Goal: Task Accomplishment & Management: Use online tool/utility

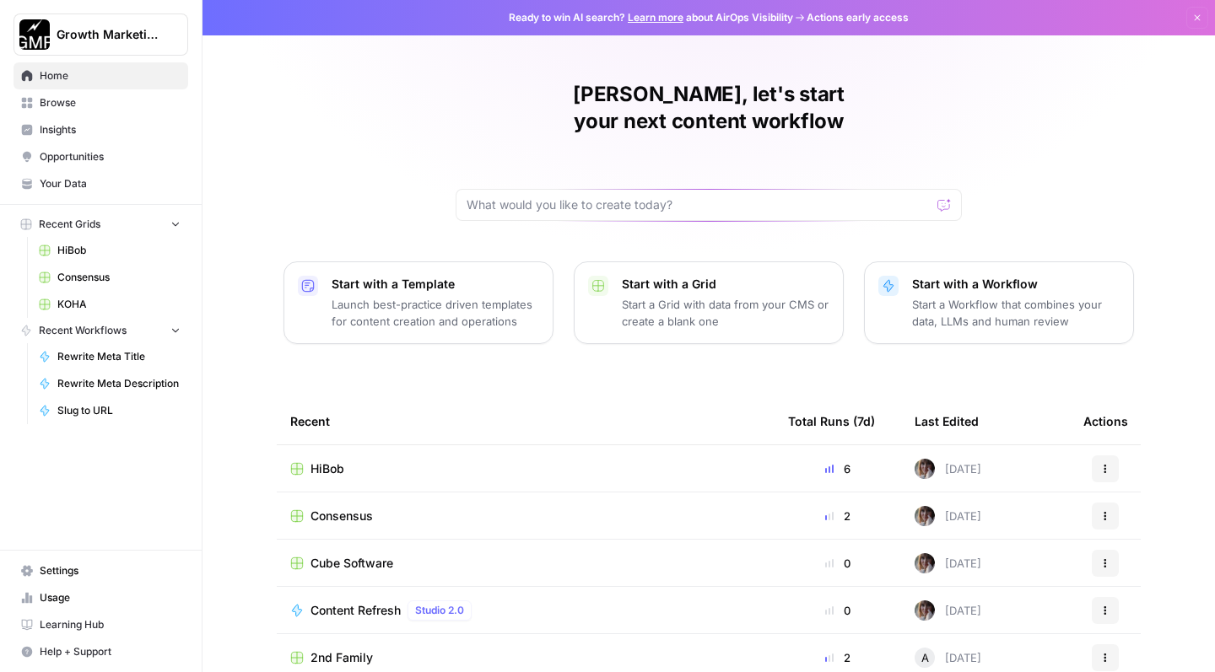
click at [476, 461] on div "HiBob" at bounding box center [525, 469] width 471 height 17
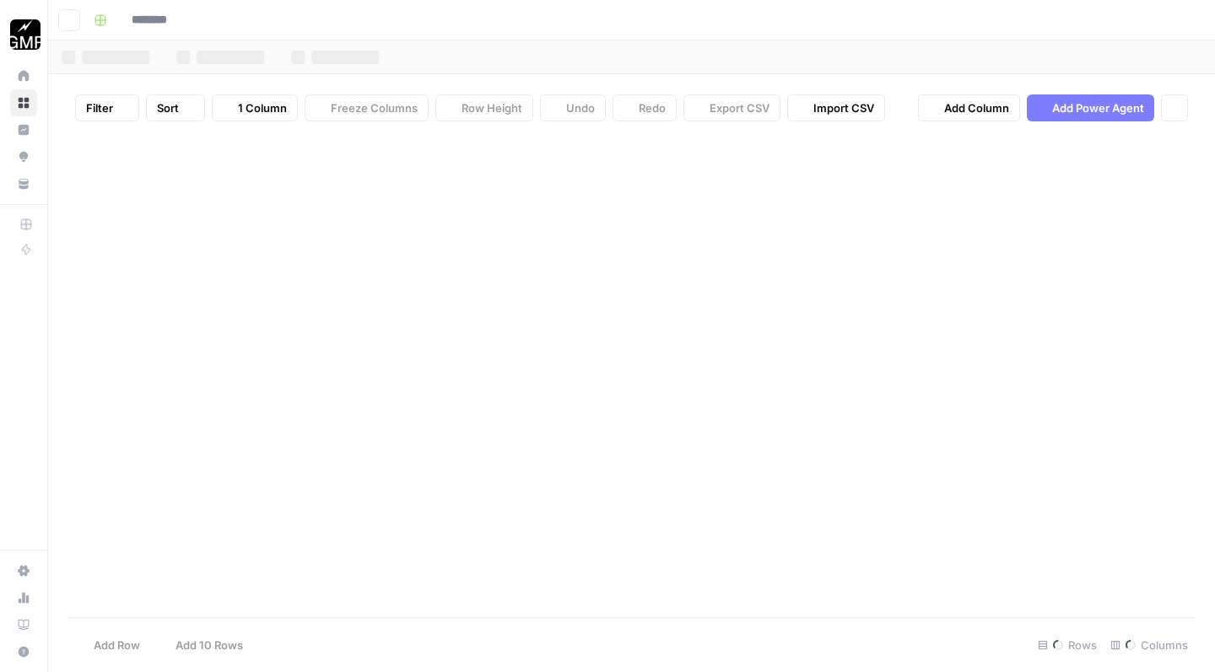
type input "*****"
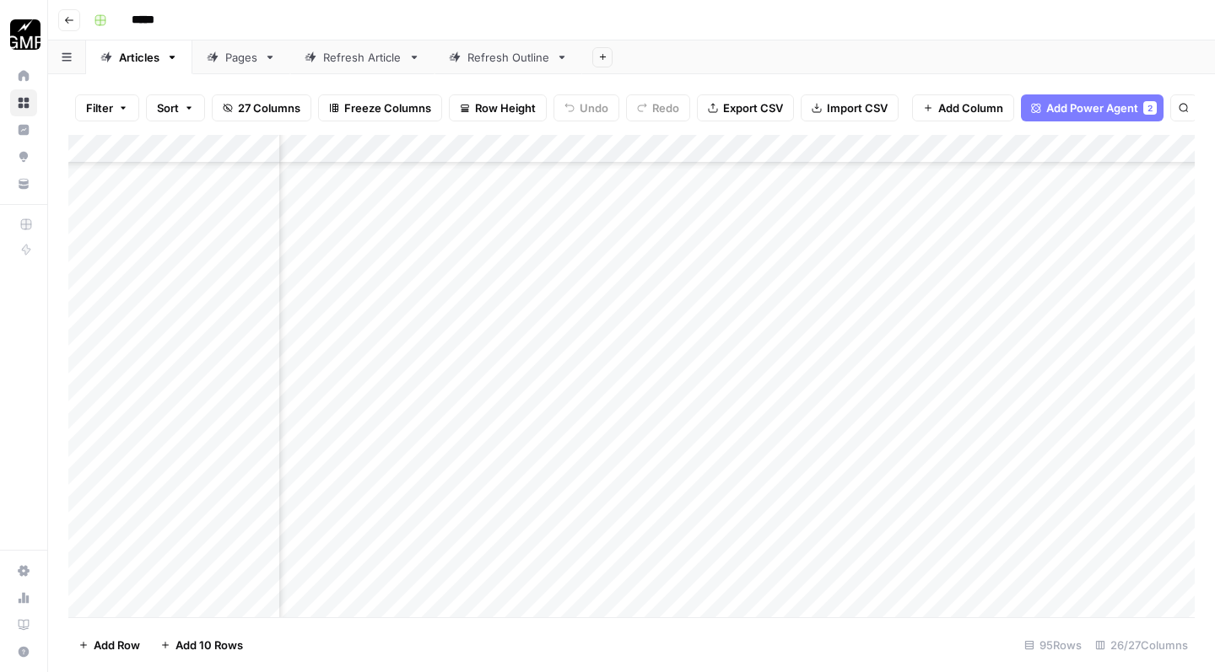
scroll to position [6244, 914]
click at [501, 333] on div "Add Column" at bounding box center [631, 379] width 1126 height 488
click at [563, 312] on div "Add Column" at bounding box center [631, 379] width 1126 height 488
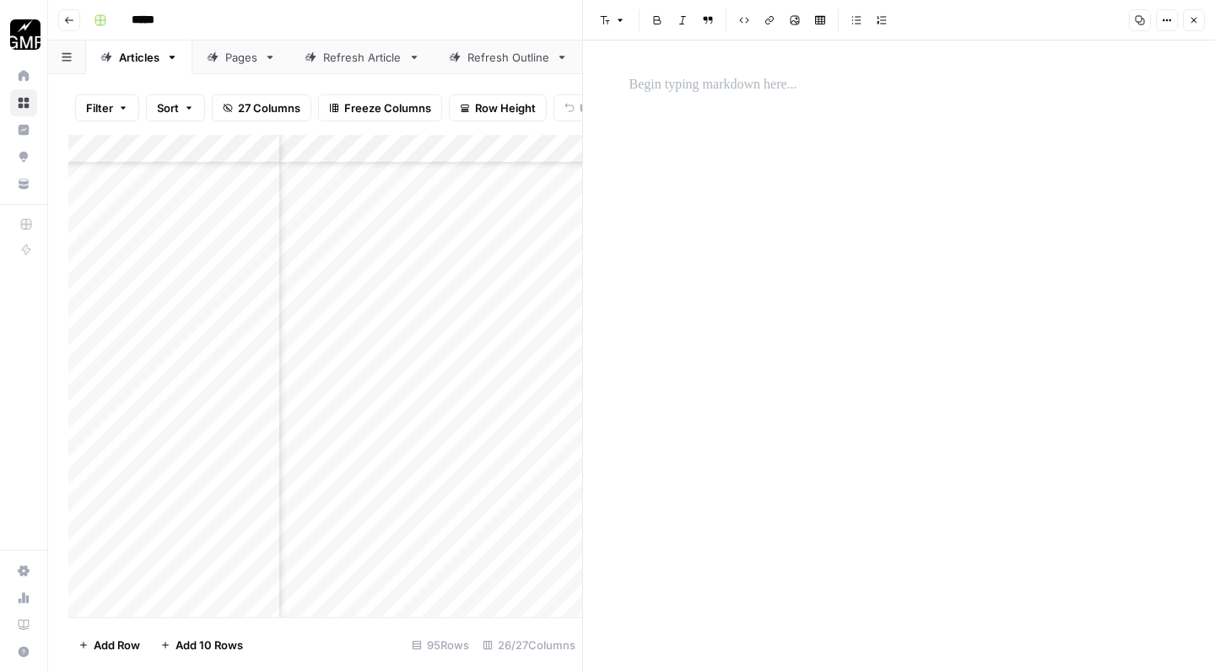
click at [726, 157] on div at bounding box center [899, 356] width 560 height 632
click at [692, 87] on p at bounding box center [899, 85] width 540 height 22
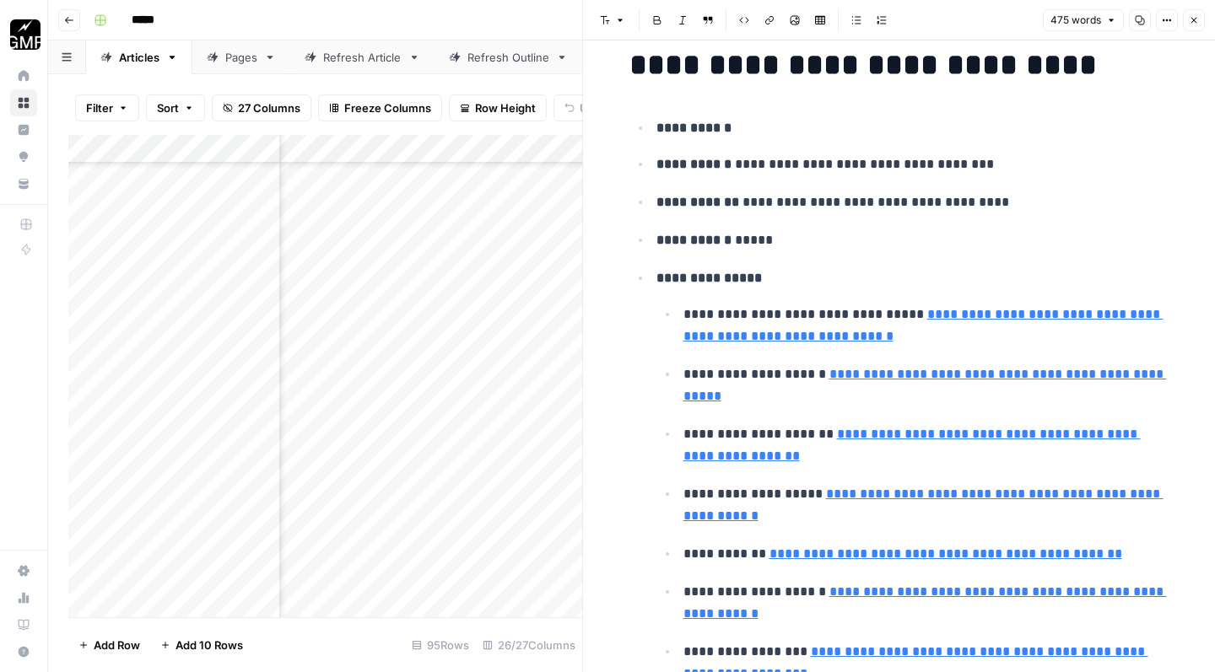
click at [791, 242] on p "**********" at bounding box center [912, 241] width 513 height 24
click at [747, 240] on p "**********" at bounding box center [912, 241] width 513 height 24
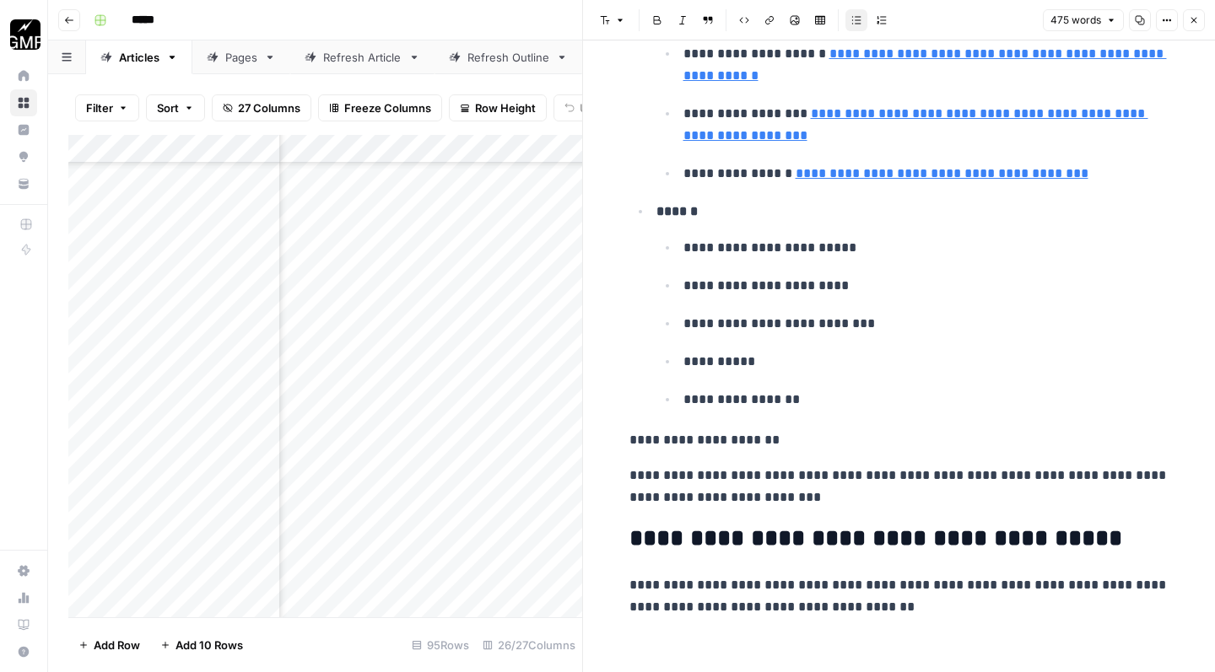
scroll to position [781, 0]
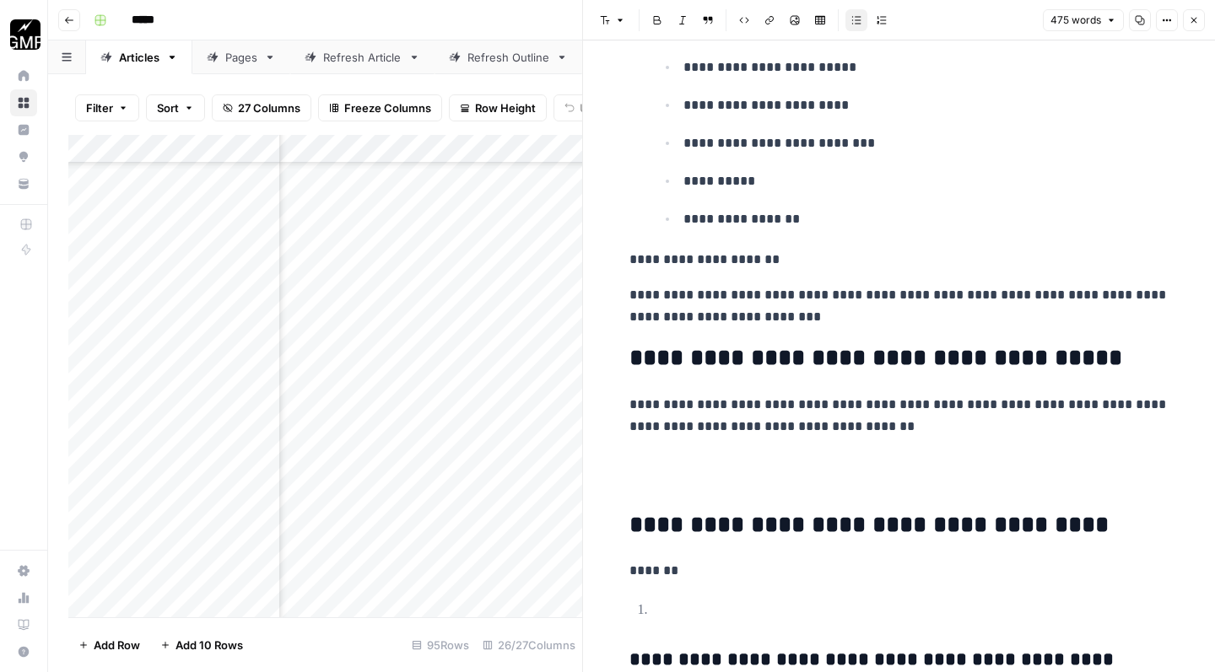
click at [701, 467] on p at bounding box center [899, 473] width 540 height 44
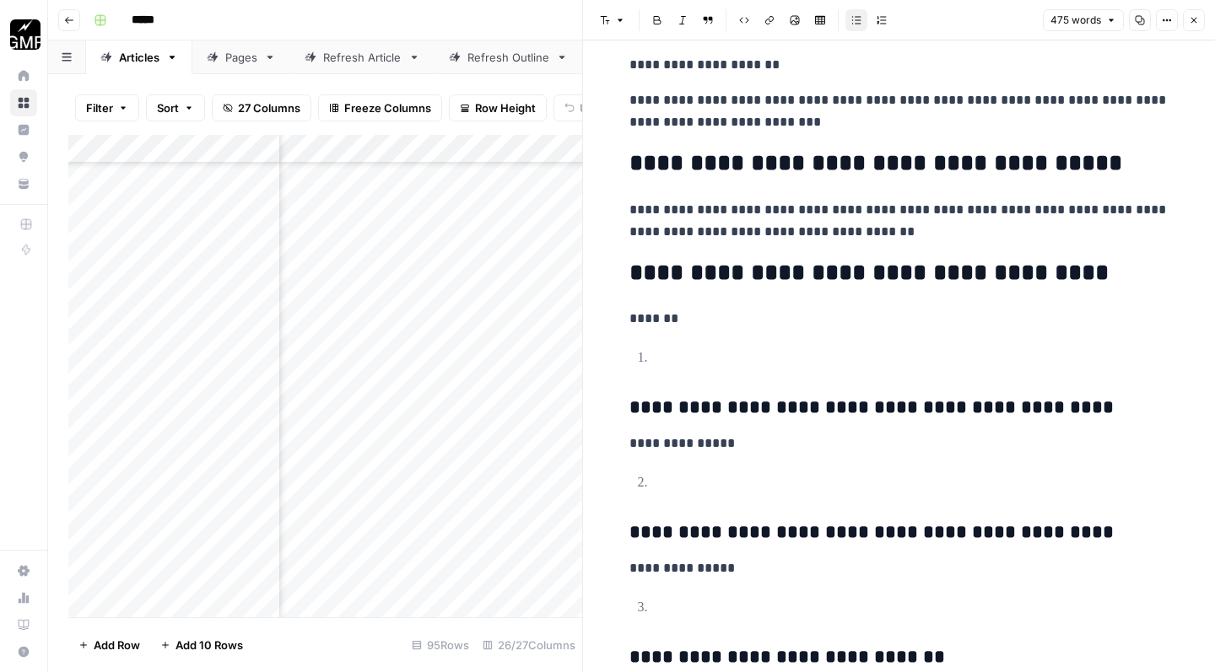
scroll to position [978, 0]
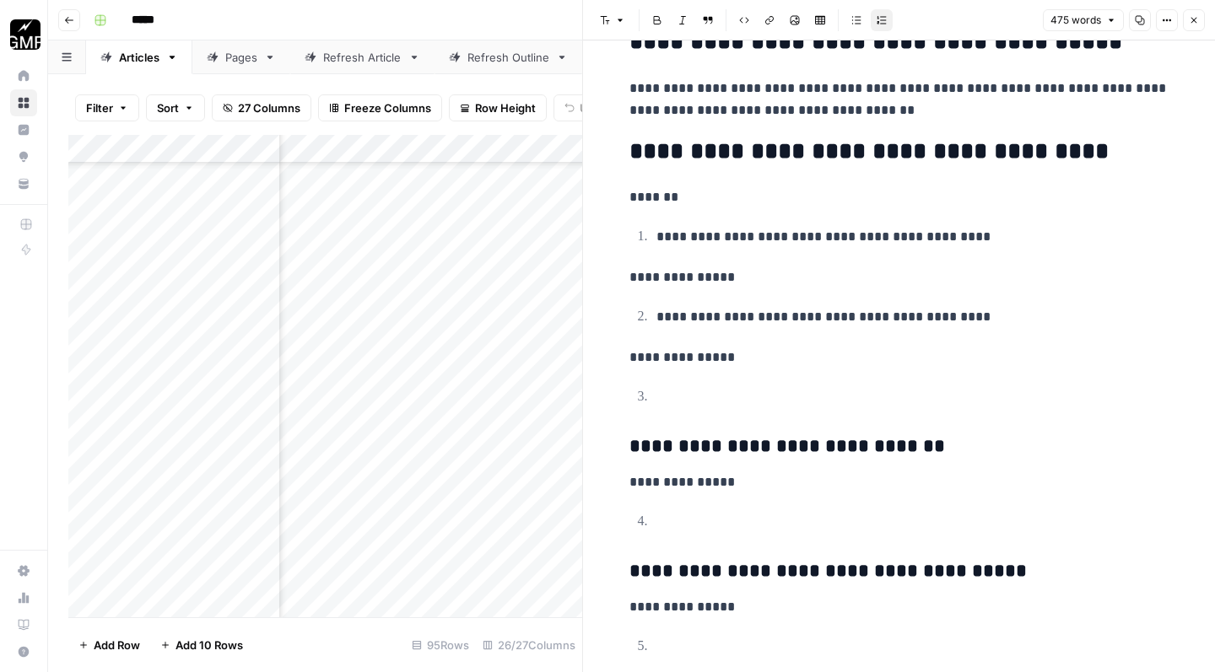
scroll to position [1098, 0]
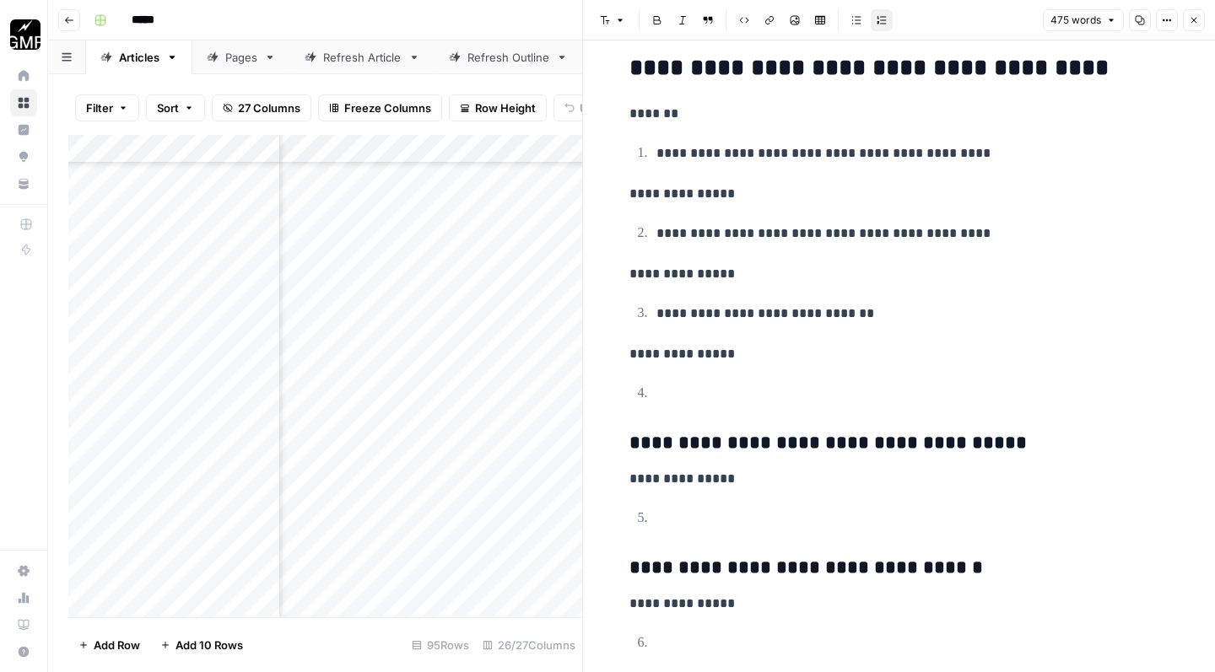
scroll to position [1199, 0]
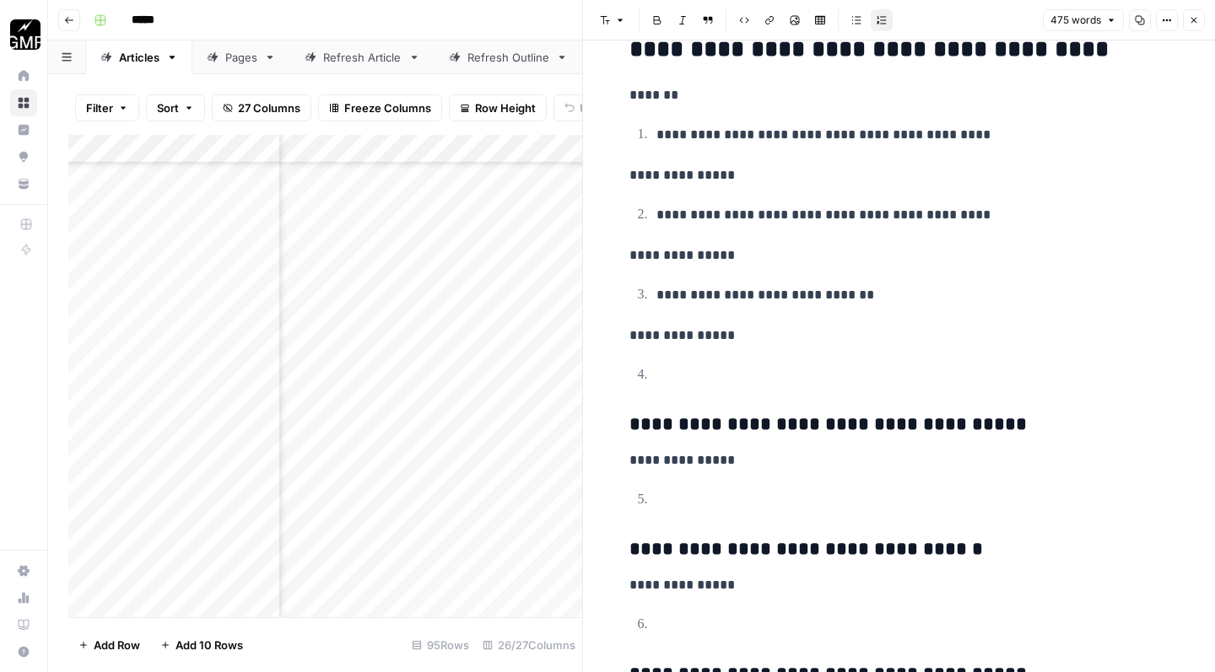
click at [632, 413] on h3 "**********" at bounding box center [899, 424] width 540 height 23
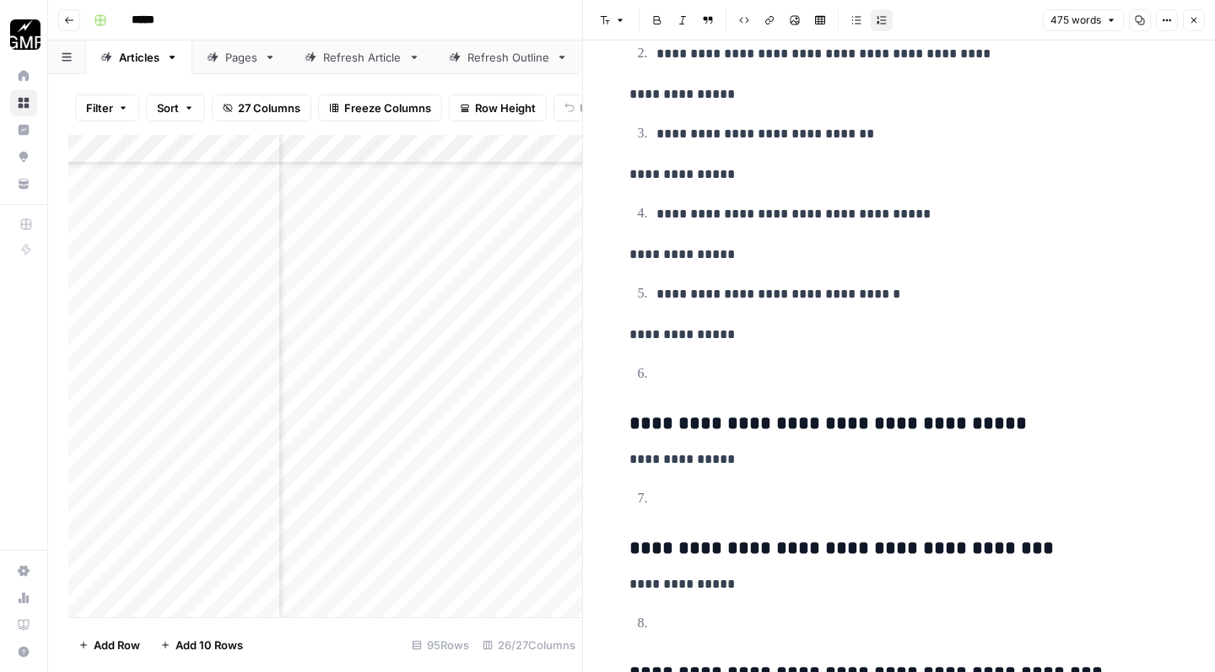
scroll to position [1368, 0]
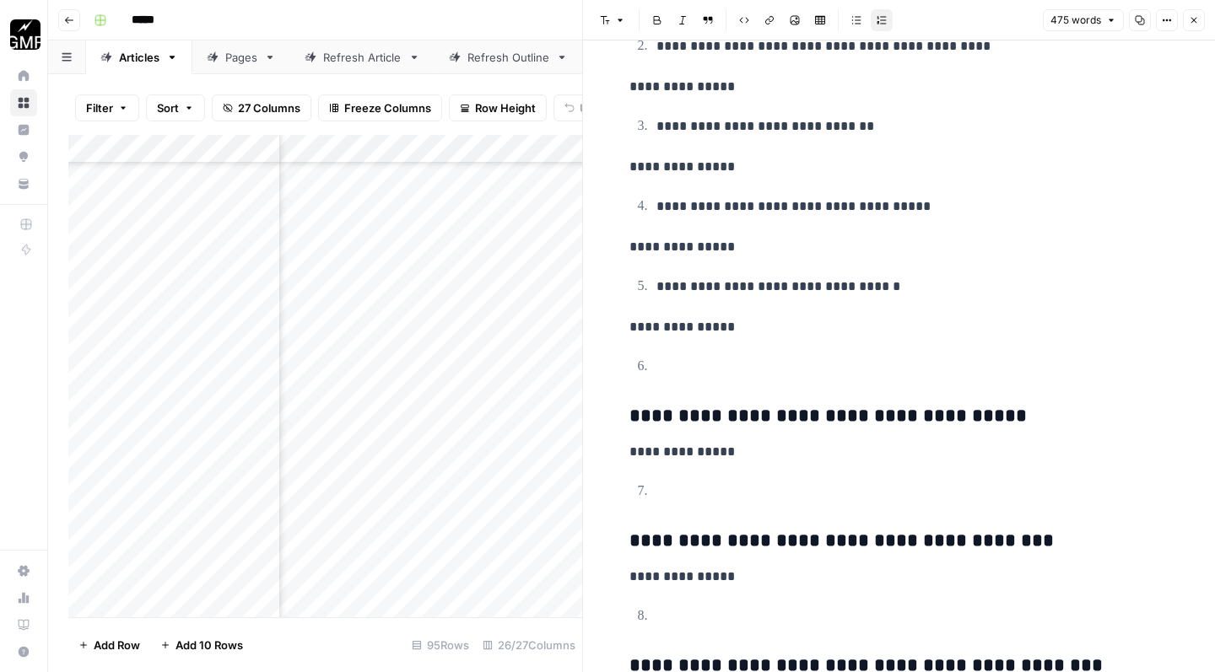
click at [633, 406] on h3 "**********" at bounding box center [899, 416] width 540 height 23
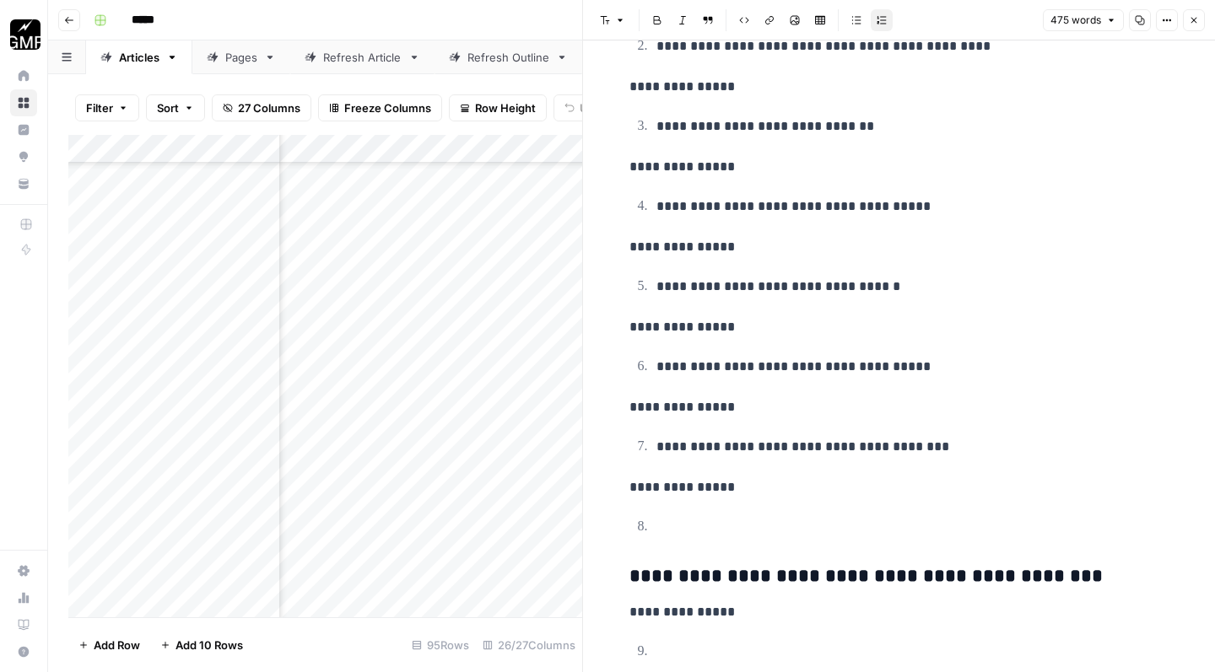
scroll to position [1449, 0]
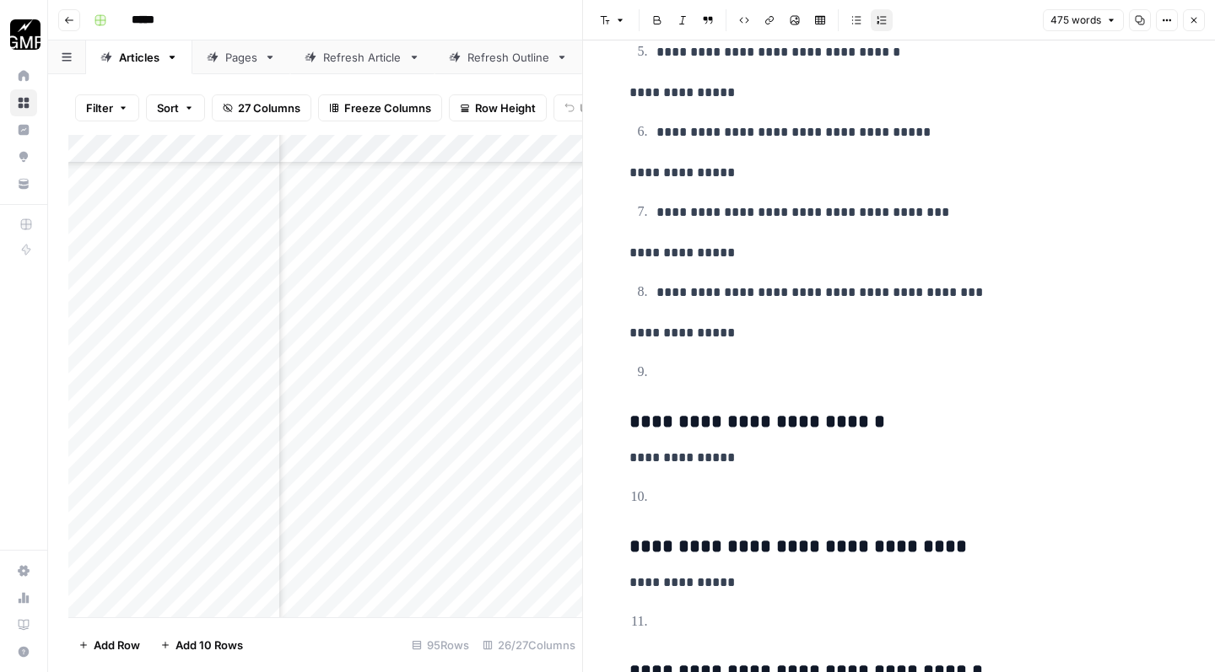
scroll to position [1606, 0]
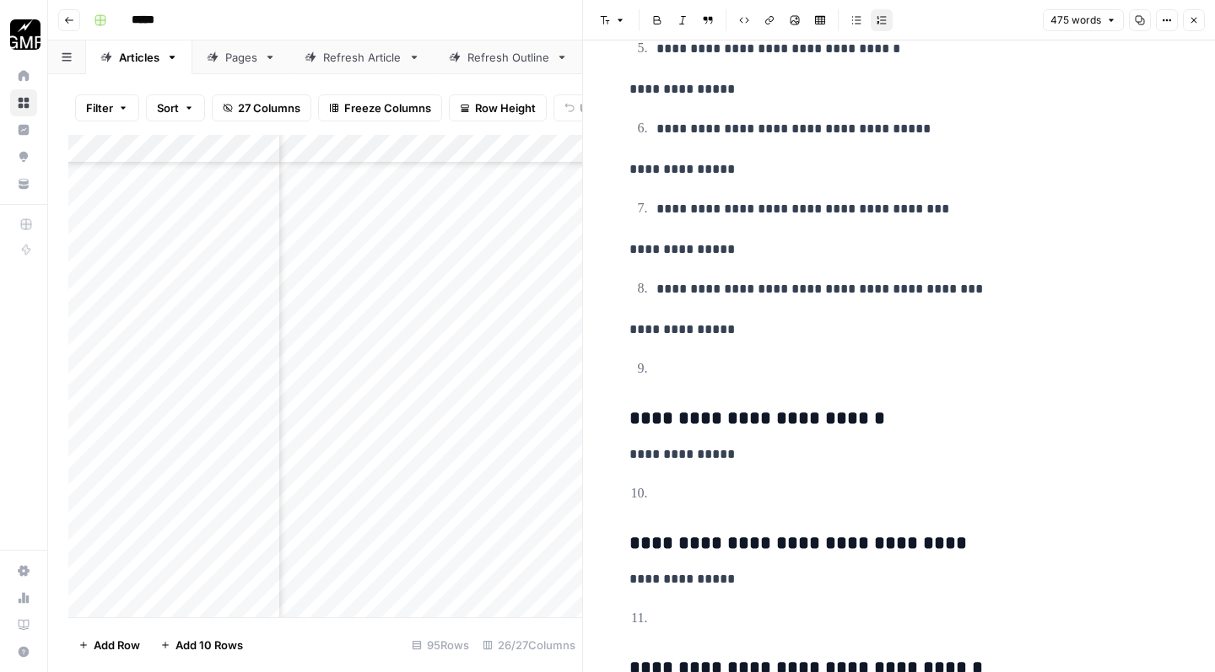
click at [629, 407] on h3 "**********" at bounding box center [899, 418] width 540 height 23
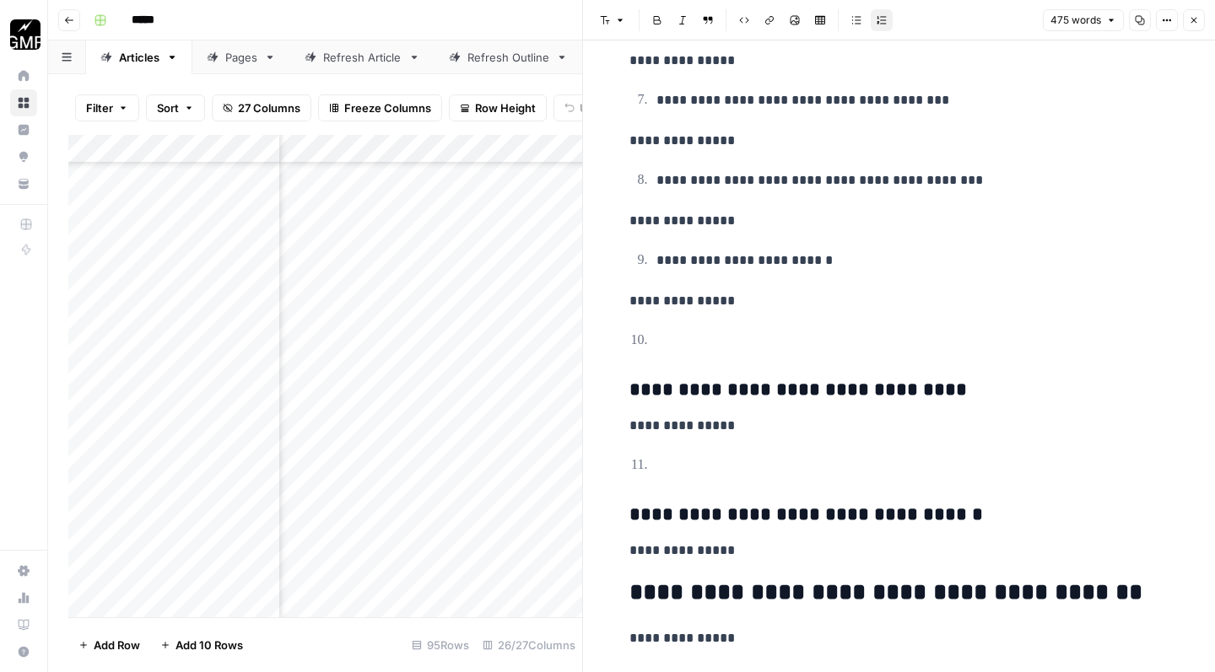
scroll to position [1716, 0]
click at [628, 369] on div "**********" at bounding box center [899, 567] width 560 height 4430
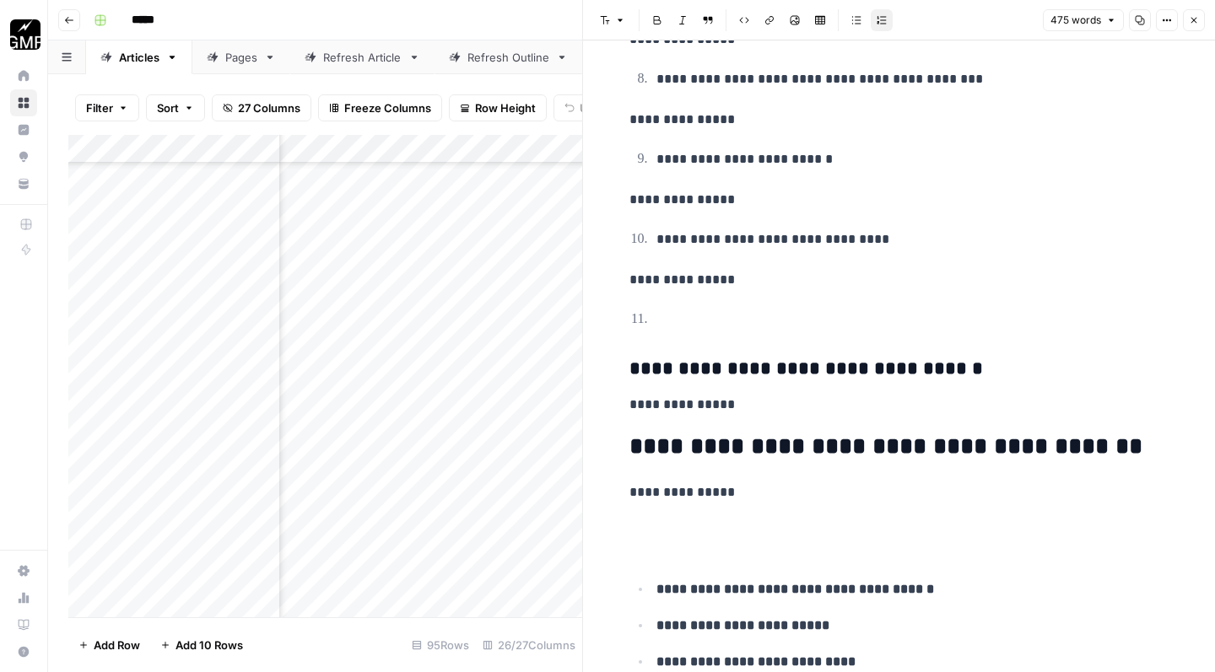
scroll to position [1818, 0]
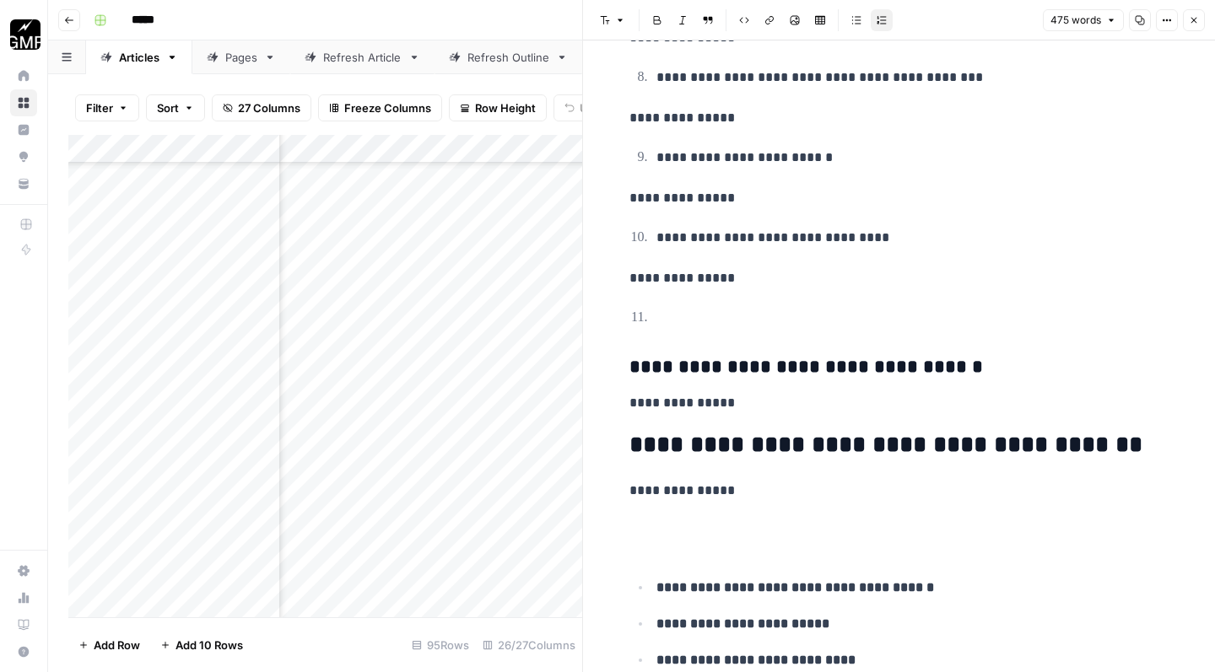
click at [629, 356] on h3 "**********" at bounding box center [899, 367] width 540 height 23
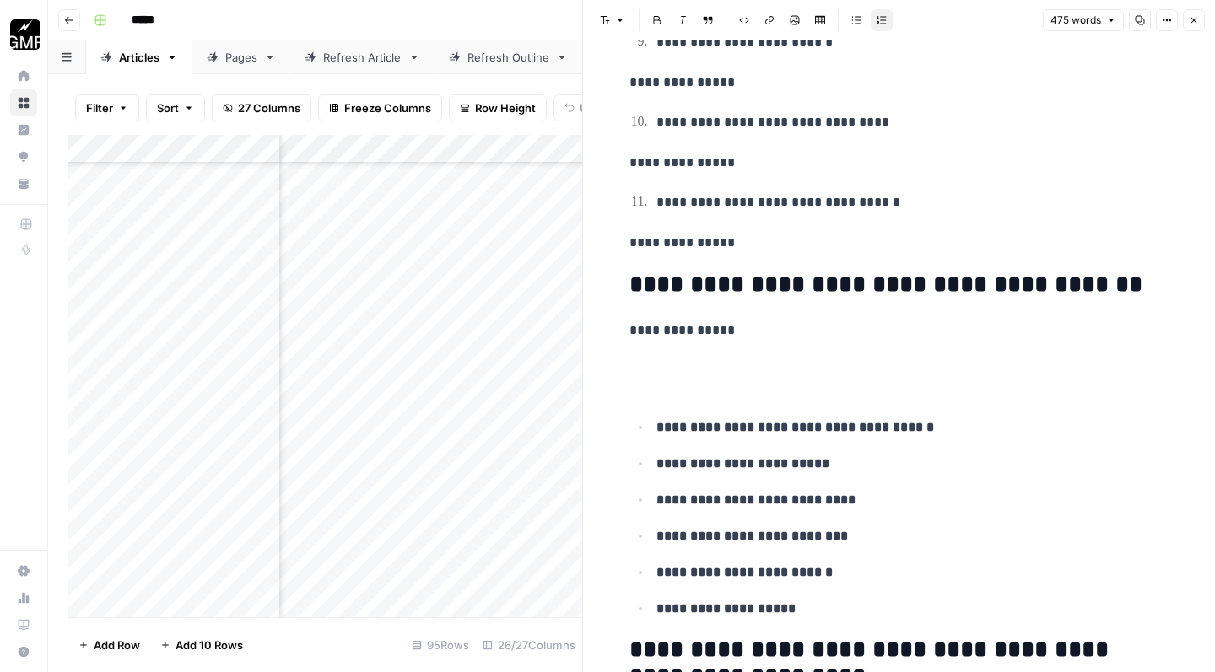
scroll to position [1942, 0]
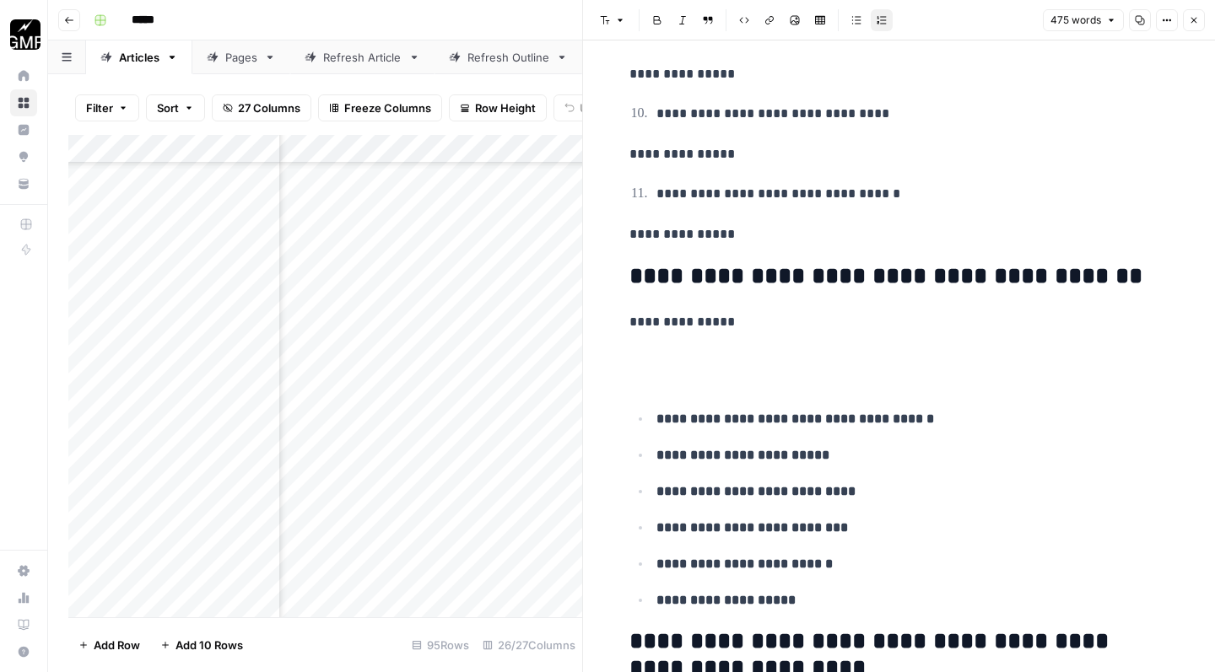
click at [675, 359] on p at bounding box center [899, 369] width 540 height 44
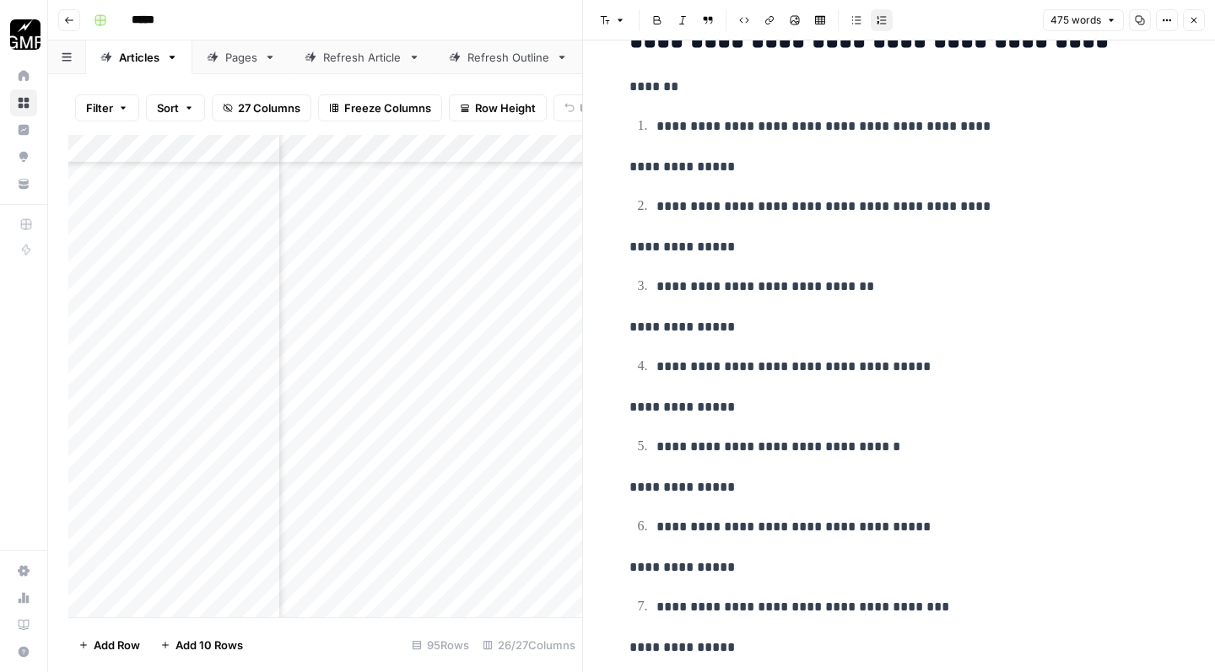
scroll to position [1183, 0]
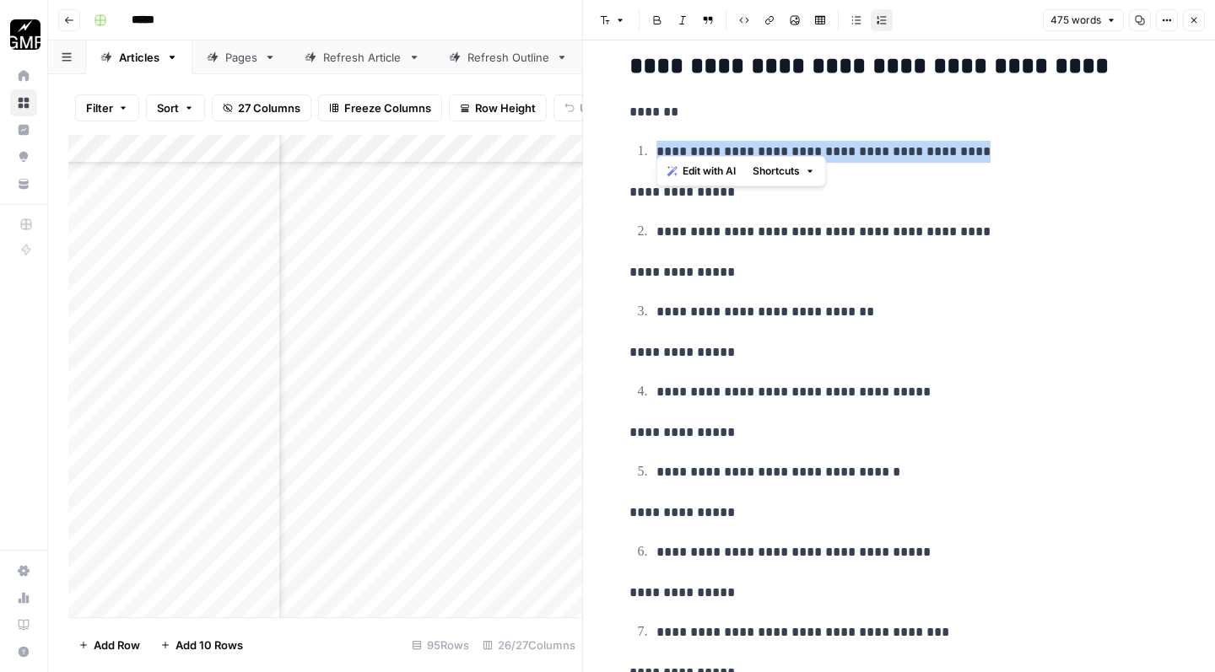
drag, startPoint x: 983, startPoint y: 142, endPoint x: 608, endPoint y: 139, distance: 374.5
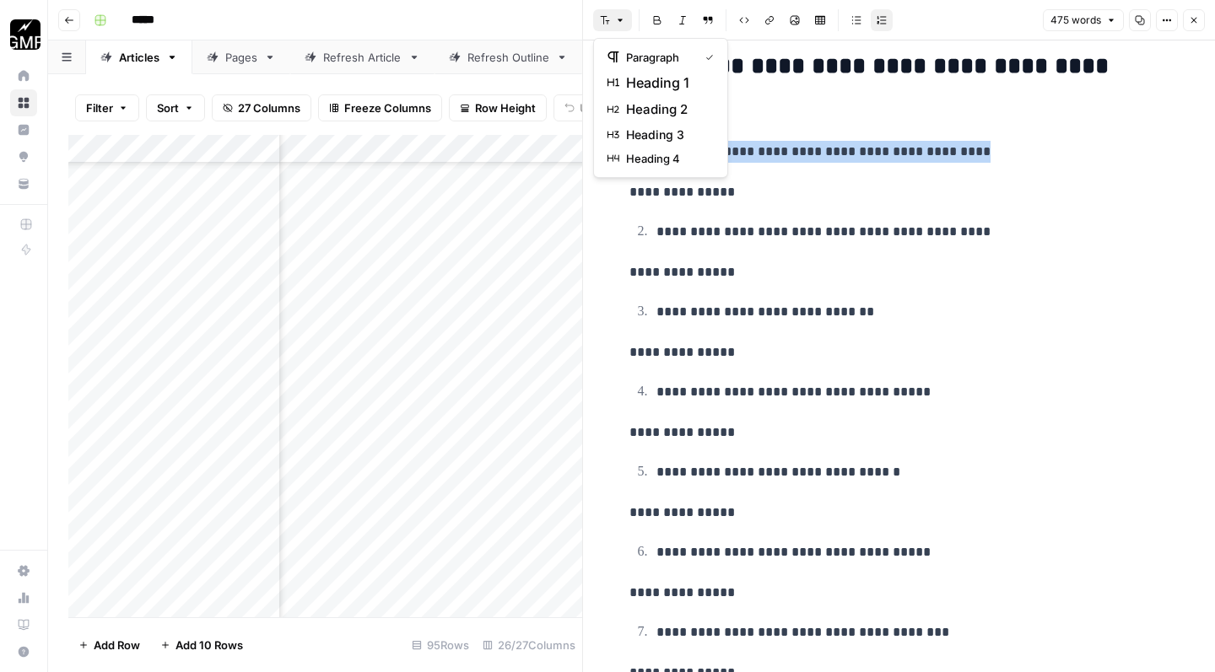
click at [623, 18] on icon "button" at bounding box center [620, 20] width 10 height 10
click at [644, 128] on span "heading 3" at bounding box center [666, 135] width 81 height 17
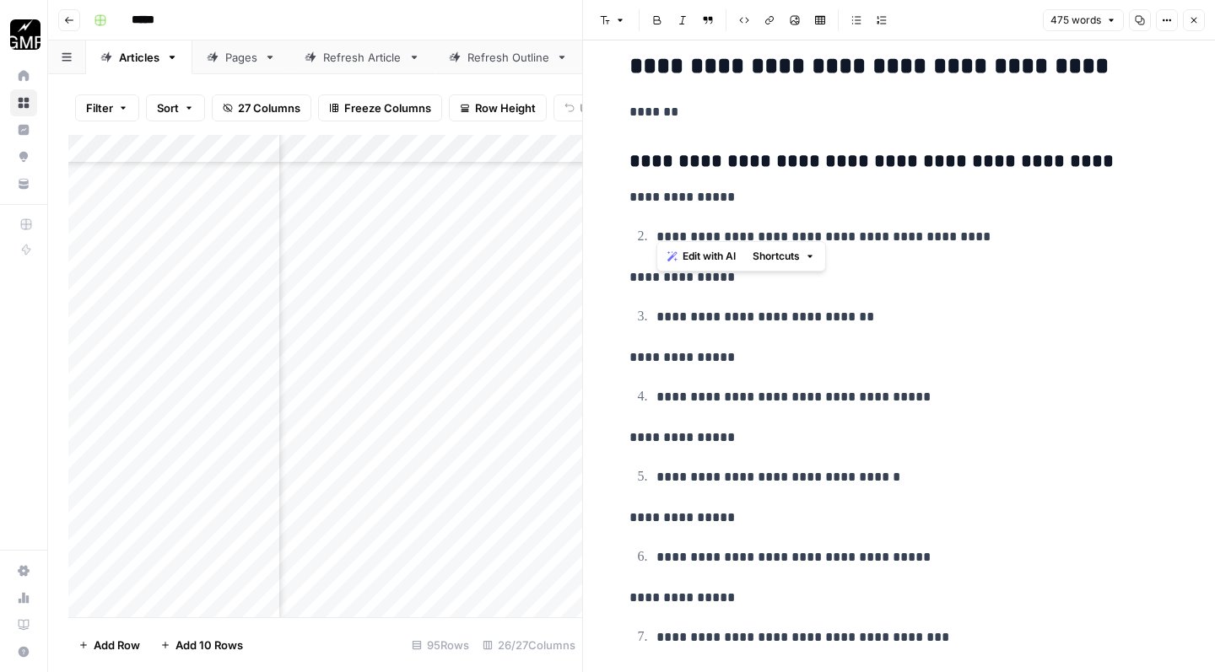
drag, startPoint x: 970, startPoint y: 225, endPoint x: 606, endPoint y: 212, distance: 363.8
click at [613, 20] on button "Font style" at bounding box center [612, 20] width 39 height 22
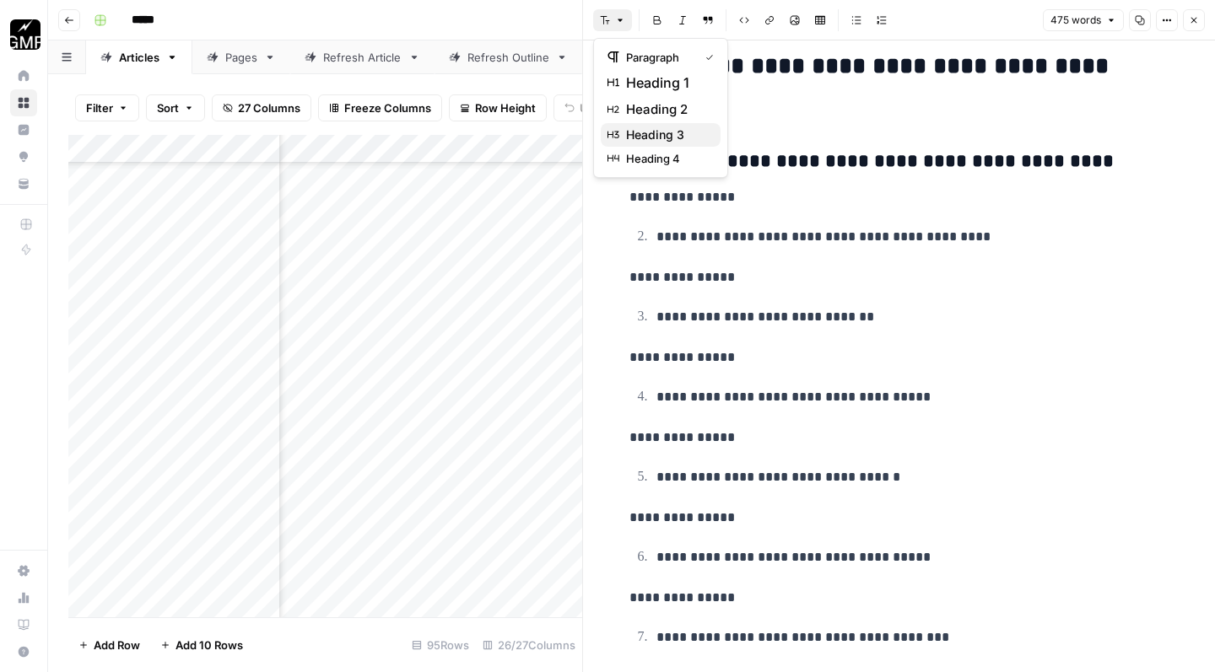
click at [631, 132] on span "heading 3" at bounding box center [666, 135] width 81 height 17
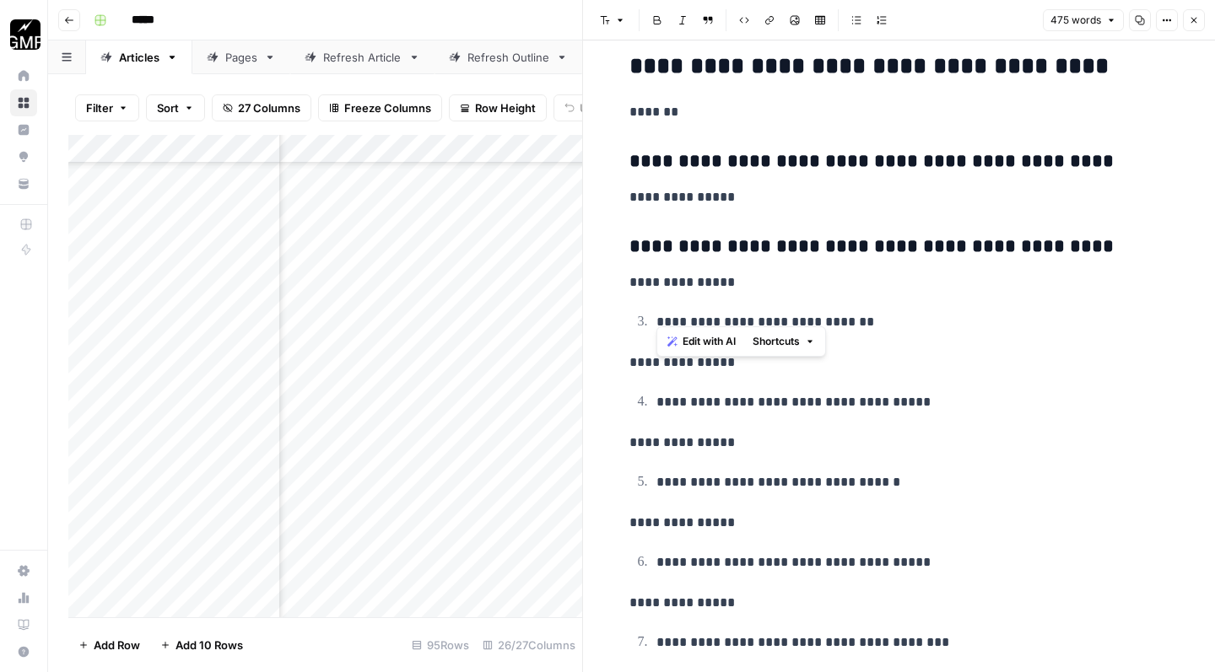
drag, startPoint x: 869, startPoint y: 308, endPoint x: 637, endPoint y: 310, distance: 232.0
click at [656, 311] on p "**********" at bounding box center [912, 323] width 513 height 24
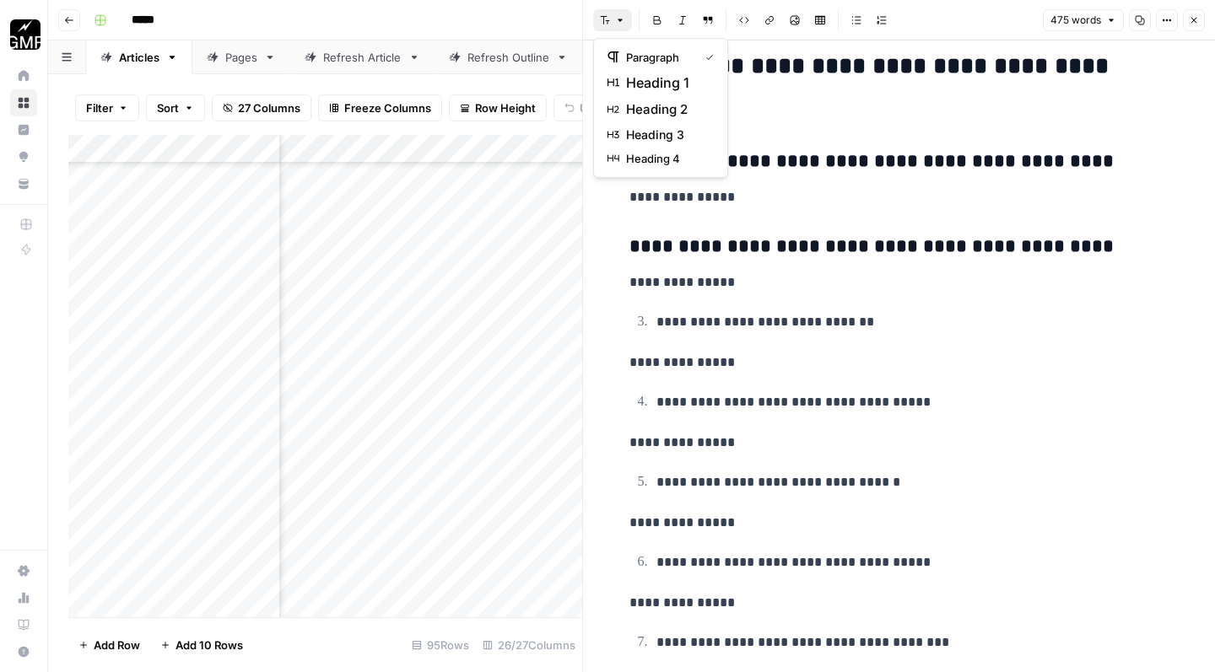
click at [608, 12] on button "Font style" at bounding box center [612, 20] width 39 height 22
click at [638, 135] on span "heading 3" at bounding box center [666, 135] width 81 height 17
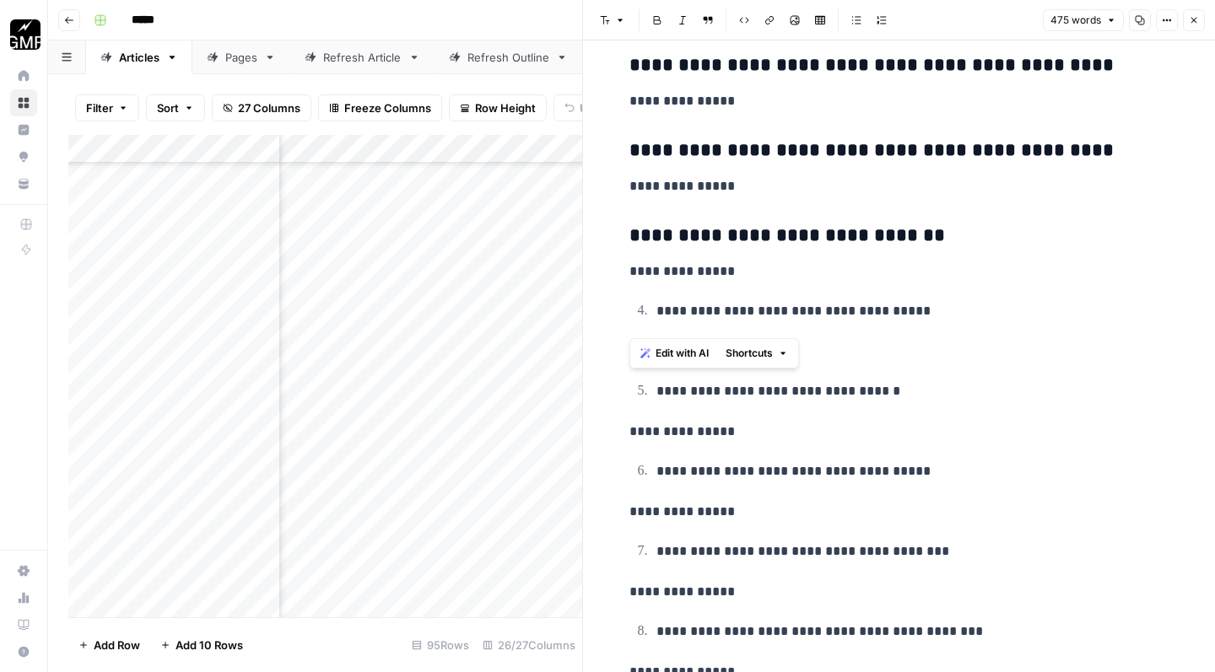
scroll to position [1280, 0]
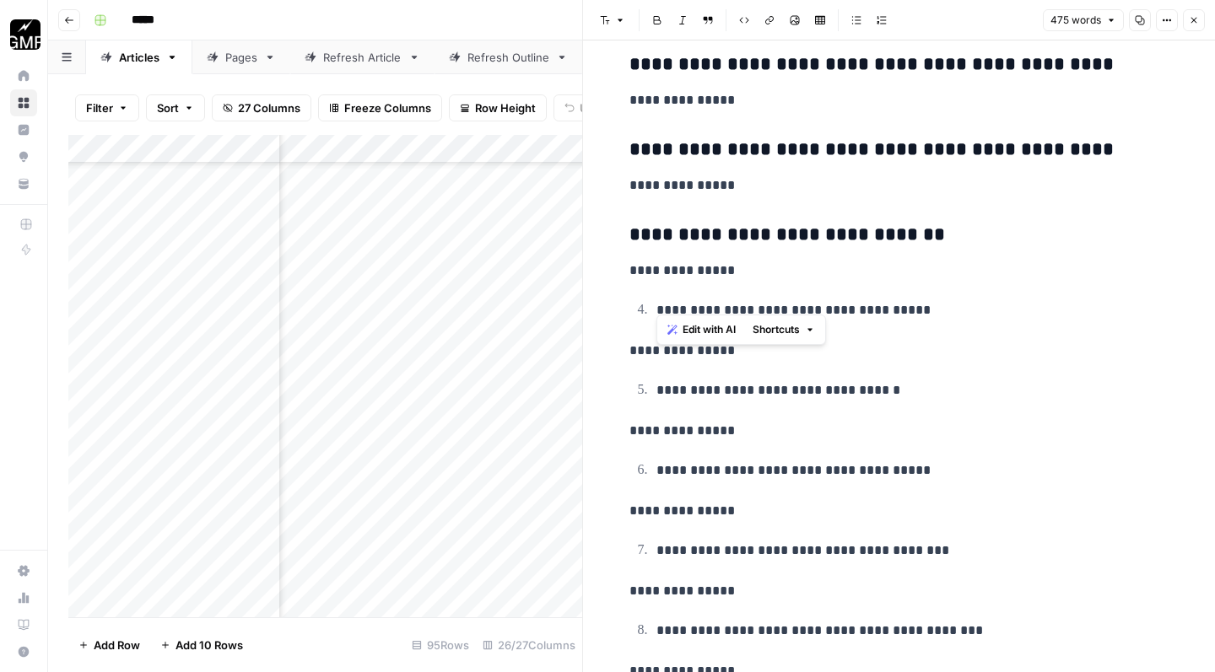
drag, startPoint x: 912, startPoint y: 299, endPoint x: 619, endPoint y: 296, distance: 292.7
click at [611, 22] on button "Font style" at bounding box center [612, 20] width 39 height 22
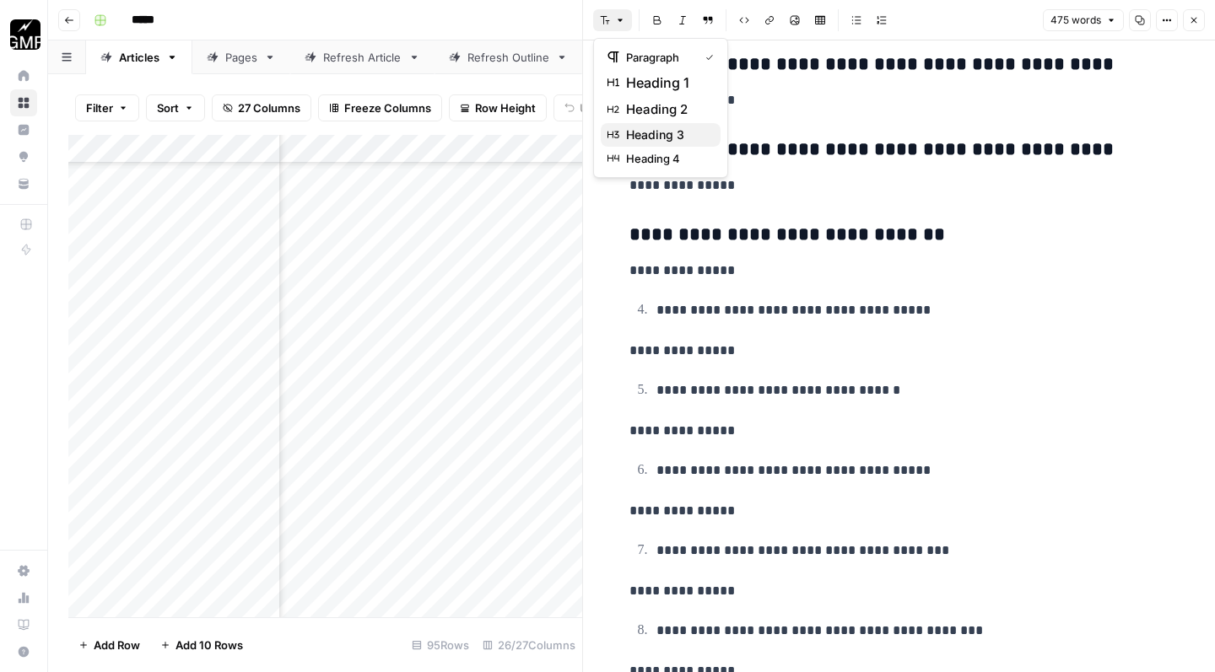
click at [641, 141] on span "heading 3" at bounding box center [666, 135] width 81 height 17
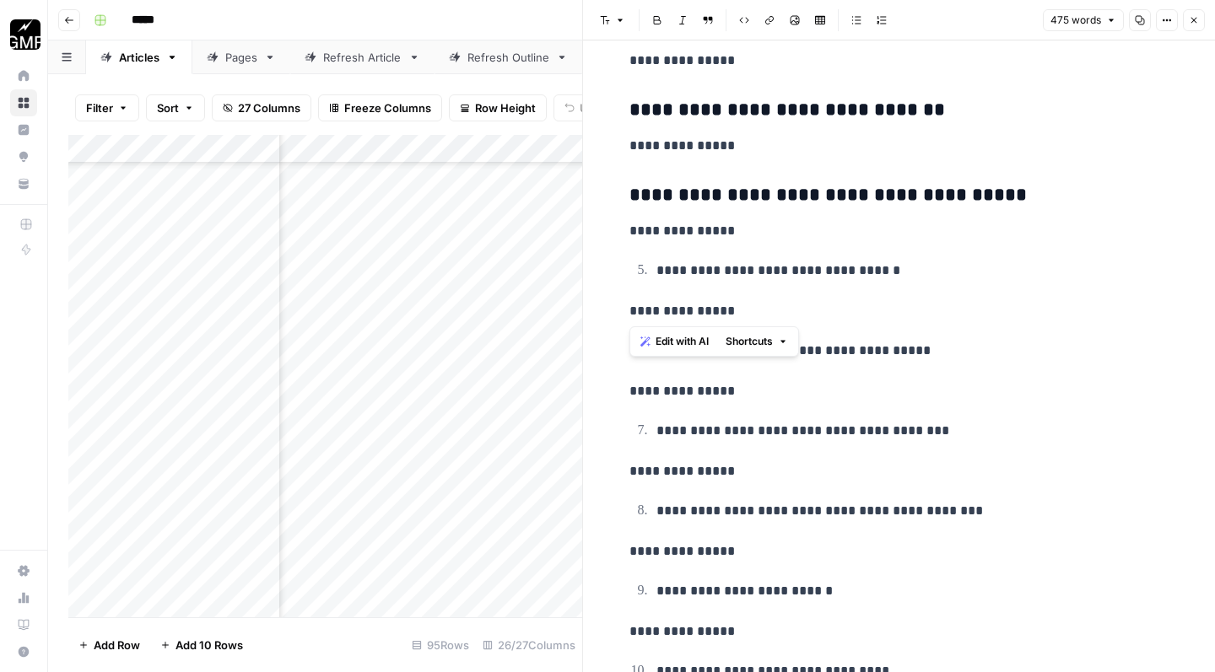
scroll to position [1406, 0]
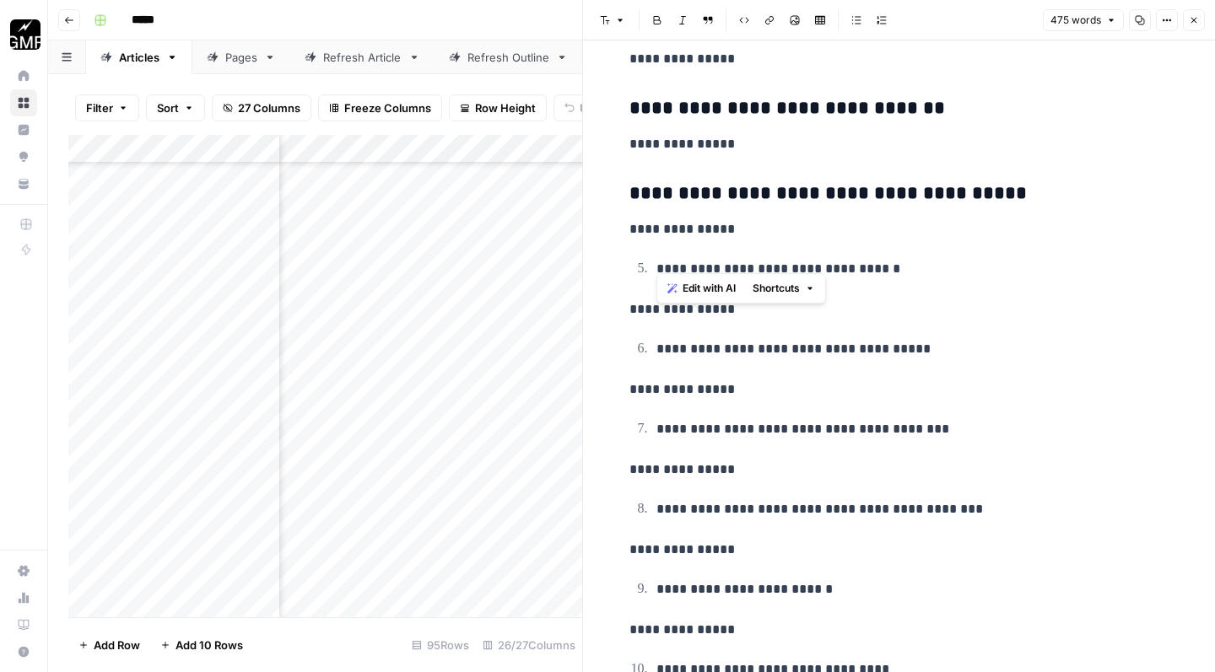
drag, startPoint x: 898, startPoint y: 261, endPoint x: 635, endPoint y: 258, distance: 262.4
click at [656, 258] on p "**********" at bounding box center [912, 270] width 513 height 24
click at [608, 30] on button "Font style" at bounding box center [612, 20] width 39 height 22
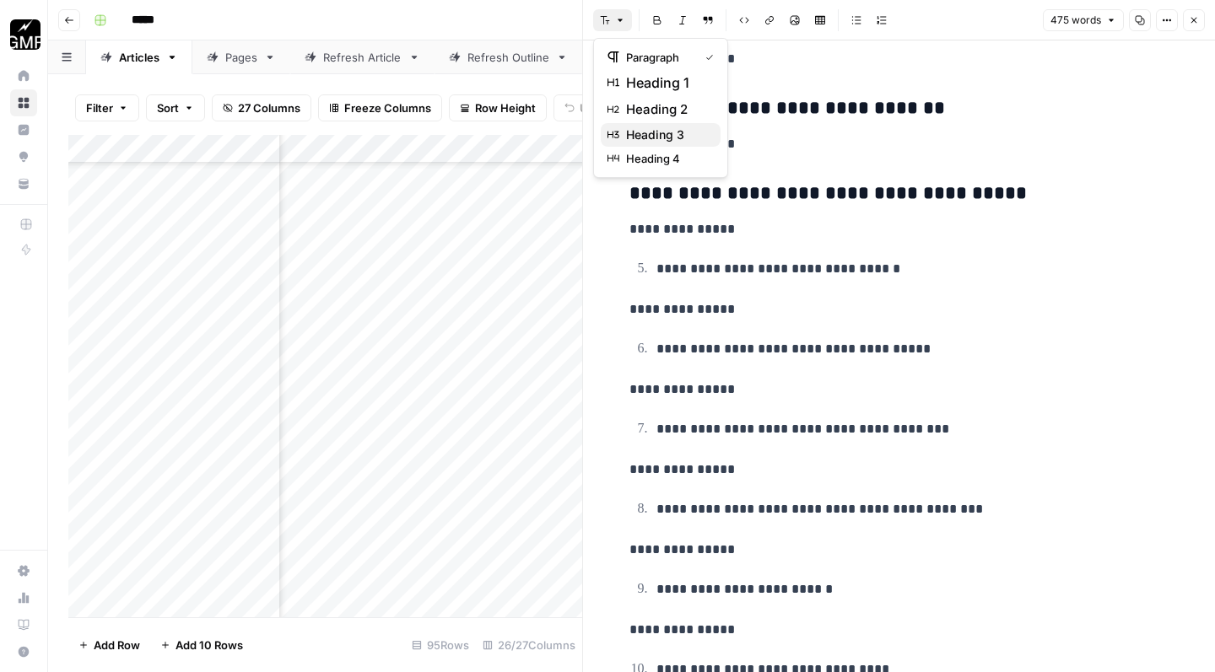
click at [641, 135] on span "heading 3" at bounding box center [666, 135] width 81 height 17
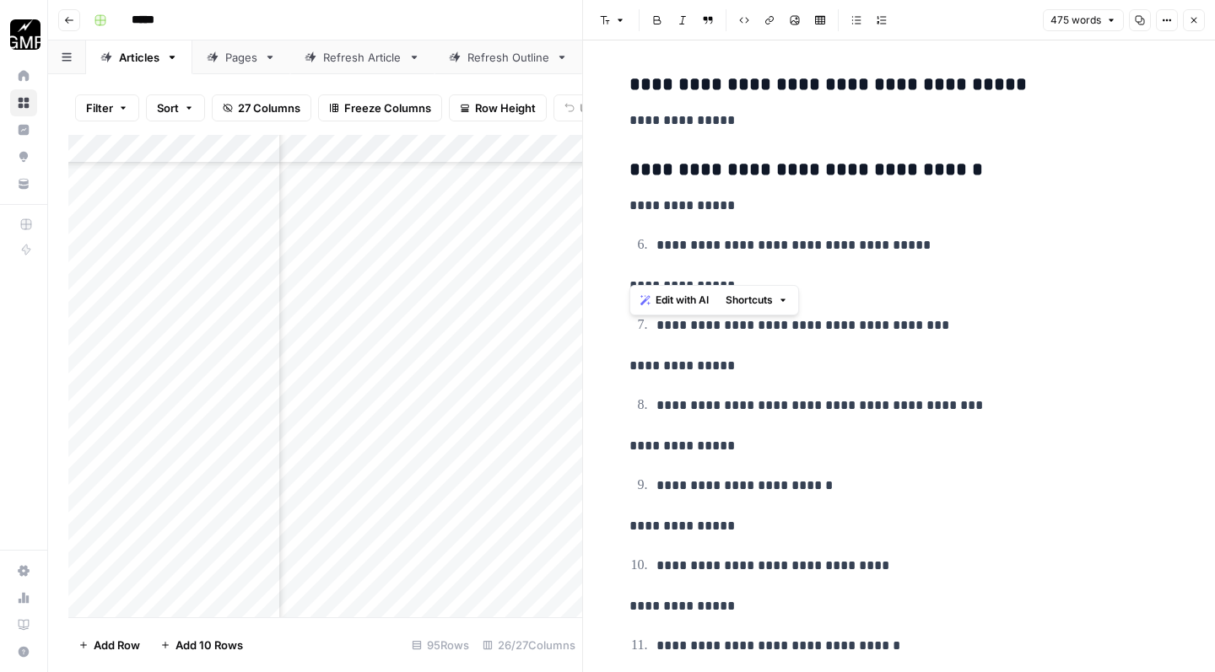
scroll to position [1516, 0]
drag, startPoint x: 927, startPoint y: 239, endPoint x: 636, endPoint y: 223, distance: 291.5
click at [636, 233] on ol "**********" at bounding box center [899, 245] width 540 height 24
click at [607, 25] on button "Font style" at bounding box center [612, 20] width 39 height 22
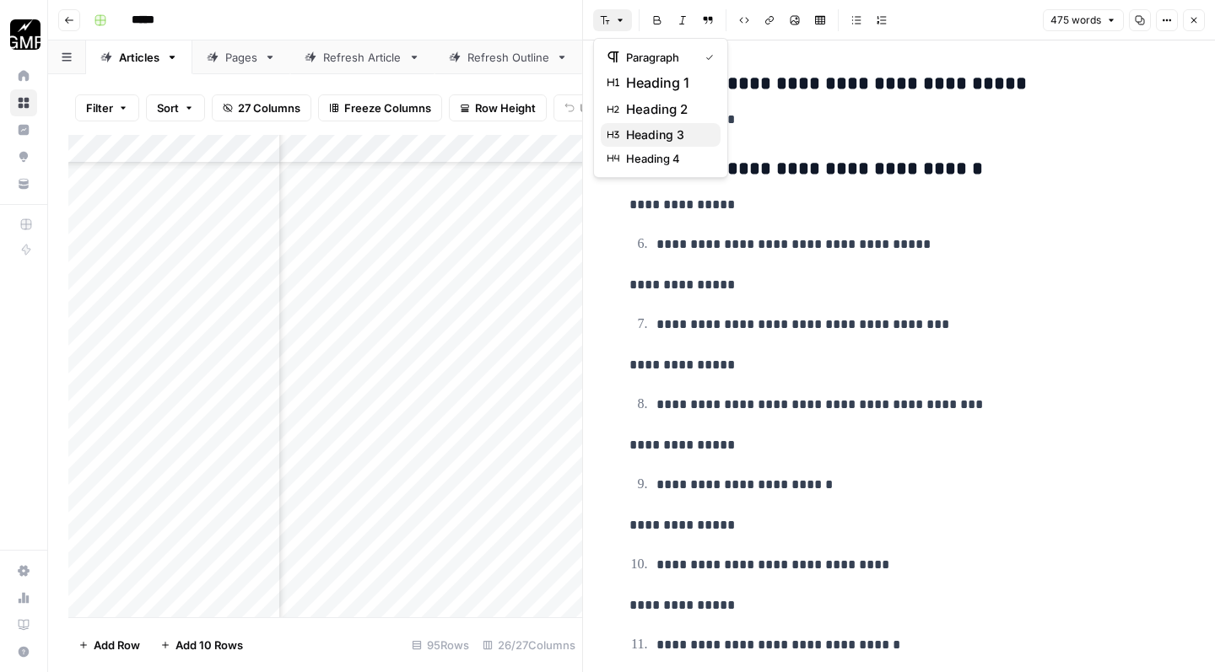
click at [637, 135] on span "heading 3" at bounding box center [666, 135] width 81 height 17
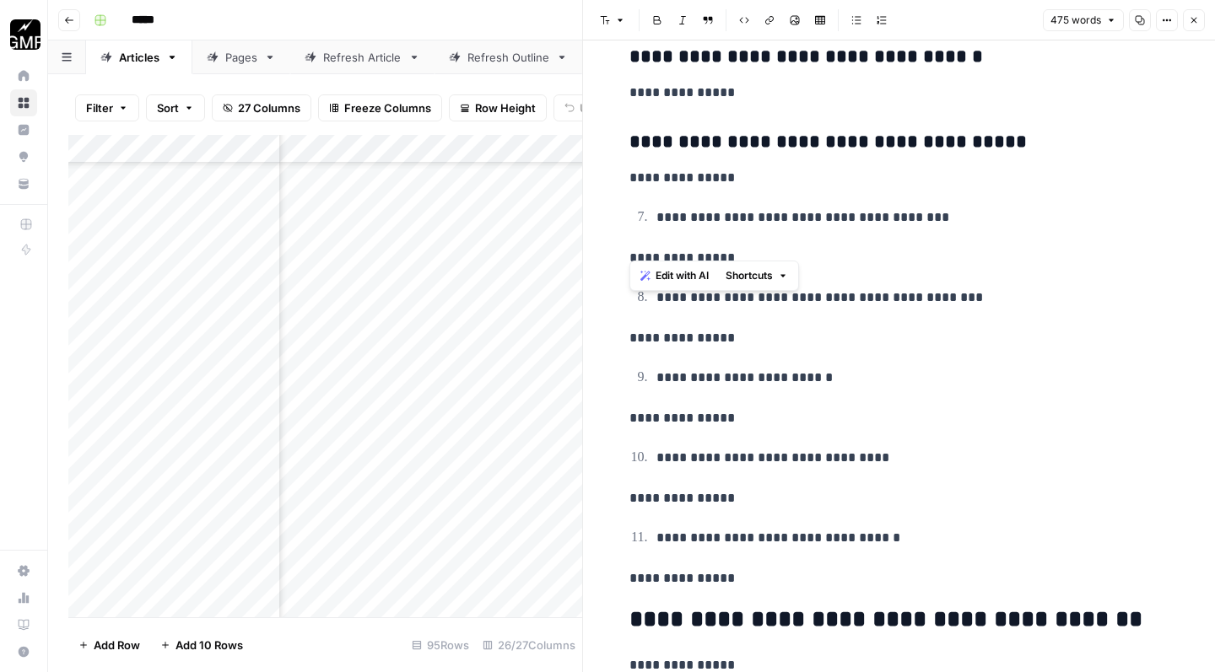
scroll to position [1630, 0]
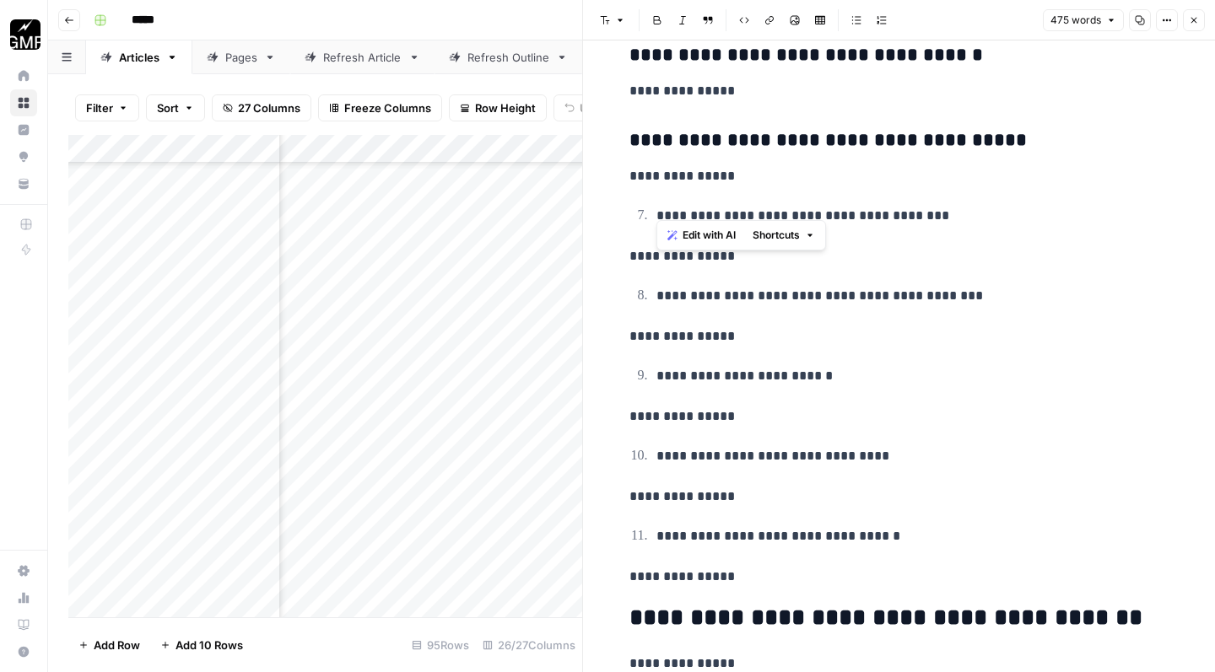
drag, startPoint x: 941, startPoint y: 203, endPoint x: 642, endPoint y: 201, distance: 299.5
click at [656, 205] on p "**********" at bounding box center [912, 217] width 513 height 24
click at [613, 20] on button "Font style" at bounding box center [612, 20] width 39 height 22
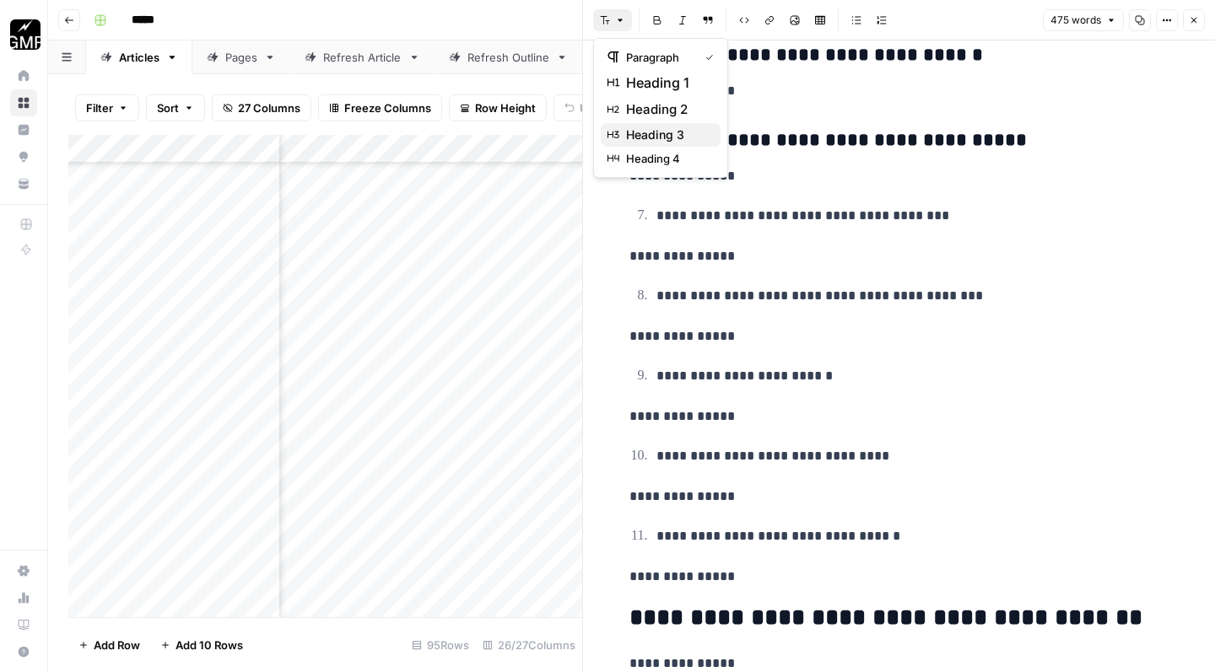
click at [621, 132] on div "heading 3" at bounding box center [660, 135] width 106 height 17
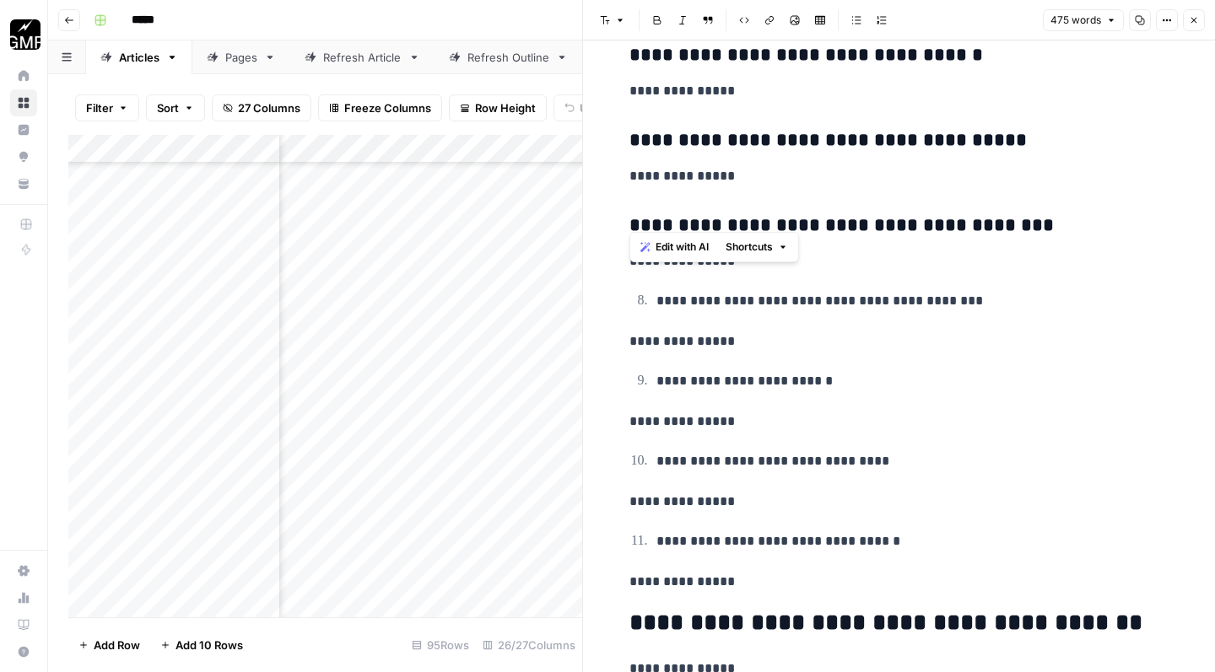
scroll to position [1711, 0]
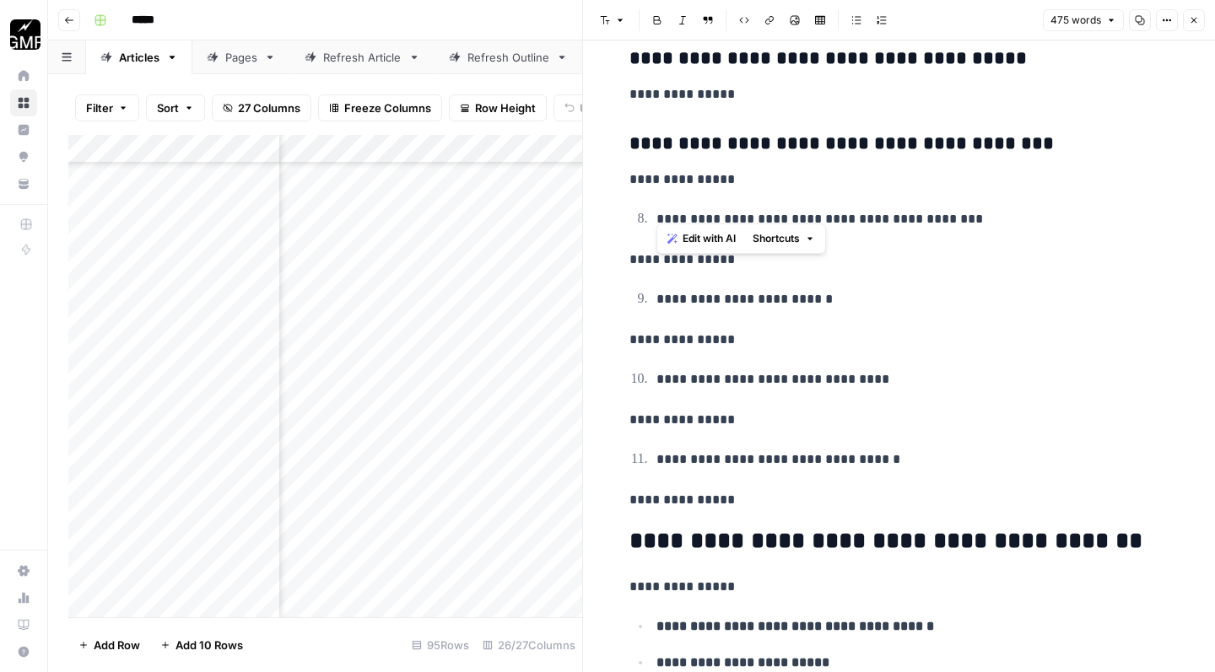
drag, startPoint x: 976, startPoint y: 210, endPoint x: 645, endPoint y: 208, distance: 330.7
click at [656, 208] on p "**********" at bounding box center [912, 220] width 513 height 24
click at [612, 26] on button "Font style" at bounding box center [612, 20] width 39 height 22
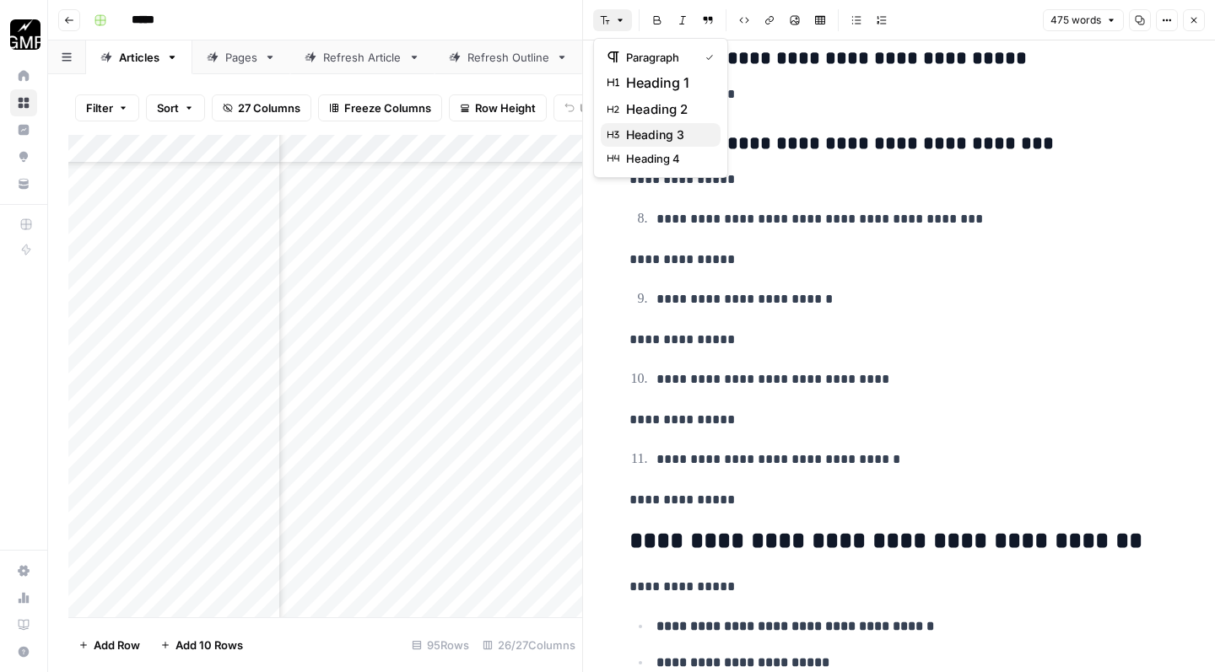
click at [635, 137] on span "heading 3" at bounding box center [666, 135] width 81 height 17
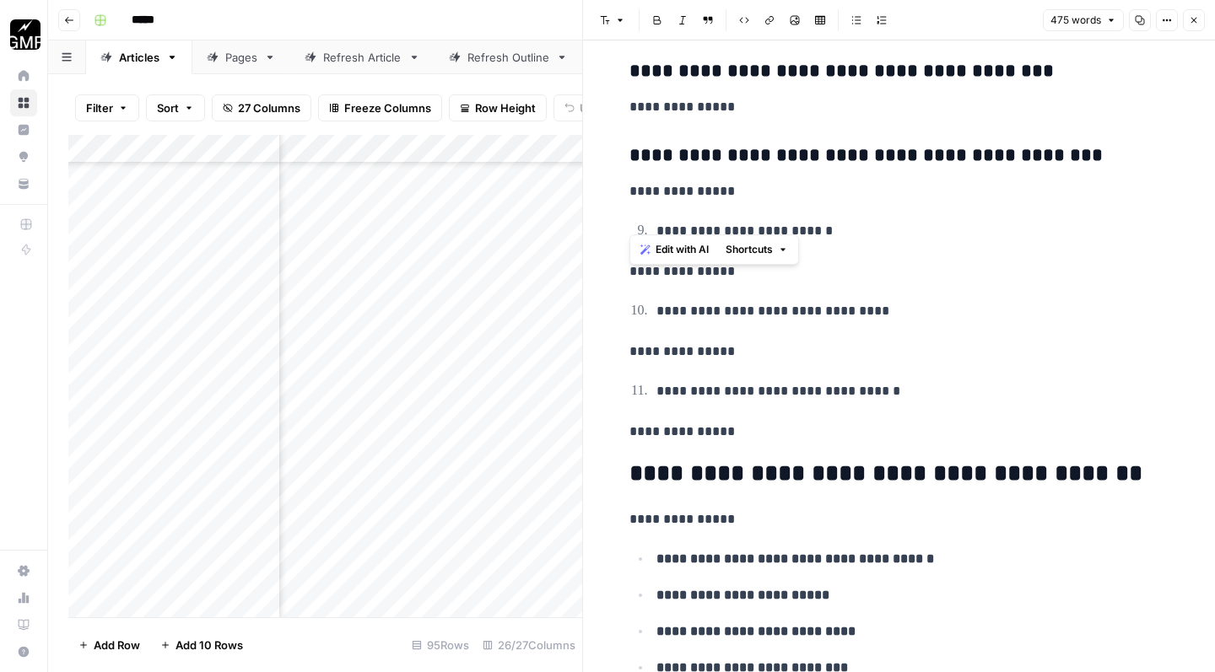
scroll to position [1788, 0]
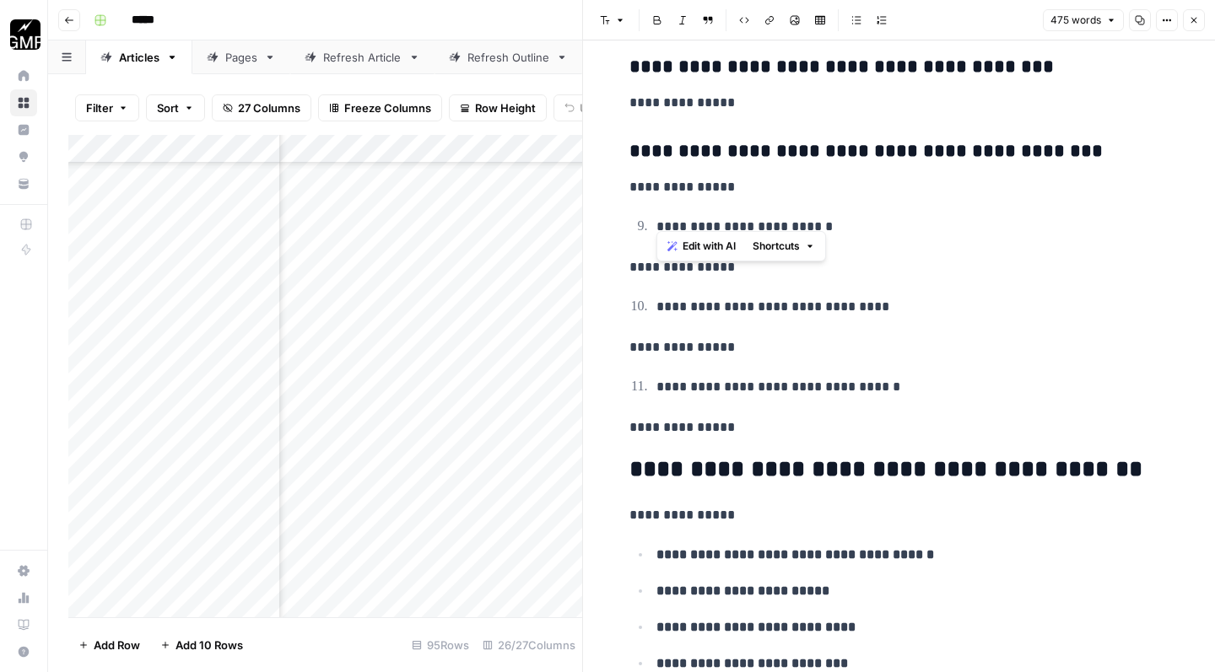
drag, startPoint x: 838, startPoint y: 220, endPoint x: 645, endPoint y: 206, distance: 192.9
click at [645, 215] on ol "**********" at bounding box center [899, 227] width 540 height 24
click at [612, 22] on button "Font style" at bounding box center [612, 20] width 39 height 22
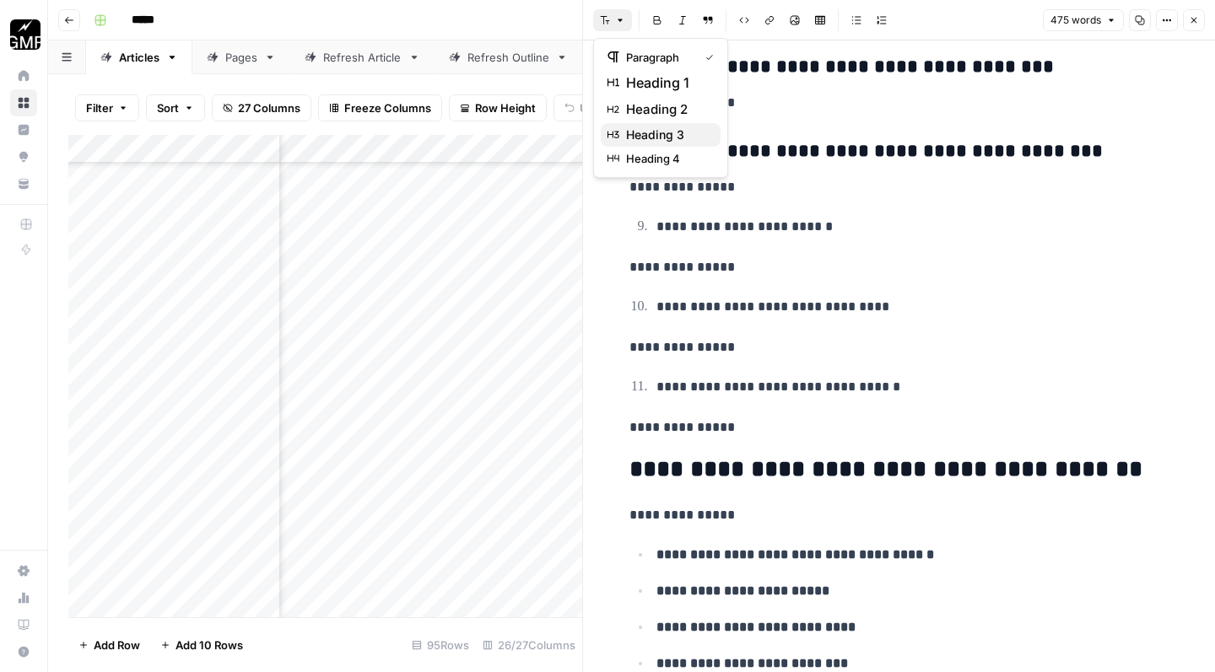
click at [634, 132] on span "heading 3" at bounding box center [666, 135] width 81 height 17
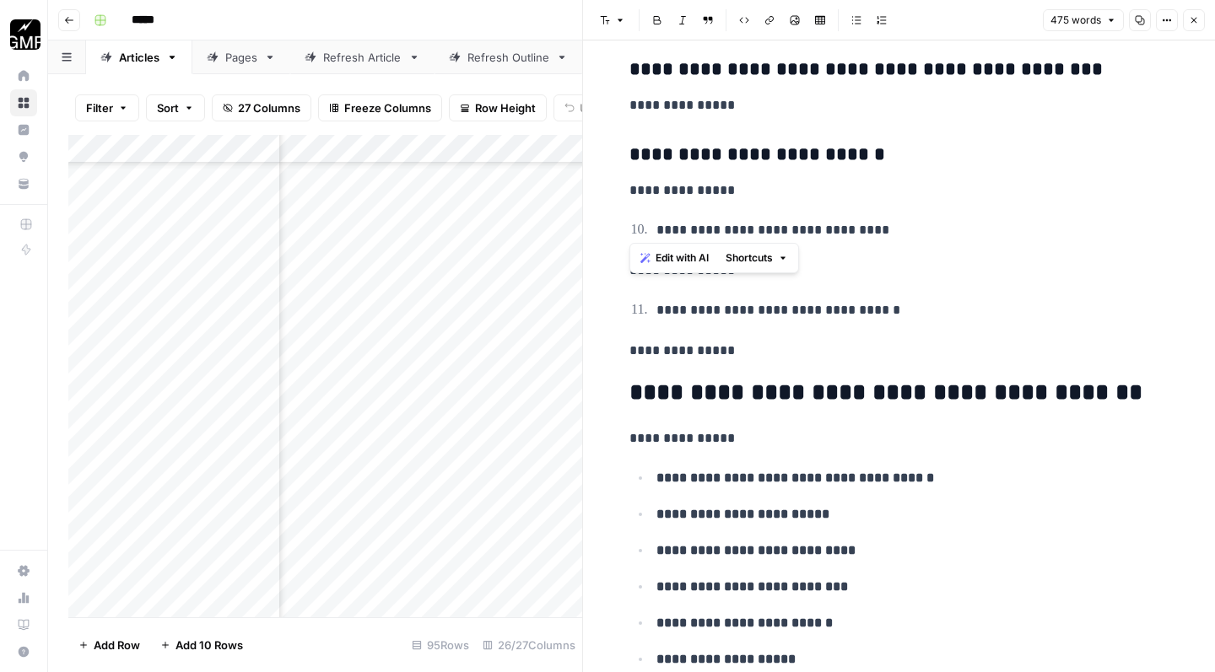
scroll to position [1870, 0]
drag, startPoint x: 887, startPoint y: 222, endPoint x: 635, endPoint y: 200, distance: 252.3
click at [635, 200] on div "**********" at bounding box center [899, 361] width 560 height 4328
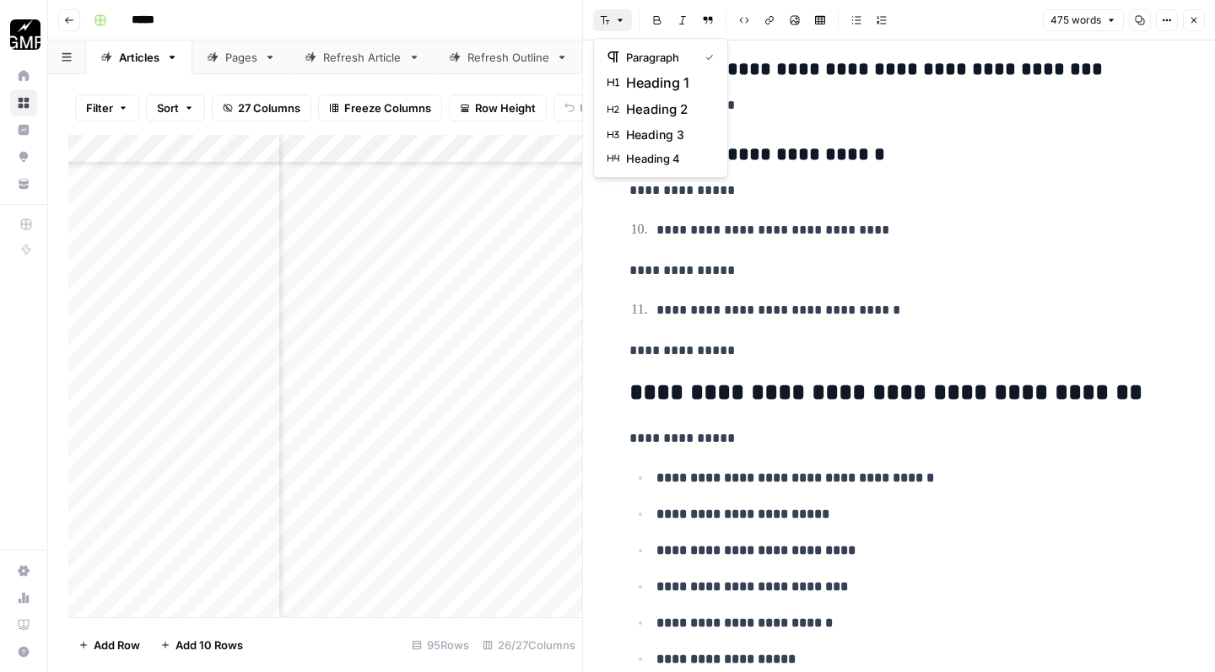
click at [606, 22] on icon "button" at bounding box center [605, 20] width 10 height 10
click at [641, 128] on span "heading 3" at bounding box center [666, 135] width 81 height 17
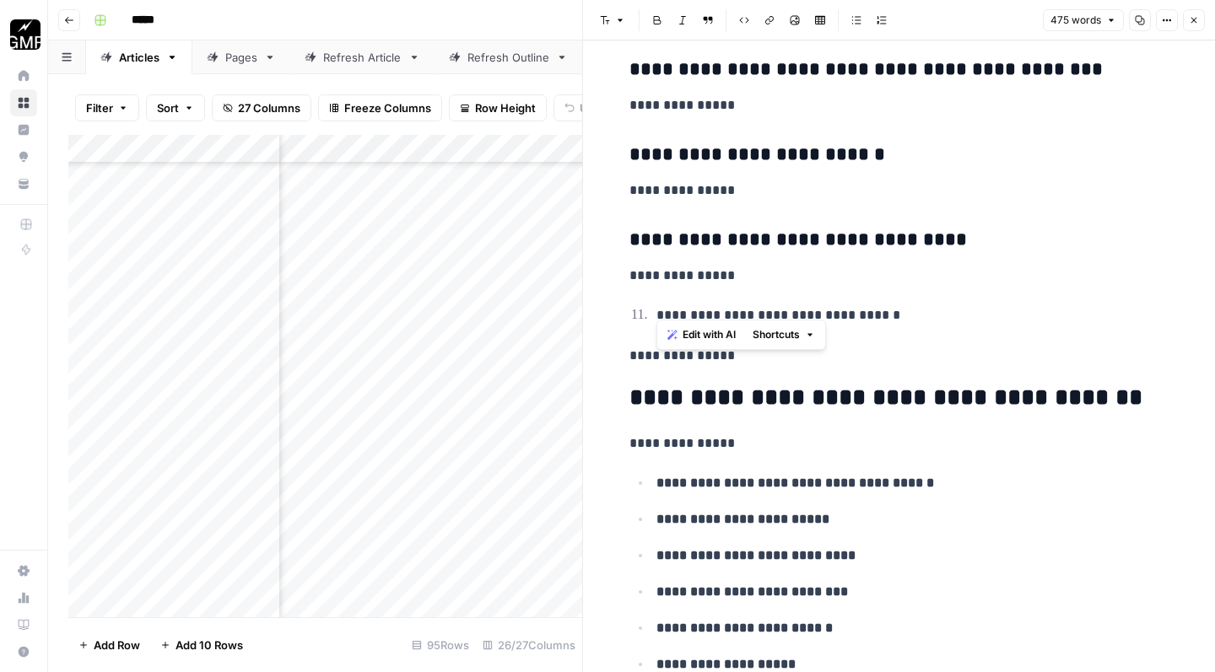
drag, startPoint x: 906, startPoint y: 308, endPoint x: 634, endPoint y: 310, distance: 271.6
click at [656, 310] on p "**********" at bounding box center [912, 317] width 513 height 24
click at [613, 24] on button "Font style" at bounding box center [612, 20] width 39 height 22
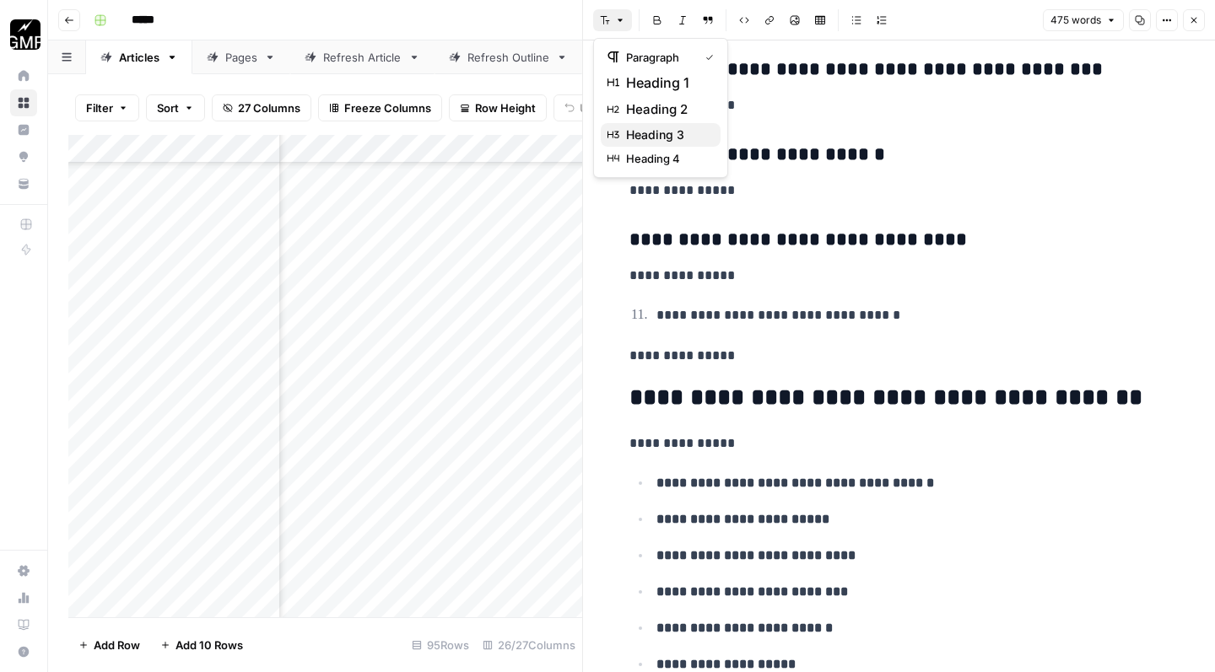
click at [633, 131] on span "heading 3" at bounding box center [666, 135] width 81 height 17
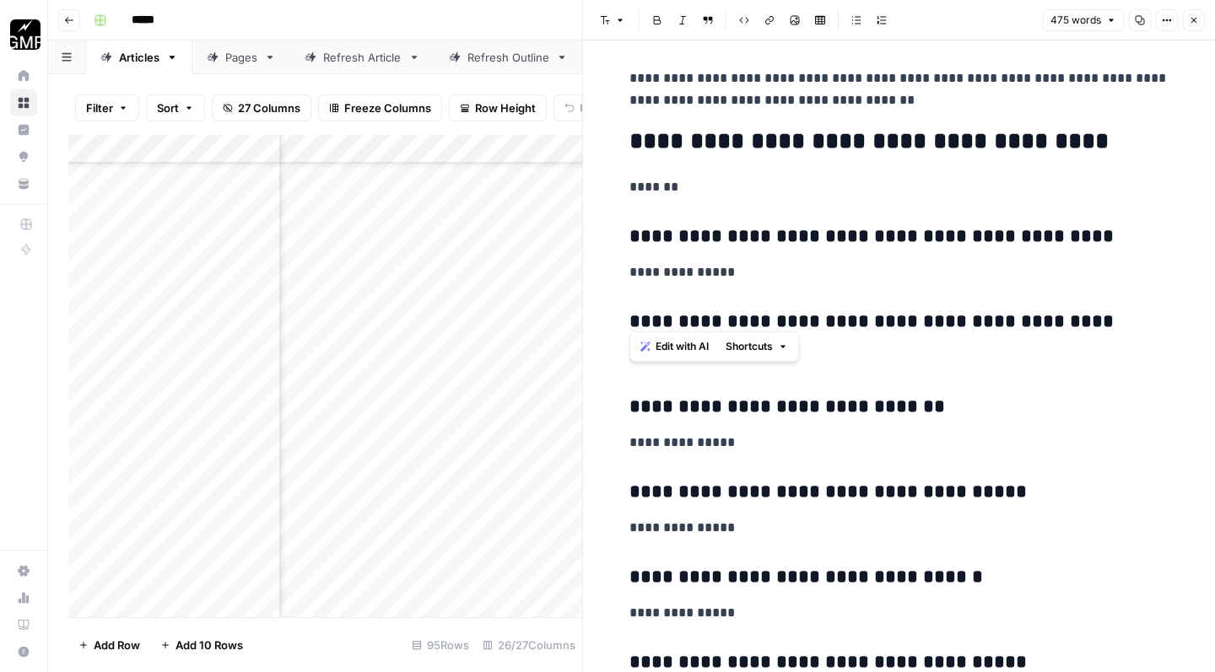
scroll to position [1110, 0]
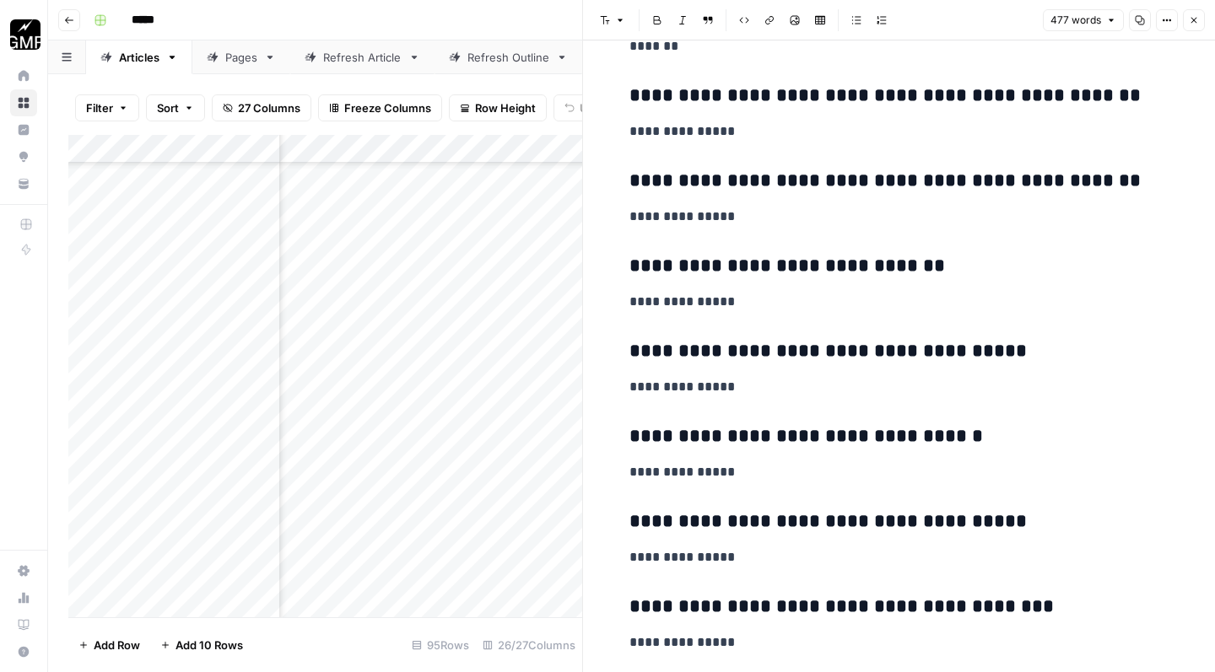
scroll to position [1251, 0]
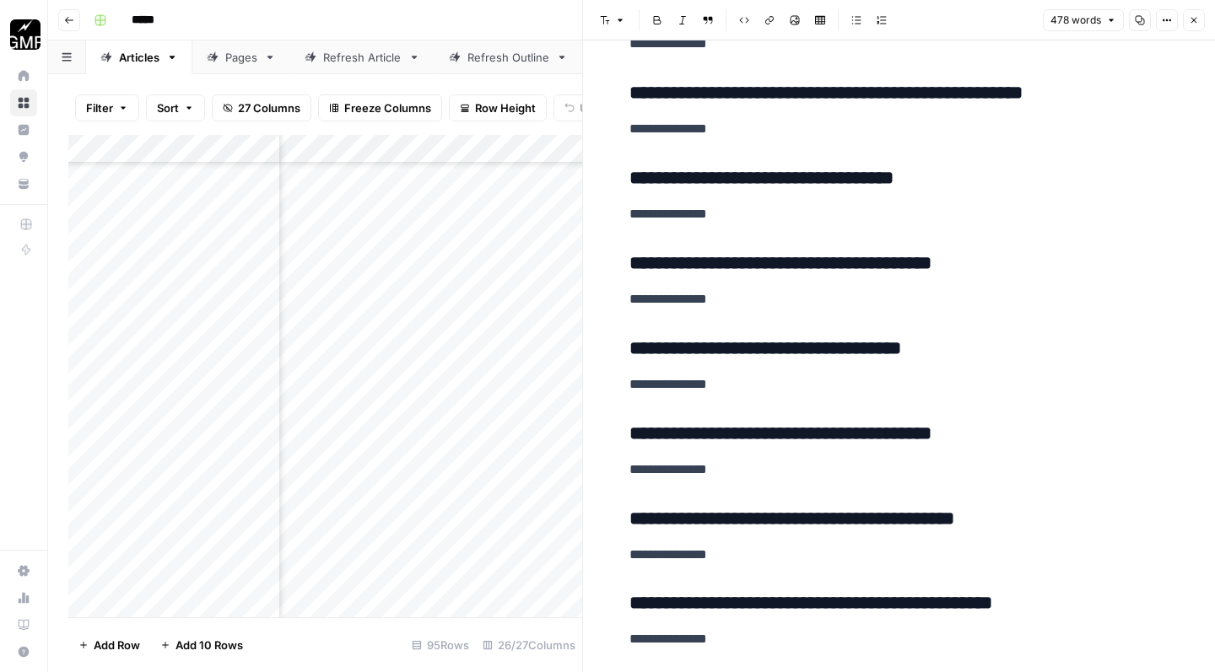
scroll to position [1338, 0]
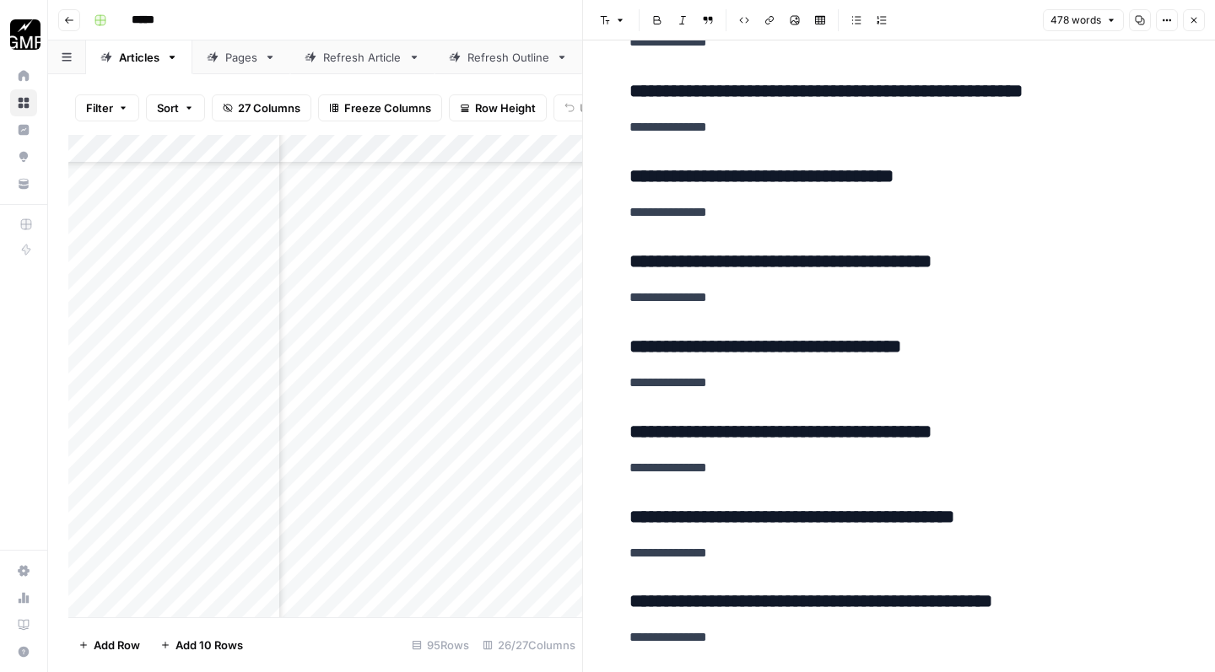
click at [629, 251] on h3 "**********" at bounding box center [899, 262] width 540 height 23
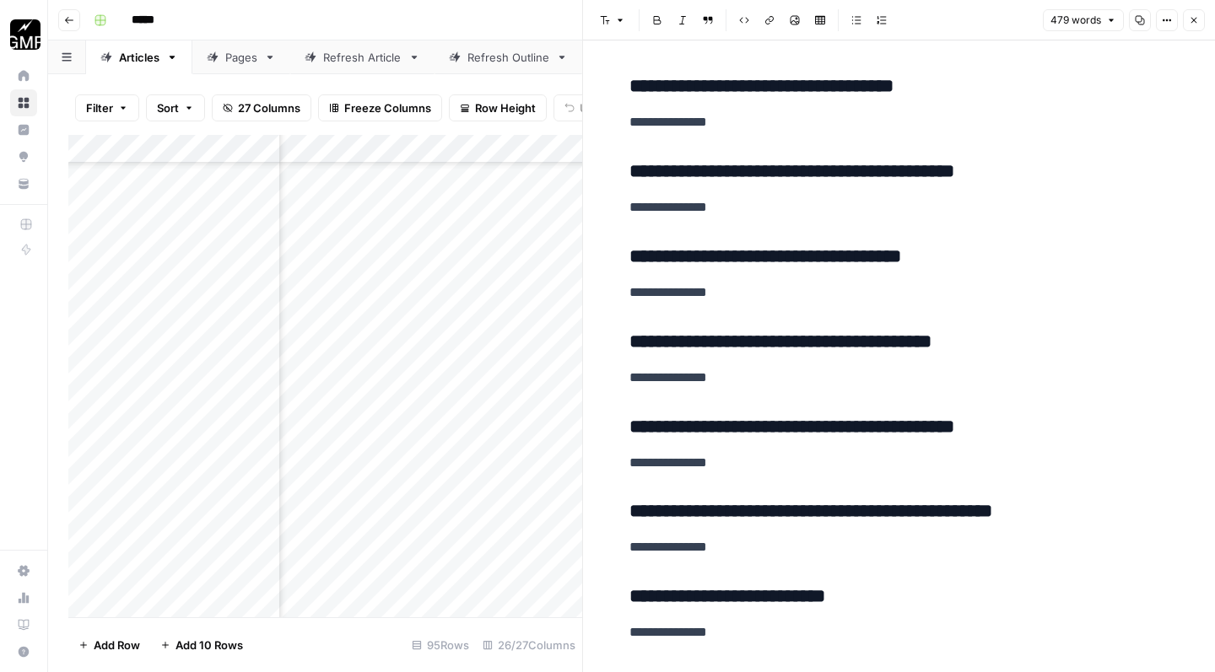
scroll to position [1432, 0]
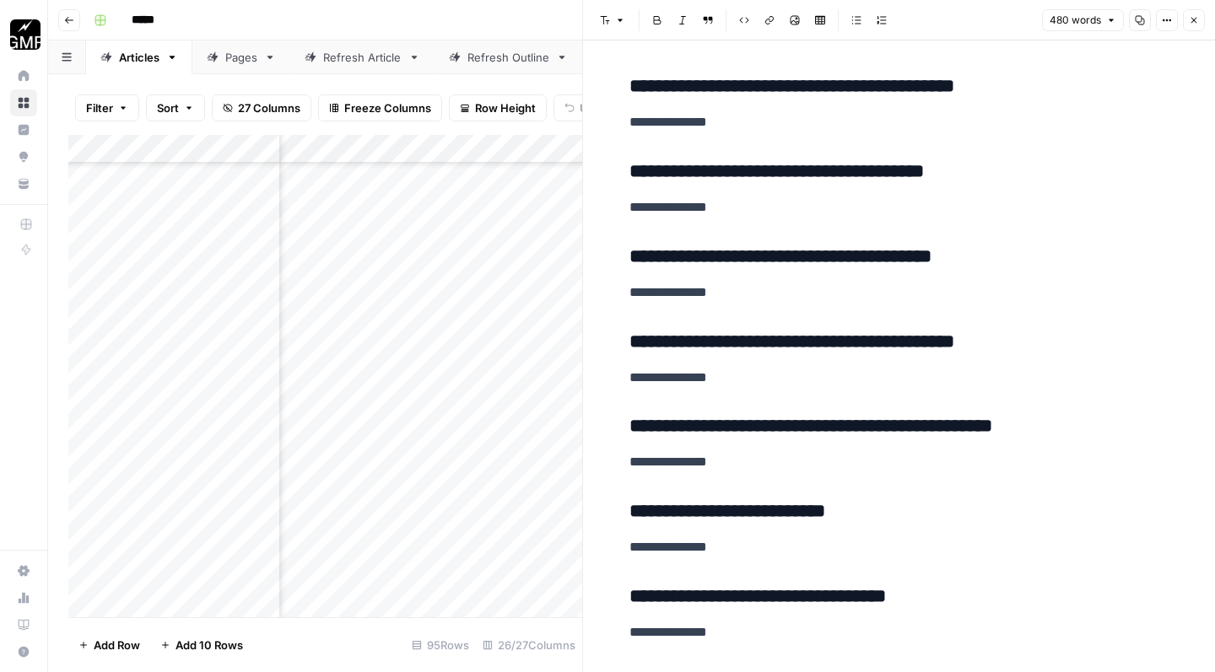
scroll to position [1514, 0]
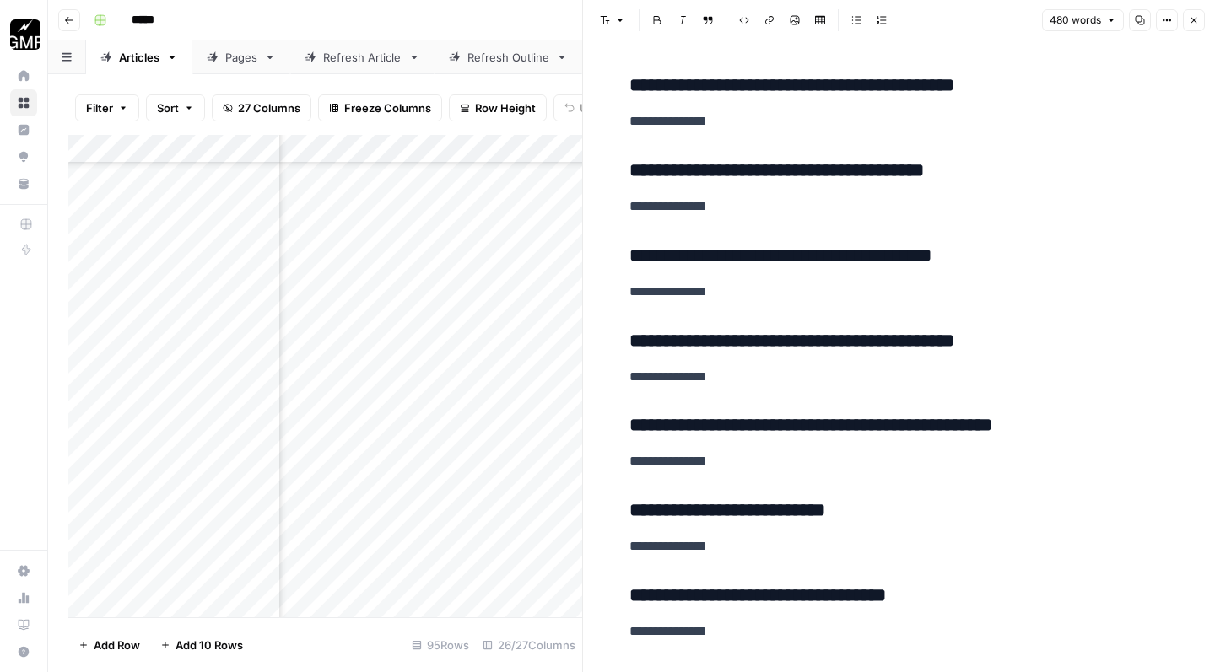
click at [630, 245] on h3 "**********" at bounding box center [899, 256] width 540 height 23
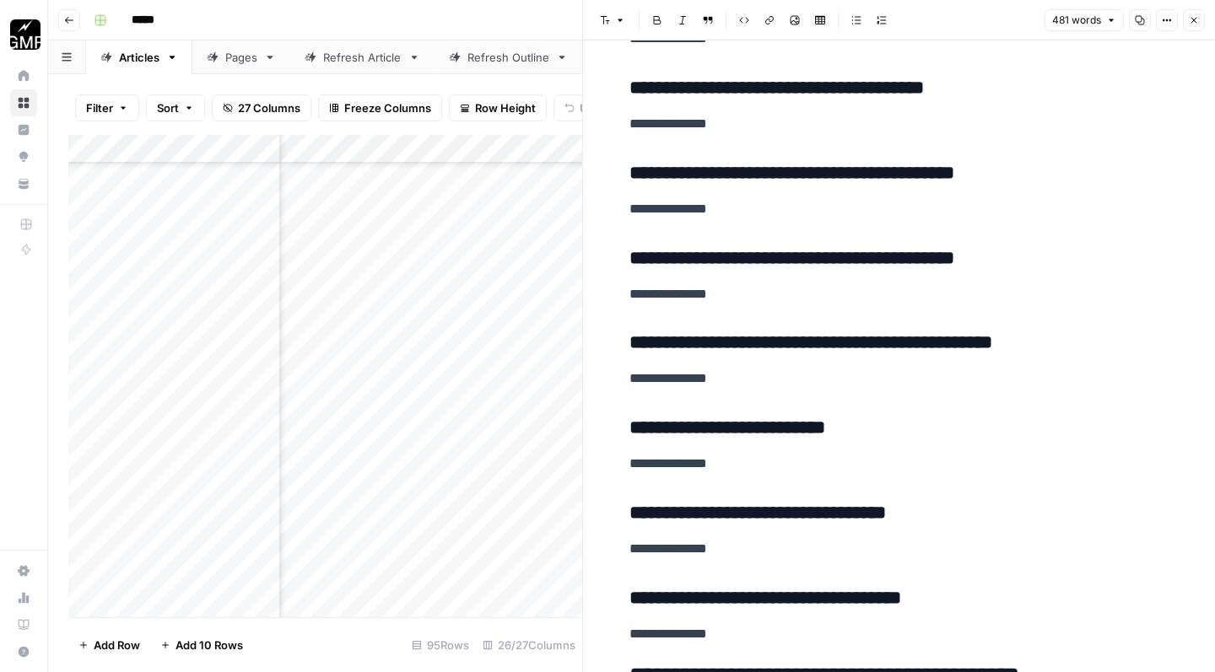
scroll to position [1598, 0]
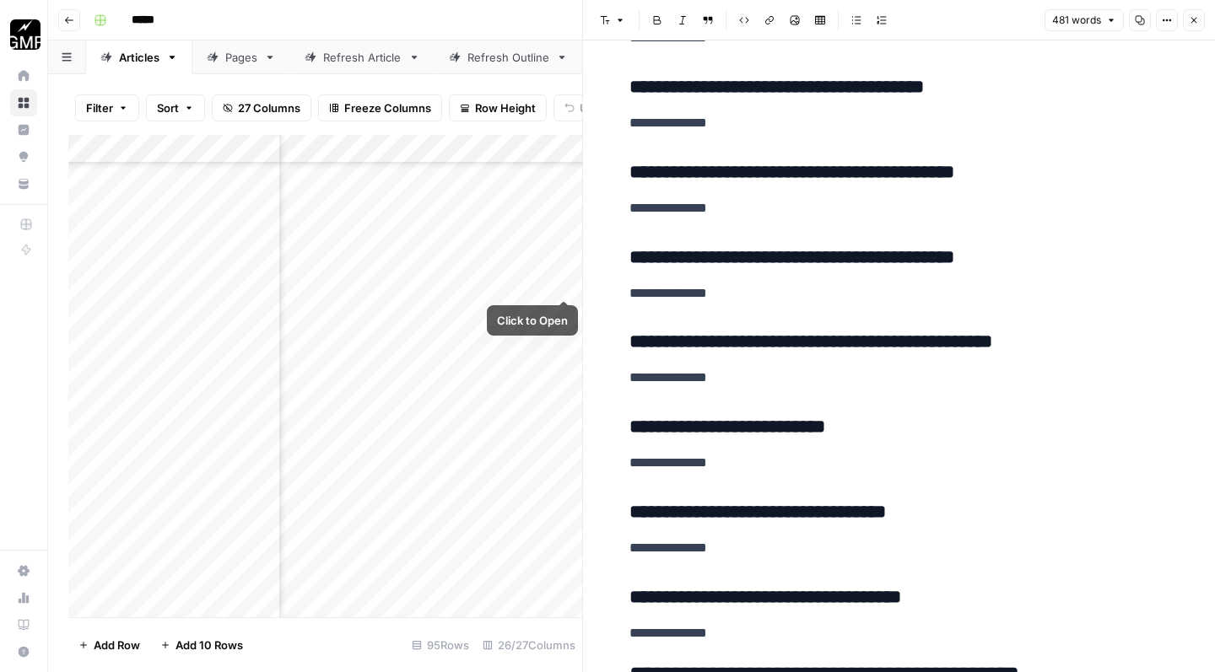
click at [622, 243] on div "**********" at bounding box center [899, 639] width 560 height 4338
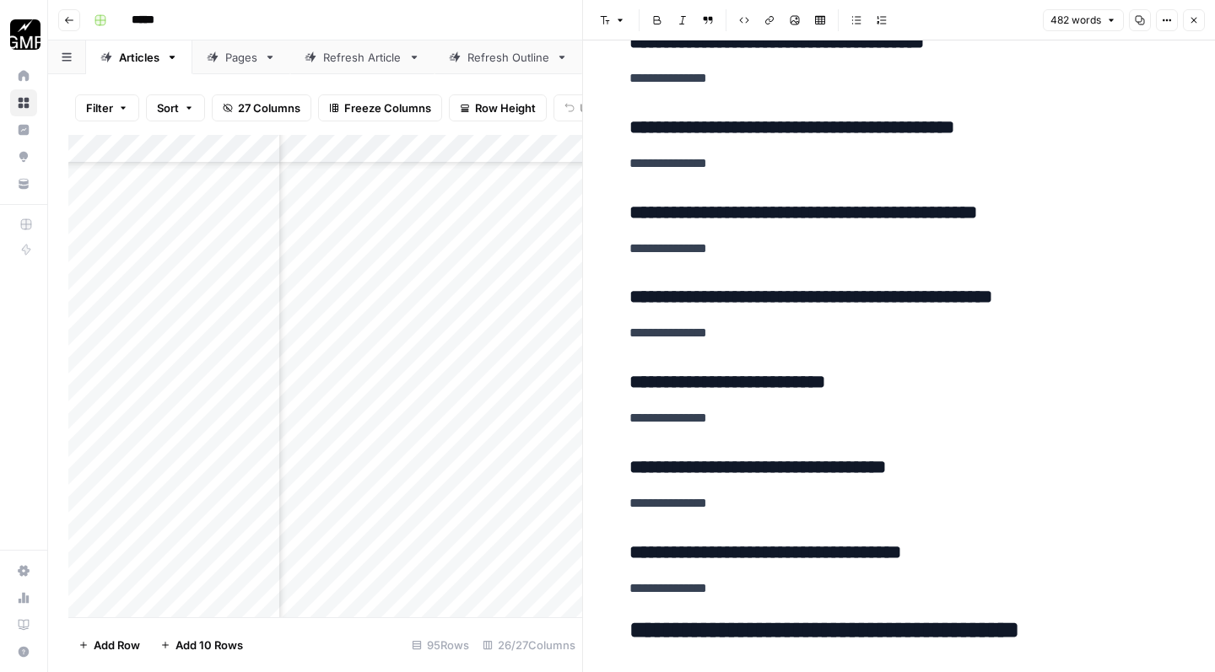
scroll to position [1673, 0]
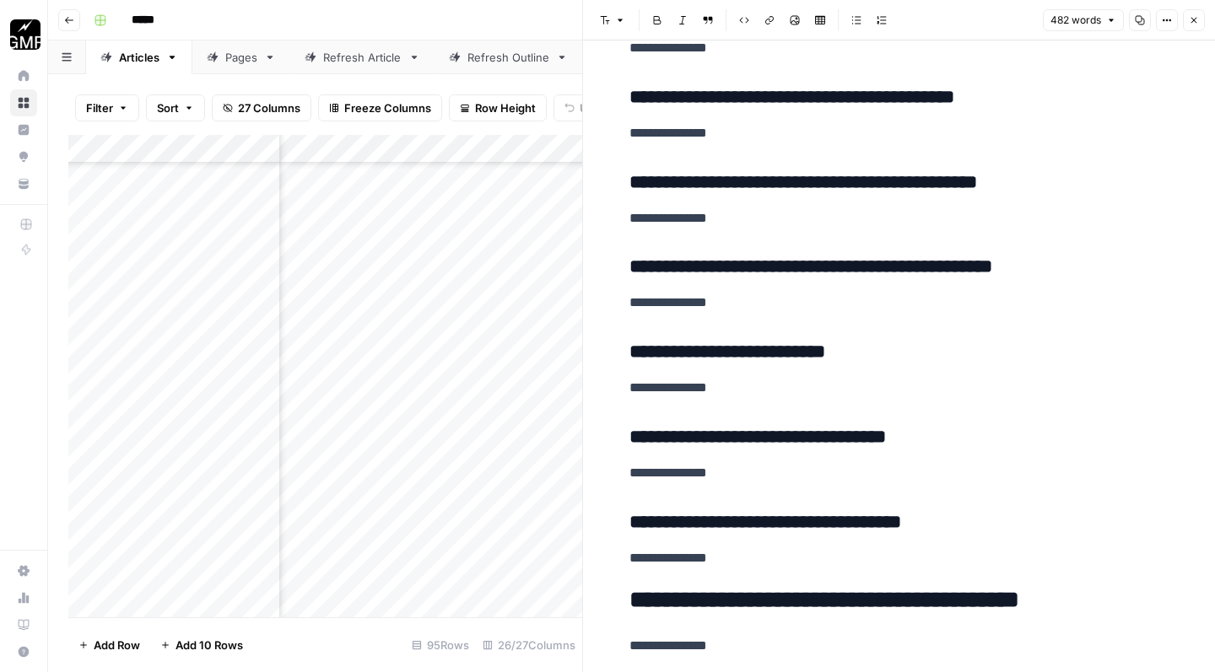
click at [626, 256] on div "**********" at bounding box center [899, 564] width 560 height 4338
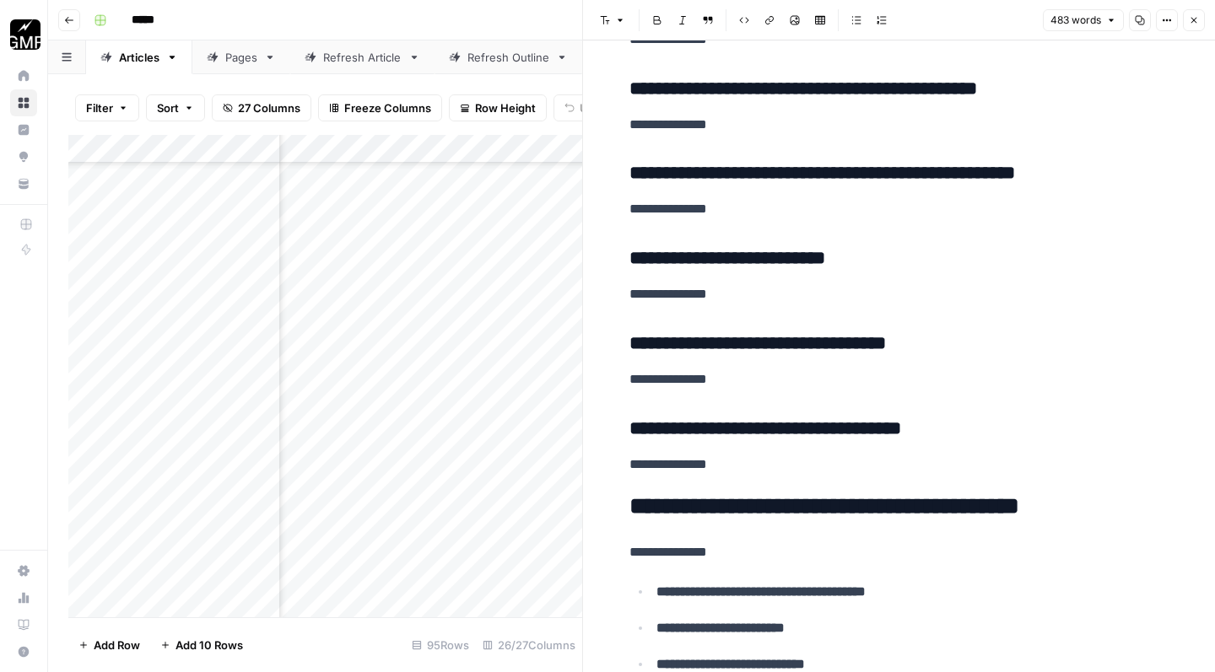
scroll to position [1774, 0]
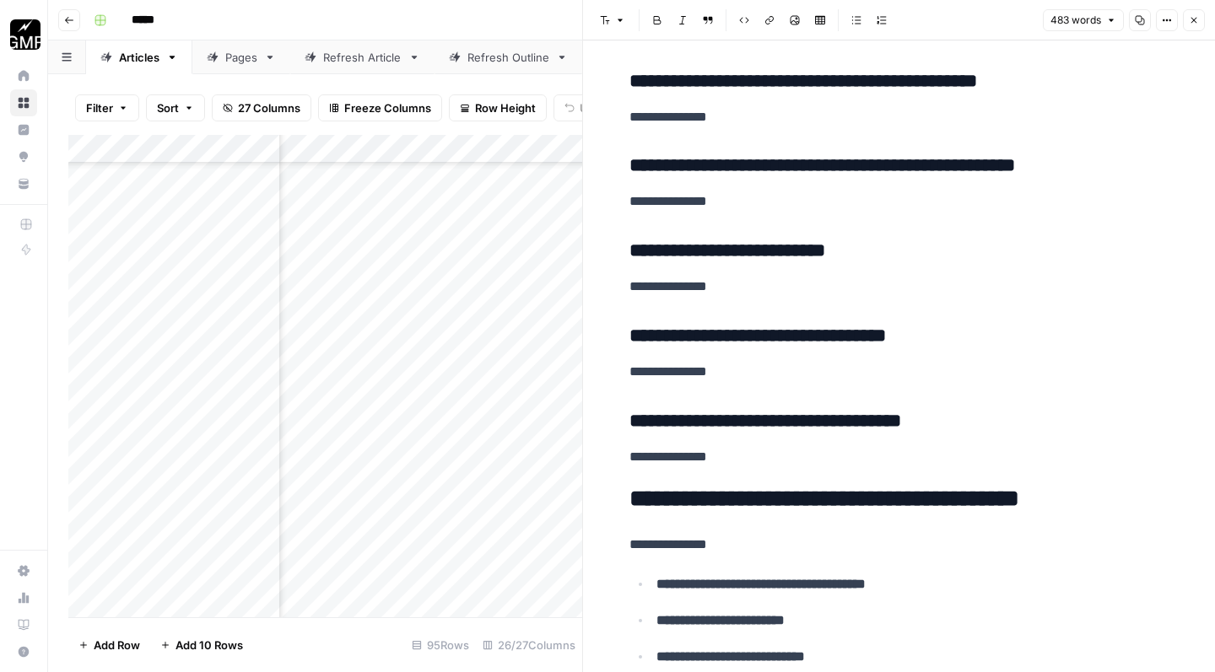
click at [621, 233] on div "**********" at bounding box center [899, 463] width 560 height 4338
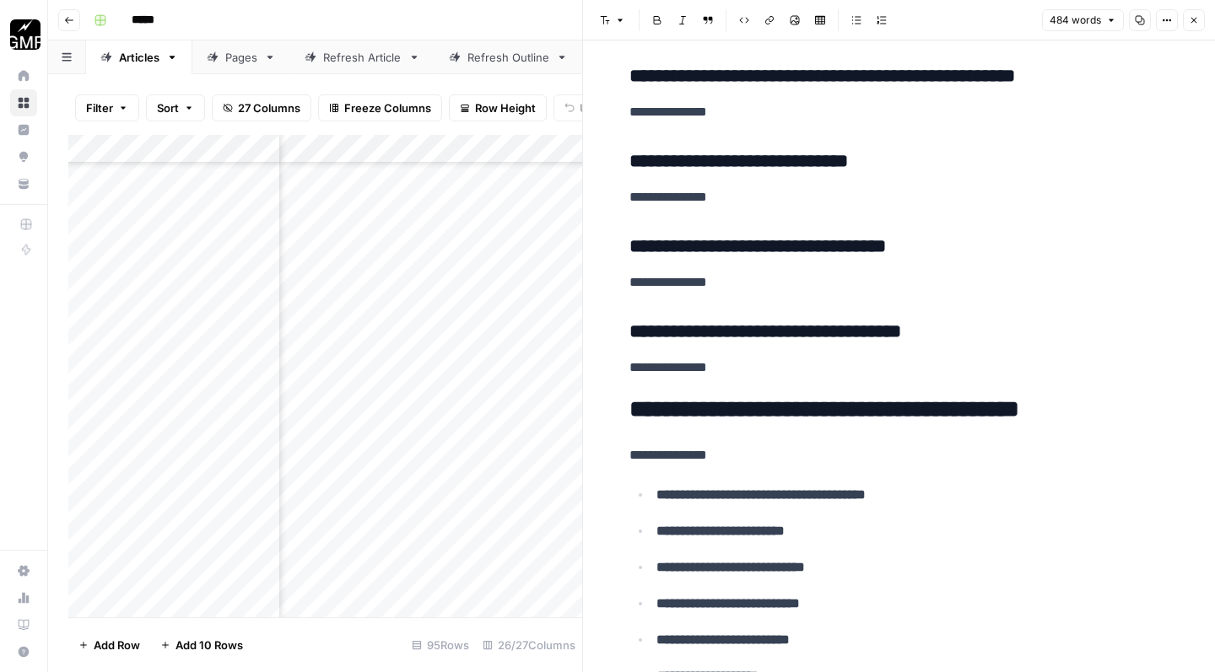
scroll to position [1869, 0]
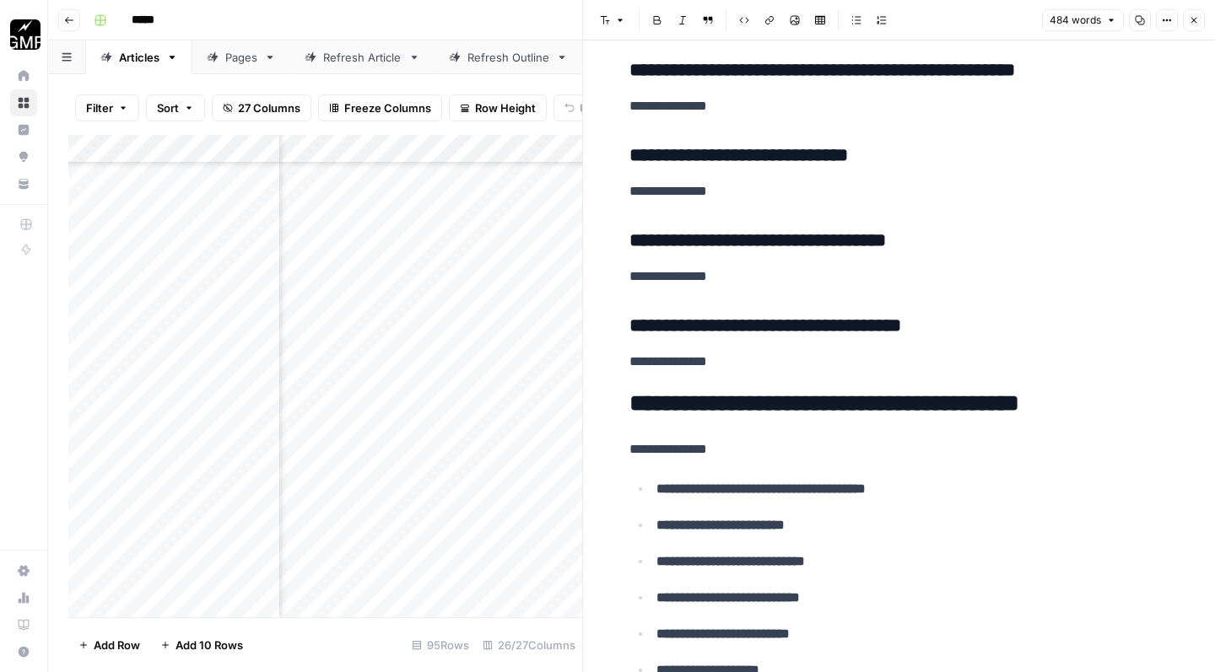
click at [627, 229] on div "**********" at bounding box center [899, 367] width 560 height 4338
click at [626, 304] on div "**********" at bounding box center [899, 367] width 560 height 4338
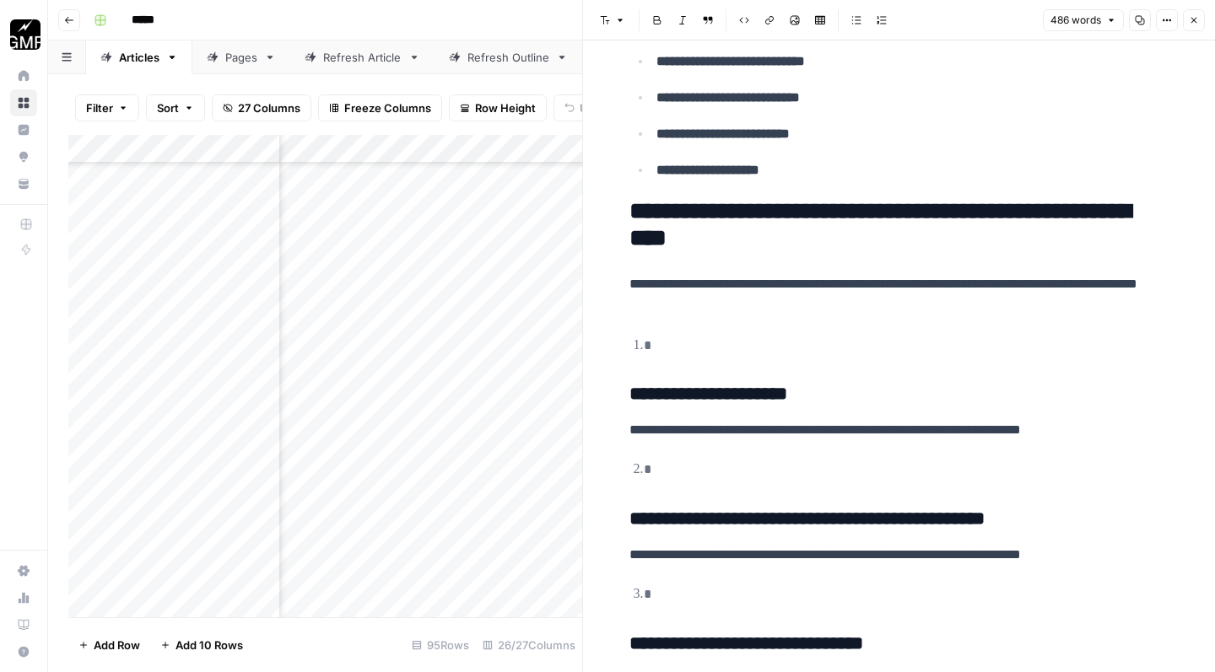
scroll to position [2381, 0]
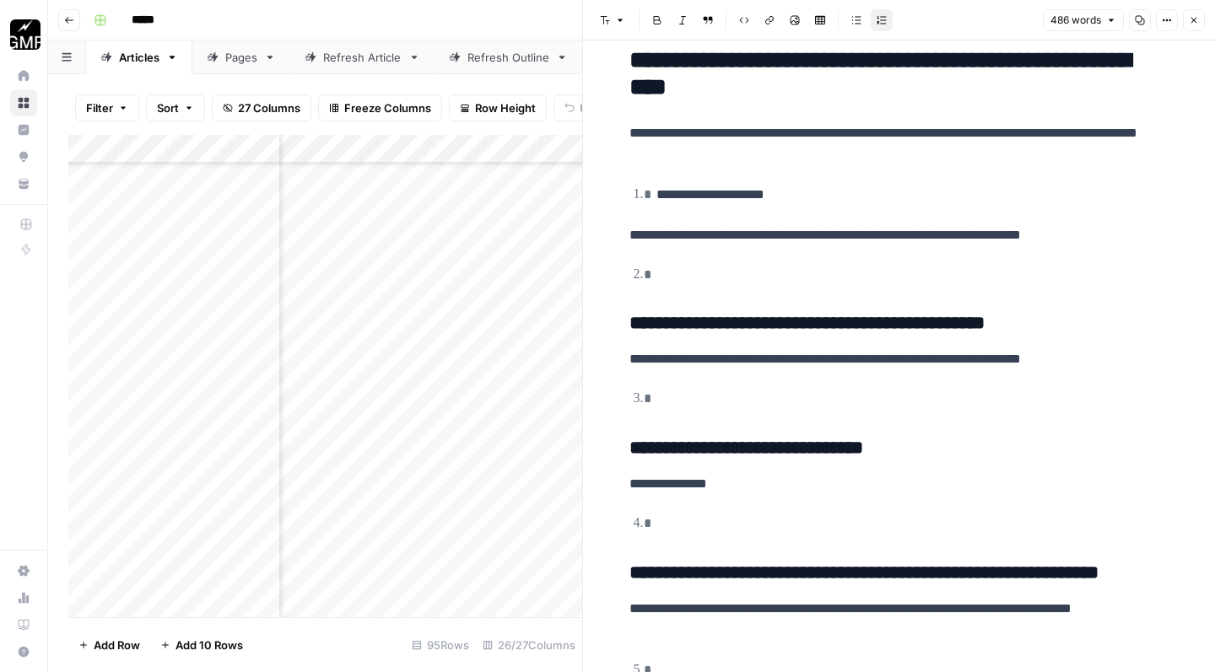
scroll to position [2523, 0]
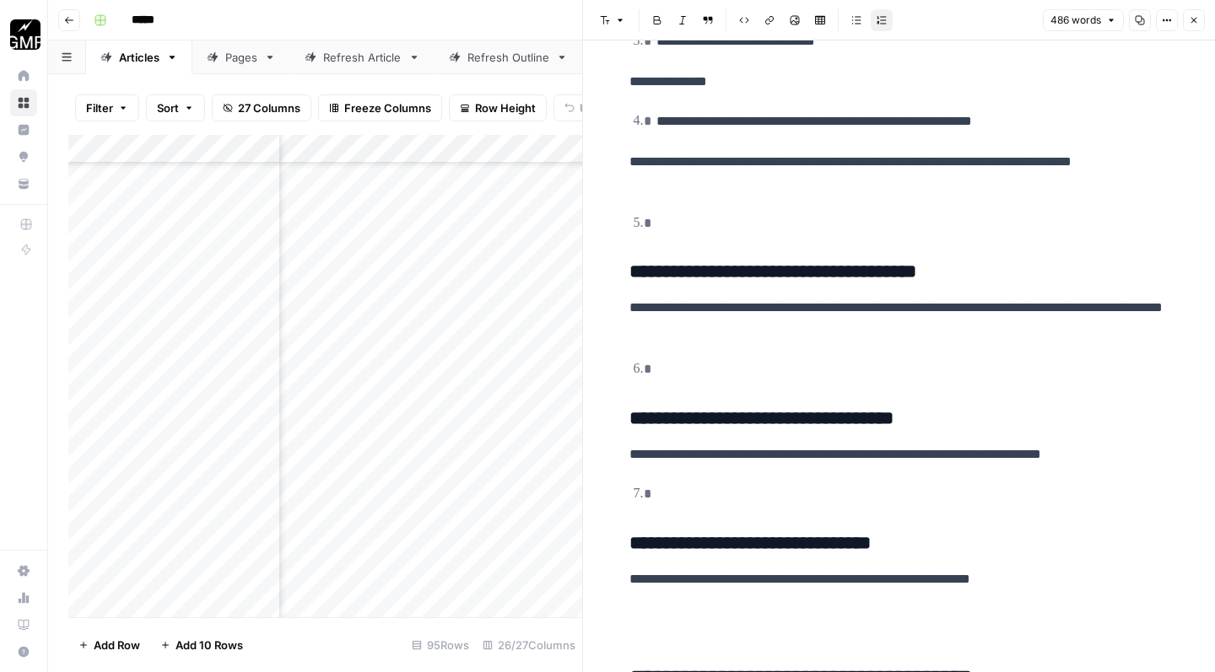
scroll to position [2766, 0]
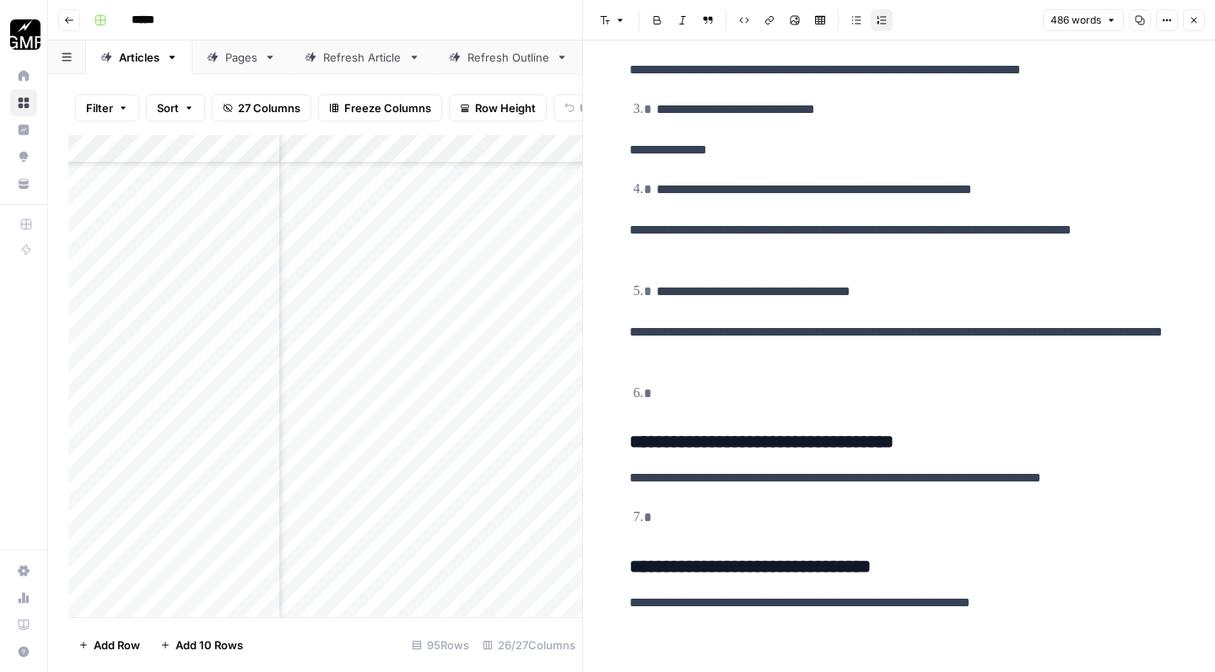
click at [629, 433] on h3 "**********" at bounding box center [899, 442] width 540 height 23
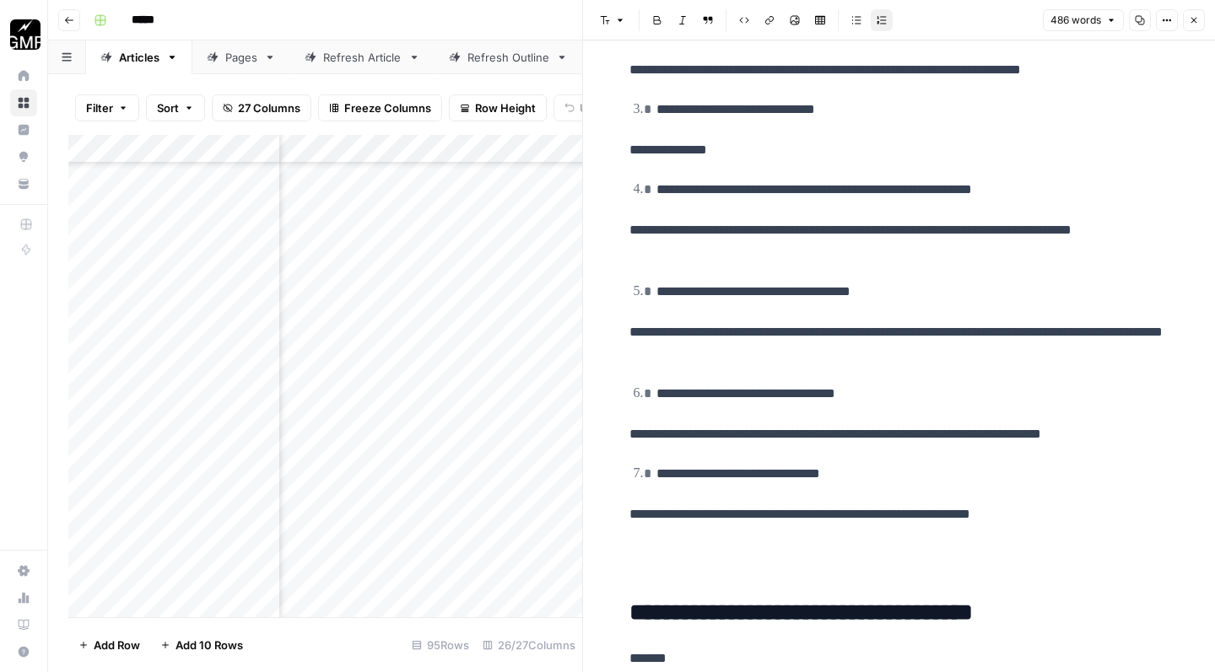
click at [661, 545] on p at bounding box center [899, 561] width 540 height 44
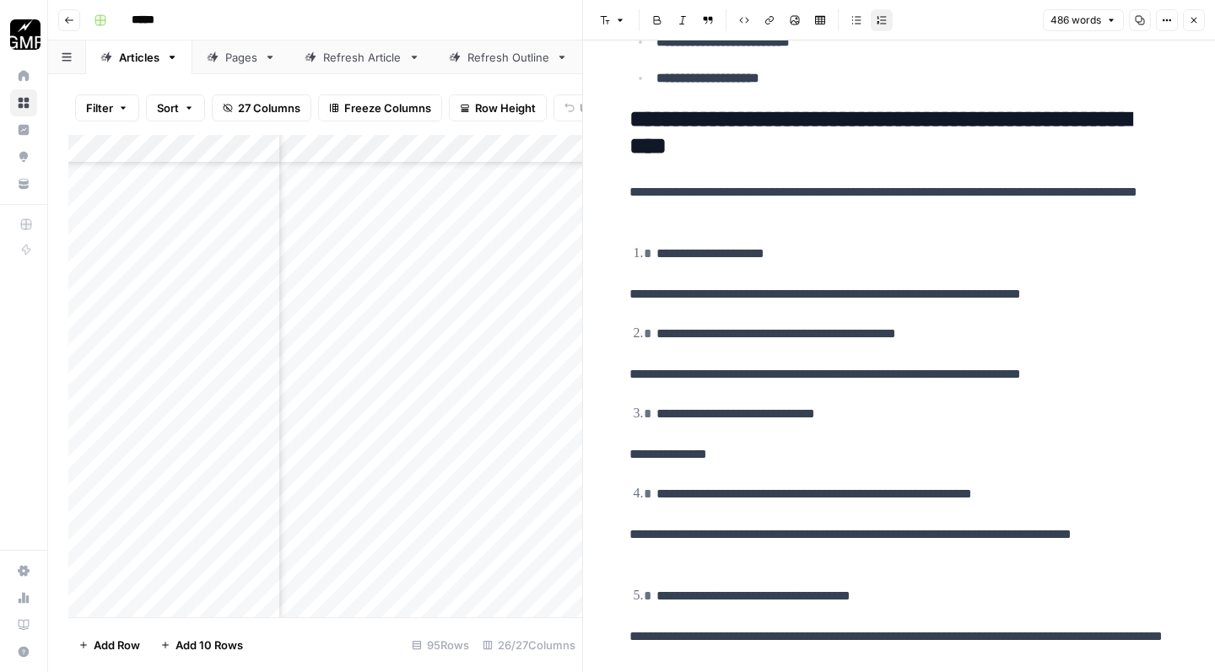
scroll to position [2428, 0]
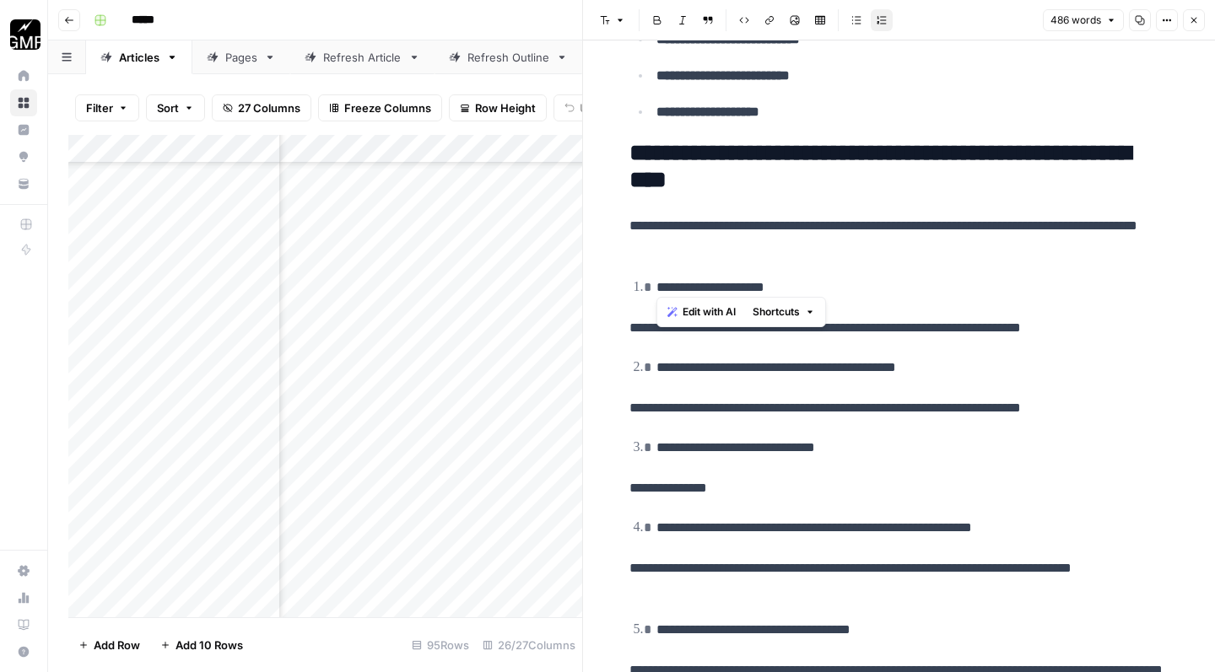
drag, startPoint x: 808, startPoint y: 282, endPoint x: 641, endPoint y: 279, distance: 167.0
click at [656, 279] on p "**********" at bounding box center [912, 289] width 513 height 24
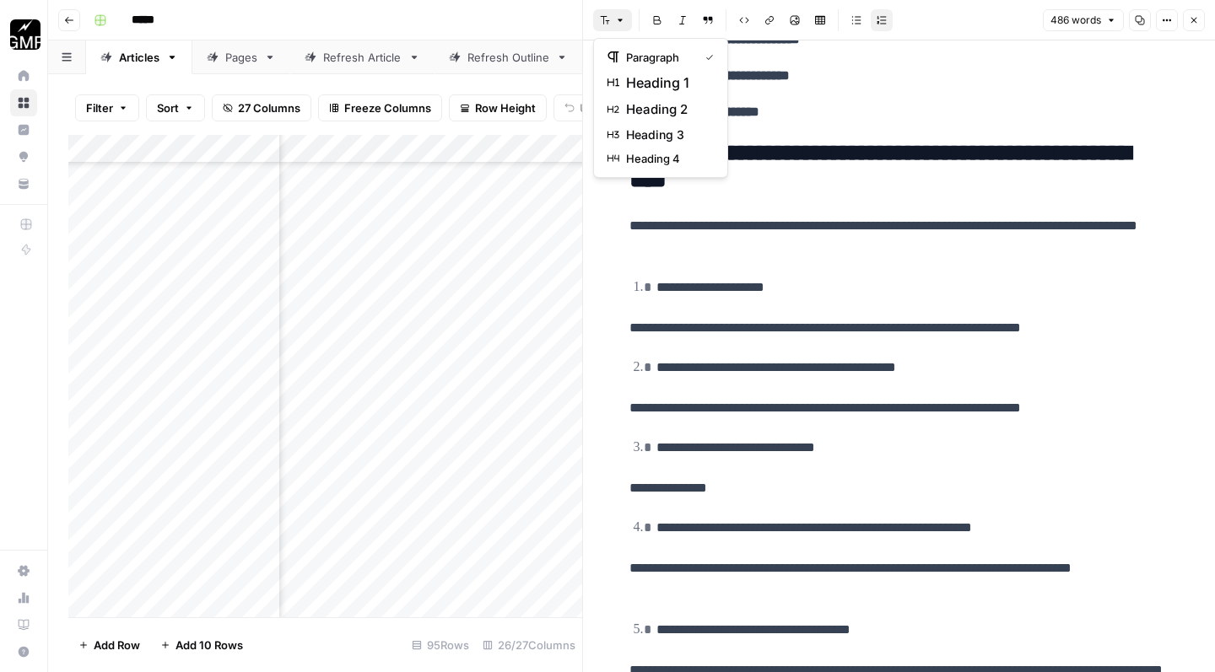
click at [616, 29] on button "Font style" at bounding box center [612, 20] width 39 height 22
click at [628, 134] on span "heading 3" at bounding box center [666, 135] width 81 height 17
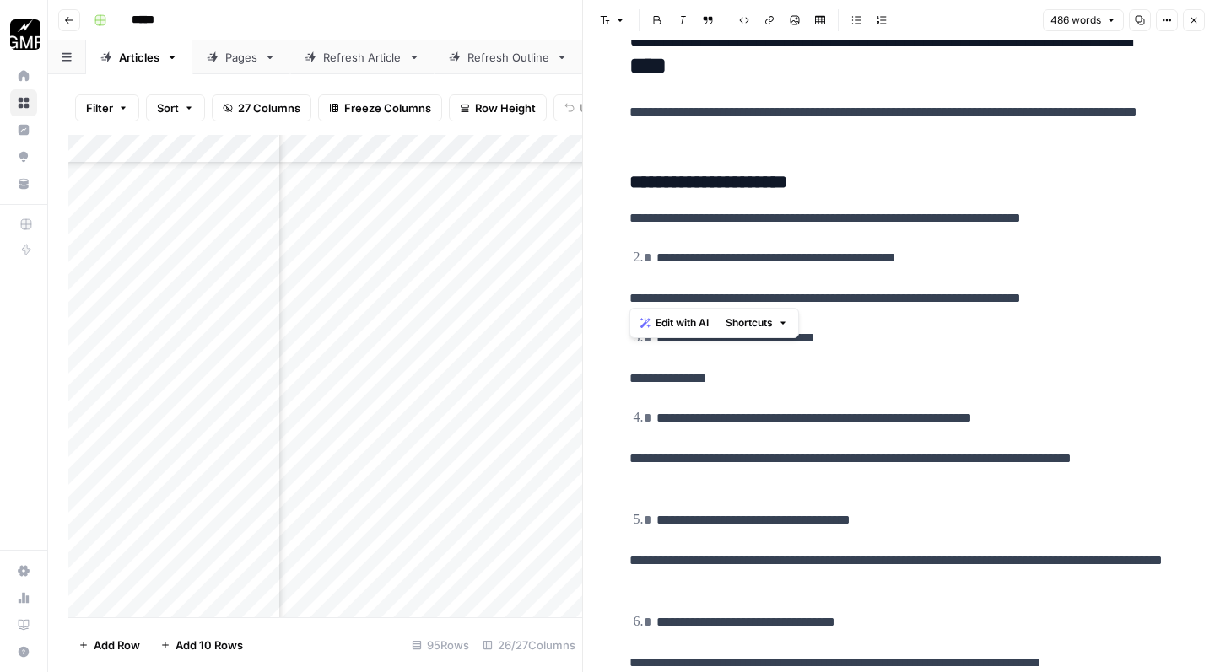
scroll to position [2547, 0]
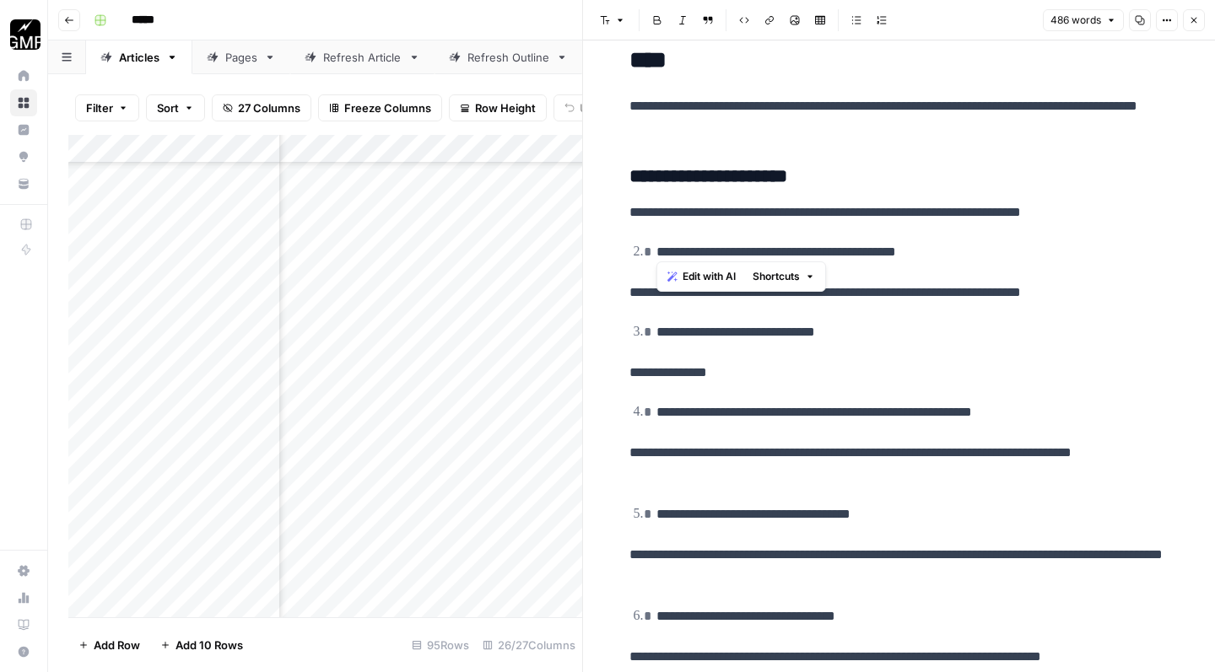
drag, startPoint x: 981, startPoint y: 251, endPoint x: 635, endPoint y: 234, distance: 346.3
click at [635, 240] on ol "**********" at bounding box center [899, 252] width 540 height 24
click at [623, 33] on header "Font style Bold Italic Block quote Code block Link Image Insert Table Bulleted …" at bounding box center [899, 20] width 632 height 40
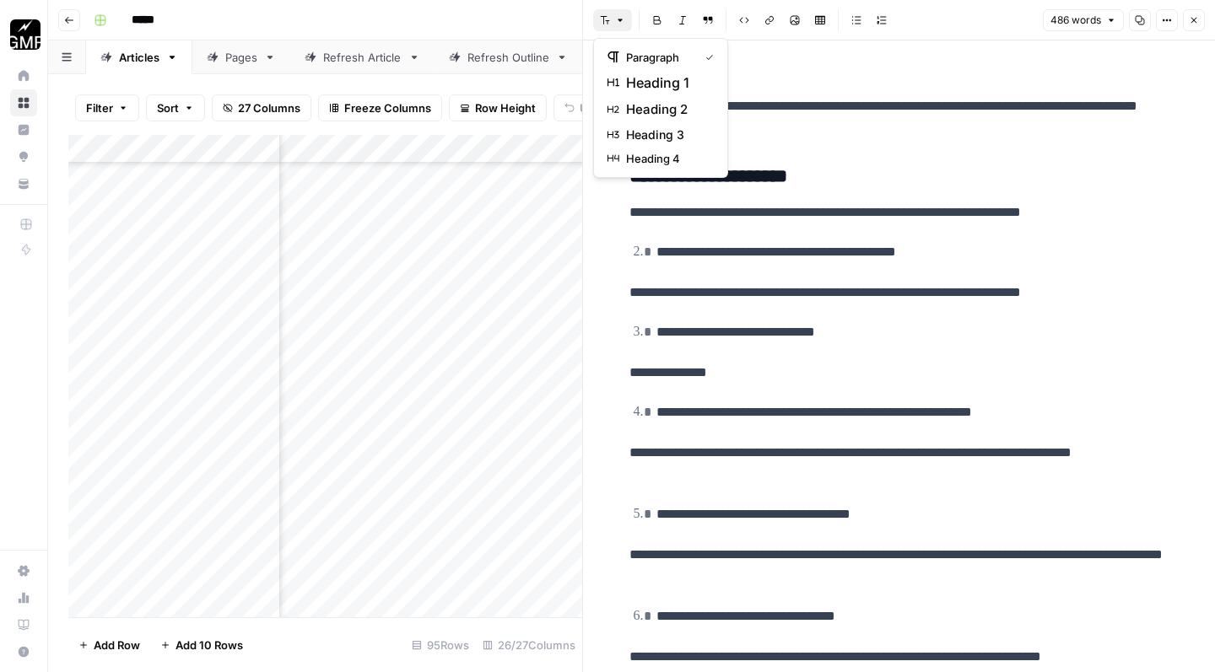
click at [617, 24] on icon "button" at bounding box center [620, 20] width 10 height 10
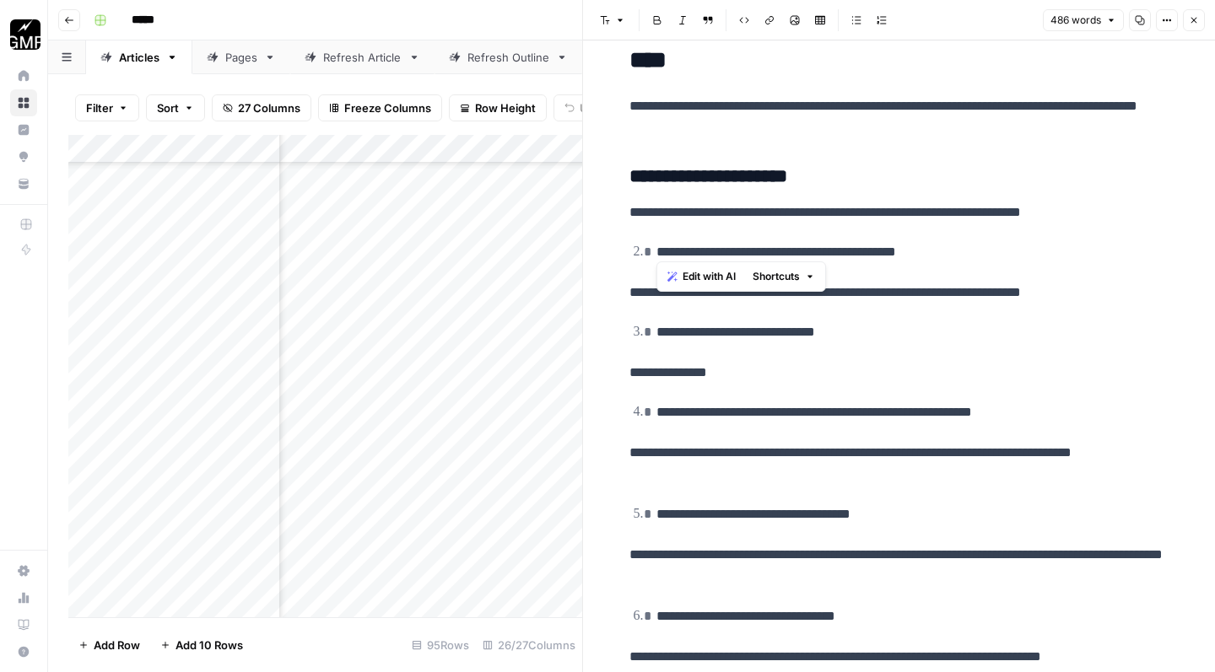
drag, startPoint x: 989, startPoint y: 245, endPoint x: 644, endPoint y: 241, distance: 345.0
click at [656, 241] on p "**********" at bounding box center [912, 253] width 513 height 24
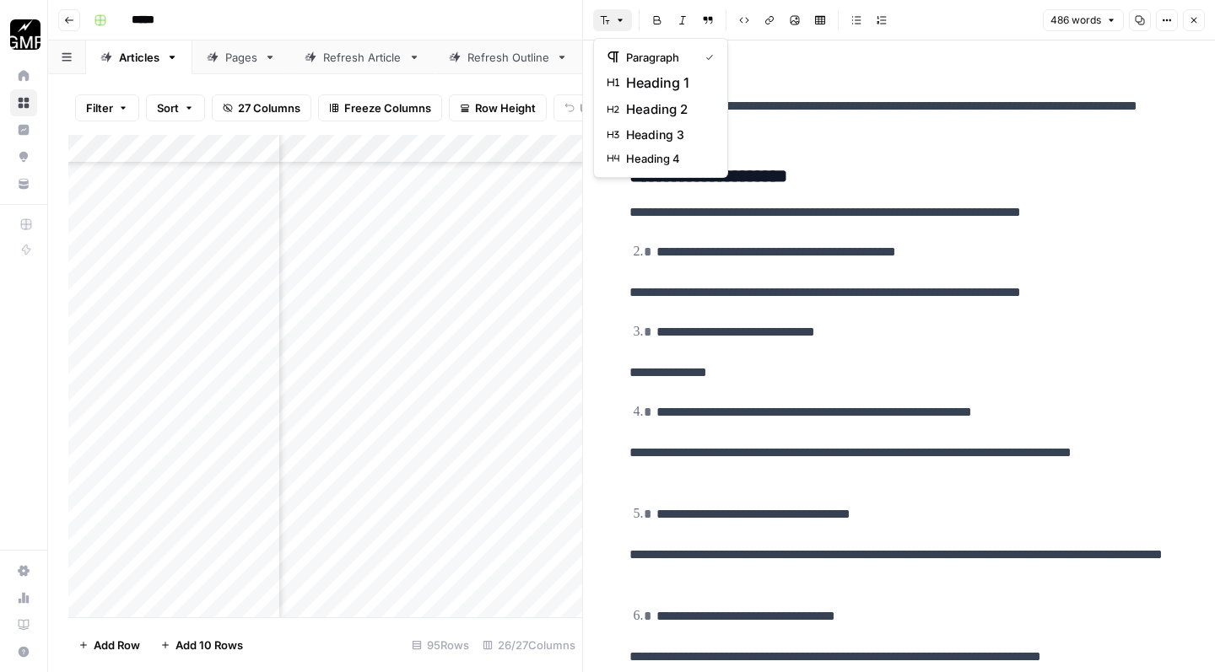
click at [617, 26] on button "Font style" at bounding box center [612, 20] width 39 height 22
click at [632, 130] on span "heading 3" at bounding box center [666, 135] width 81 height 17
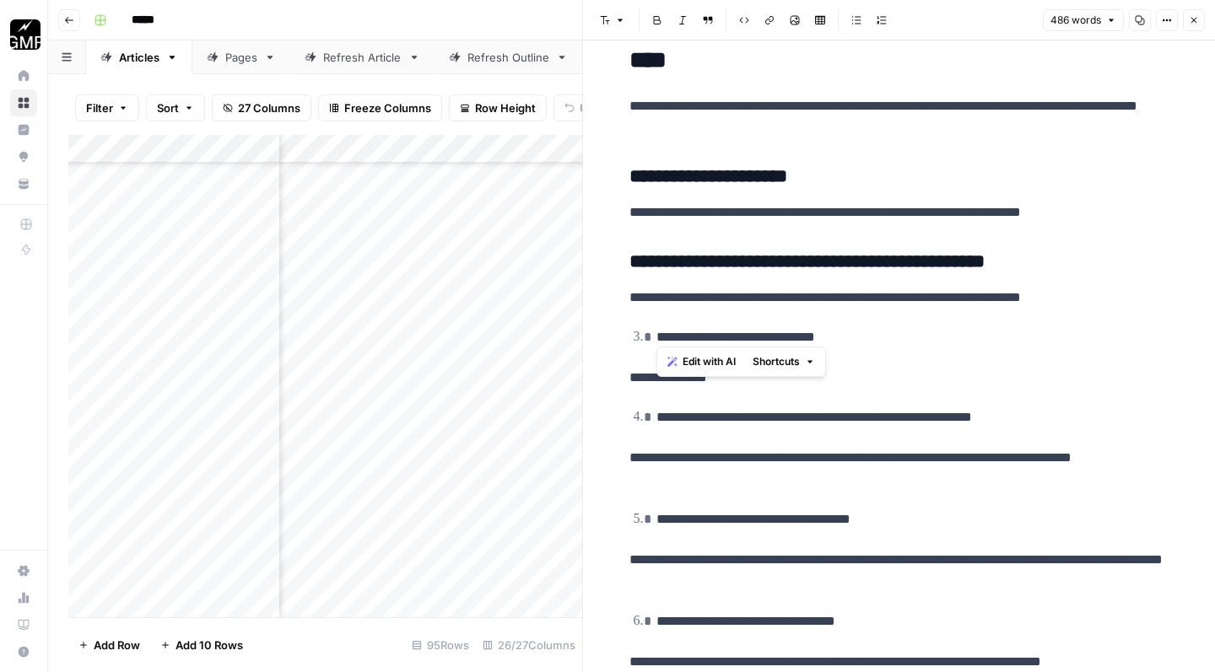
drag, startPoint x: 863, startPoint y: 333, endPoint x: 643, endPoint y: 315, distance: 220.9
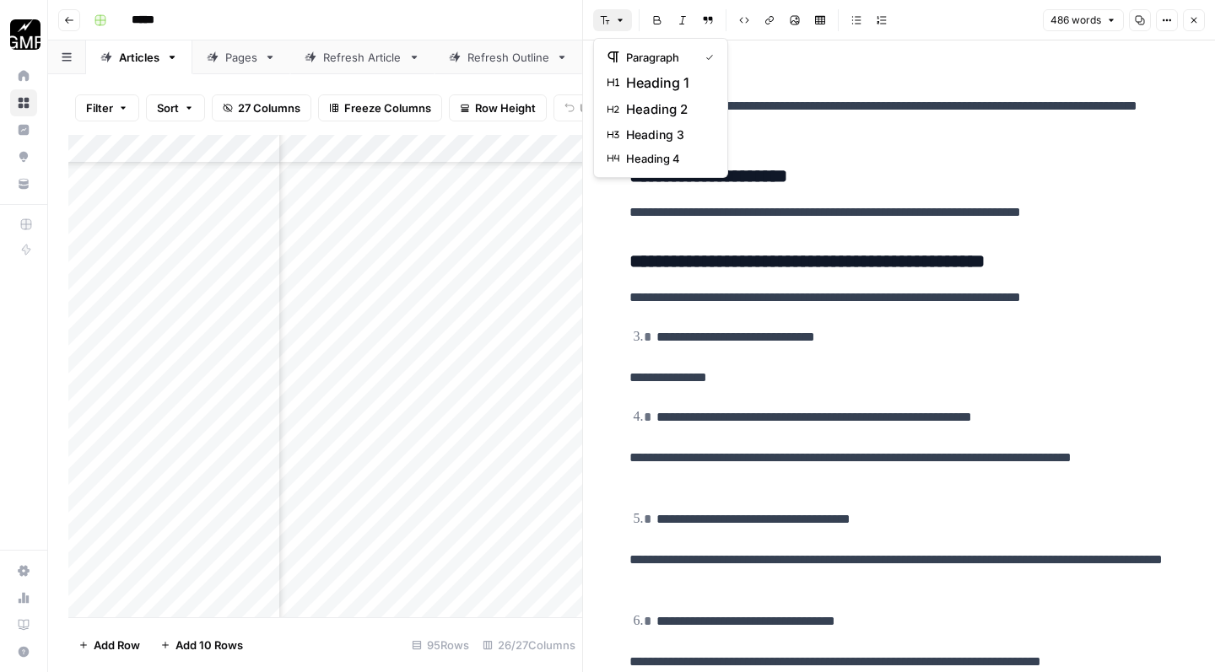
click at [607, 26] on button "Font style" at bounding box center [612, 20] width 39 height 22
click at [638, 133] on span "heading 3" at bounding box center [666, 135] width 81 height 17
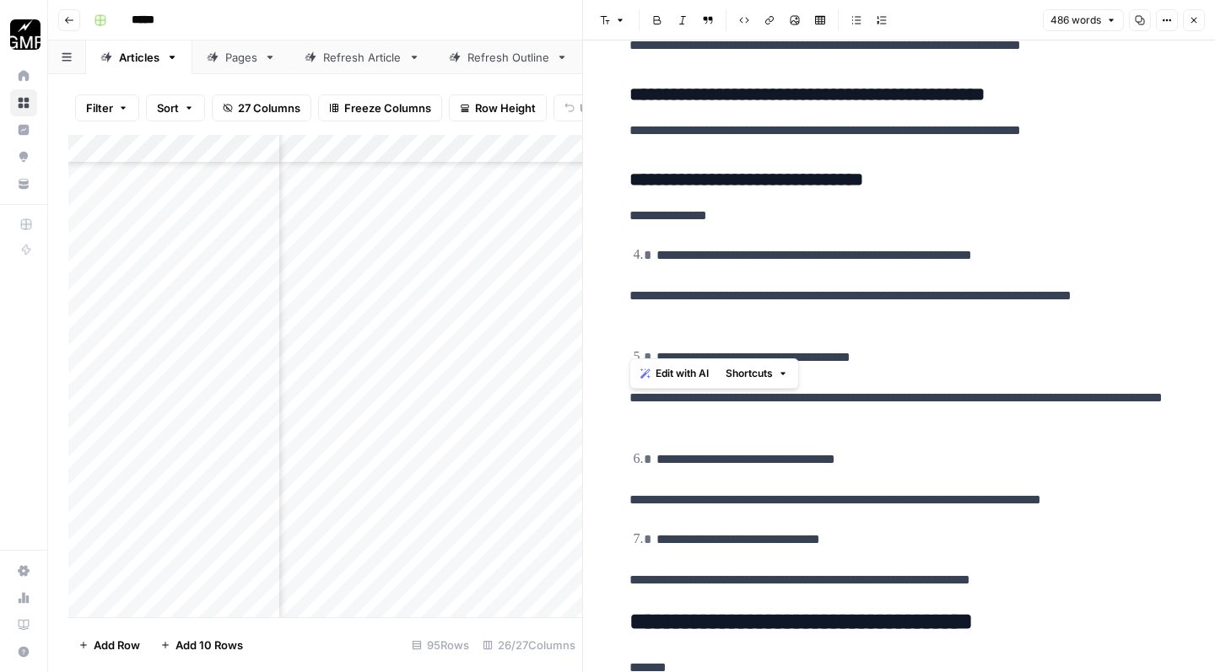
scroll to position [2719, 0]
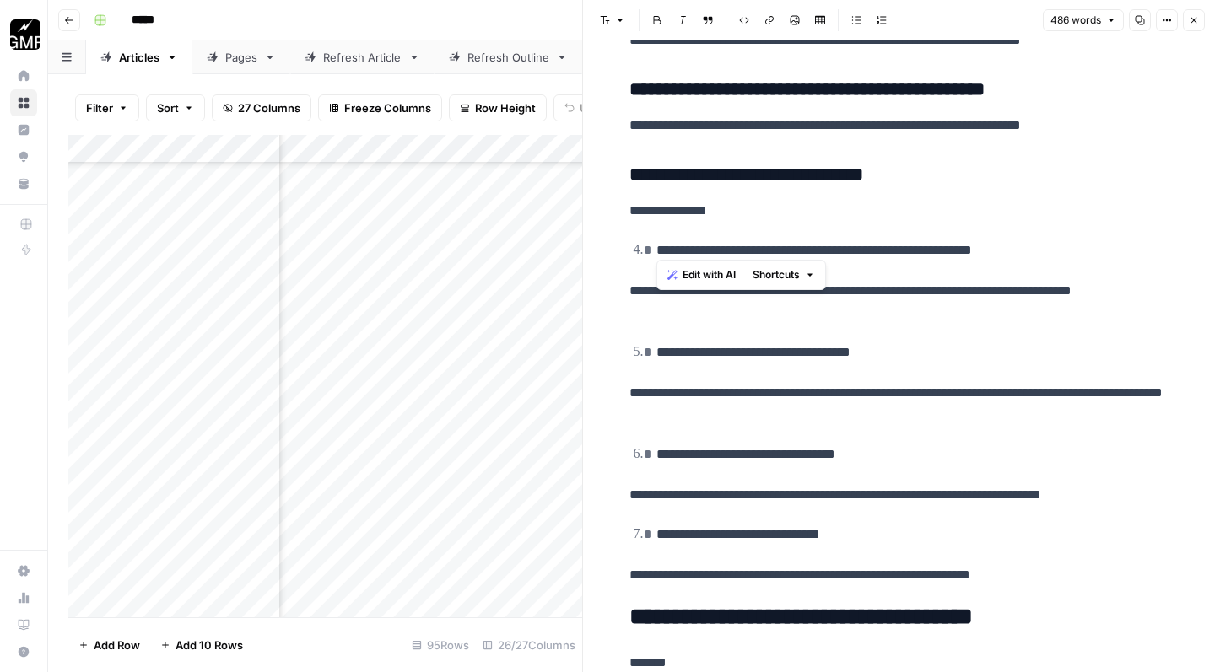
drag, startPoint x: 1028, startPoint y: 248, endPoint x: 655, endPoint y: 245, distance: 373.7
click at [655, 245] on li "**********" at bounding box center [910, 251] width 518 height 24
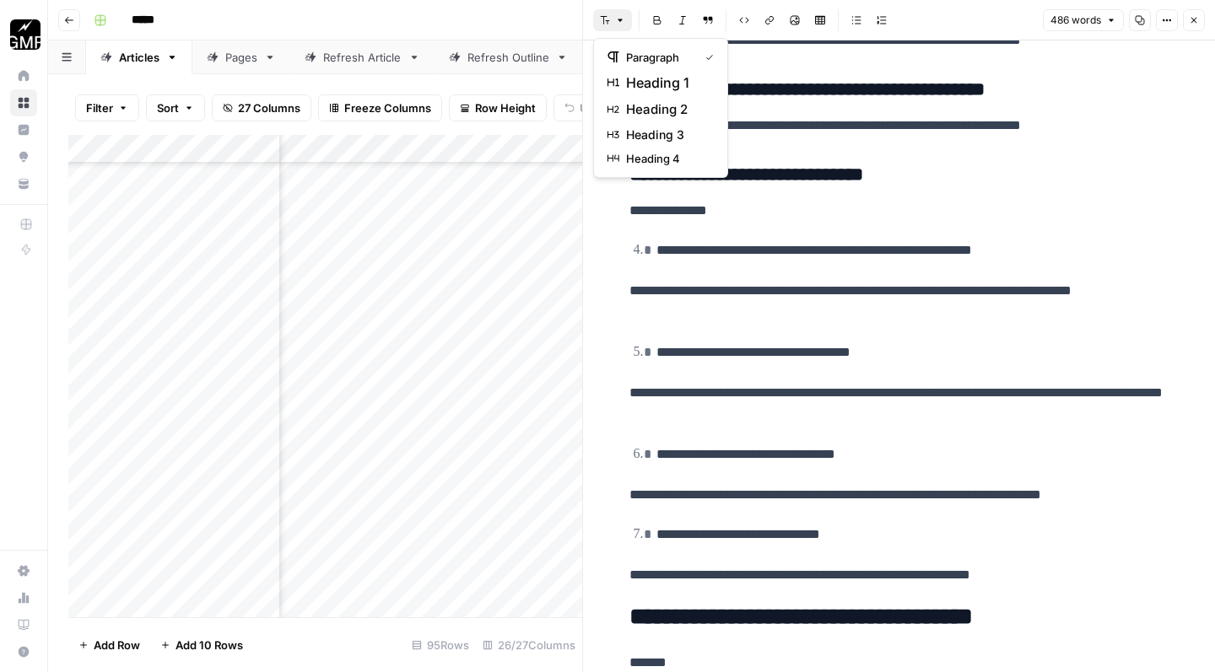
click at [612, 26] on button "Font style" at bounding box center [612, 20] width 39 height 22
click at [624, 143] on div "heading 3" at bounding box center [660, 135] width 106 height 17
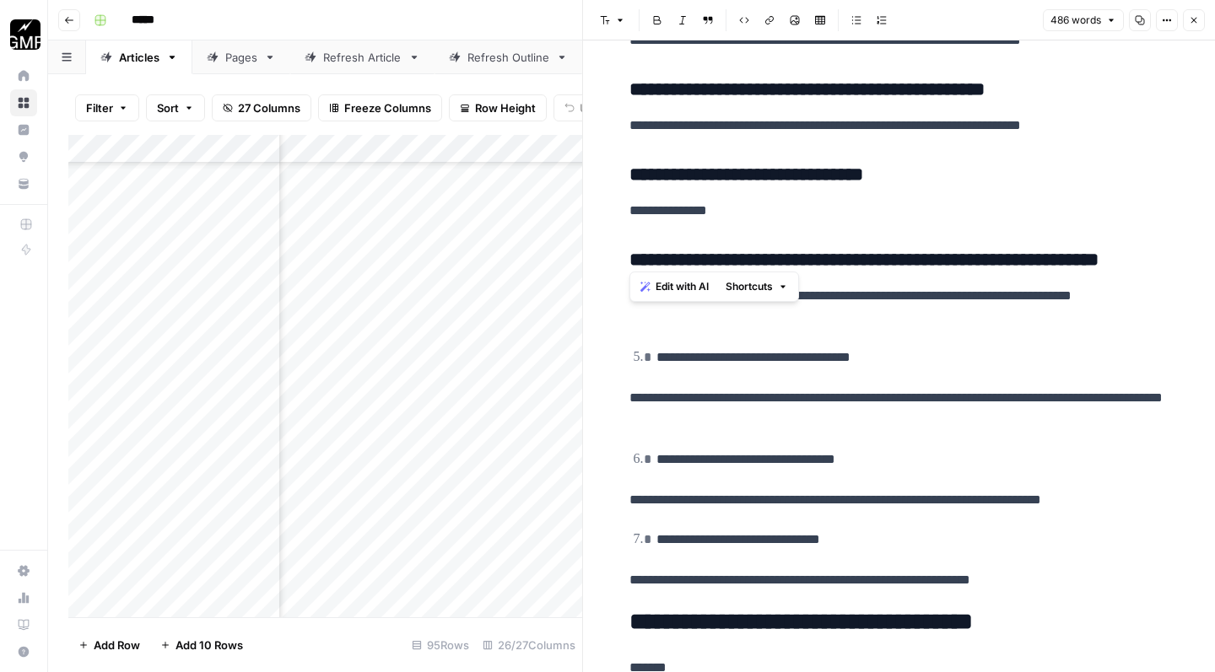
scroll to position [2808, 0]
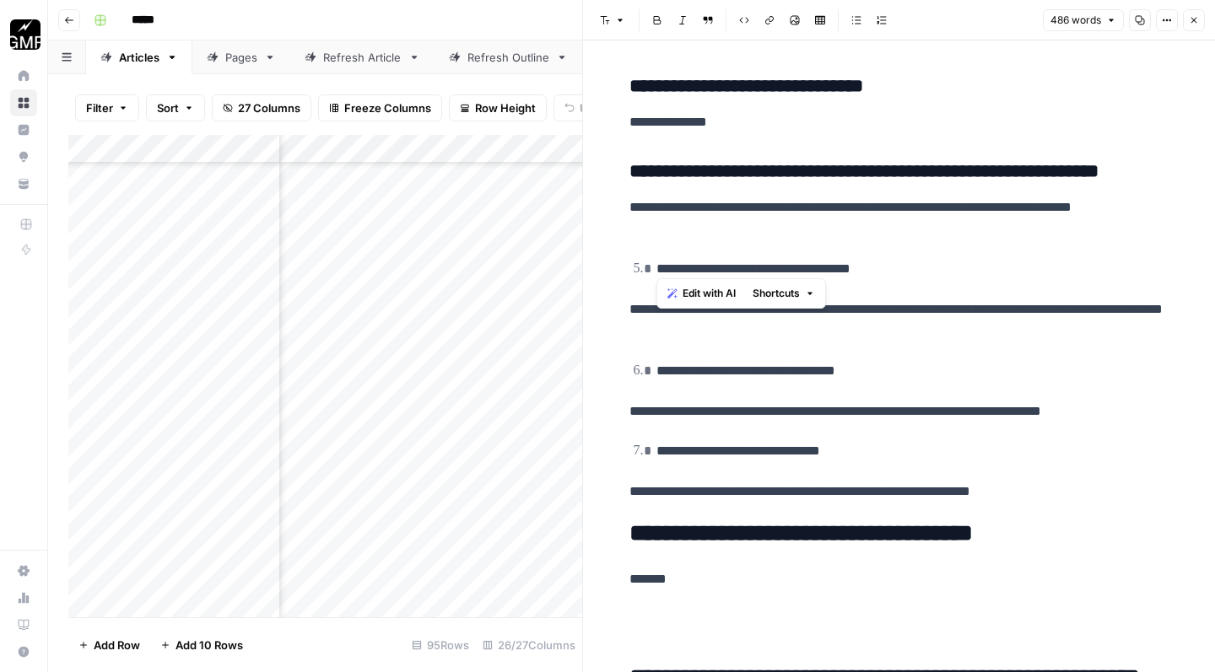
drag, startPoint x: 904, startPoint y: 267, endPoint x: 649, endPoint y: 256, distance: 255.8
click at [649, 257] on ol "**********" at bounding box center [899, 269] width 540 height 24
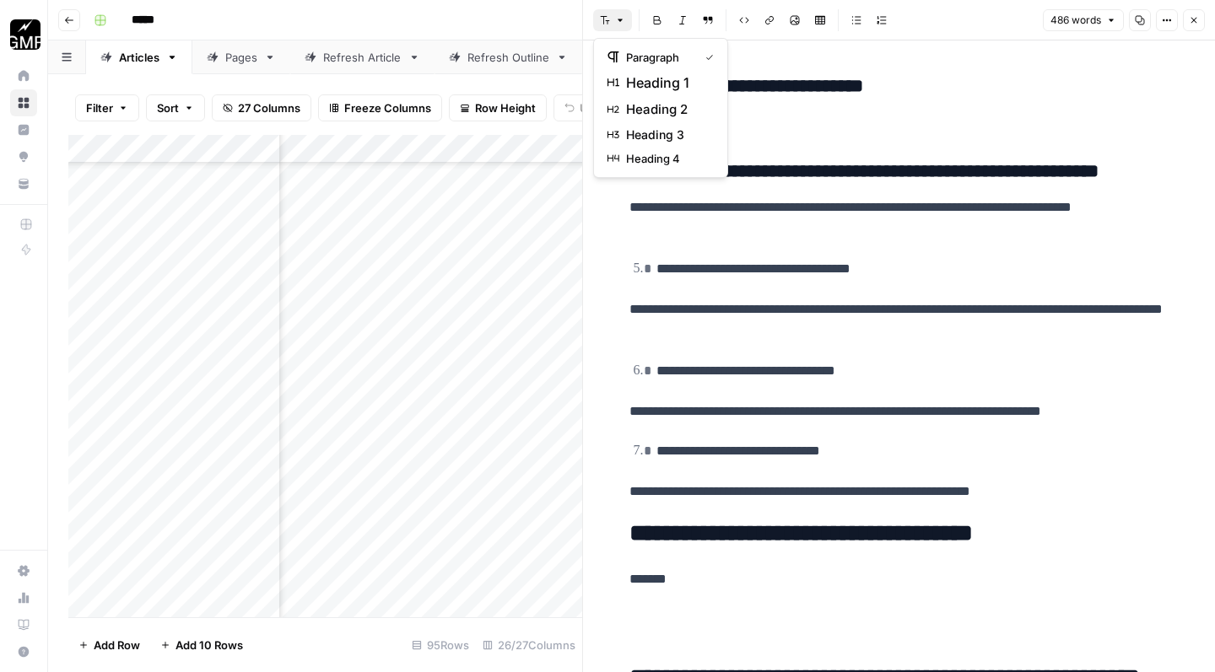
click at [614, 28] on button "Font style" at bounding box center [612, 20] width 39 height 22
click at [648, 136] on span "heading 3" at bounding box center [666, 135] width 81 height 17
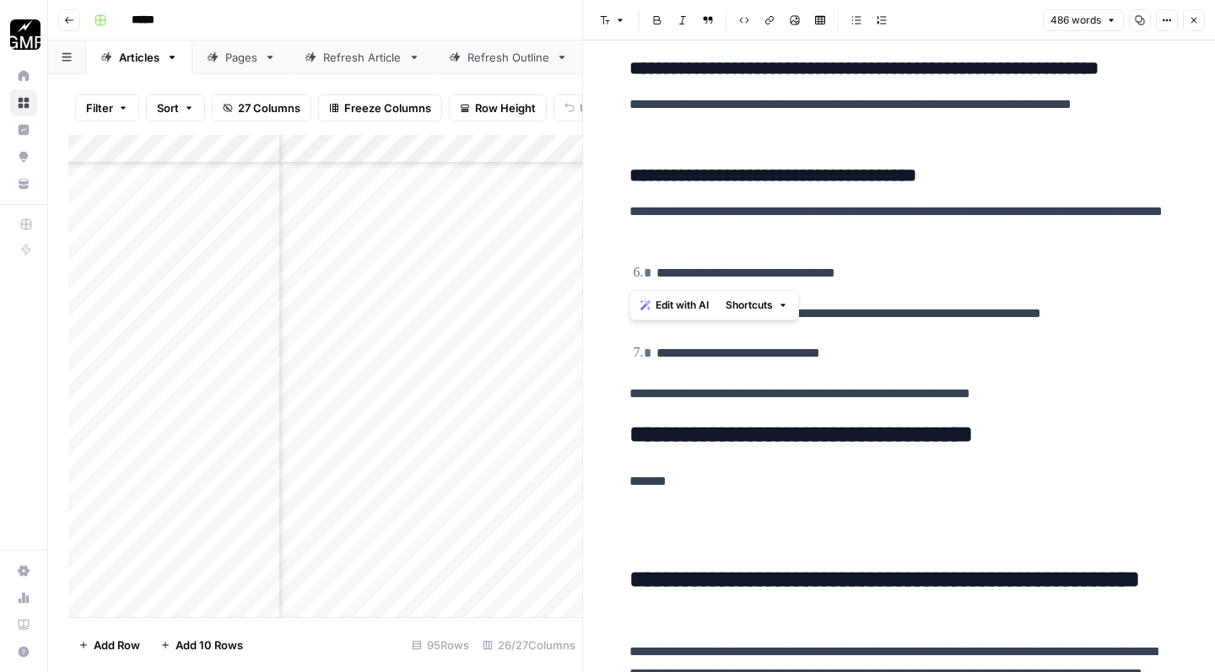
scroll to position [2918, 0]
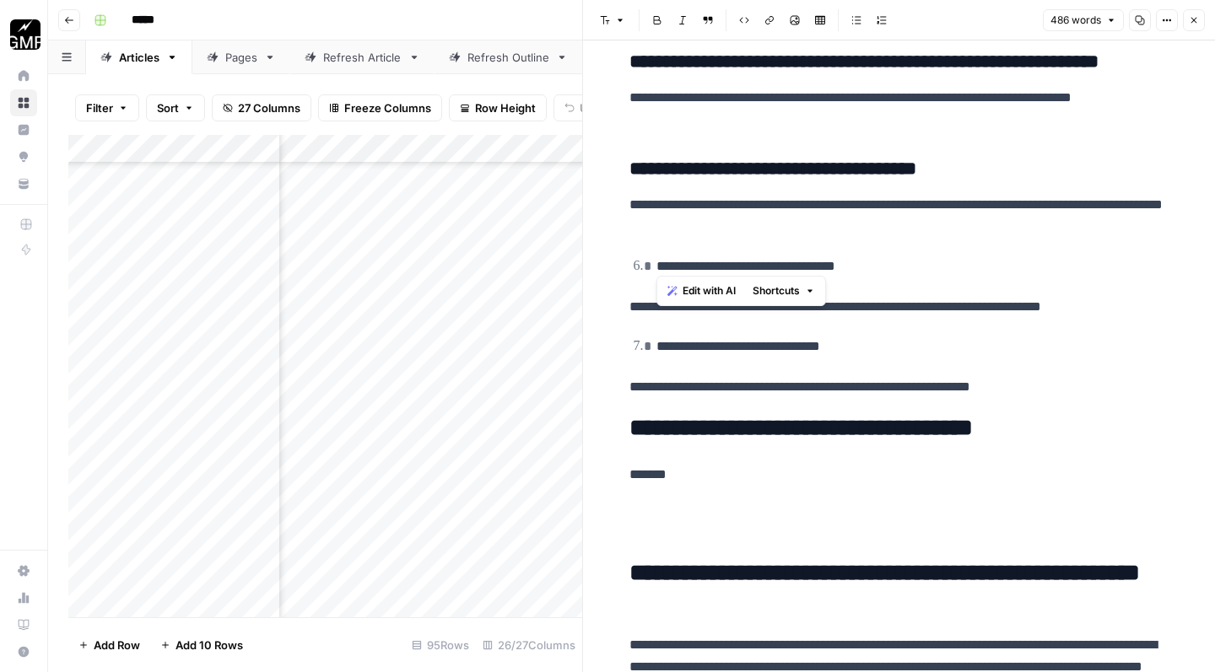
drag, startPoint x: 889, startPoint y: 259, endPoint x: 628, endPoint y: 232, distance: 262.0
click at [614, 31] on header "Font style Bold Italic Block quote Code block Link Image Insert Table Bulleted …" at bounding box center [899, 20] width 632 height 40
drag, startPoint x: 892, startPoint y: 263, endPoint x: 651, endPoint y: 257, distance: 240.5
click at [651, 257] on li "**********" at bounding box center [910, 267] width 518 height 24
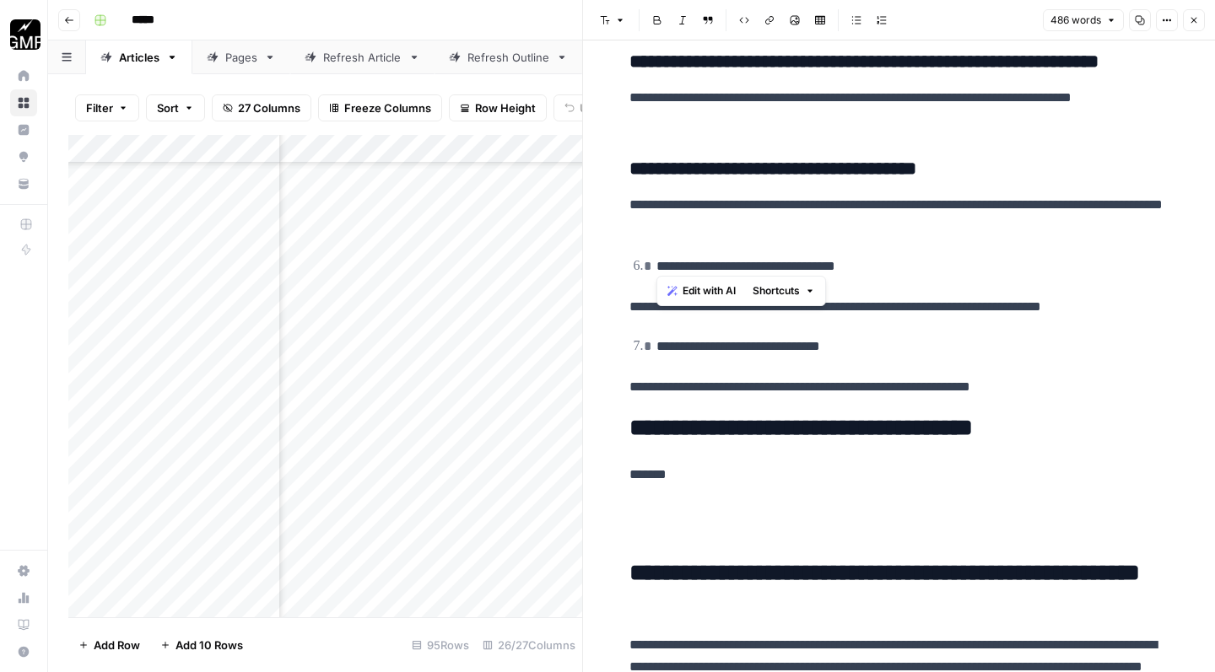
click at [600, 21] on icon "button" at bounding box center [605, 20] width 10 height 10
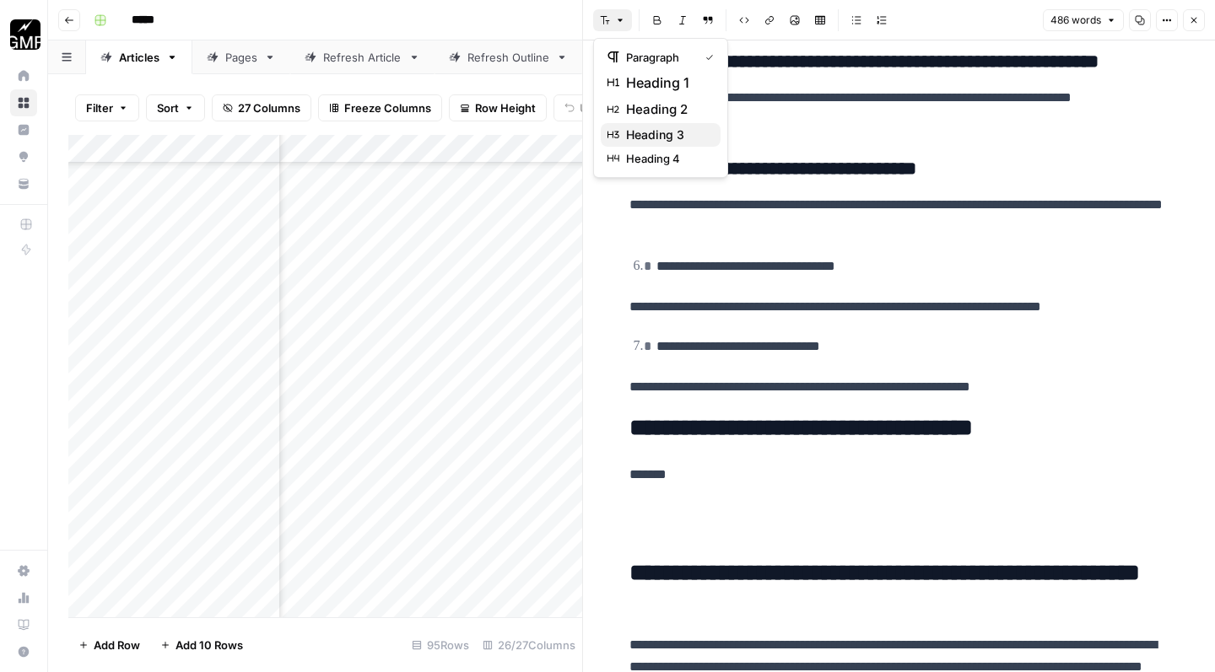
click at [613, 126] on button "heading 3" at bounding box center [661, 135] width 120 height 24
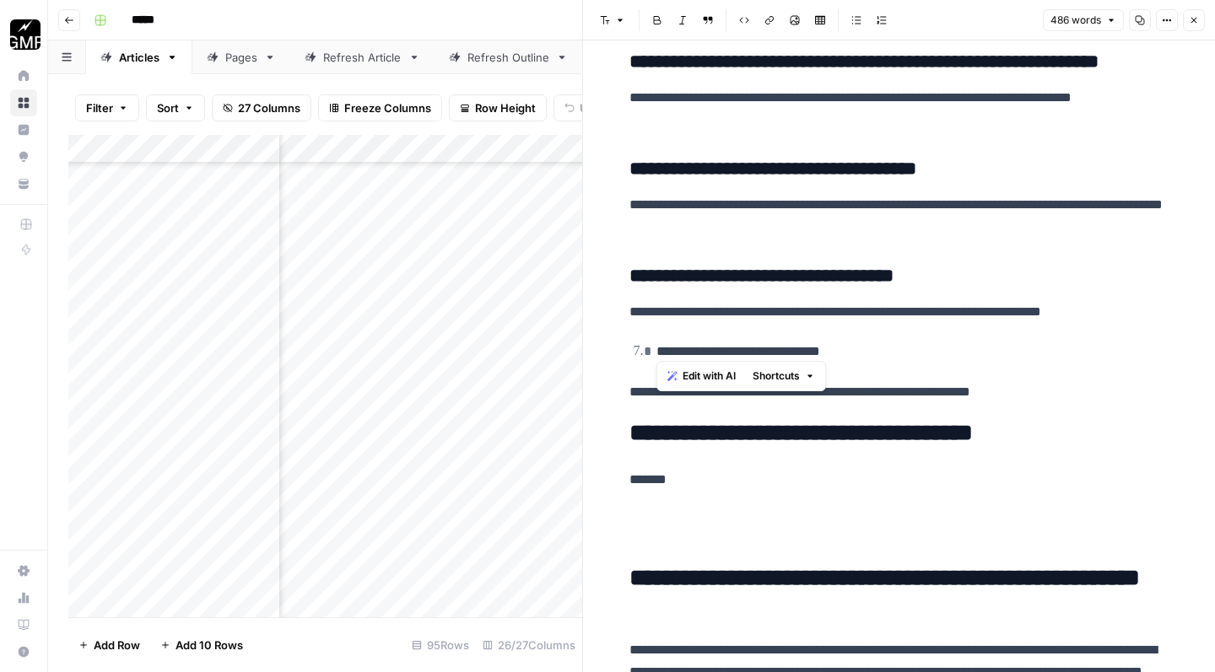
drag, startPoint x: 877, startPoint y: 348, endPoint x: 654, endPoint y: 337, distance: 223.8
click at [654, 340] on li "**********" at bounding box center [910, 352] width 518 height 24
click at [602, 26] on button "Font style" at bounding box center [612, 20] width 39 height 22
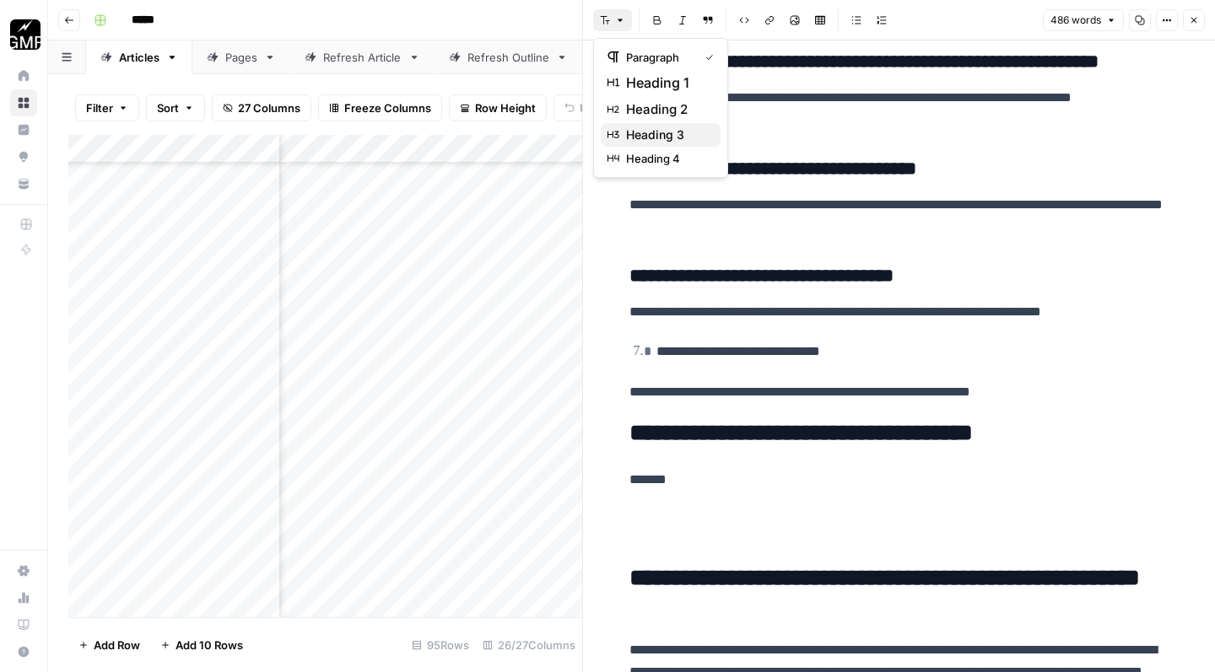
click at [638, 127] on span "heading 3" at bounding box center [666, 135] width 81 height 17
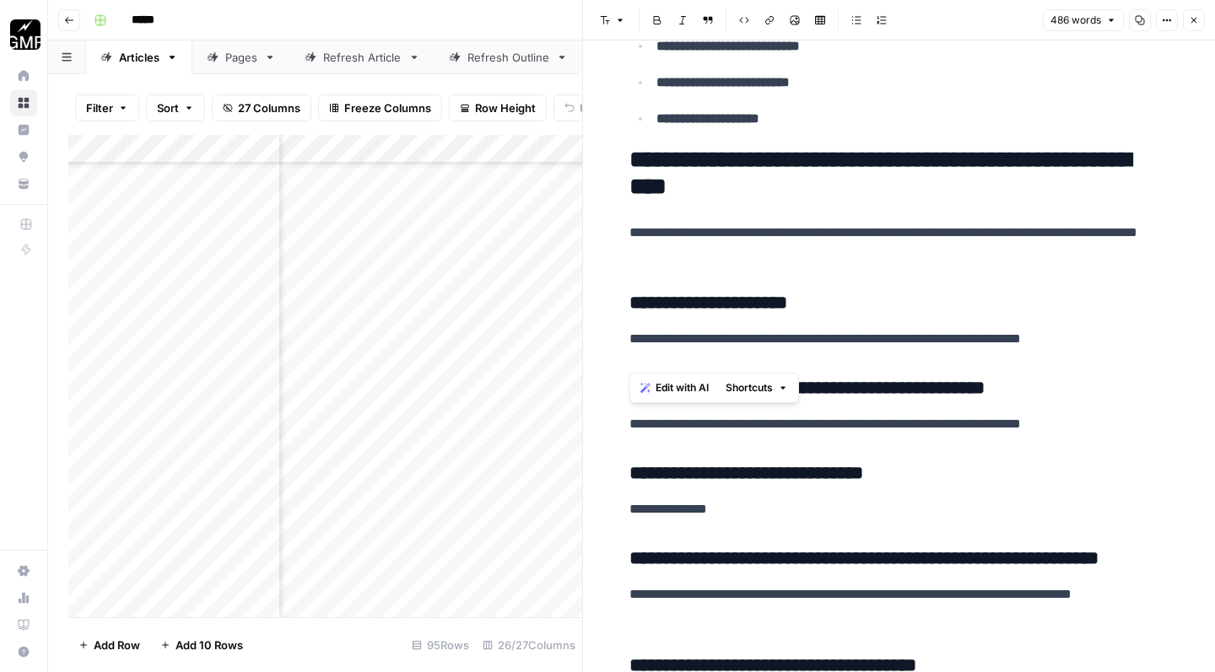
scroll to position [2493, 0]
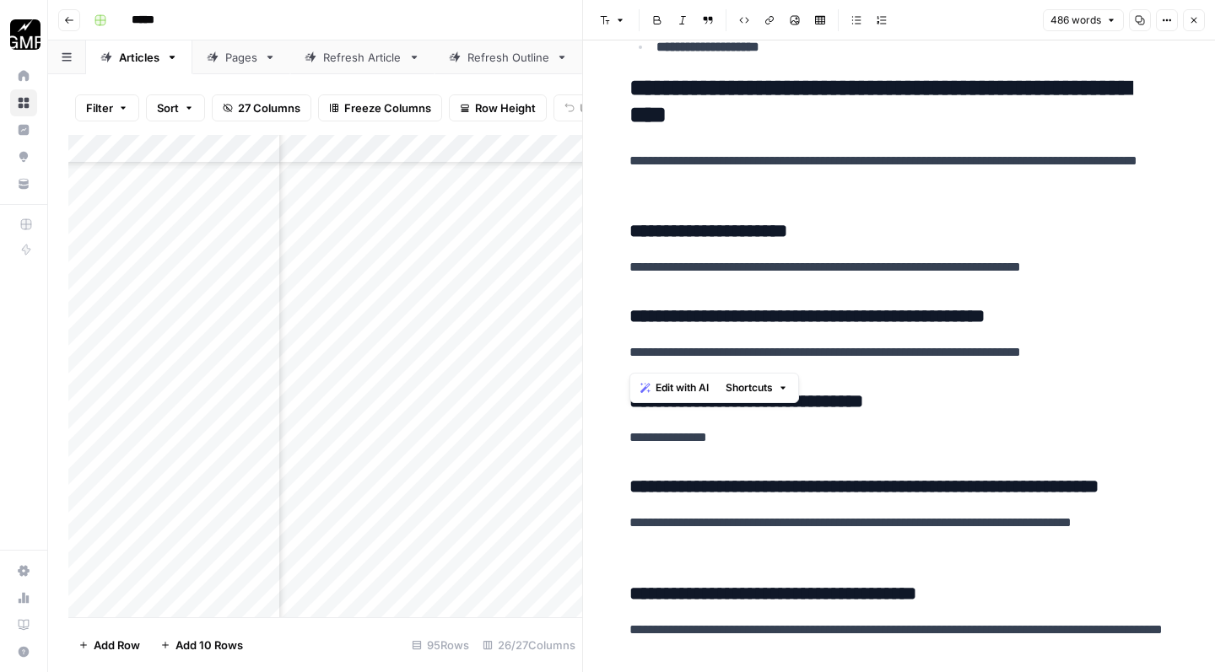
click at [633, 229] on h3 "**********" at bounding box center [899, 231] width 540 height 23
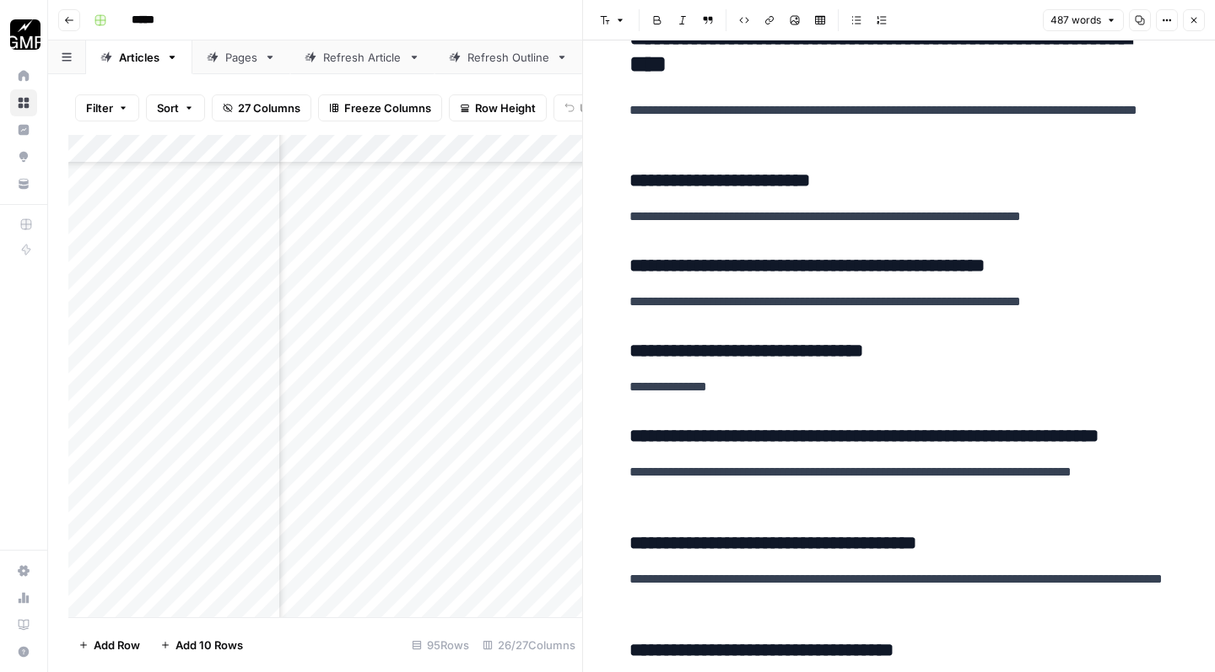
scroll to position [2547, 0]
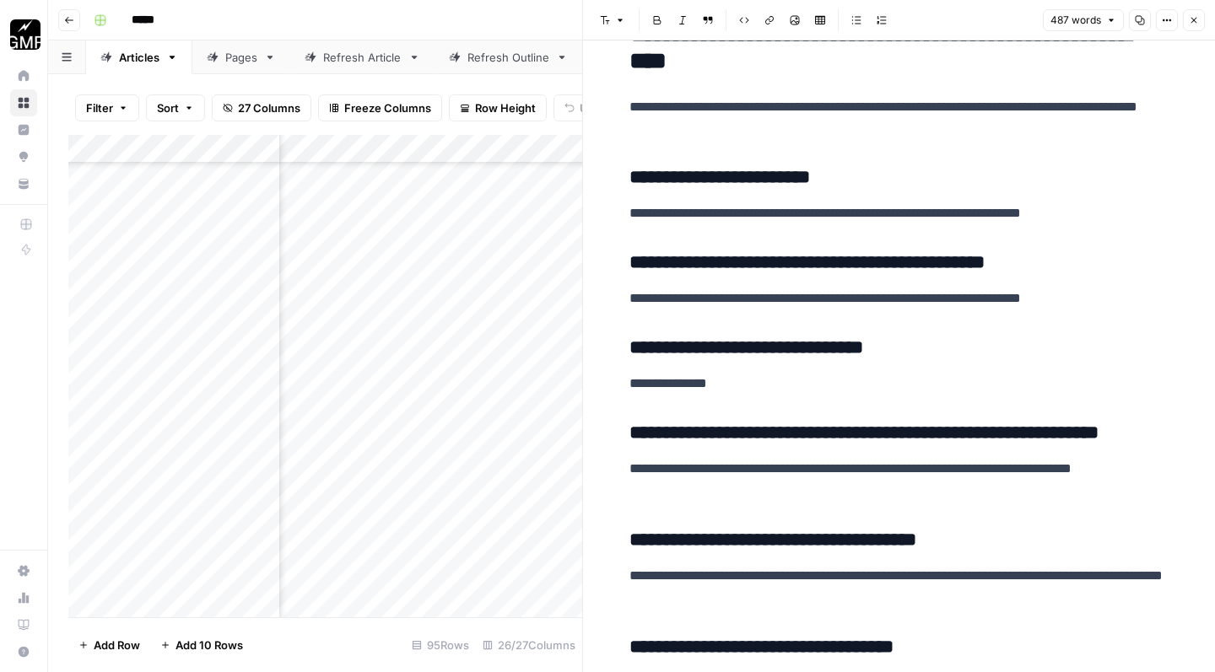
click at [629, 337] on h3 "**********" at bounding box center [899, 348] width 540 height 23
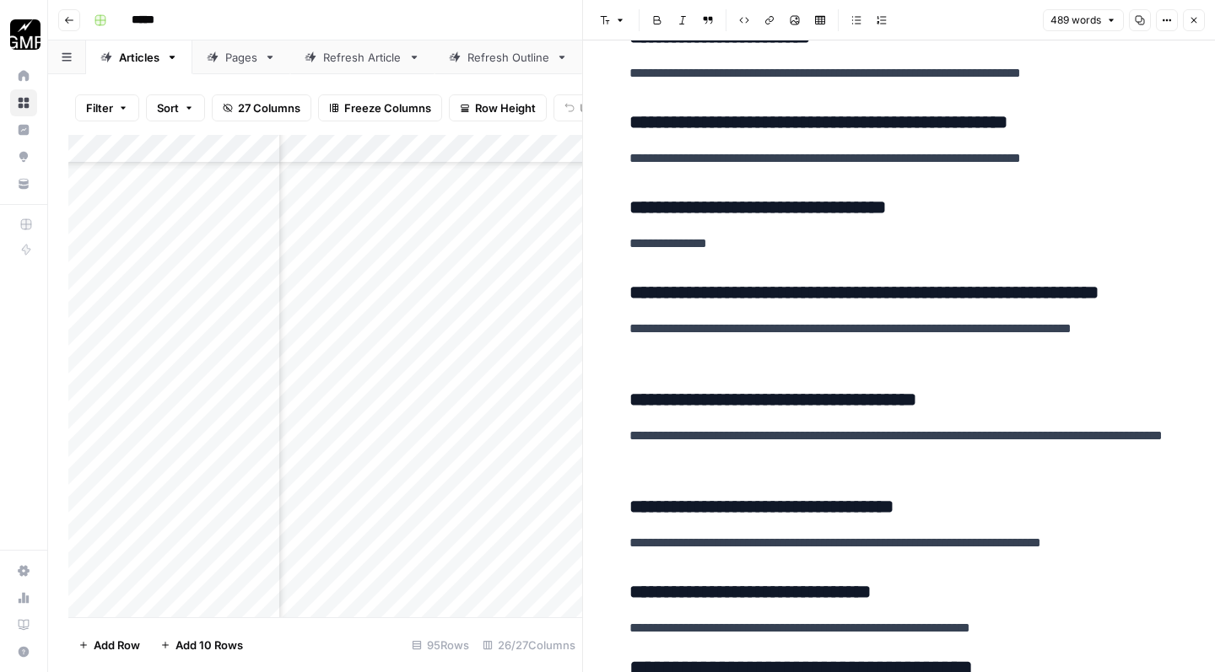
scroll to position [2689, 0]
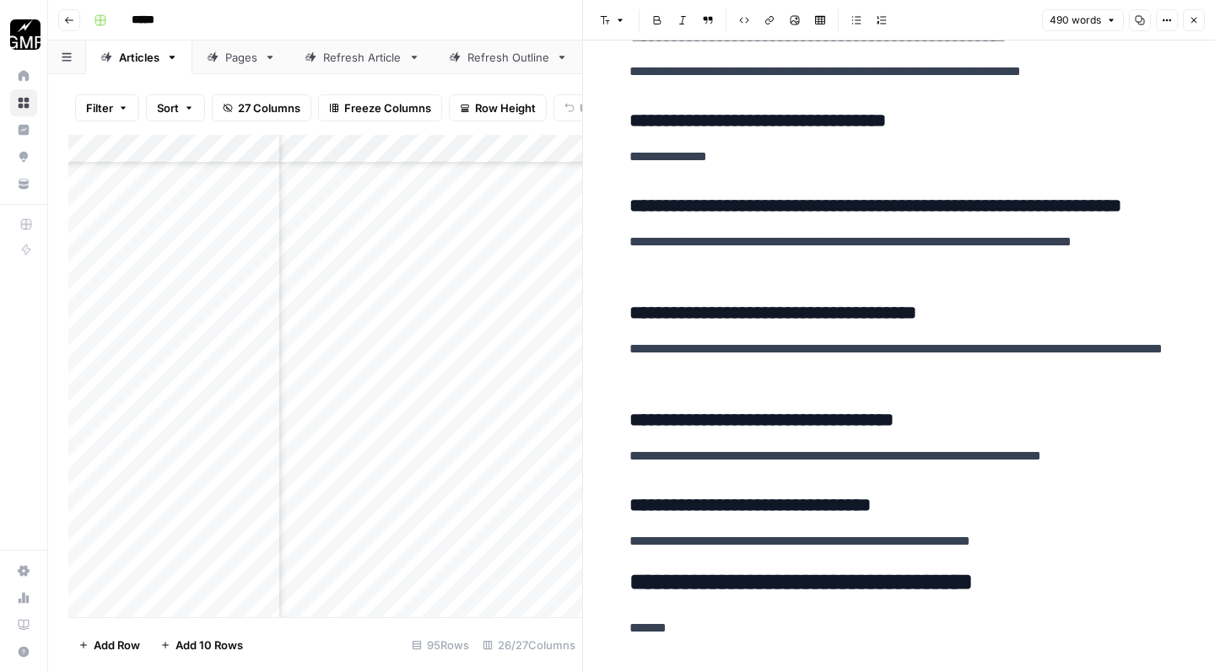
scroll to position [2807, 0]
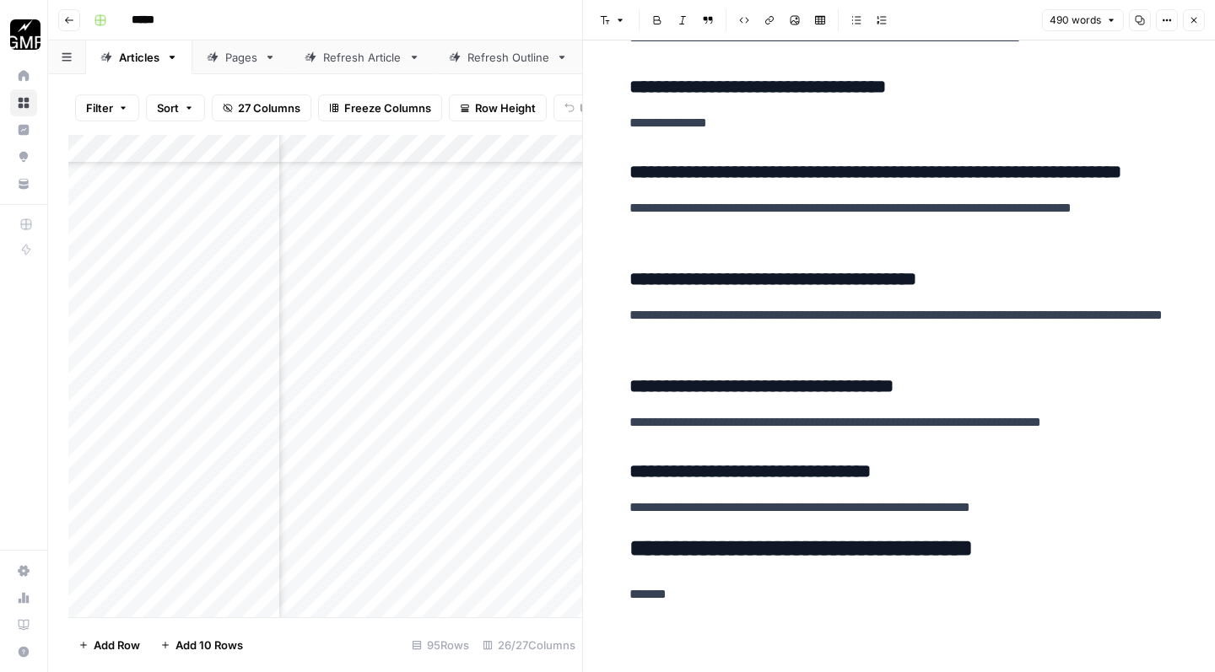
click at [633, 270] on h3 "**********" at bounding box center [899, 279] width 540 height 23
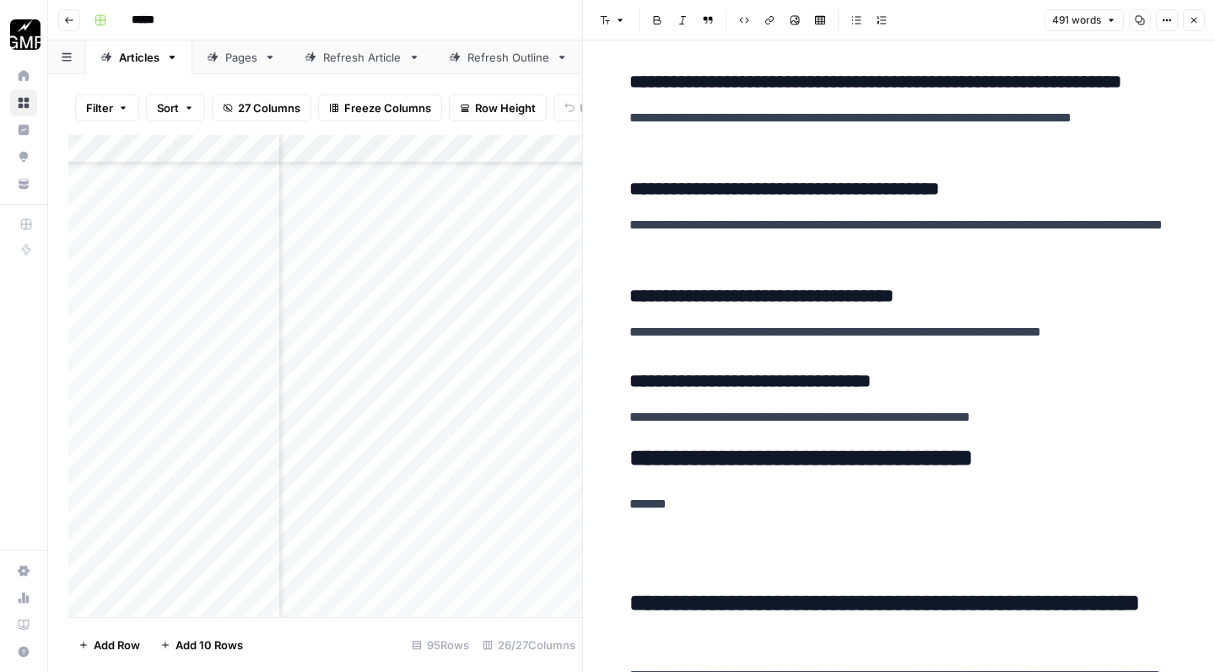
scroll to position [2907, 0]
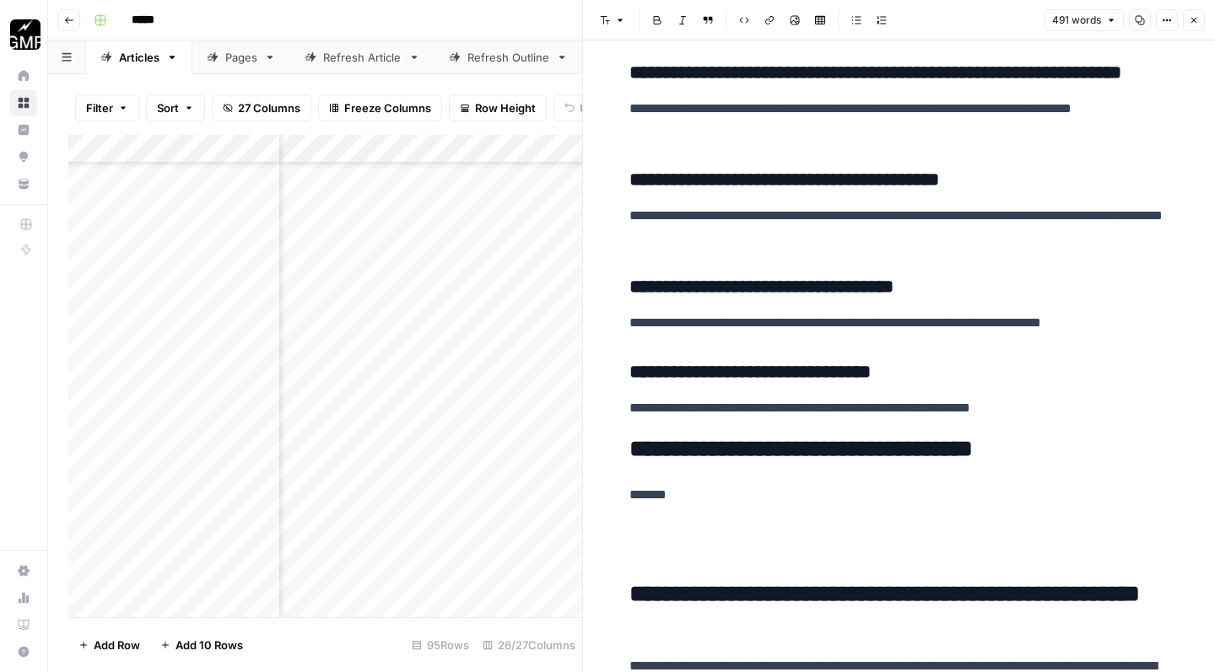
click at [630, 279] on h3 "**********" at bounding box center [899, 287] width 540 height 23
click at [633, 369] on h3 "**********" at bounding box center [899, 372] width 540 height 23
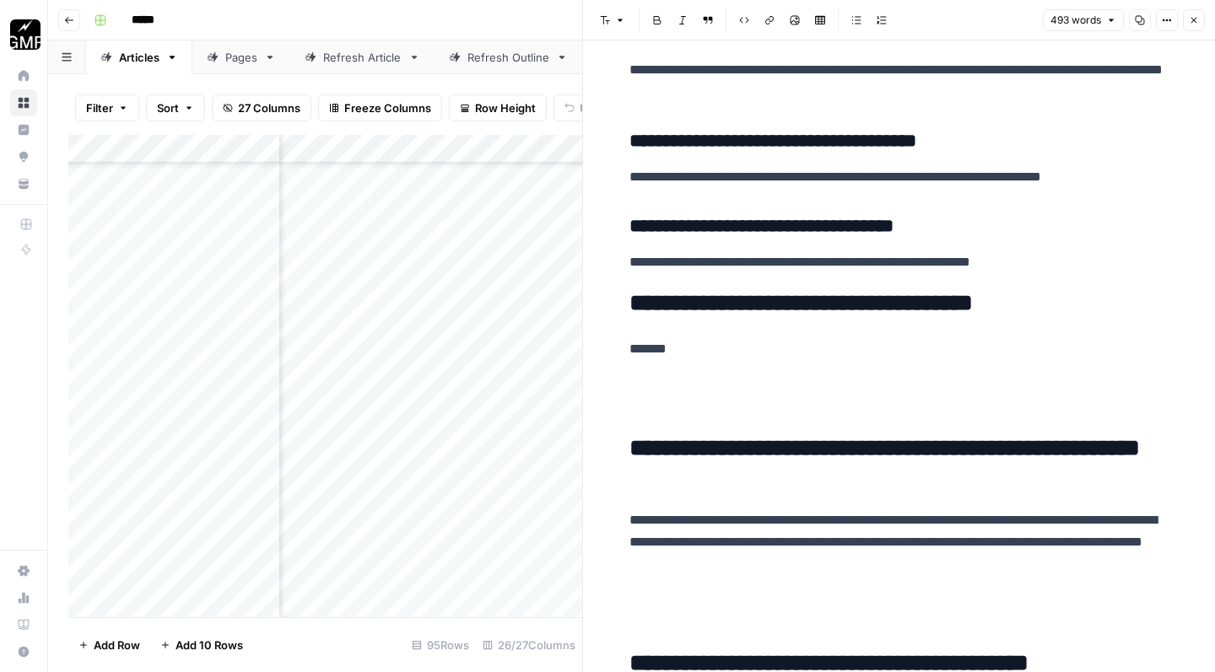
scroll to position [3077, 0]
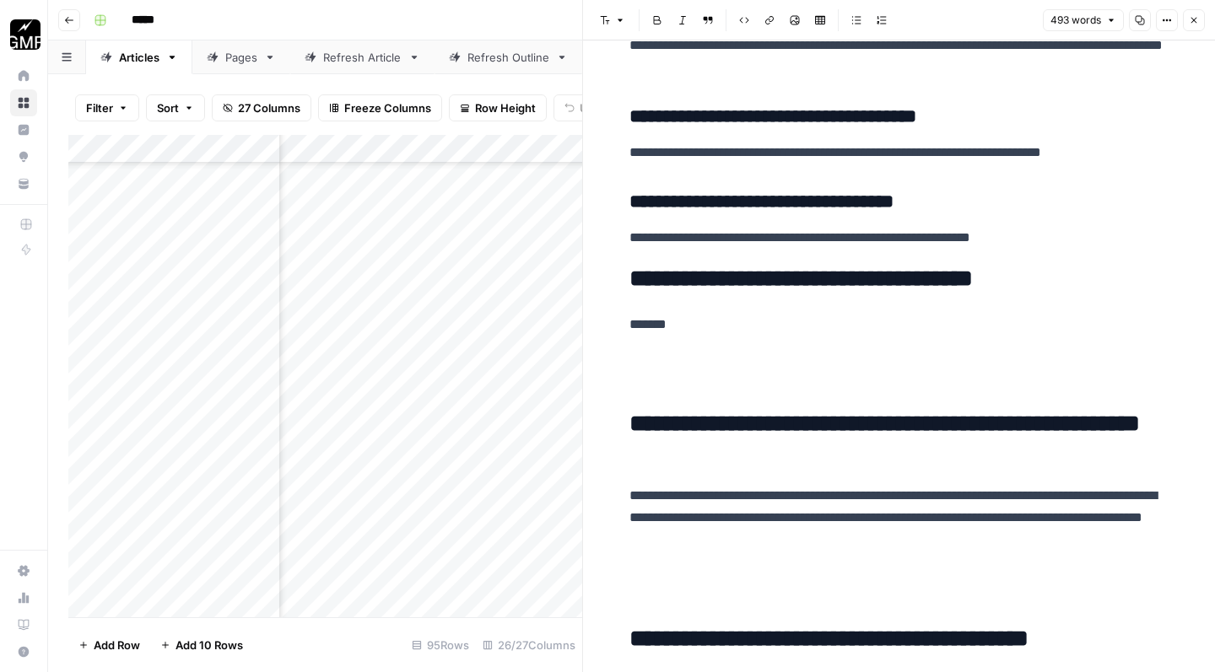
click at [672, 372] on p at bounding box center [899, 371] width 540 height 44
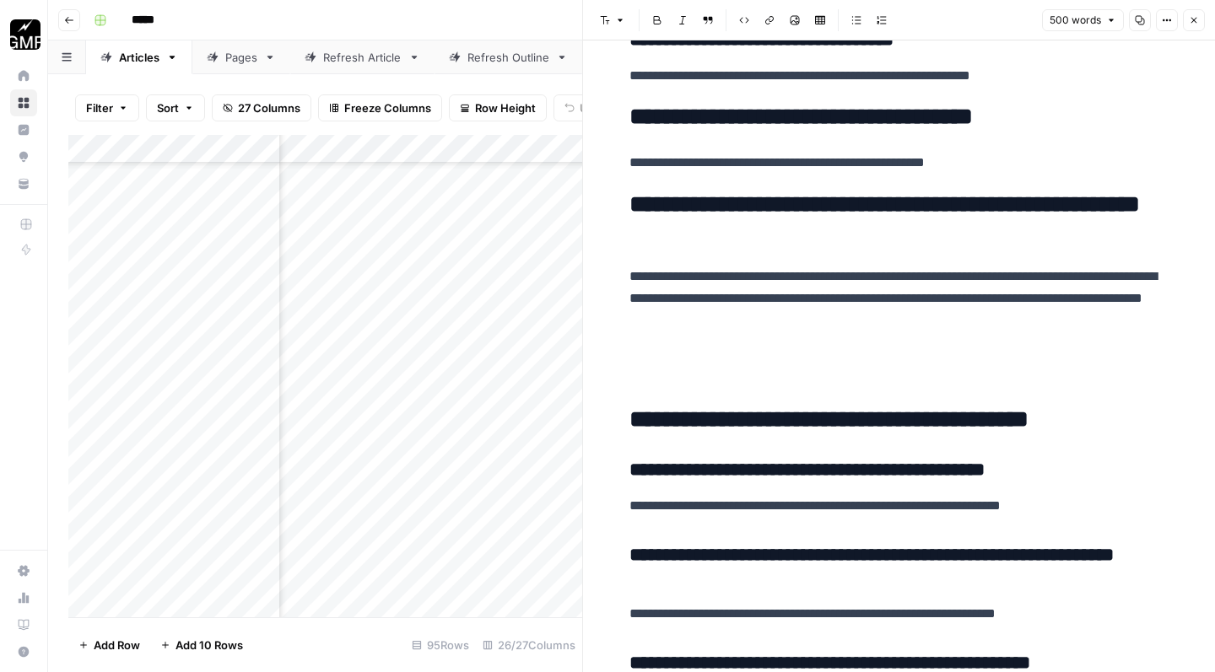
scroll to position [3240, 0]
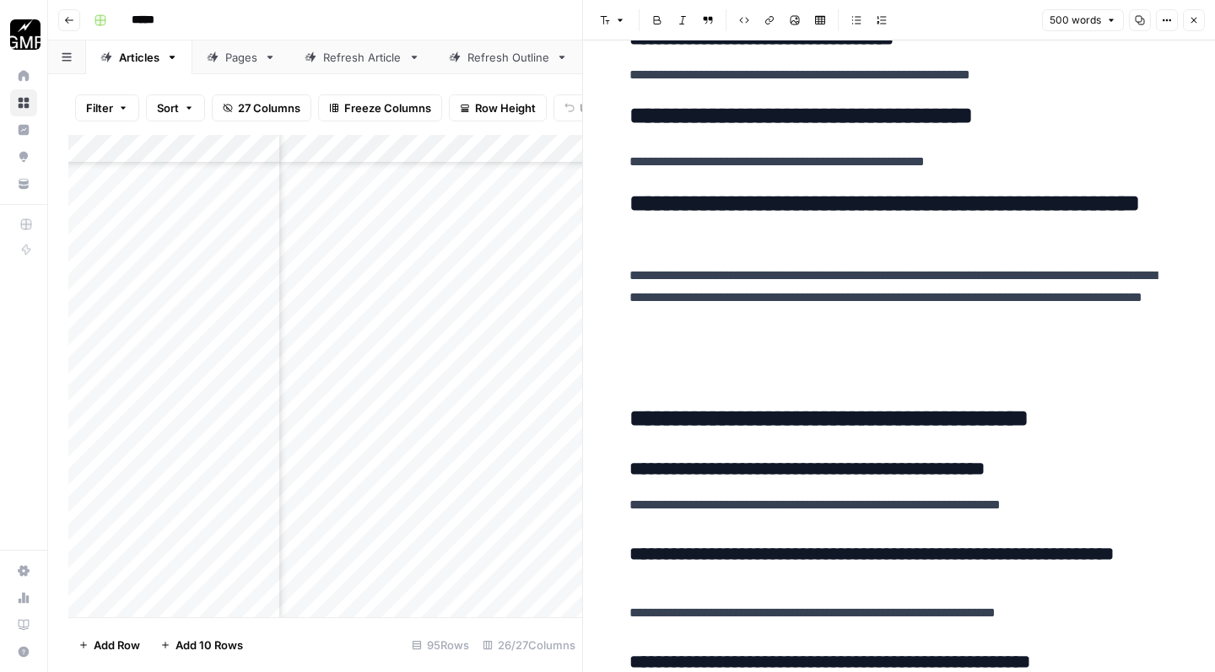
click at [720, 356] on p at bounding box center [899, 366] width 540 height 44
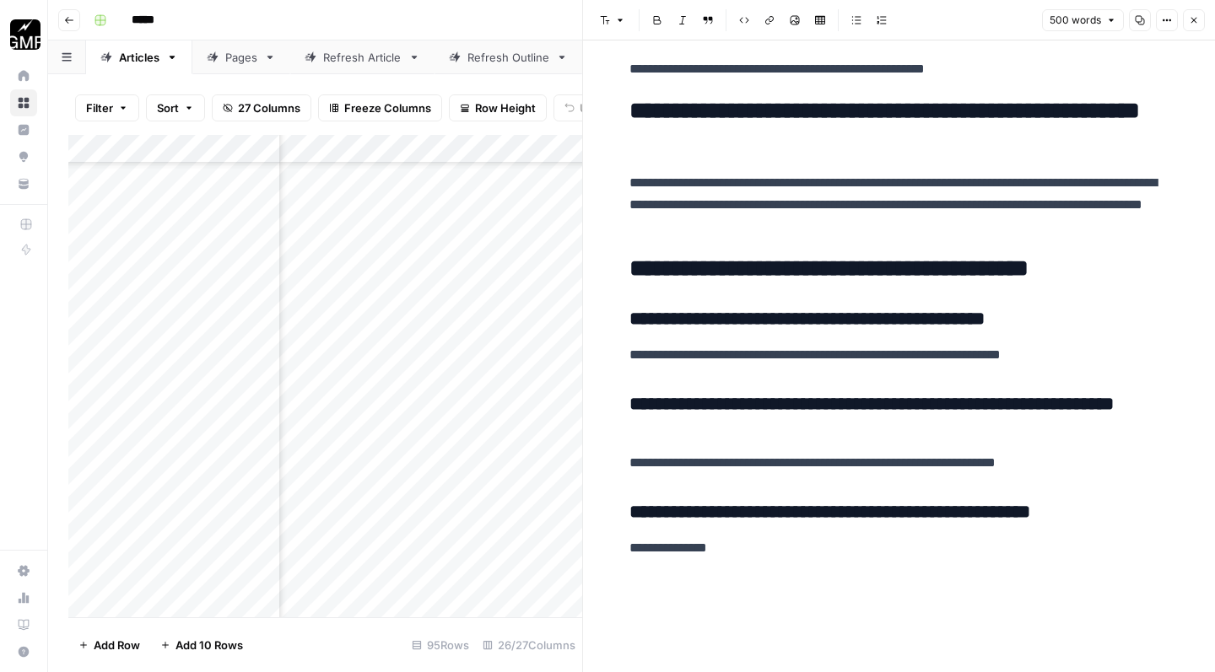
scroll to position [3332, 0]
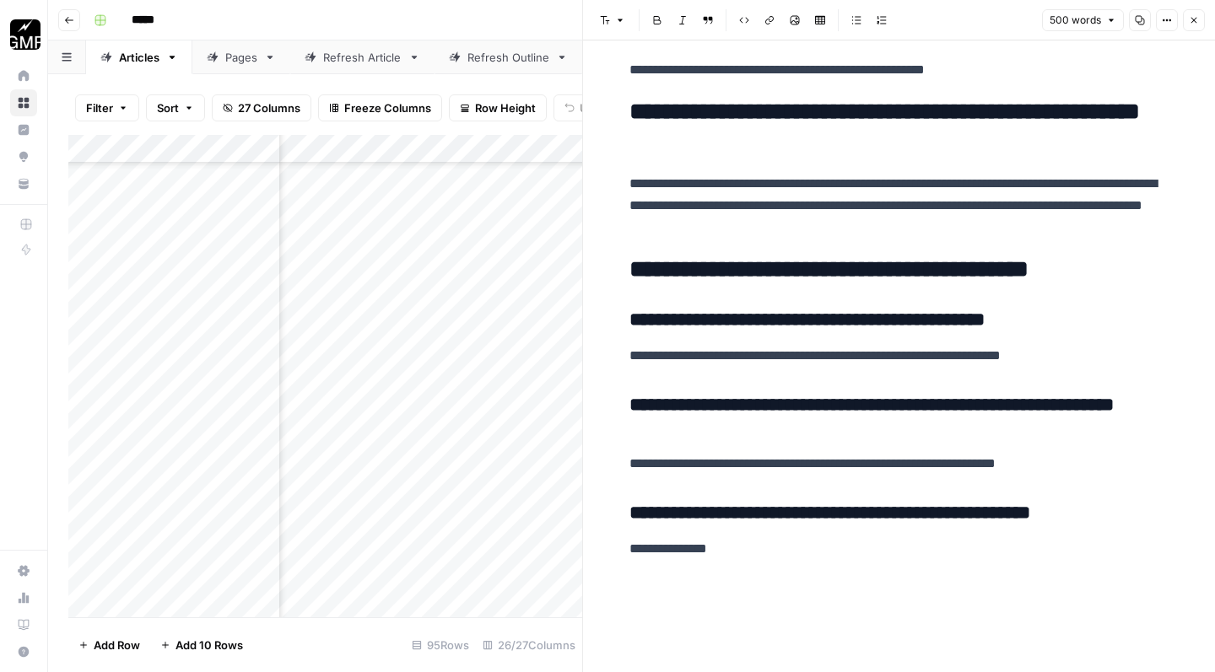
click at [735, 552] on p "**********" at bounding box center [899, 549] width 540 height 22
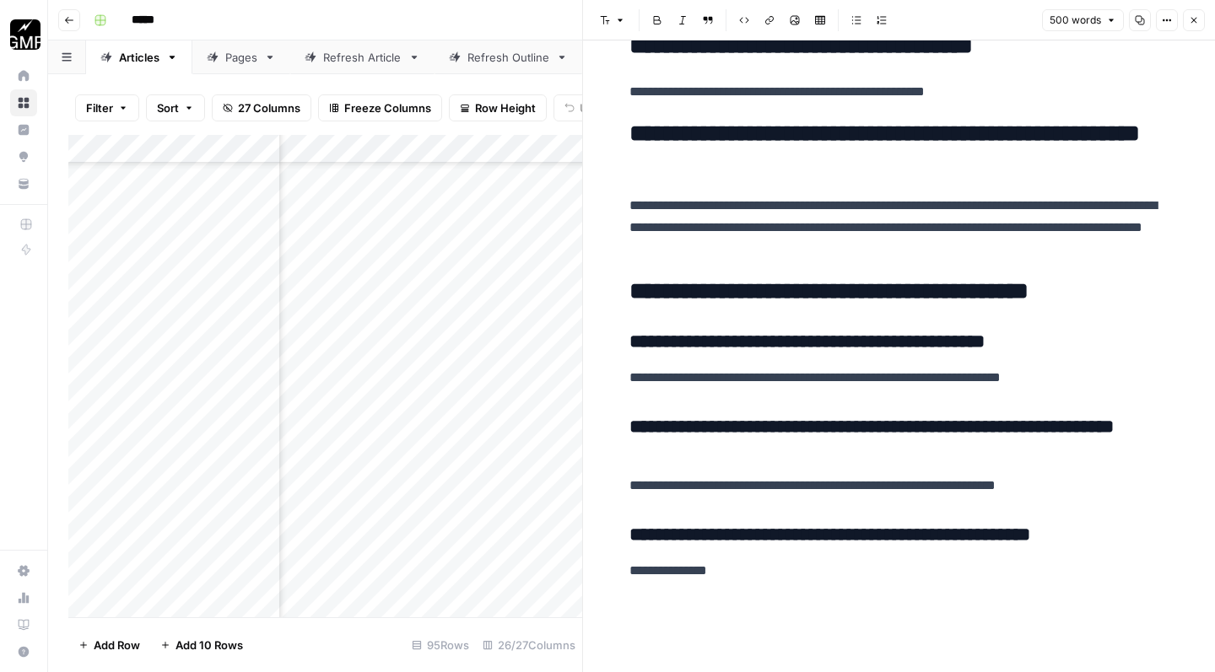
scroll to position [3275, 0]
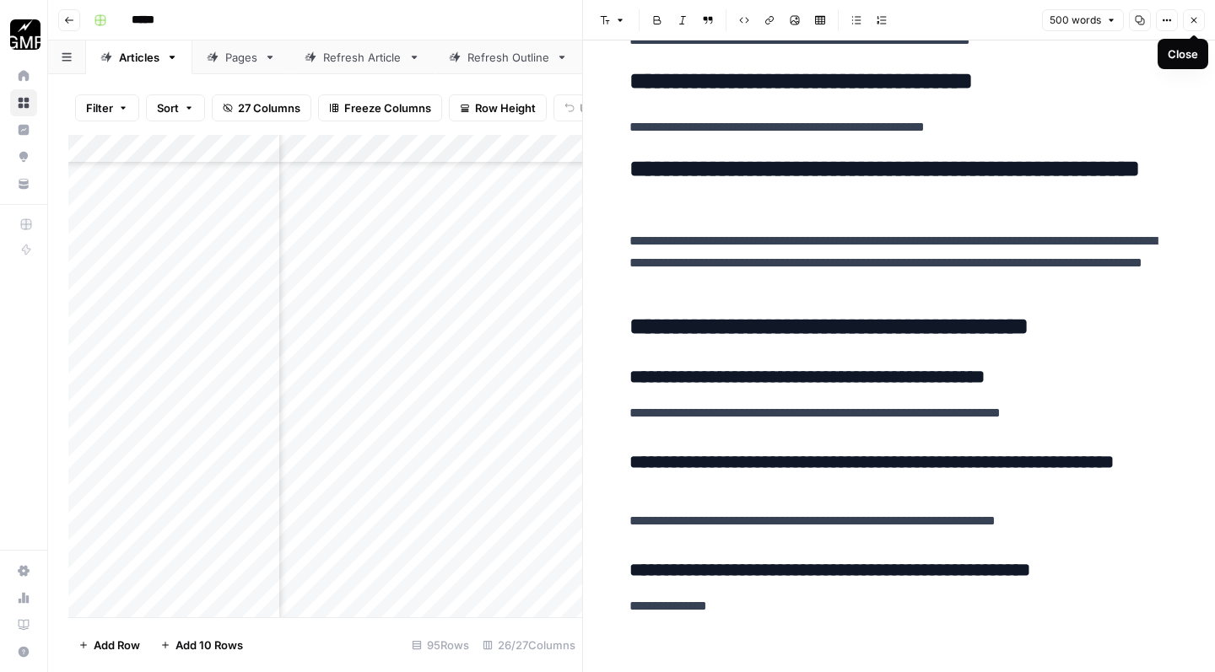
click at [1191, 23] on icon "button" at bounding box center [1194, 21] width 6 height 6
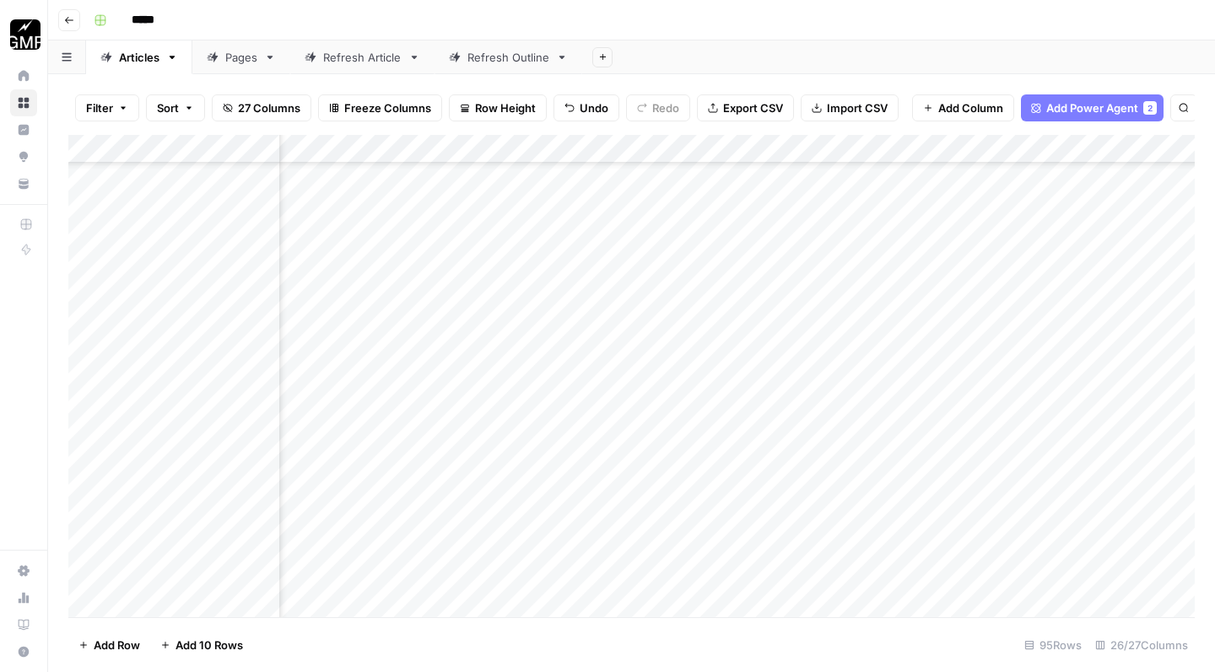
click at [656, 312] on div "Add Column" at bounding box center [631, 379] width 1126 height 488
click at [868, 315] on div "Add Column" at bounding box center [631, 379] width 1126 height 488
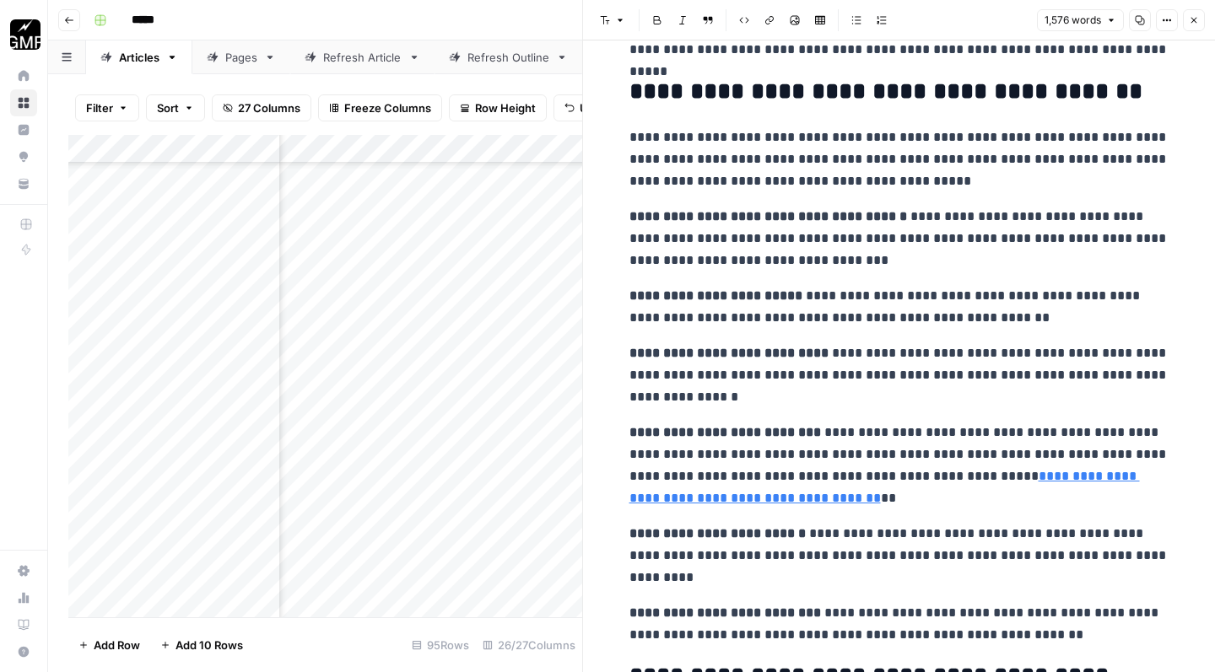
scroll to position [3657, 0]
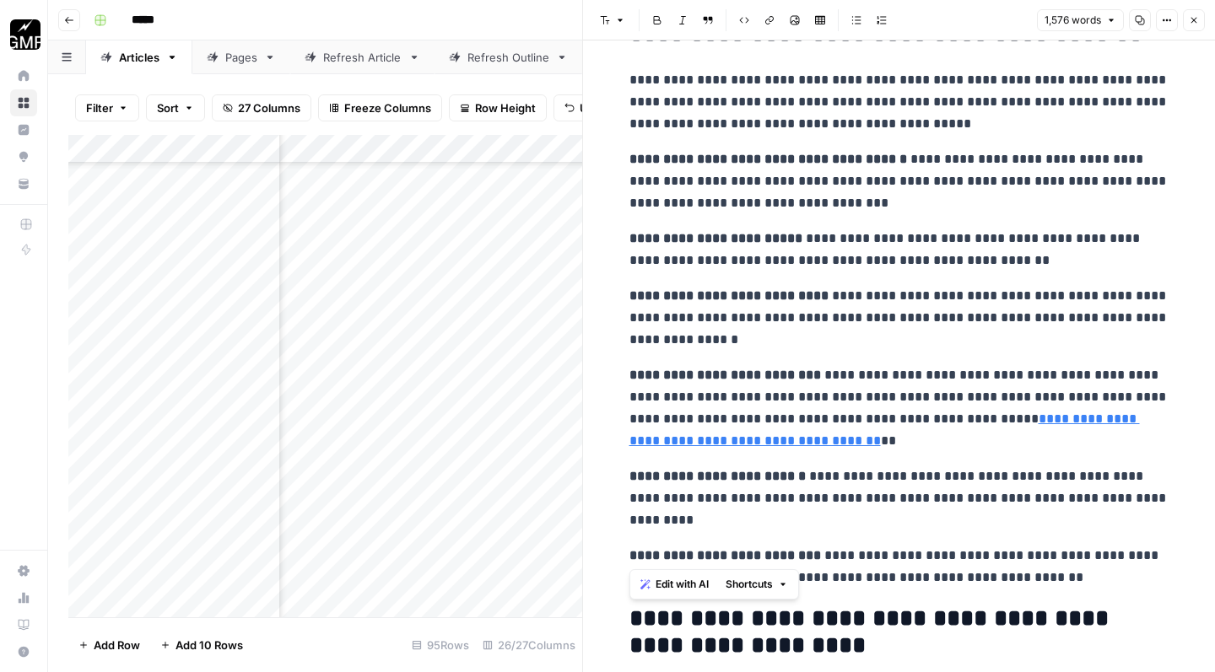
drag, startPoint x: 628, startPoint y: 141, endPoint x: 1019, endPoint y: 559, distance: 572.9
click at [1019, 559] on div "**********" at bounding box center [899, 240] width 560 height 7659
click at [856, 23] on icon "button" at bounding box center [856, 20] width 10 height 10
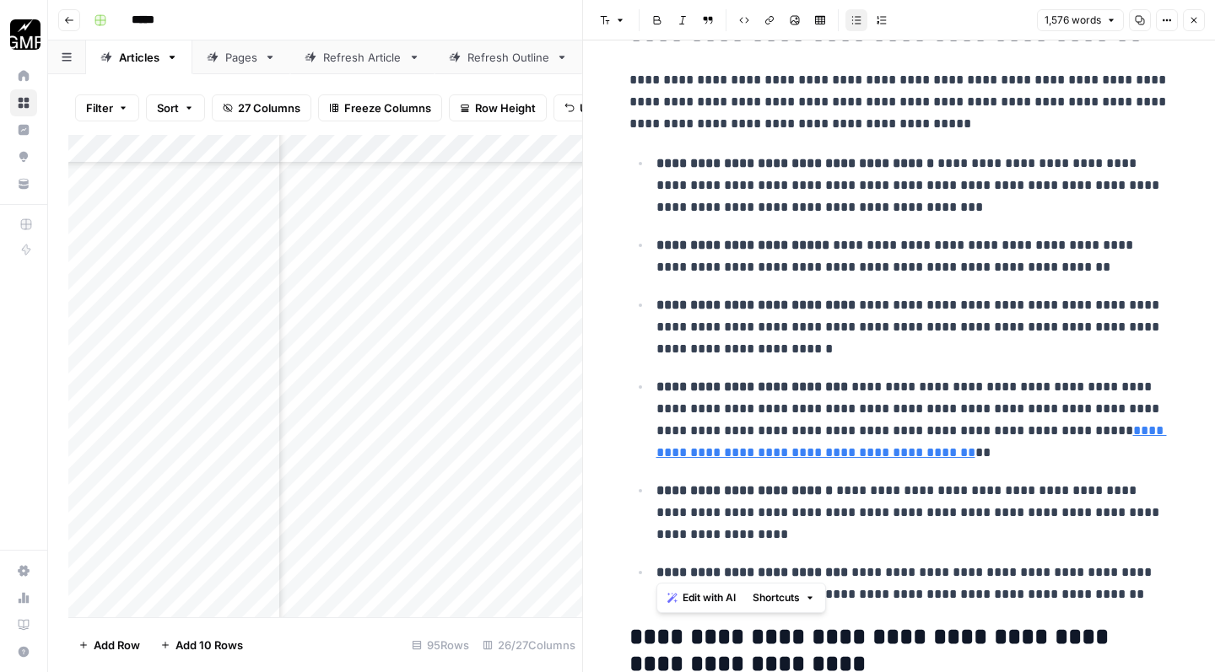
click at [924, 321] on p "**********" at bounding box center [912, 327] width 513 height 67
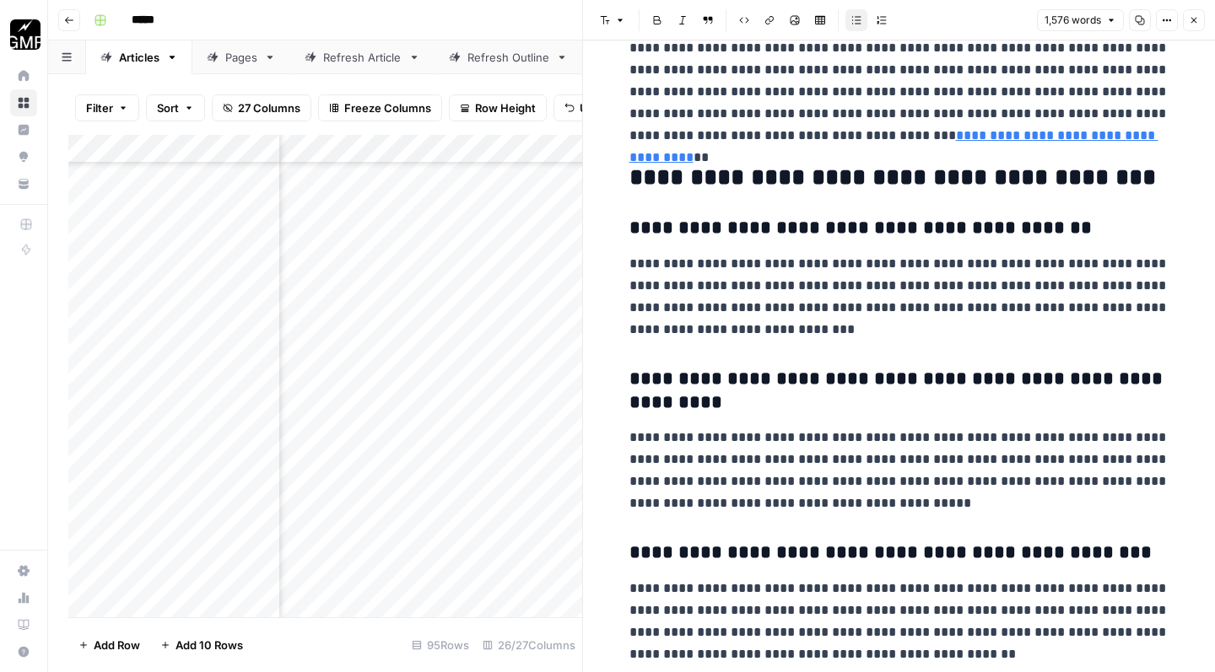
scroll to position [7072, 0]
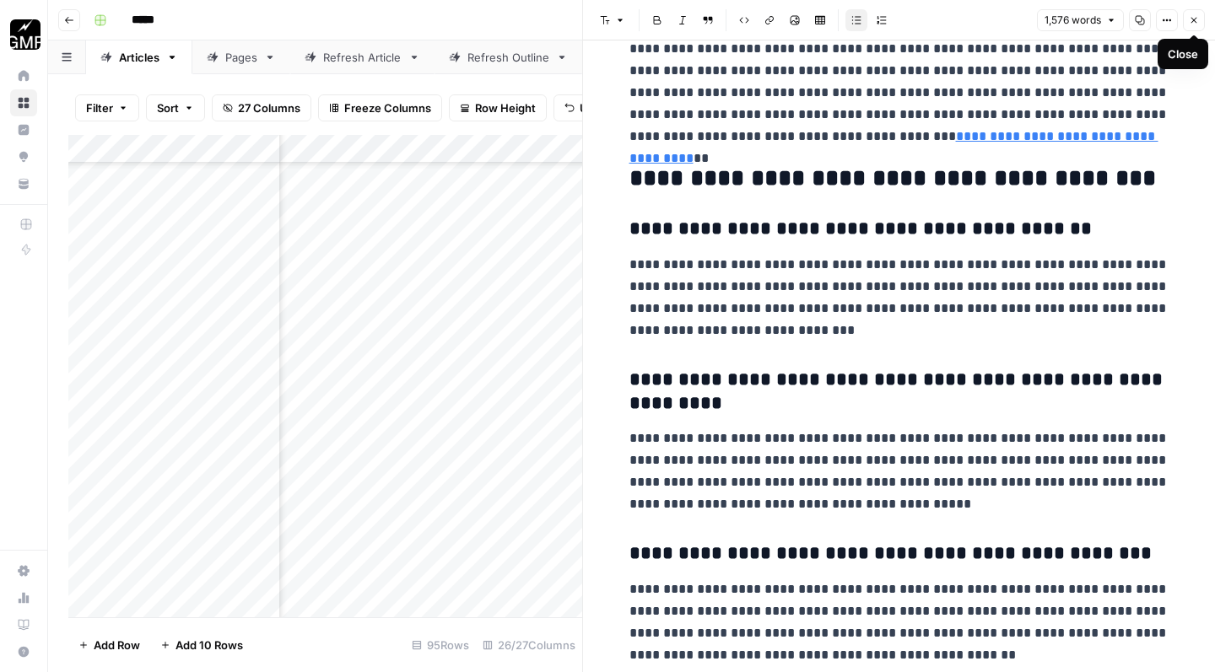
click at [1194, 21] on icon "button" at bounding box center [1194, 20] width 10 height 10
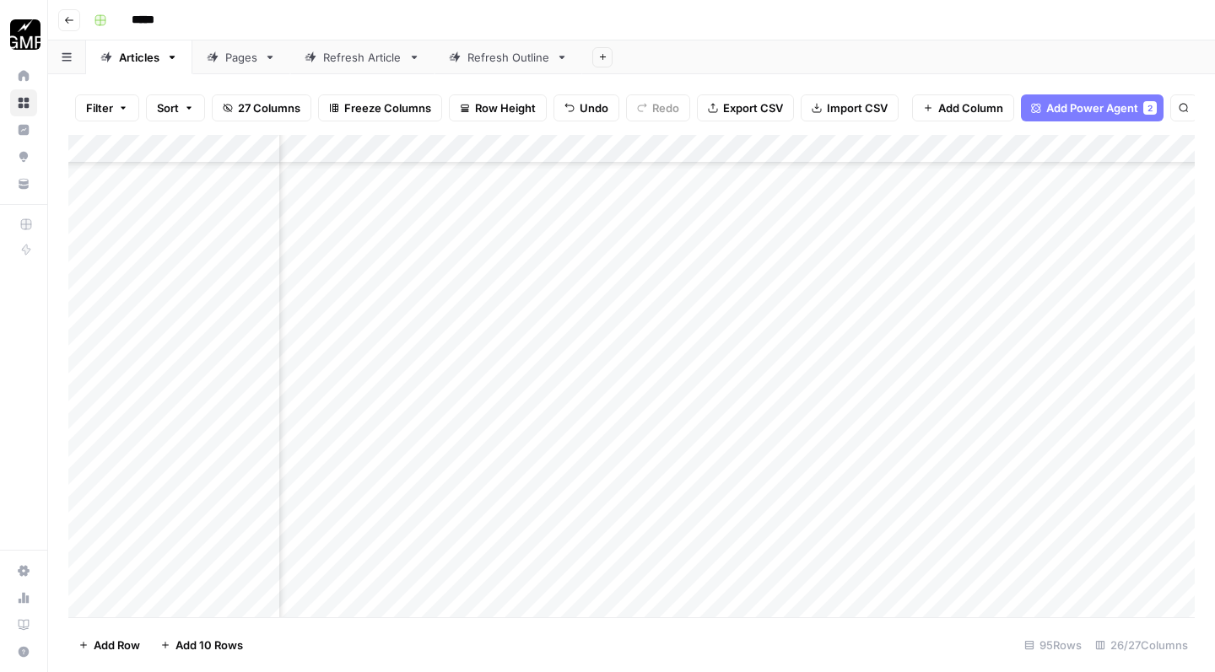
scroll to position [6261, 1609]
click at [570, 294] on div "Add Column" at bounding box center [631, 379] width 1126 height 488
click at [360, 296] on div "Add Column" at bounding box center [631, 379] width 1126 height 488
click at [360, 300] on div "Add Column" at bounding box center [631, 379] width 1126 height 488
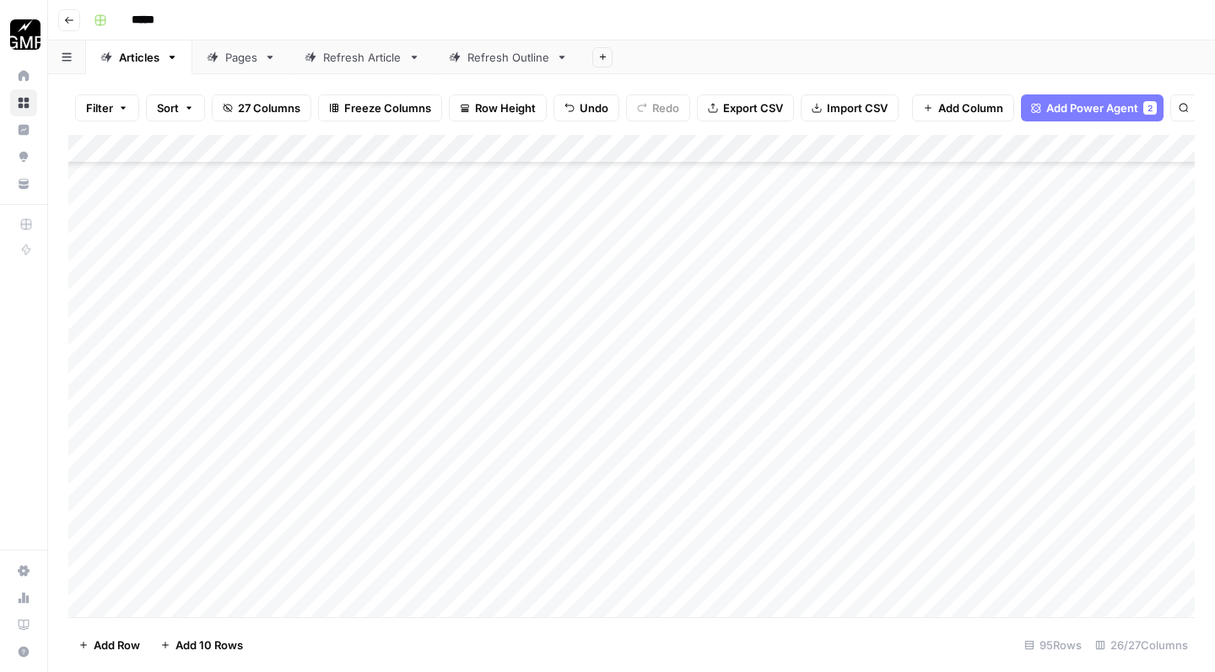
click at [360, 300] on div "Add Column" at bounding box center [631, 379] width 1126 height 488
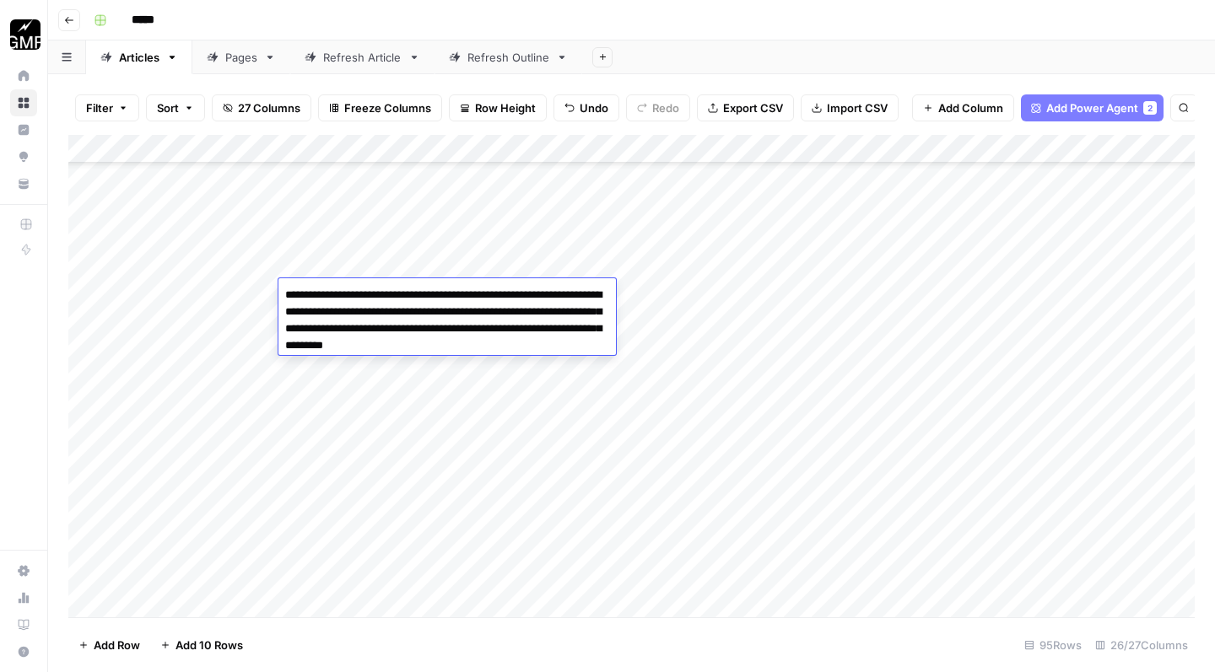
drag, startPoint x: 556, startPoint y: 384, endPoint x: 278, endPoint y: 291, distance: 293.4
click at [278, 291] on body "Growth Marketing Pro Home Browse Insights Opportunities Your Data Recent Grids …" at bounding box center [607, 336] width 1215 height 672
click at [131, 316] on div "Add Column" at bounding box center [631, 379] width 1126 height 488
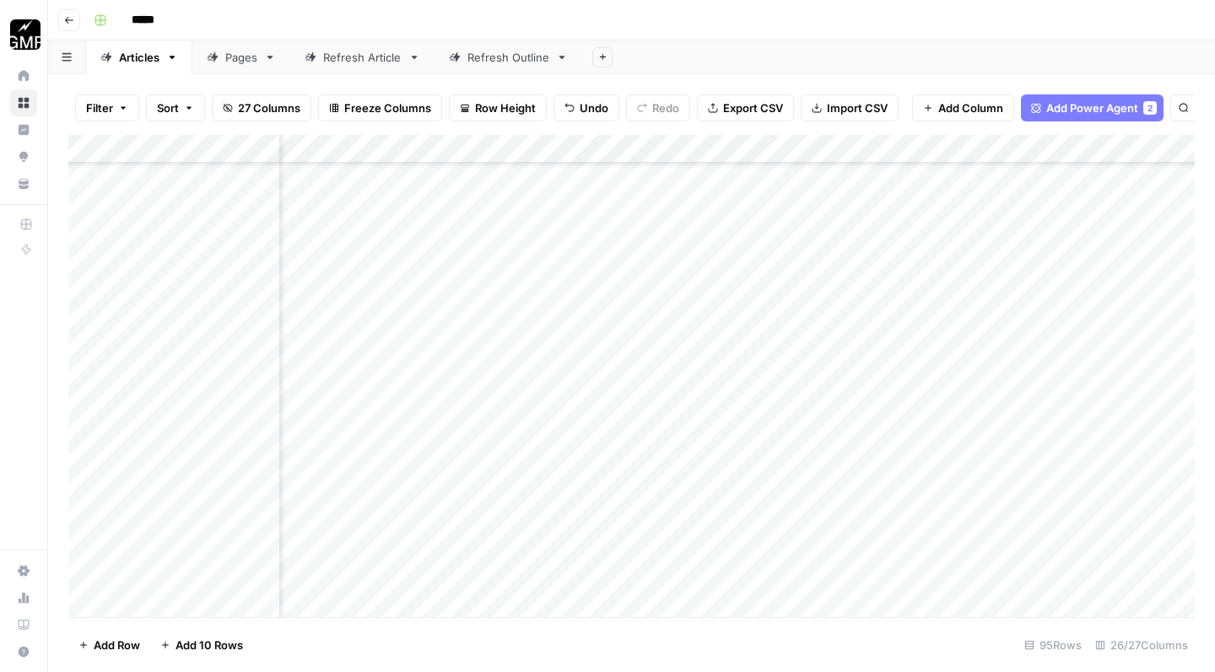
scroll to position [6261, 1877]
click at [511, 296] on div "Add Column" at bounding box center [631, 379] width 1126 height 488
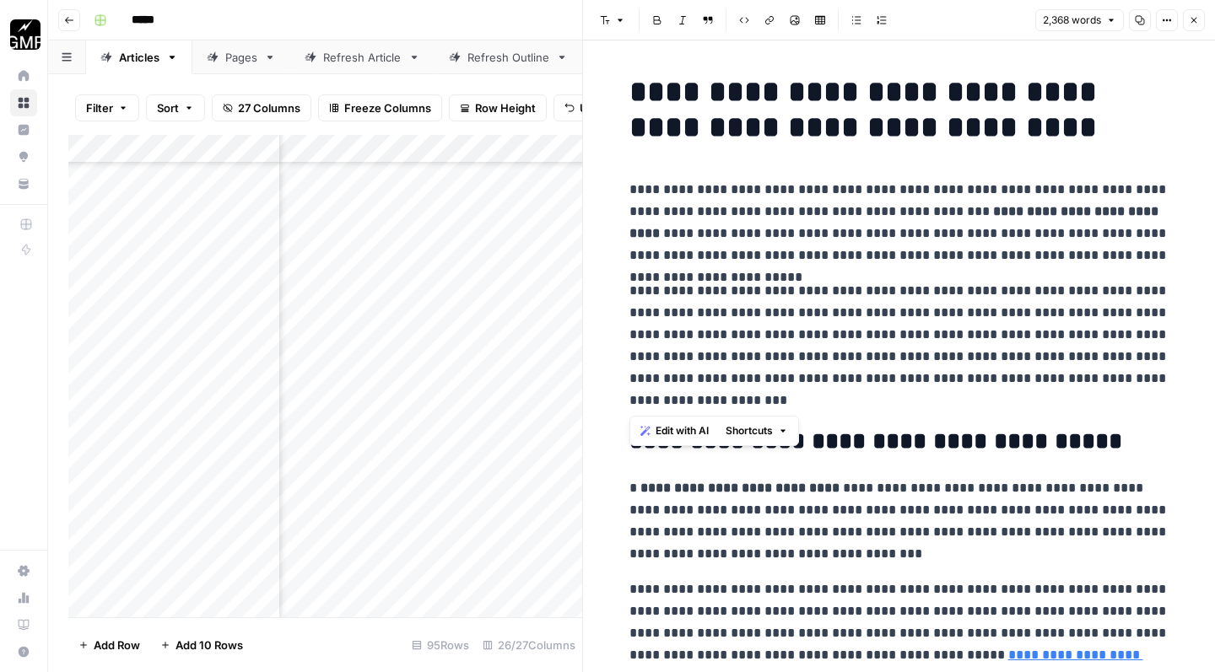
drag, startPoint x: 629, startPoint y: 193, endPoint x: 713, endPoint y: 399, distance: 222.1
copy div "**********"
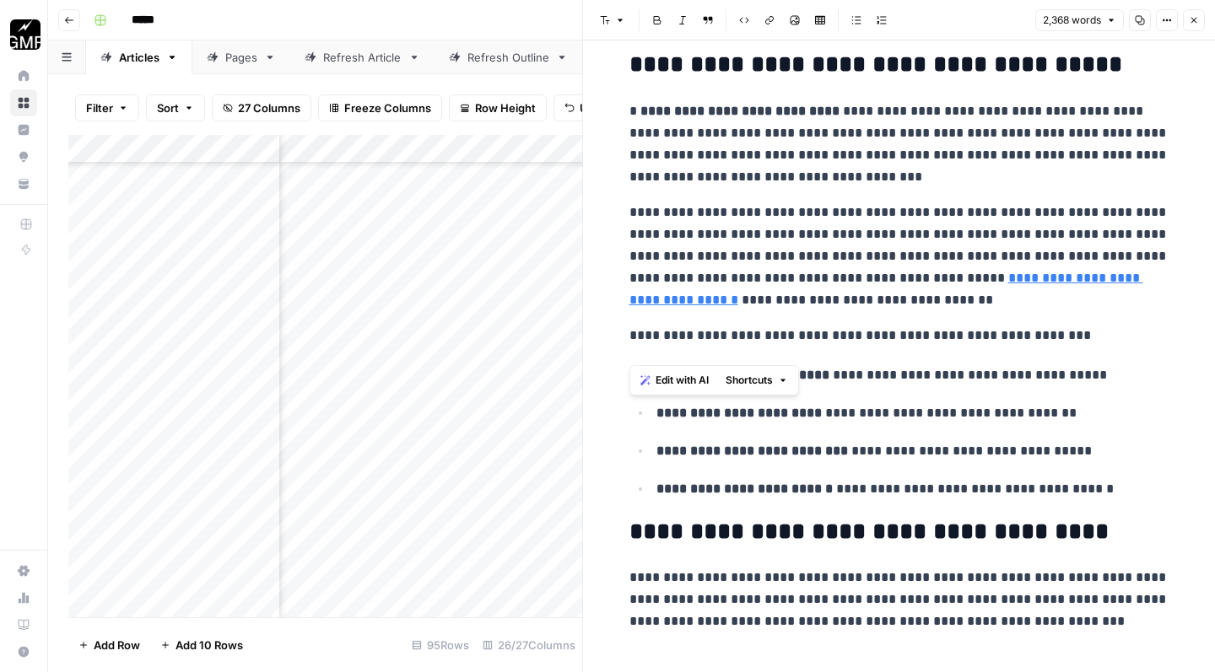
scroll to position [397, 0]
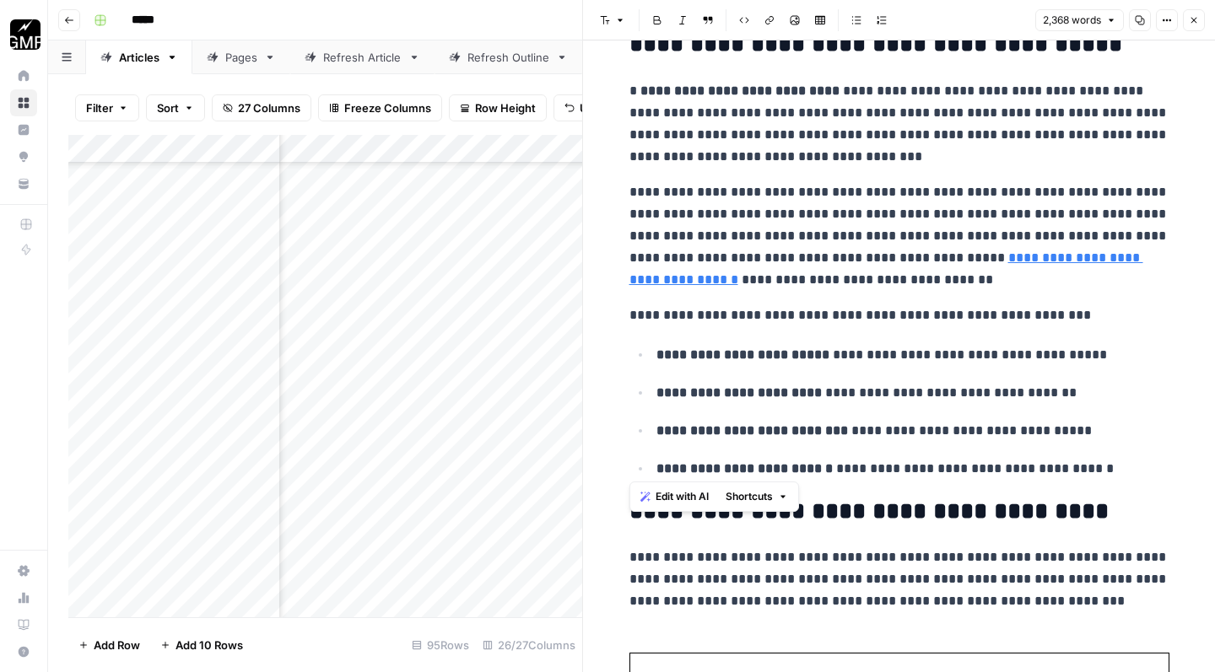
drag, startPoint x: 629, startPoint y: 198, endPoint x: 1112, endPoint y: 464, distance: 550.8
copy div "**********"
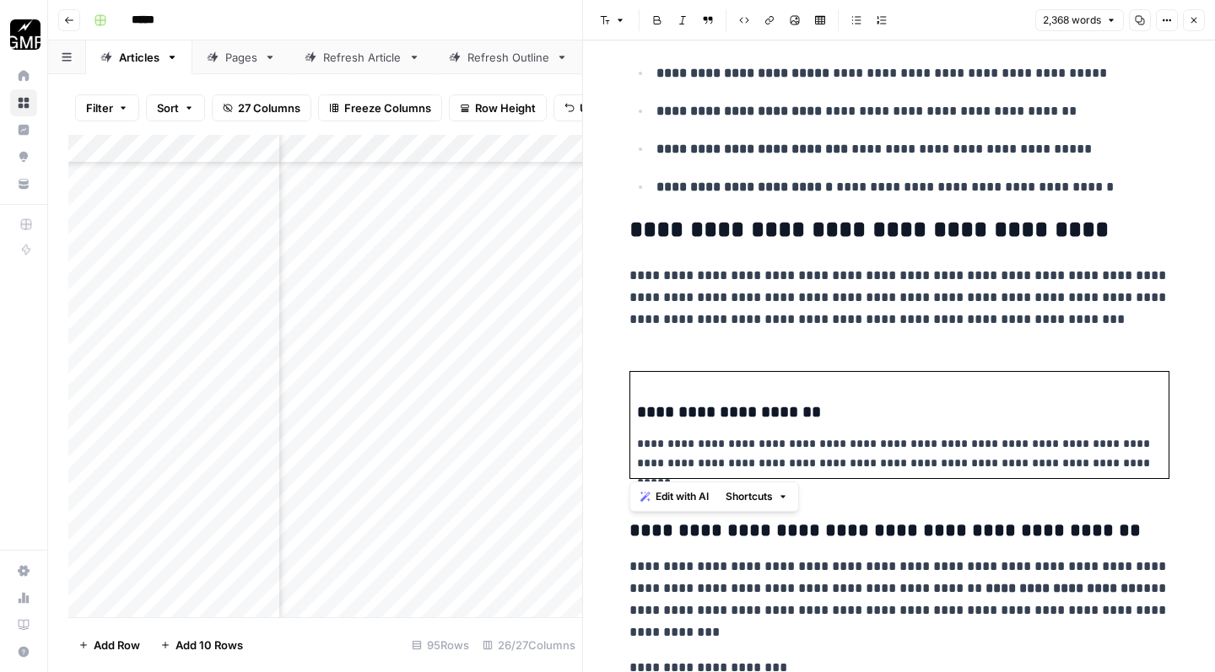
scroll to position [791, 0]
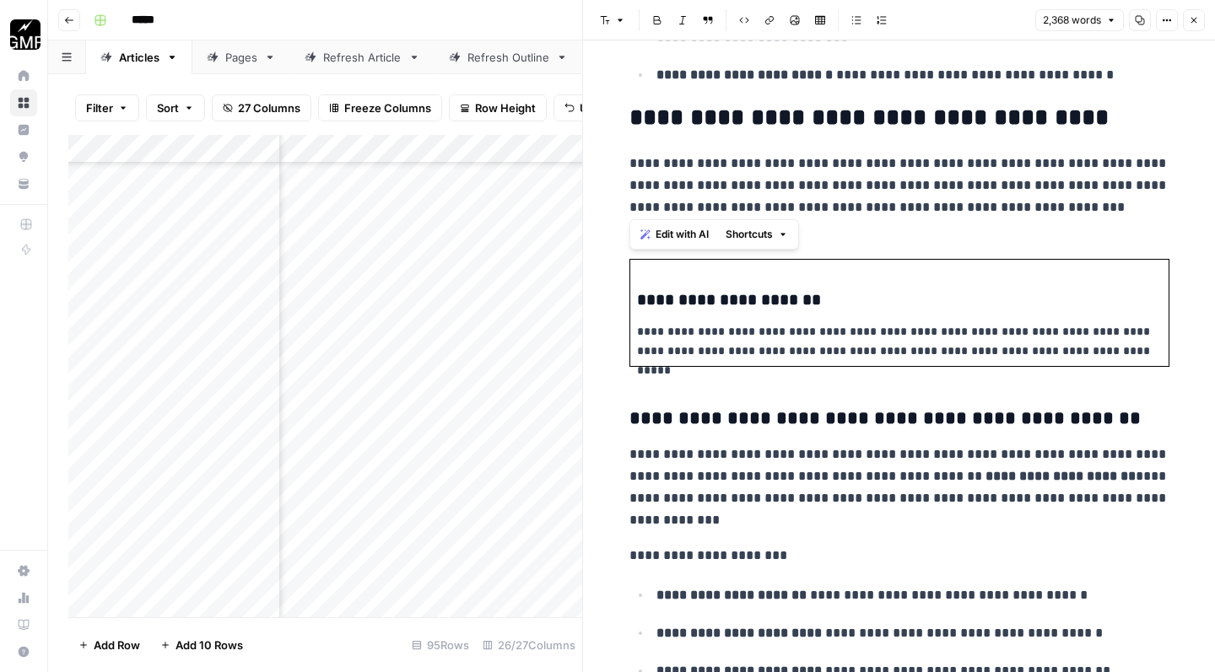
drag, startPoint x: 625, startPoint y: 161, endPoint x: 1071, endPoint y: 195, distance: 447.5
copy p "**********"
click at [955, 315] on td "**********" at bounding box center [898, 313] width 539 height 107
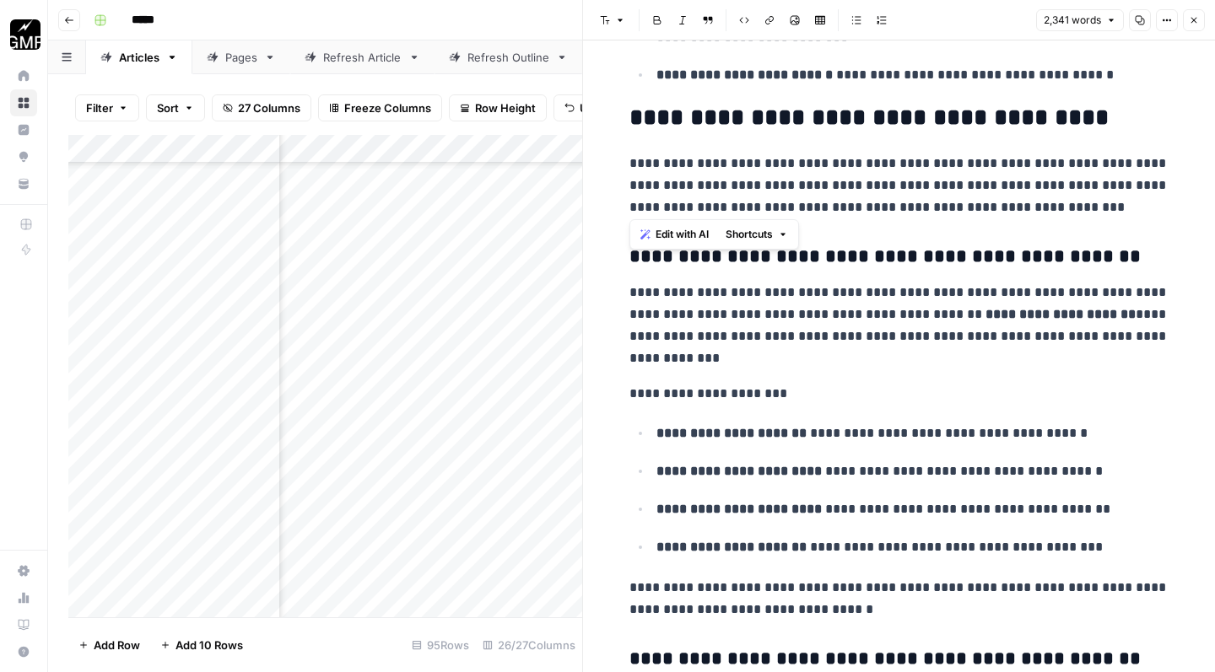
drag, startPoint x: 628, startPoint y: 159, endPoint x: 1095, endPoint y: 198, distance: 468.1
click at [1095, 198] on p "**********" at bounding box center [899, 186] width 540 height 66
copy p "**********"
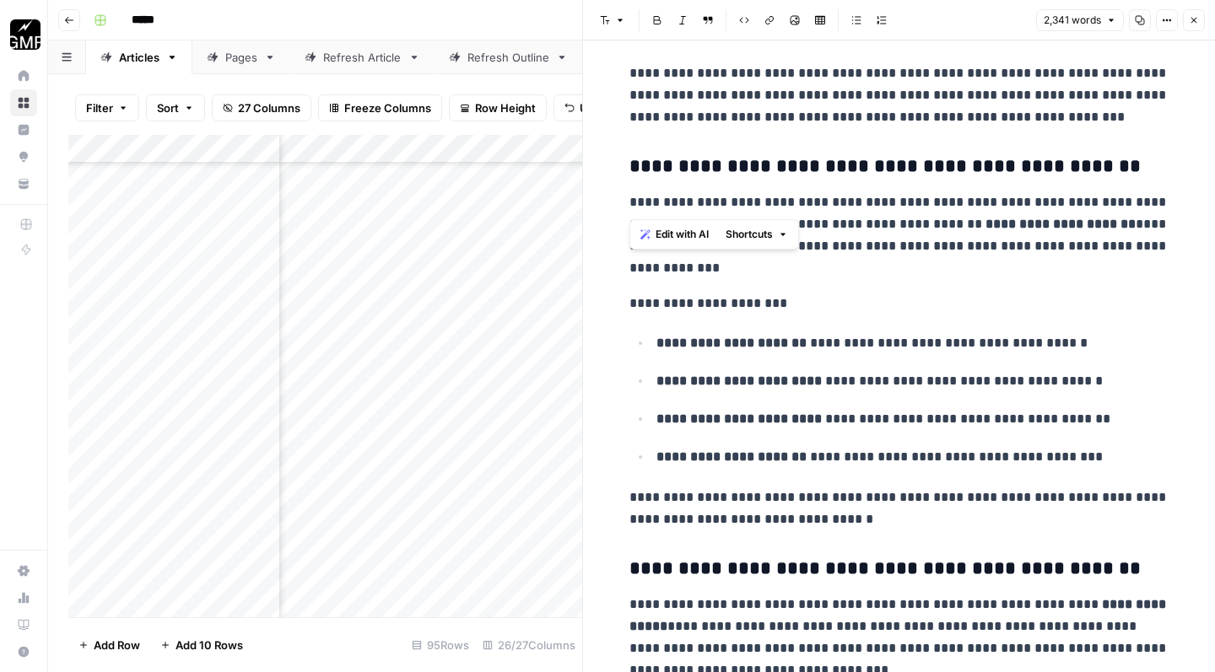
scroll to position [907, 0]
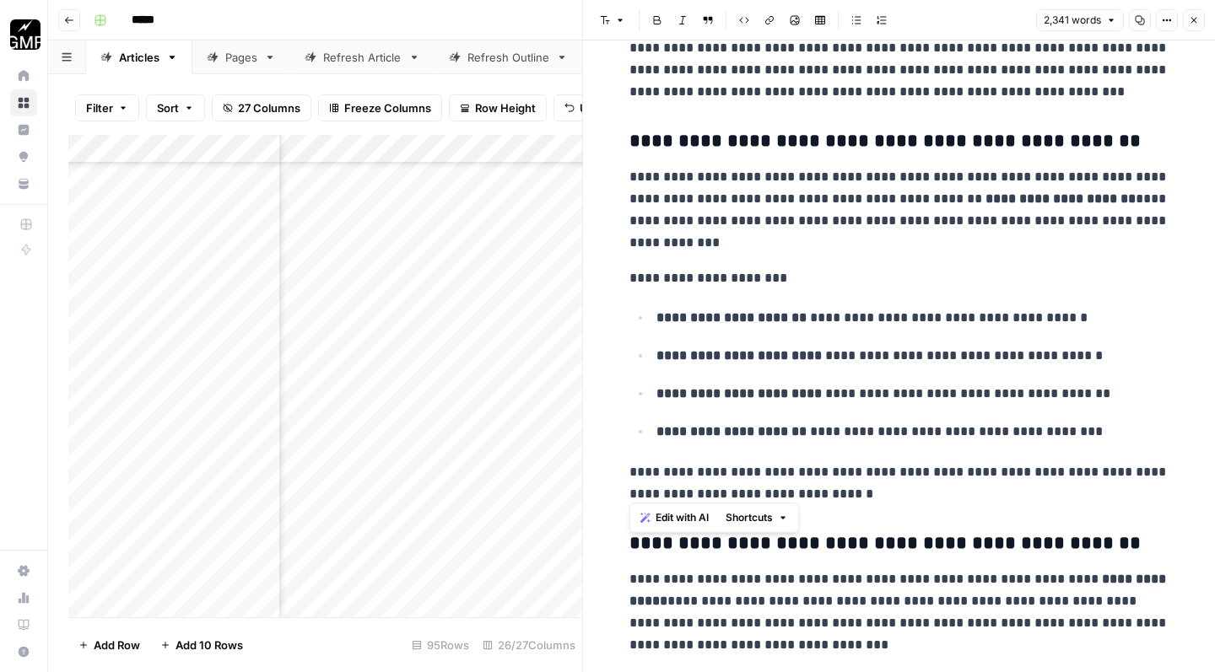
drag, startPoint x: 625, startPoint y: 175, endPoint x: 930, endPoint y: 487, distance: 436.0
copy div "**********"
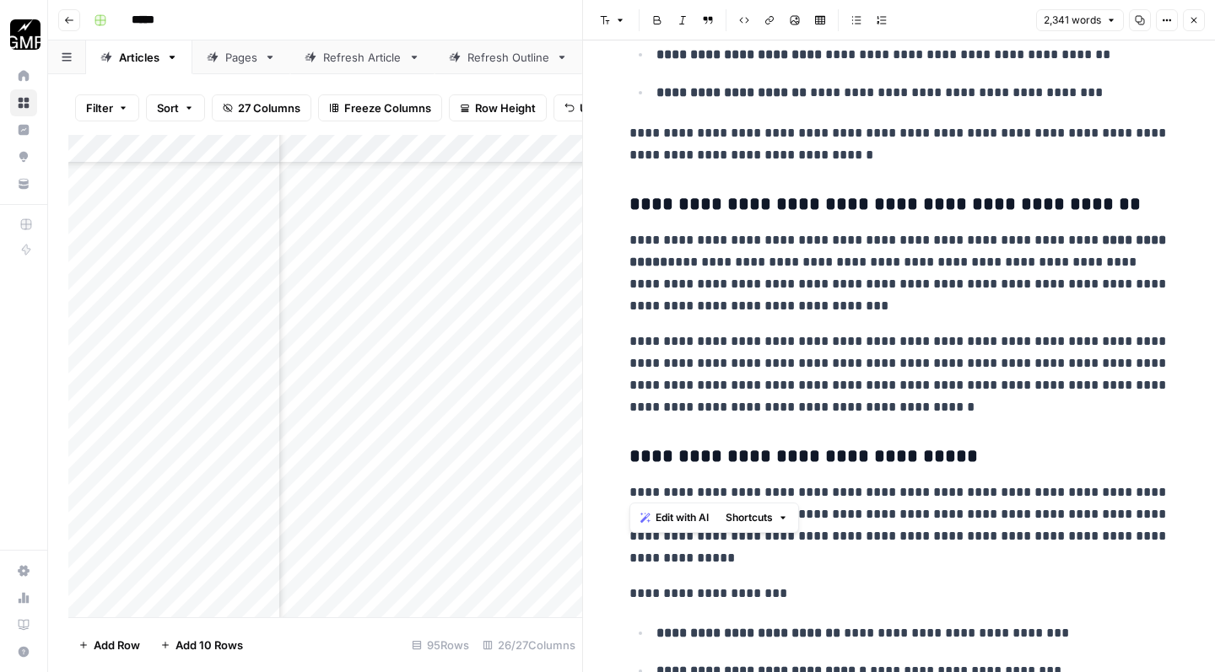
scroll to position [1296, 0]
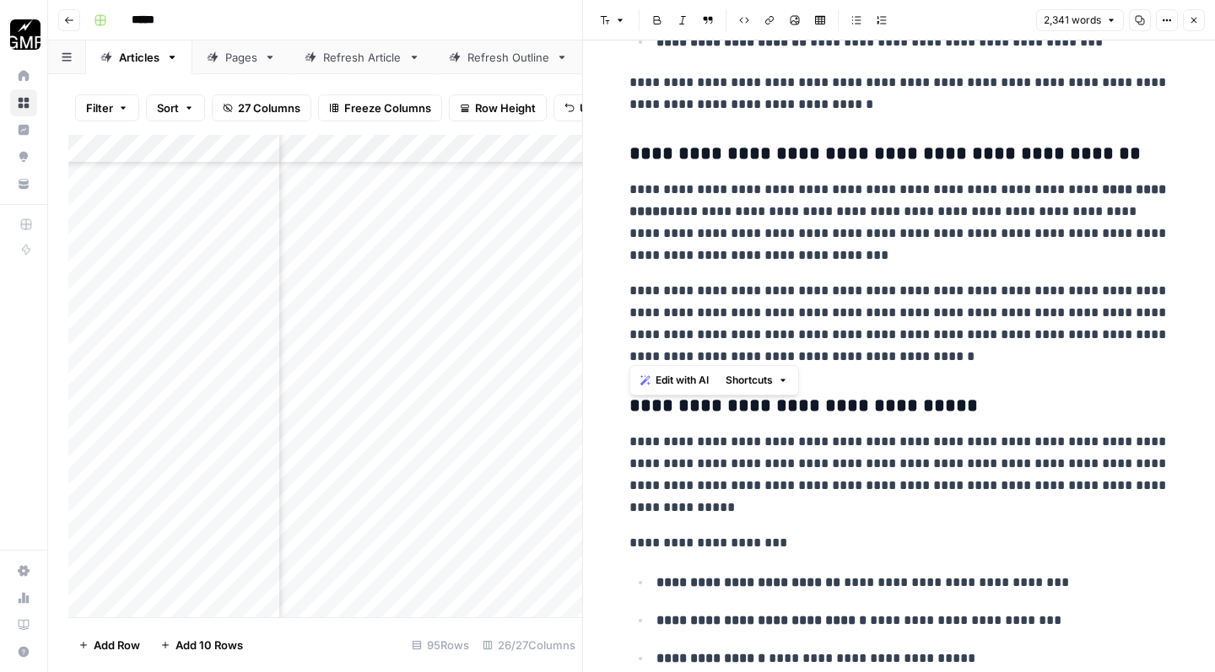
drag, startPoint x: 627, startPoint y: 181, endPoint x: 967, endPoint y: 363, distance: 385.7
copy div "**********"
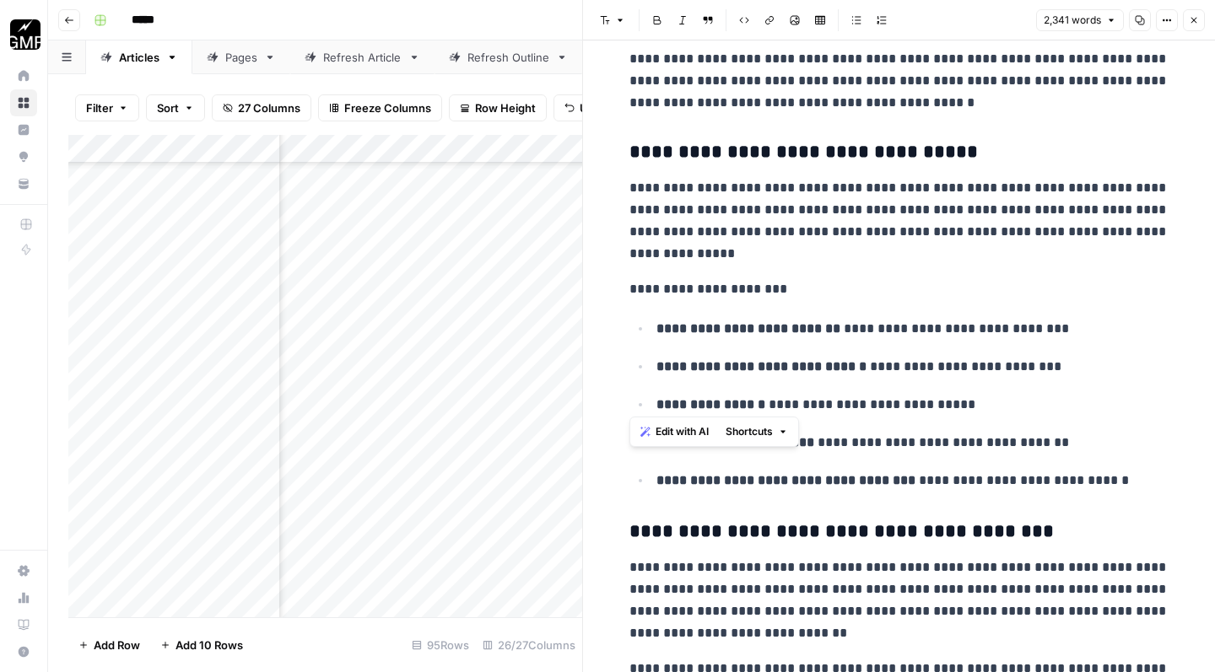
scroll to position [1550, 0]
drag, startPoint x: 628, startPoint y: 187, endPoint x: 1093, endPoint y: 464, distance: 540.9
copy div "**********"
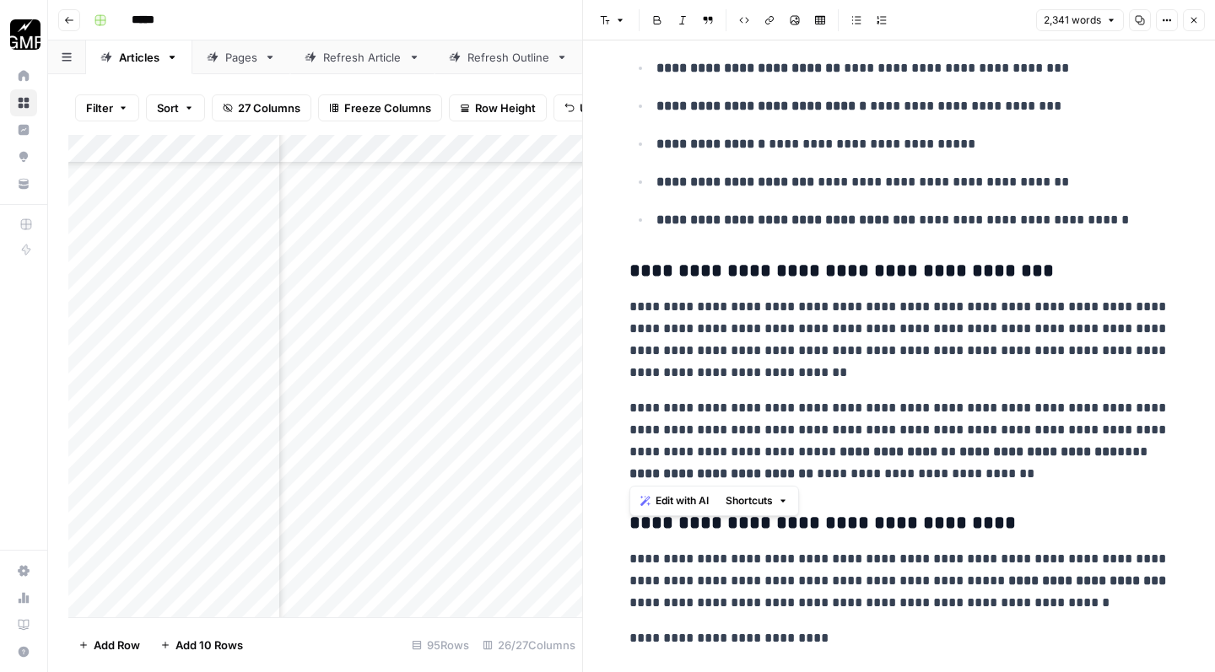
scroll to position [1948, 0]
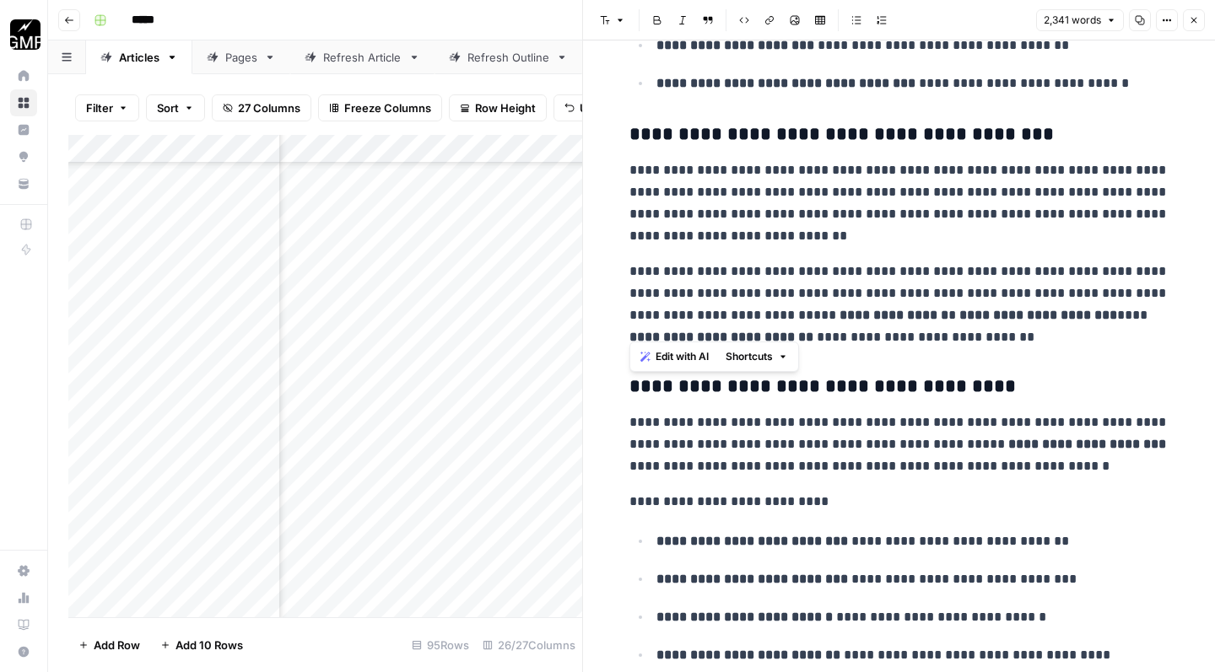
drag, startPoint x: 628, startPoint y: 161, endPoint x: 978, endPoint y: 317, distance: 383.3
copy div "**********"
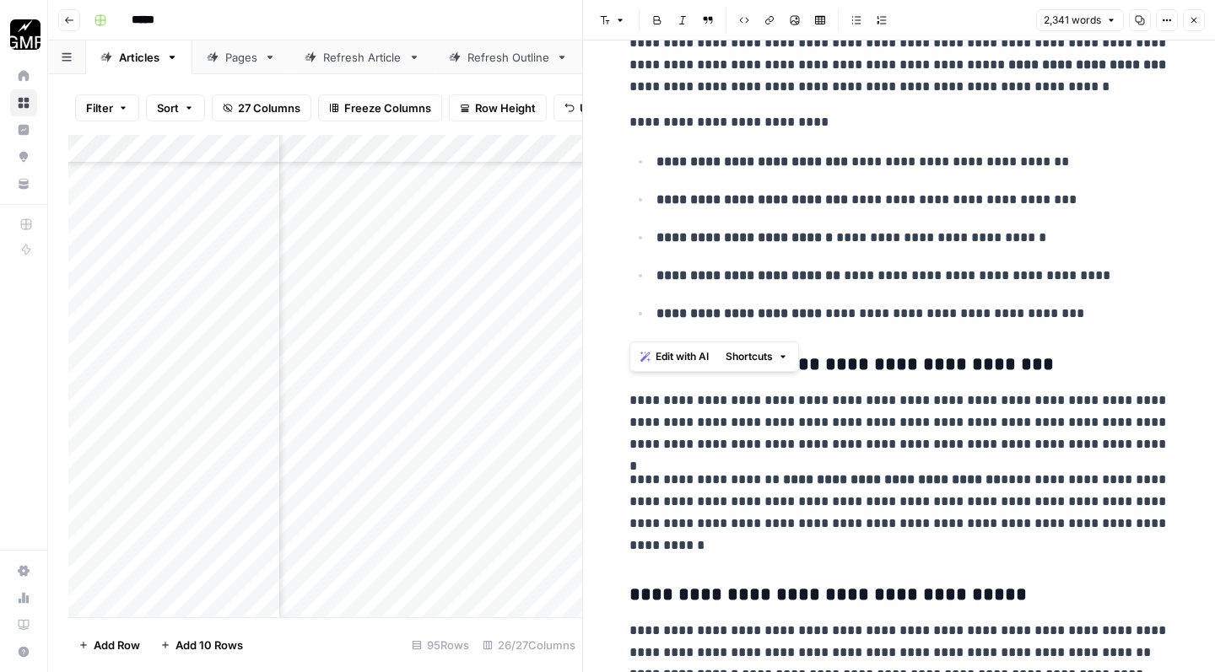
scroll to position [2255, 0]
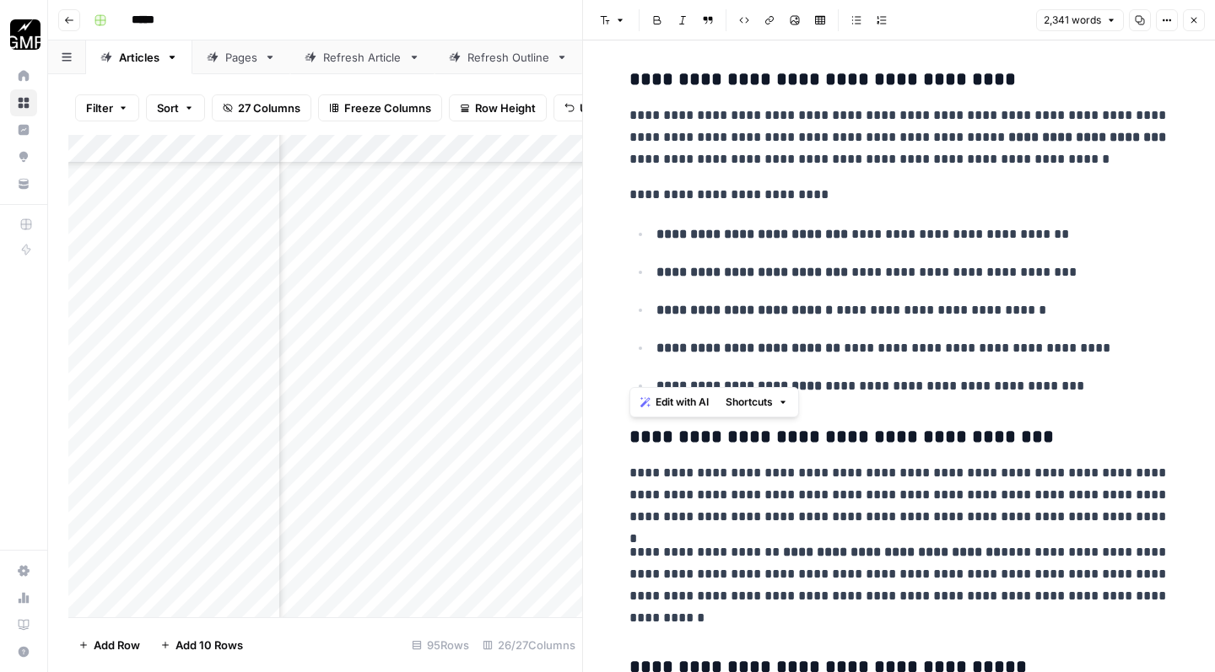
drag, startPoint x: 630, startPoint y: 104, endPoint x: 1119, endPoint y: 369, distance: 556.0
copy div "**********"
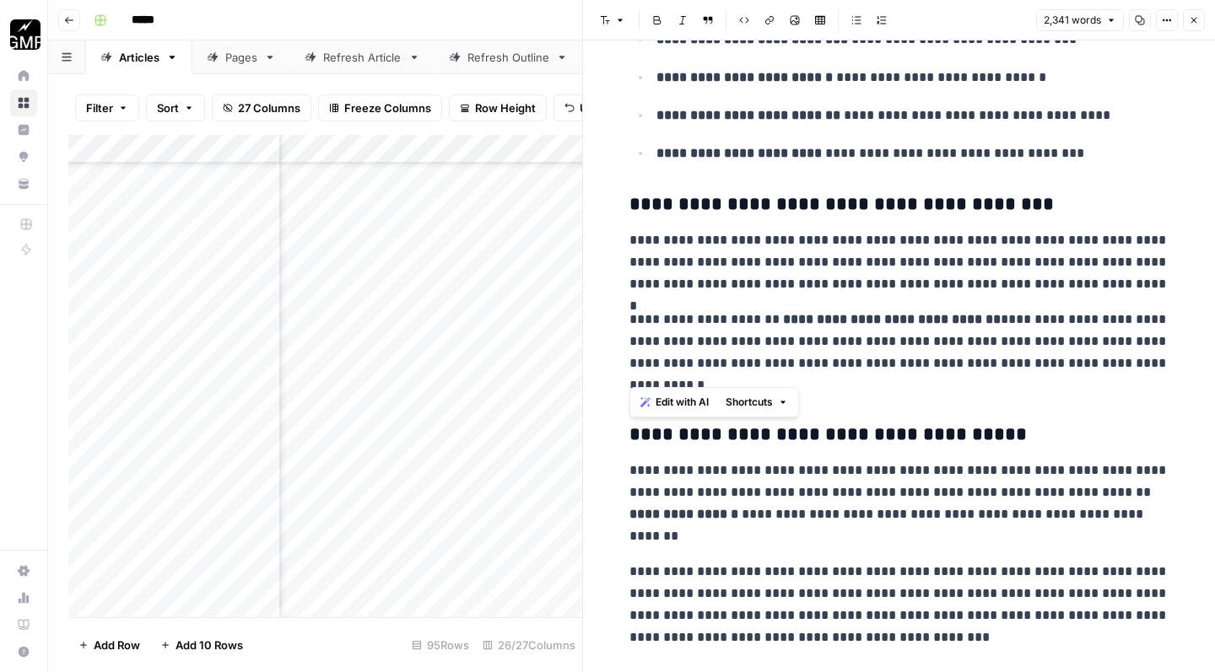
scroll to position [2541, 0]
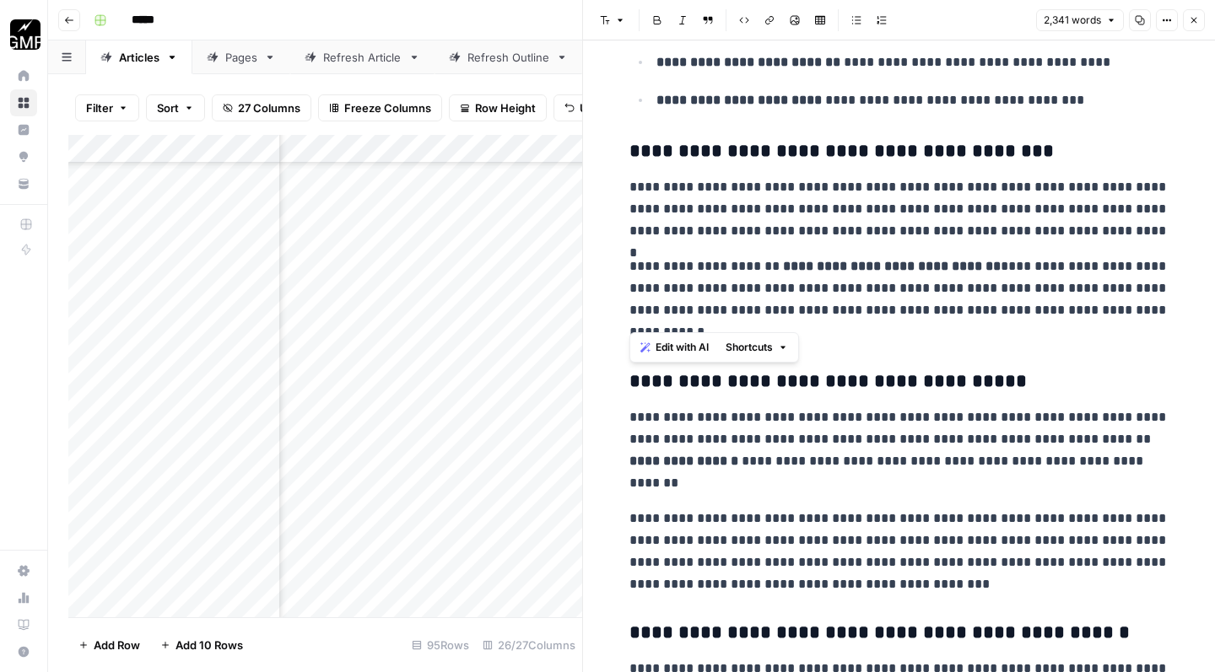
drag, startPoint x: 622, startPoint y: 172, endPoint x: 721, endPoint y: 315, distance: 173.9
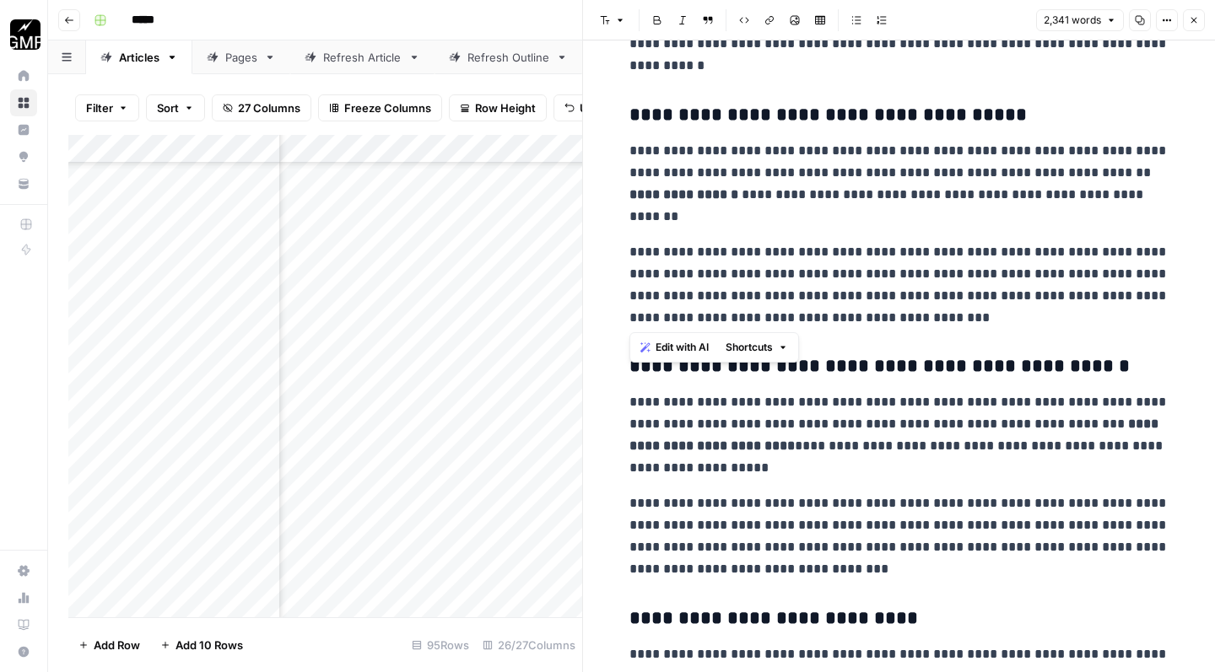
scroll to position [2856, 0]
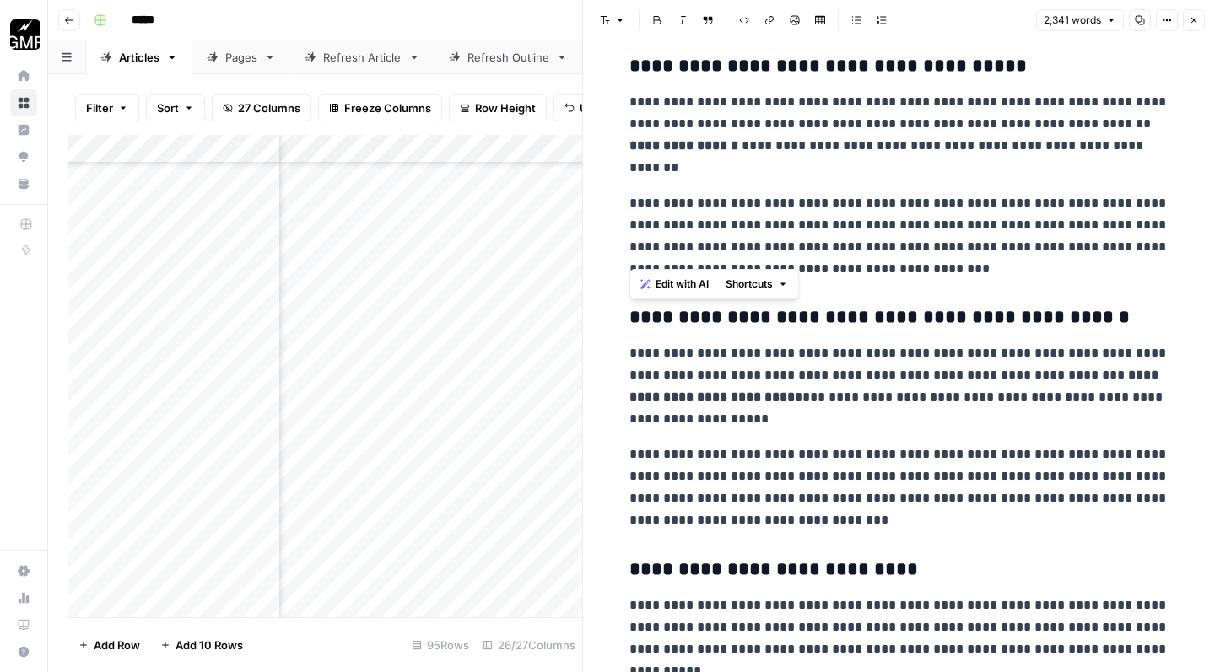
drag, startPoint x: 630, startPoint y: 86, endPoint x: 927, endPoint y: 250, distance: 339.0
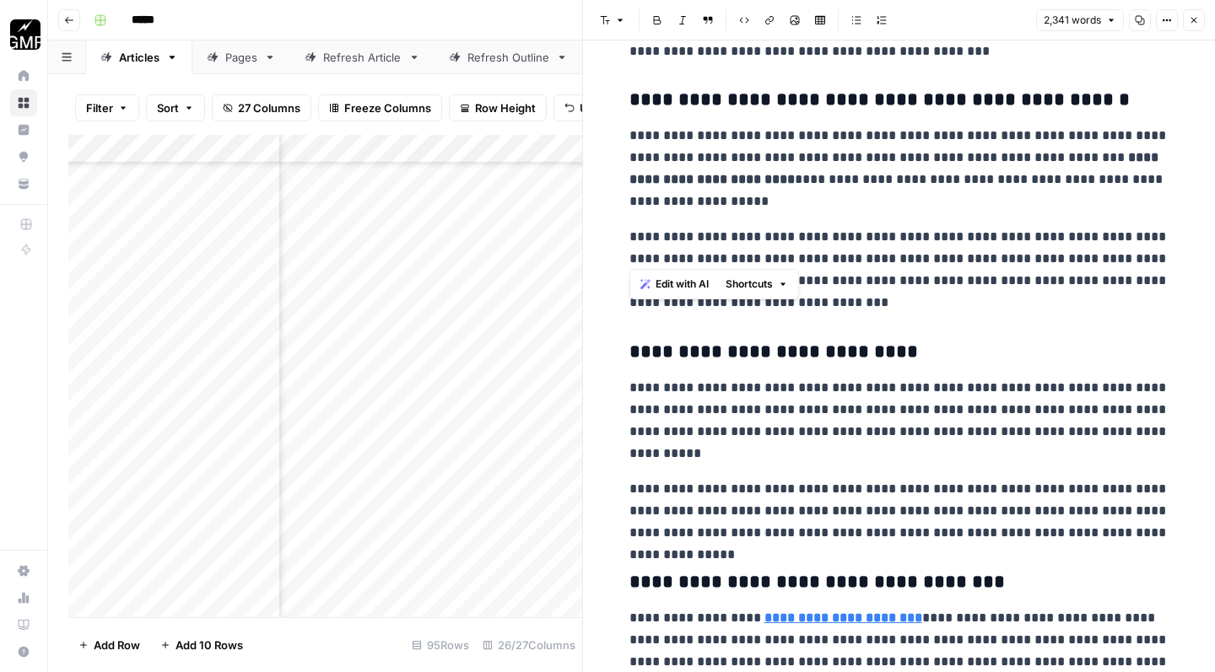
scroll to position [3091, 0]
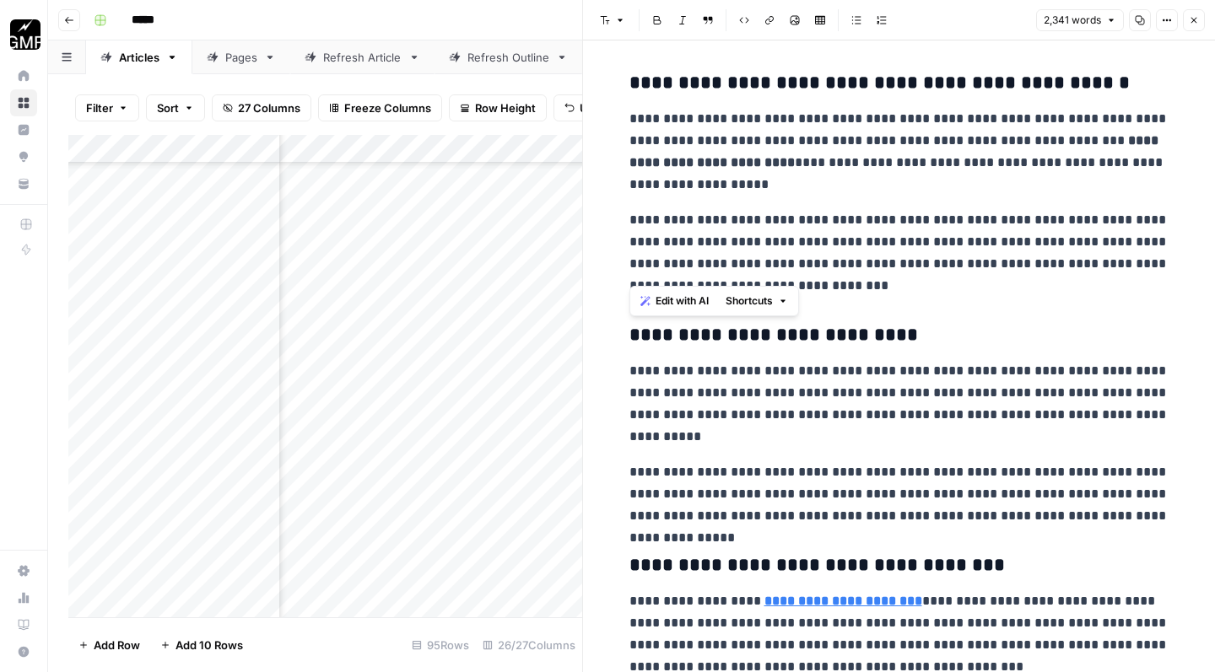
drag, startPoint x: 623, startPoint y: 97, endPoint x: 919, endPoint y: 277, distance: 347.0
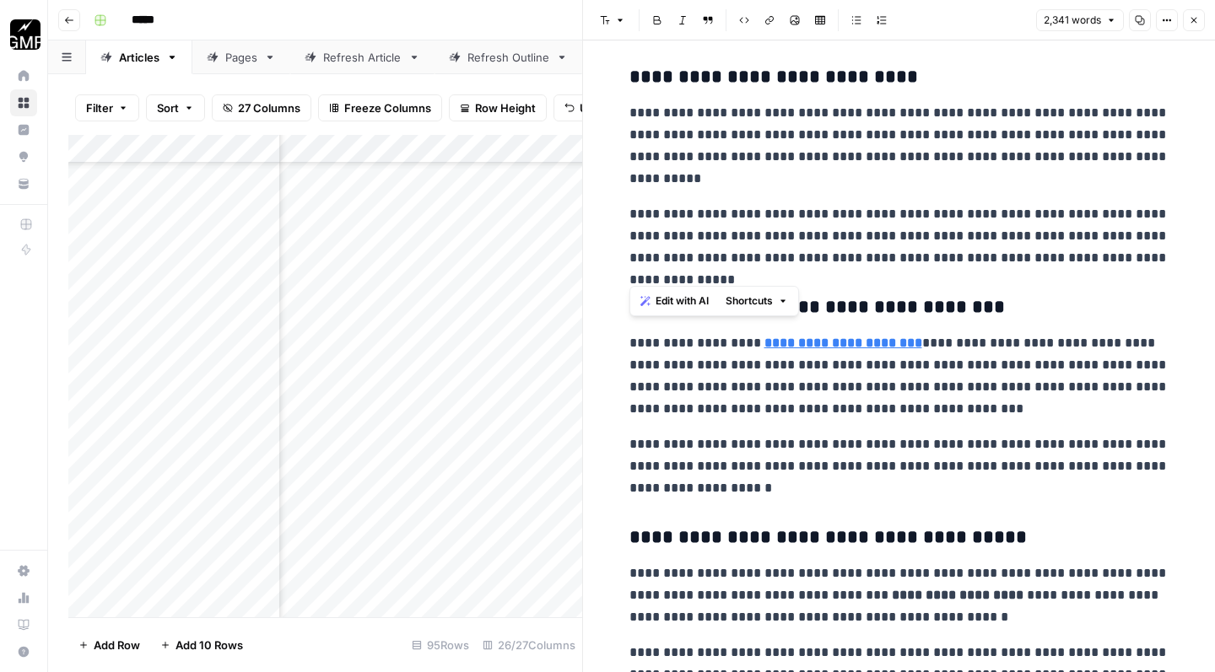
scroll to position [3356, 0]
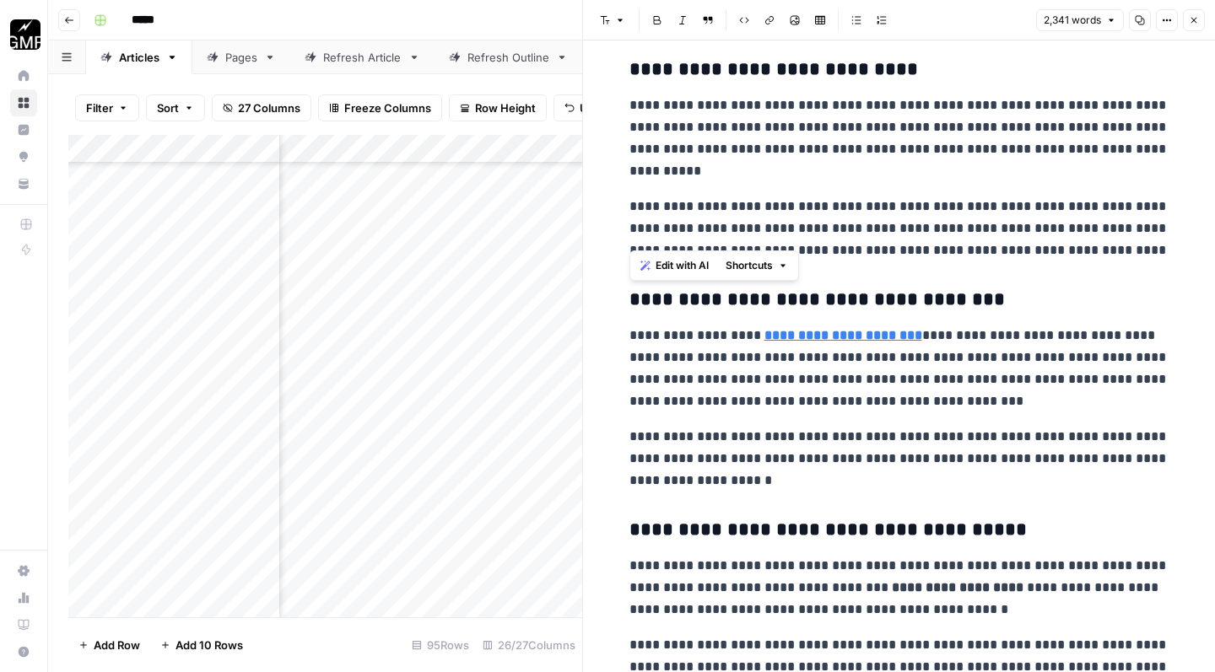
drag, startPoint x: 631, startPoint y: 91, endPoint x: 1159, endPoint y: 239, distance: 548.3
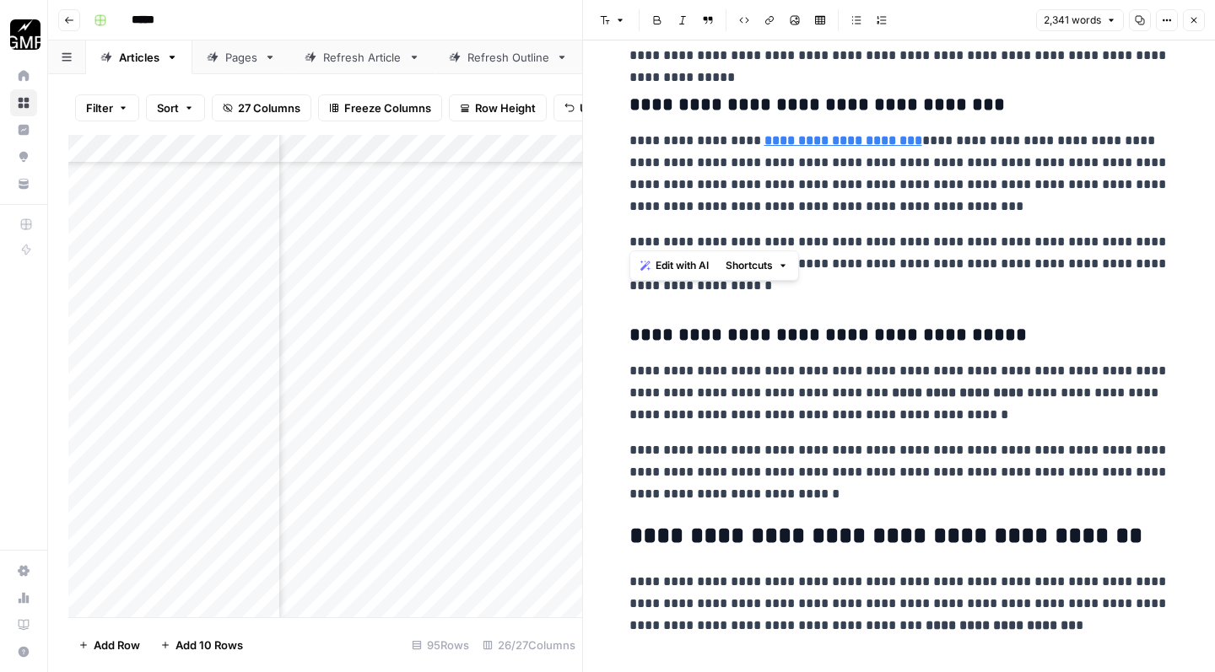
scroll to position [3552, 0]
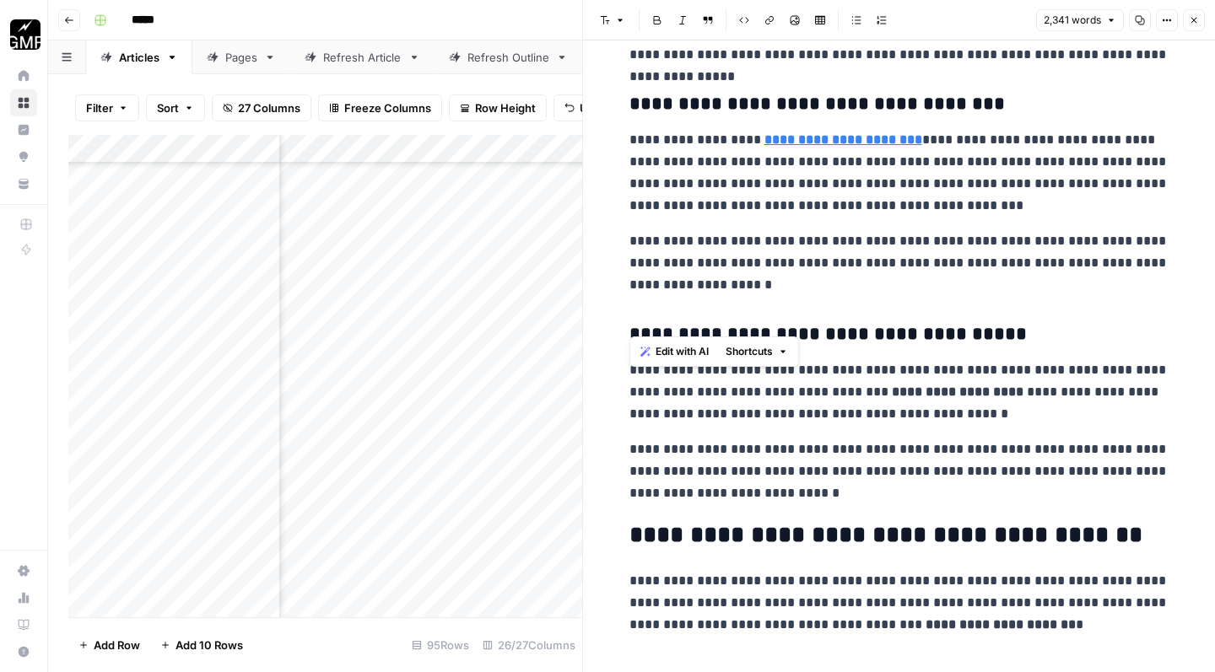
drag, startPoint x: 627, startPoint y: 124, endPoint x: 886, endPoint y: 301, distance: 313.7
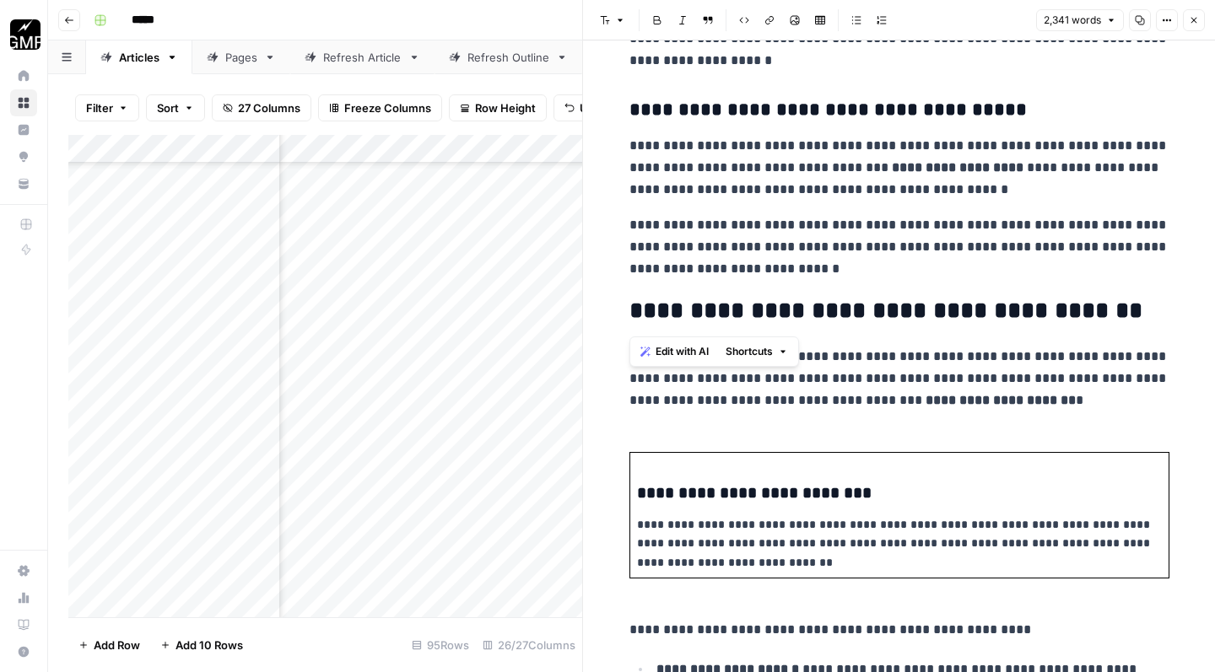
scroll to position [3800, 0]
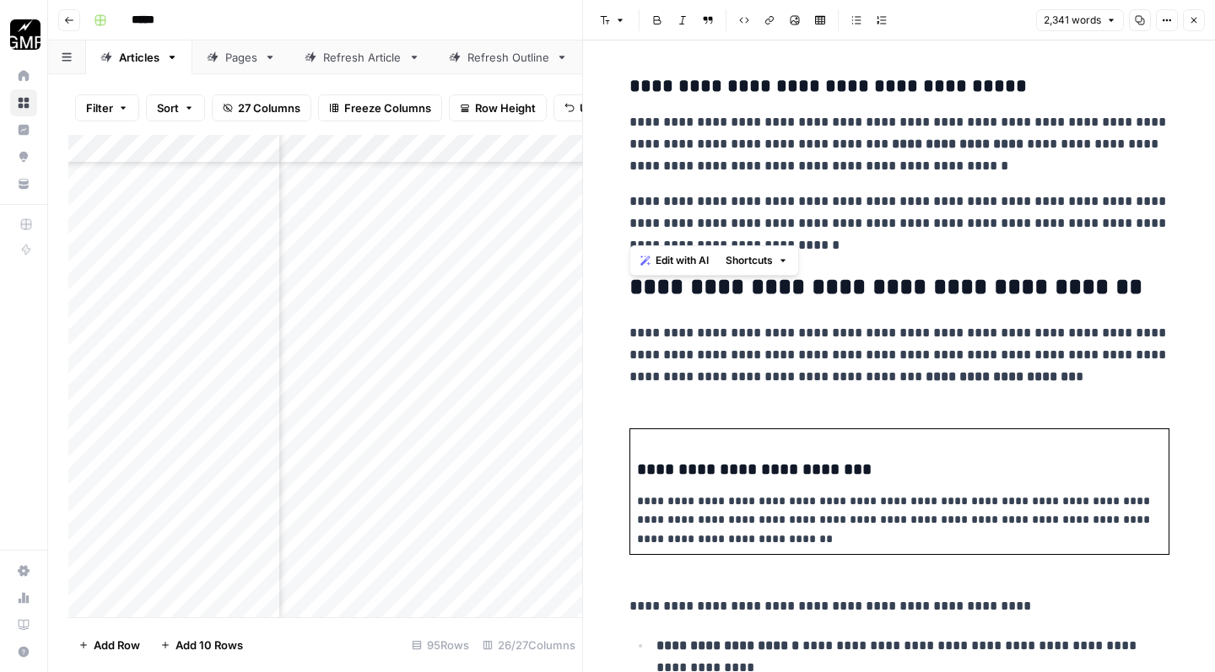
drag, startPoint x: 629, startPoint y: 107, endPoint x: 877, endPoint y: 228, distance: 275.8
click at [877, 228] on div "**********" at bounding box center [899, 635] width 560 height 8736
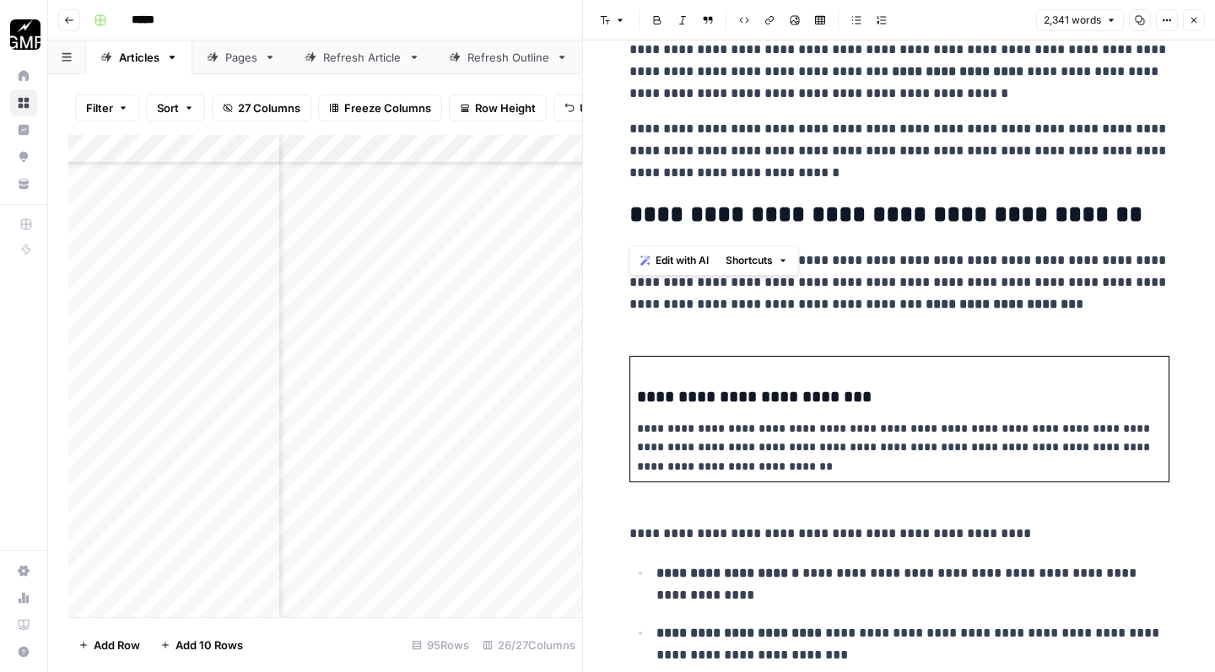
scroll to position [3877, 0]
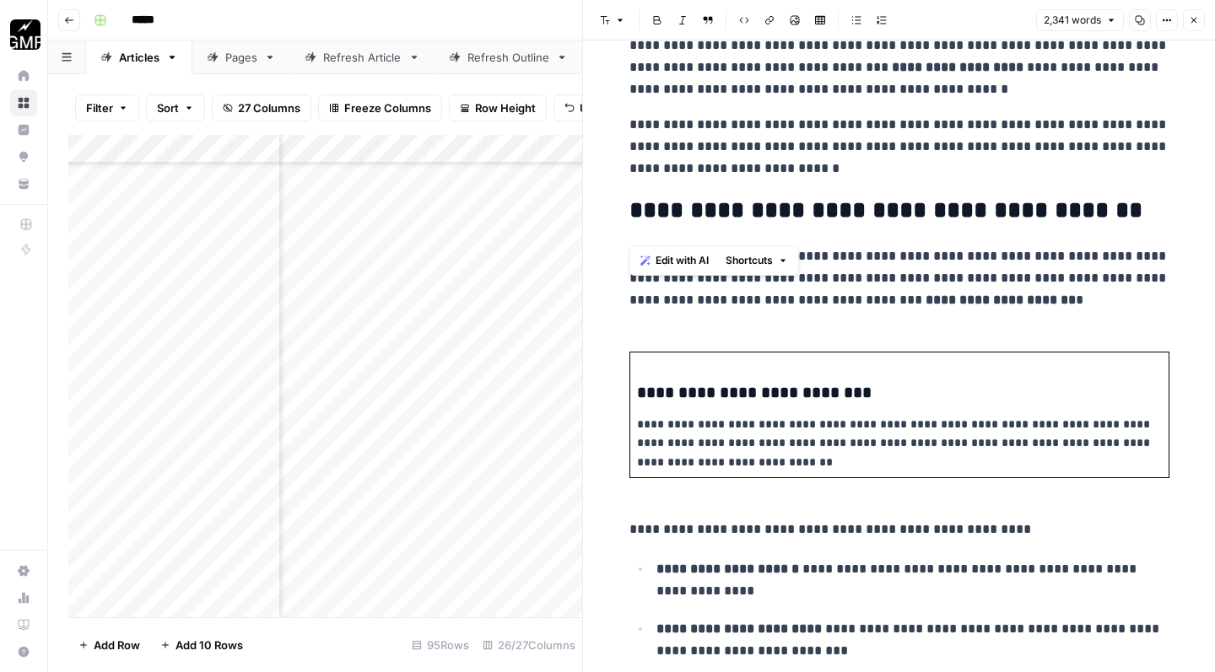
click at [876, 253] on p "**********" at bounding box center [899, 278] width 540 height 66
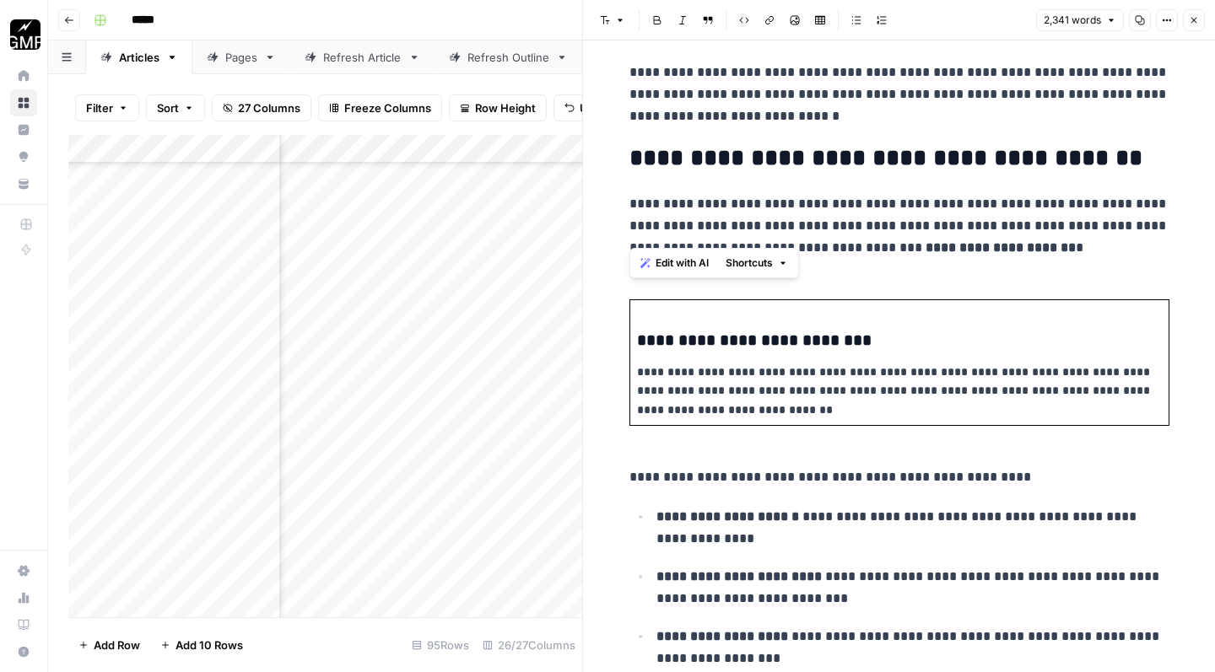
drag, startPoint x: 628, startPoint y: 190, endPoint x: 1050, endPoint y: 236, distance: 425.1
click at [1050, 236] on div "**********" at bounding box center [899, 506] width 560 height 8736
click at [914, 375] on p "**********" at bounding box center [899, 391] width 525 height 56
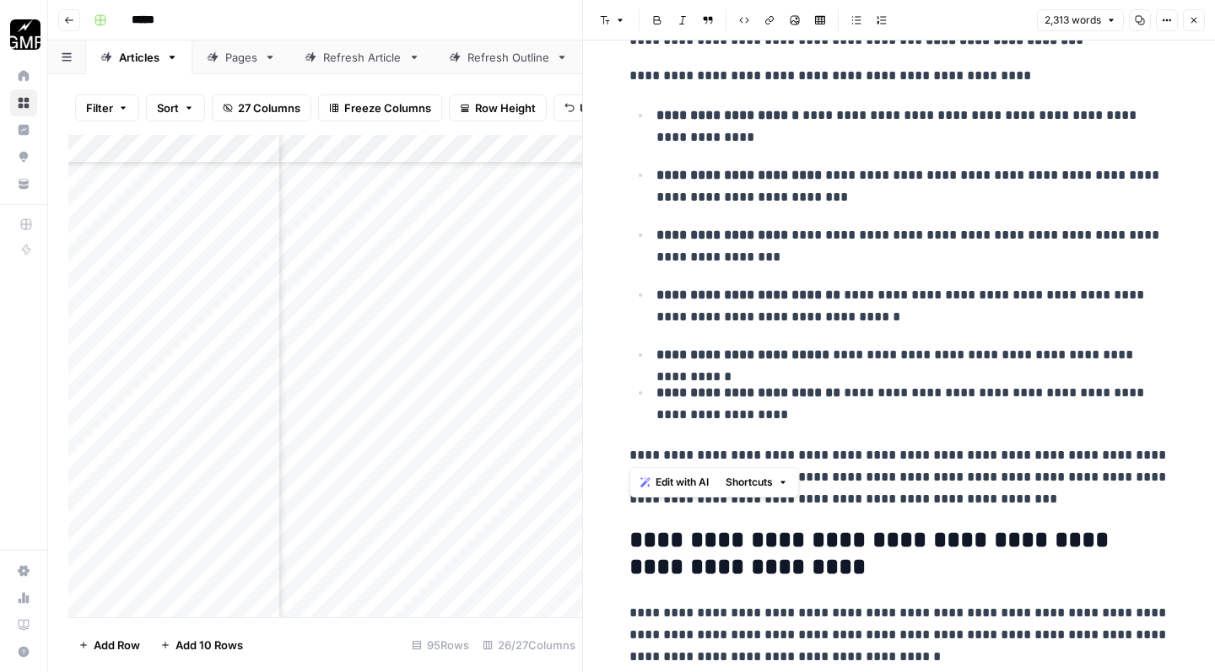
scroll to position [4138, 0]
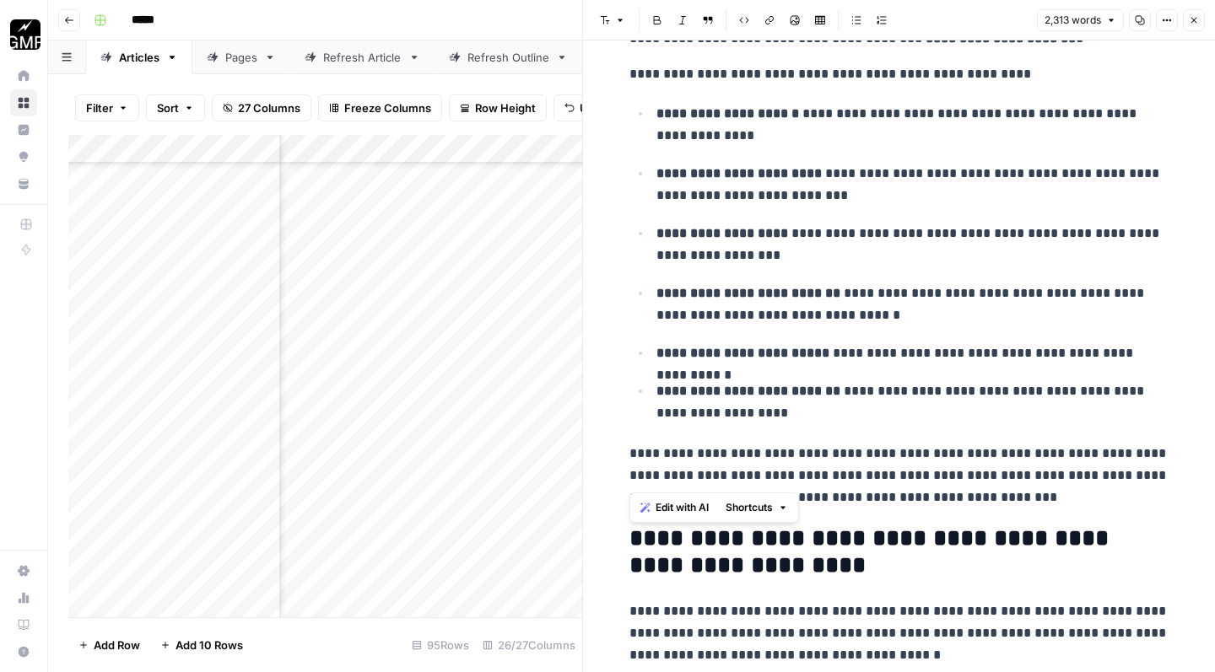
drag, startPoint x: 625, startPoint y: 184, endPoint x: 1008, endPoint y: 475, distance: 481.0
click at [1008, 475] on div "**********" at bounding box center [899, 200] width 560 height 8543
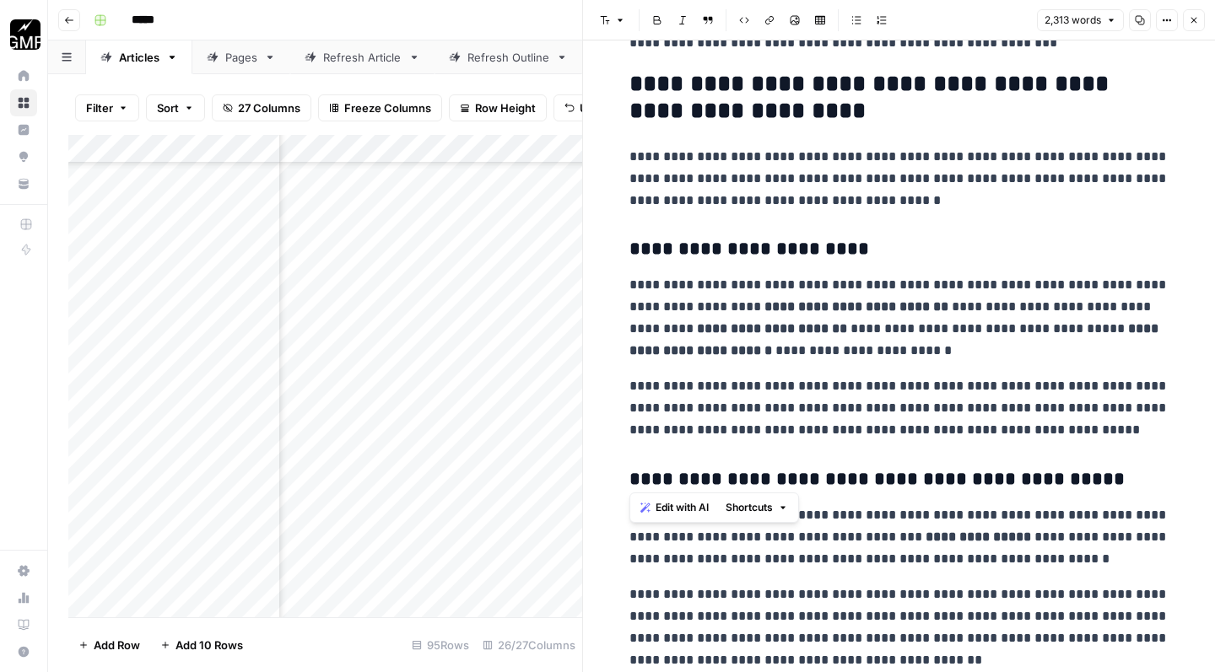
scroll to position [4591, 0]
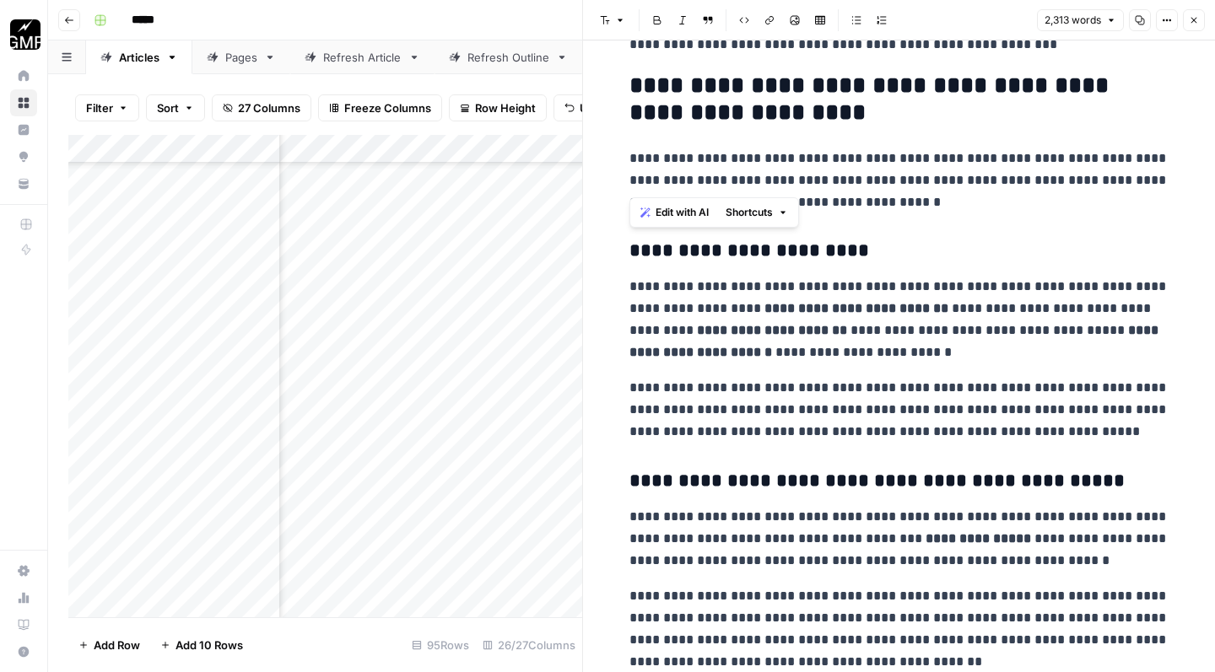
drag, startPoint x: 628, startPoint y: 143, endPoint x: 909, endPoint y: 181, distance: 284.3
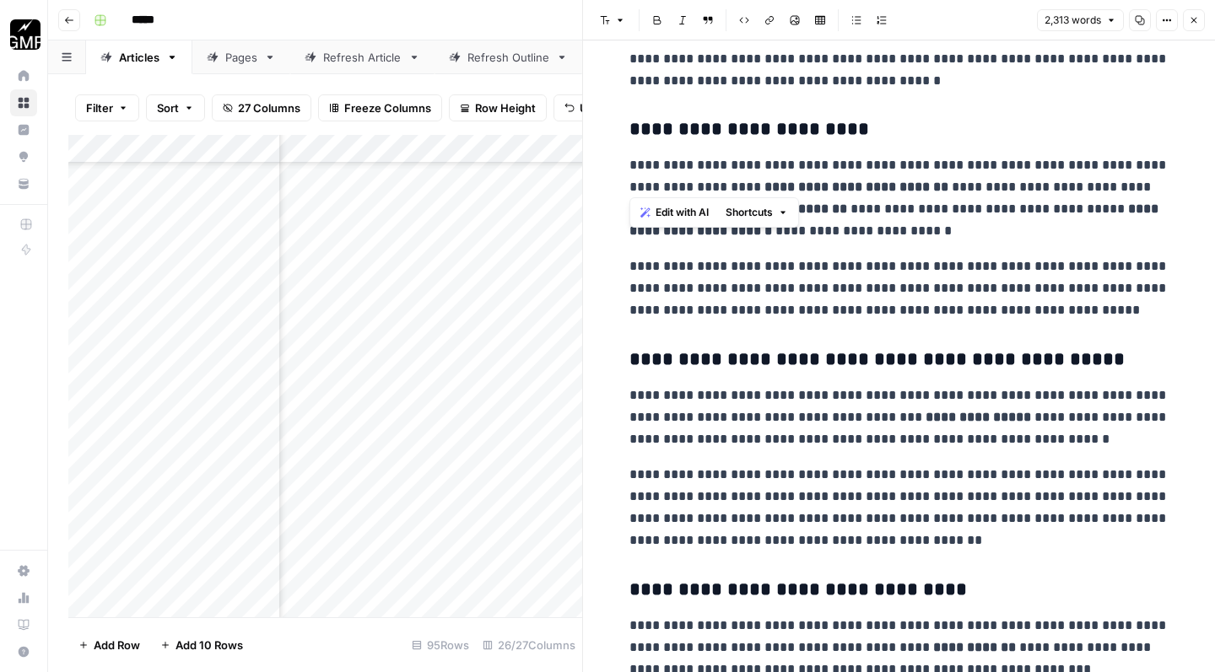
scroll to position [4727, 0]
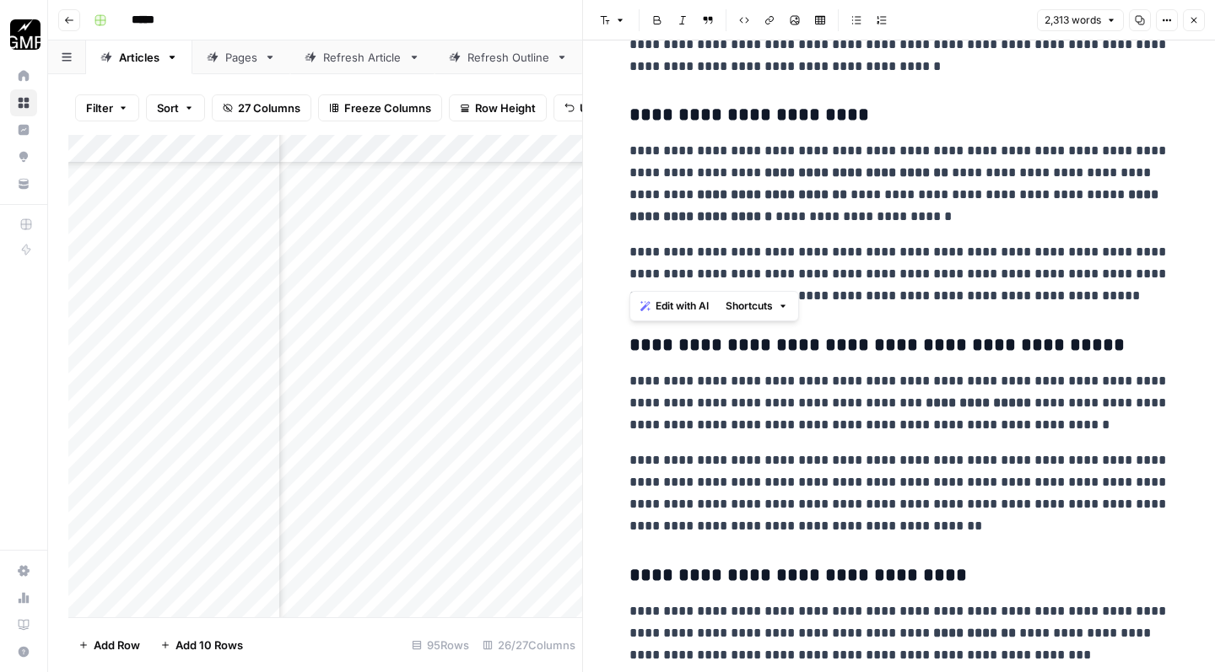
drag, startPoint x: 623, startPoint y: 130, endPoint x: 1102, endPoint y: 269, distance: 498.9
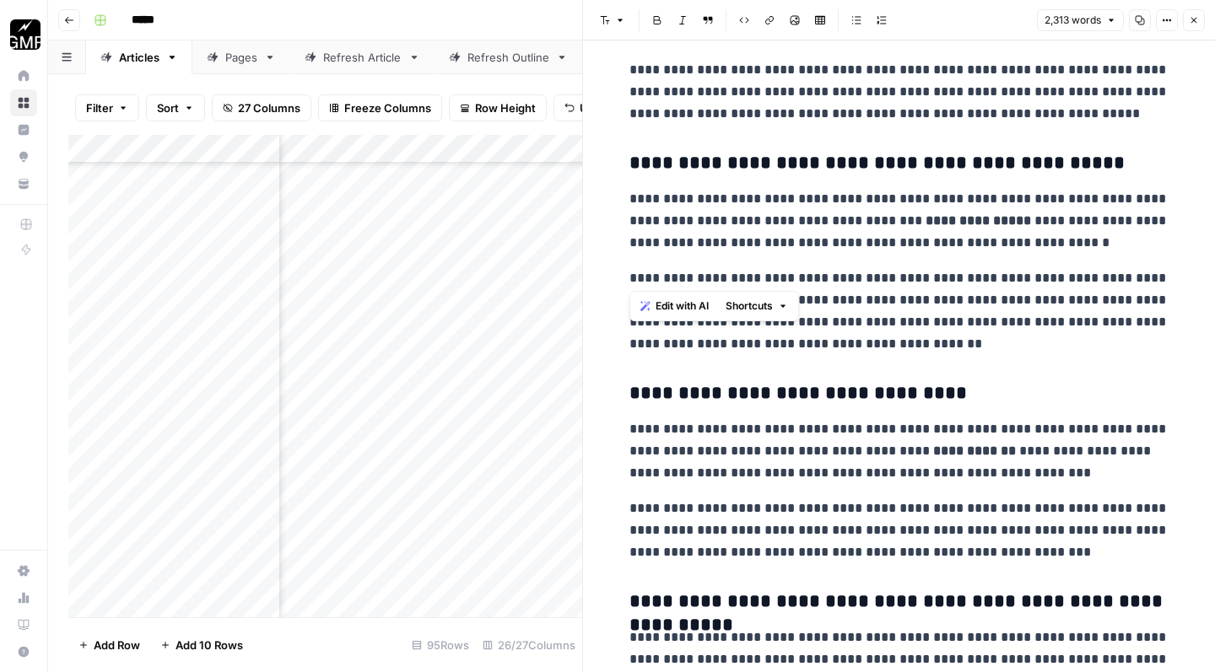
scroll to position [4919, 0]
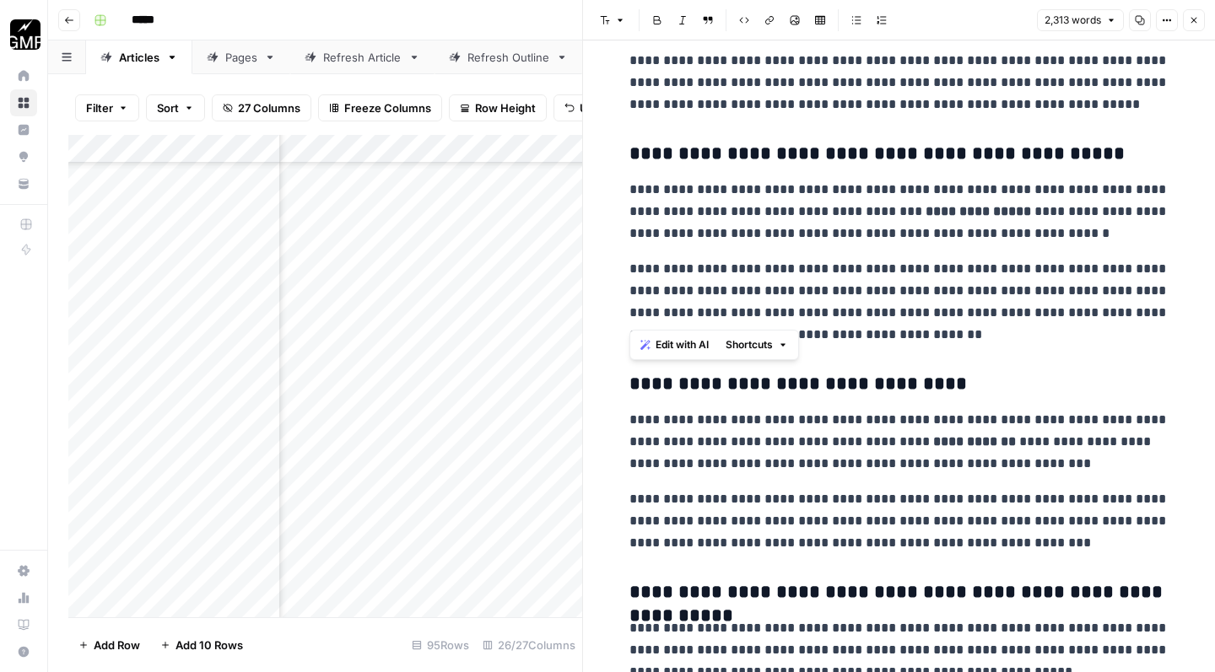
drag, startPoint x: 630, startPoint y: 169, endPoint x: 841, endPoint y: 311, distance: 254.5
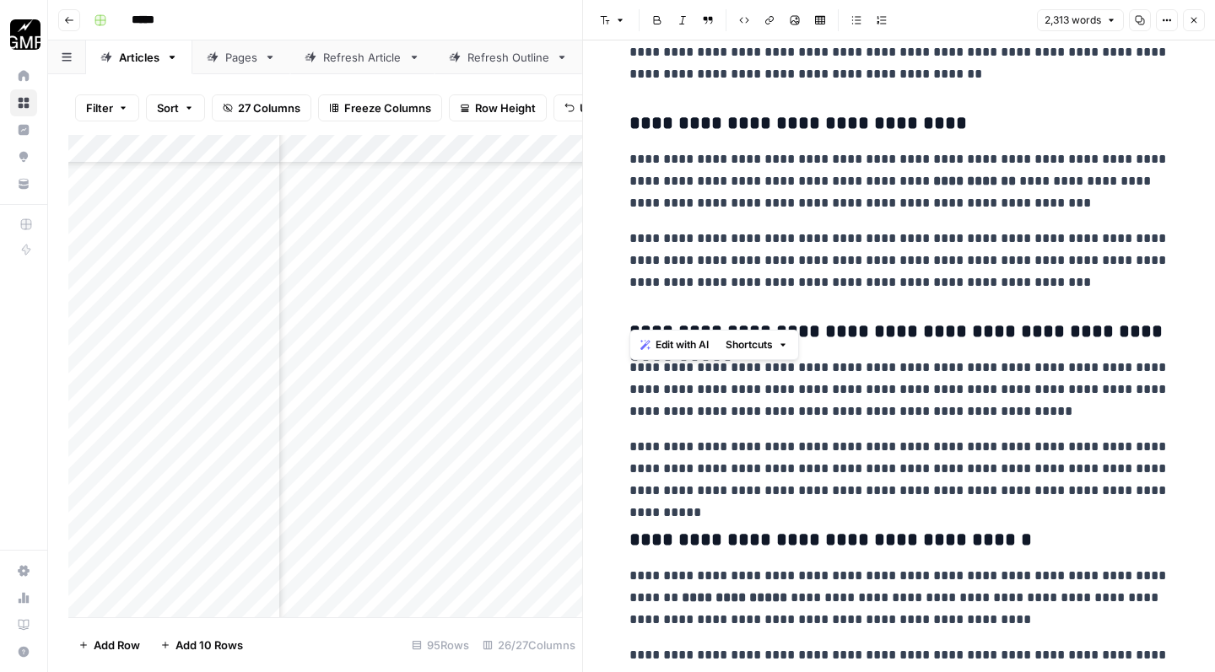
scroll to position [5183, 0]
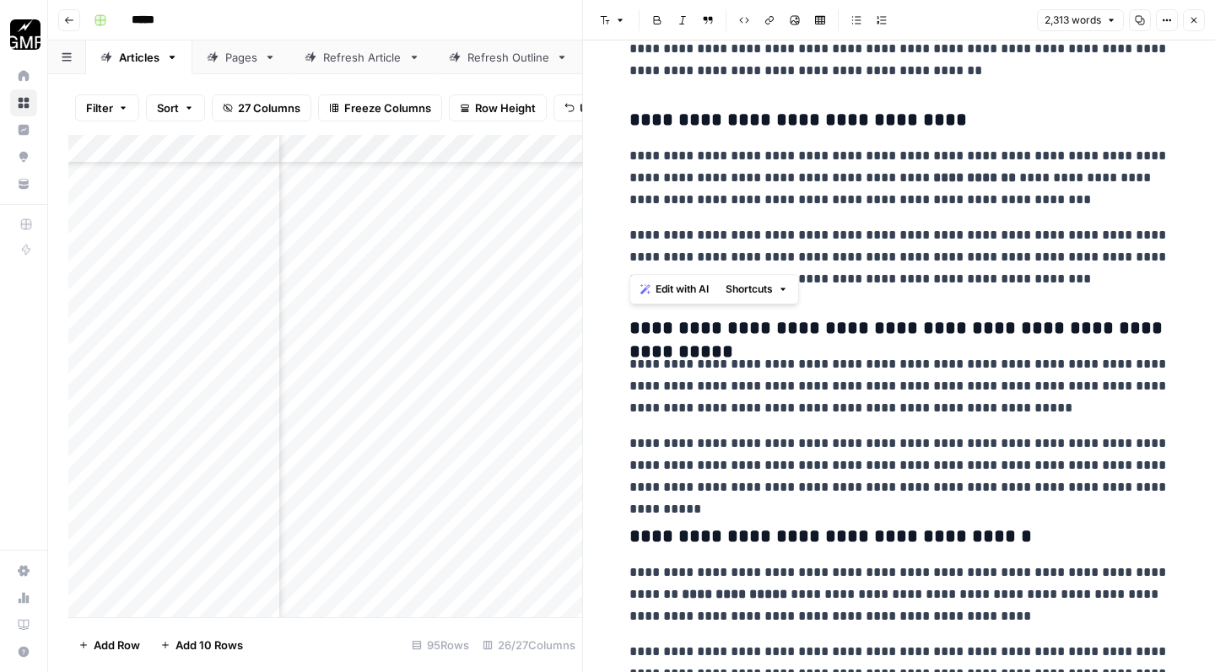
drag, startPoint x: 628, startPoint y: 137, endPoint x: 1064, endPoint y: 262, distance: 453.0
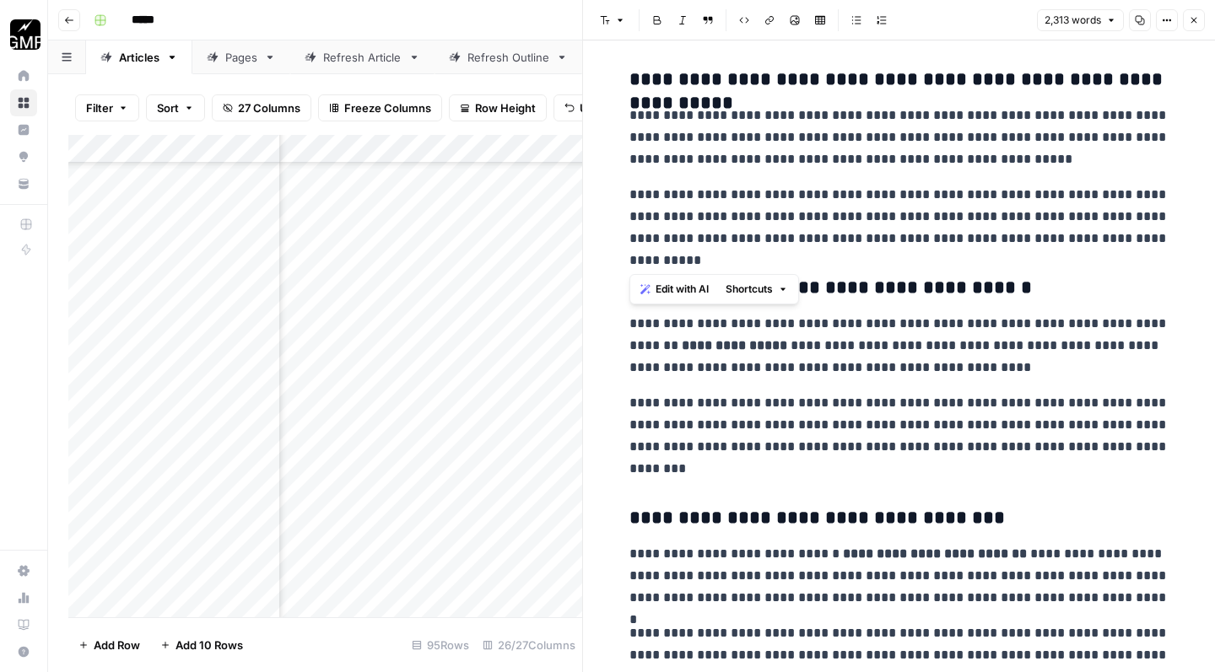
scroll to position [5433, 0]
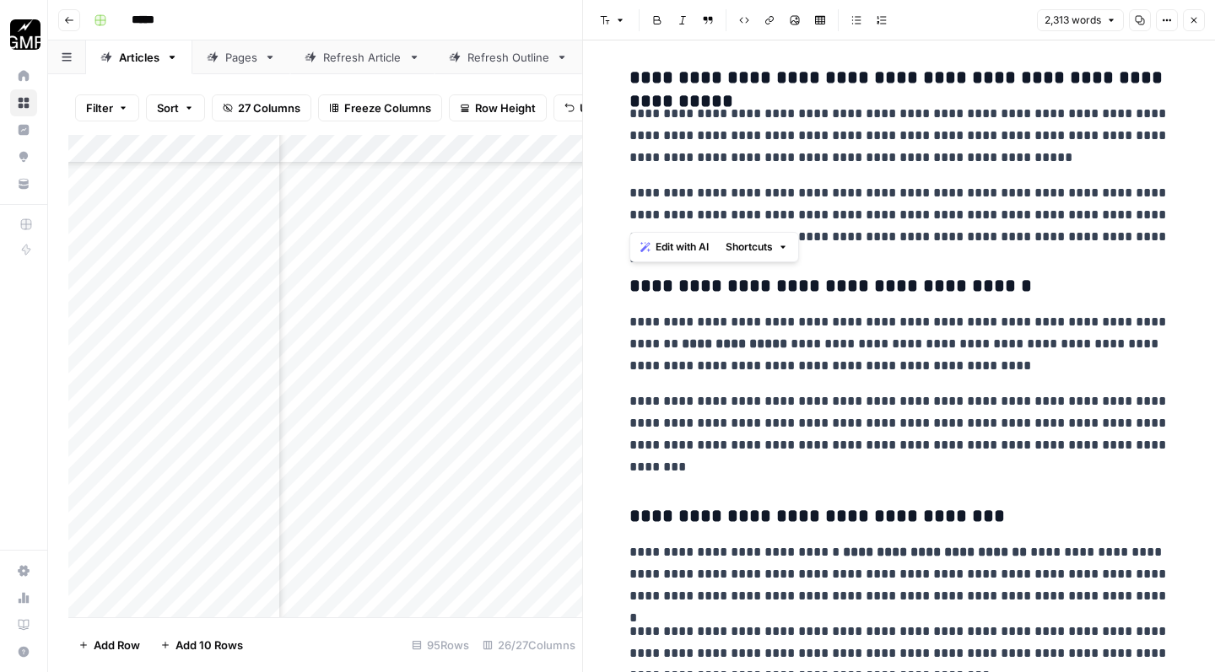
drag, startPoint x: 627, startPoint y: 94, endPoint x: 1156, endPoint y: 205, distance: 541.1
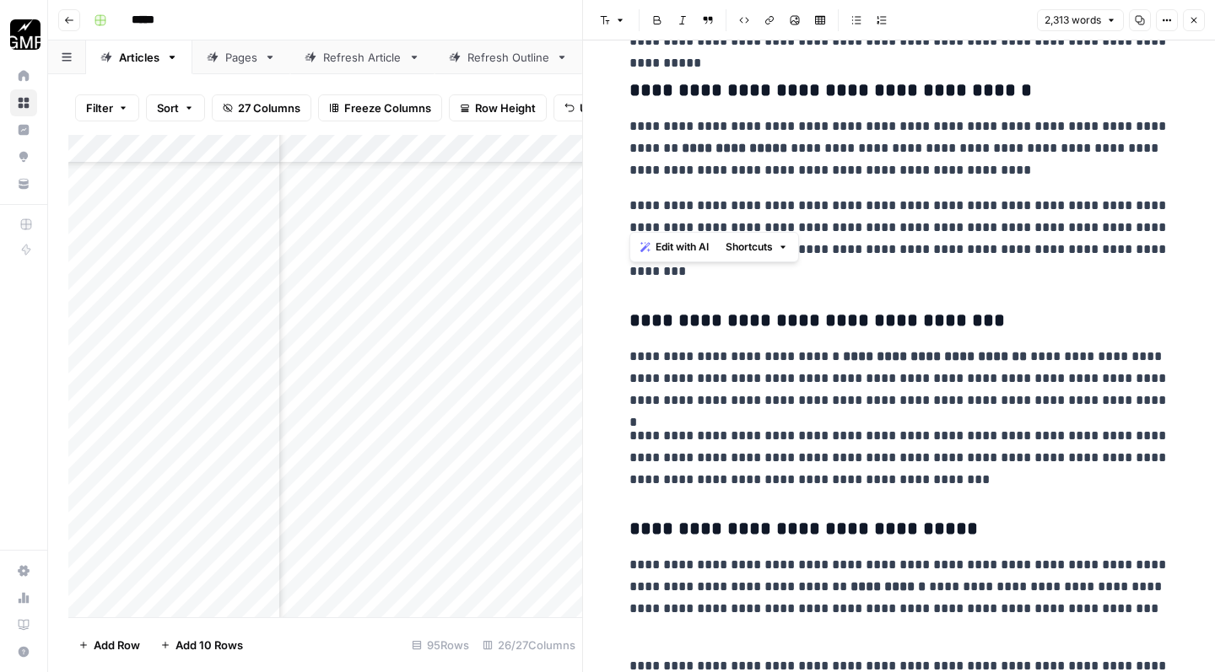
scroll to position [5630, 0]
drag, startPoint x: 629, startPoint y: 107, endPoint x: 851, endPoint y: 234, distance: 255.8
click at [851, 234] on p "**********" at bounding box center [899, 238] width 540 height 88
drag, startPoint x: 626, startPoint y: 107, endPoint x: 741, endPoint y: 247, distance: 181.0
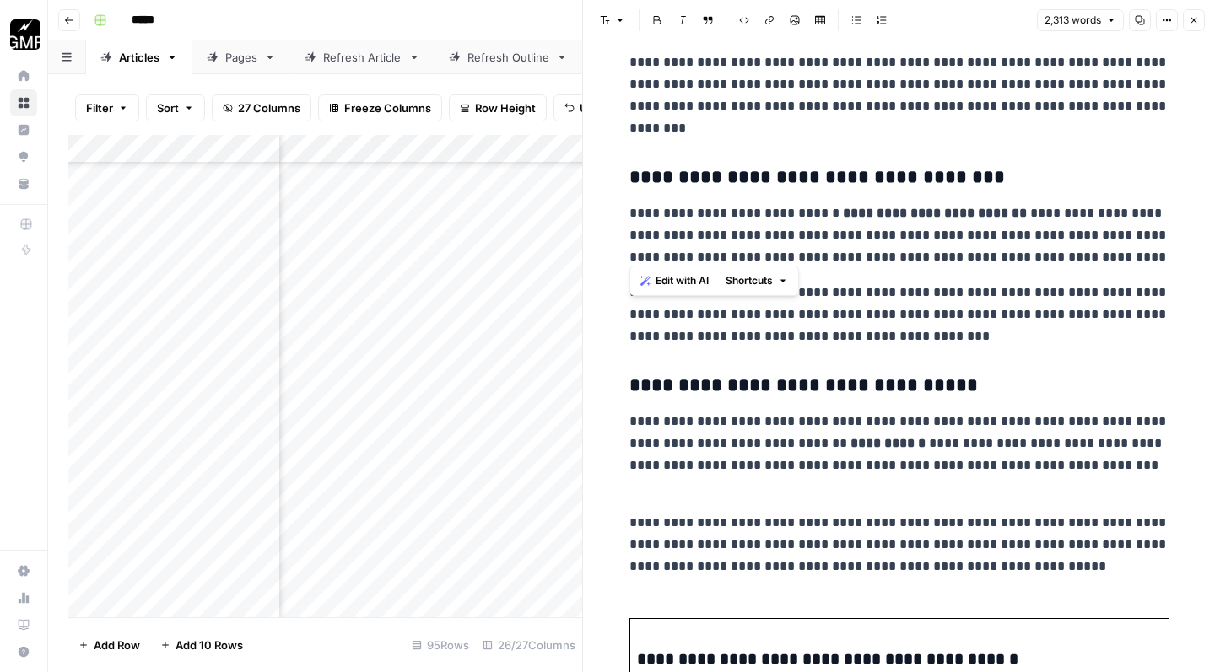
scroll to position [5775, 0]
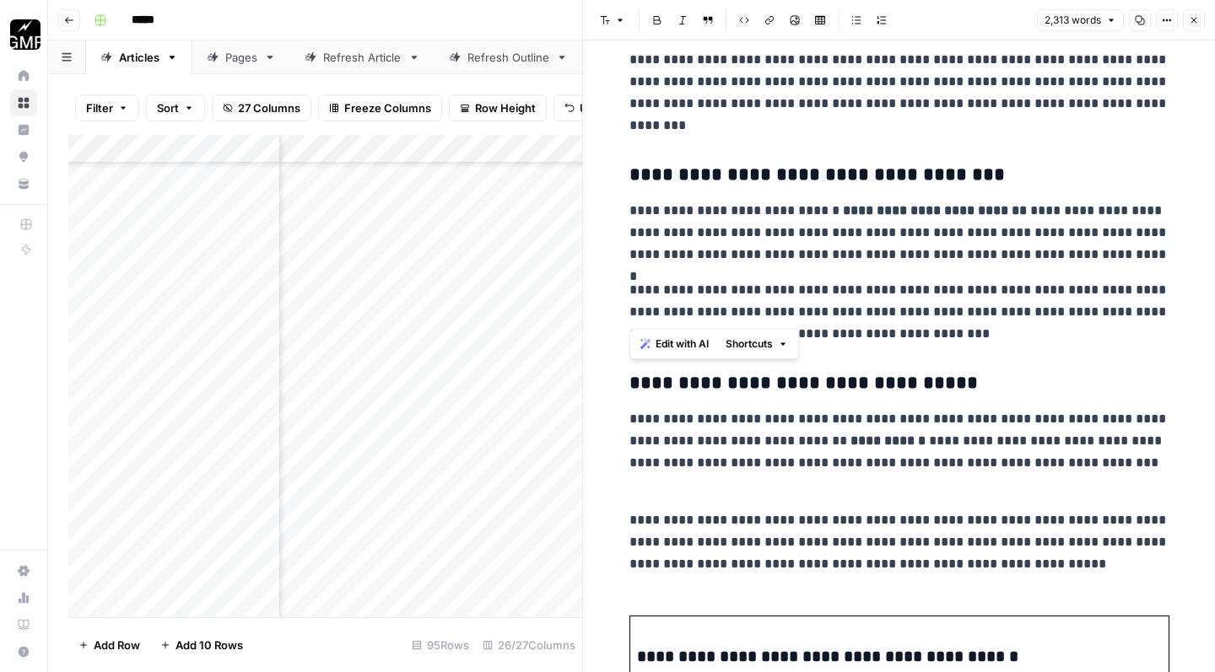
drag, startPoint x: 629, startPoint y: 189, endPoint x: 1049, endPoint y: 308, distance: 436.6
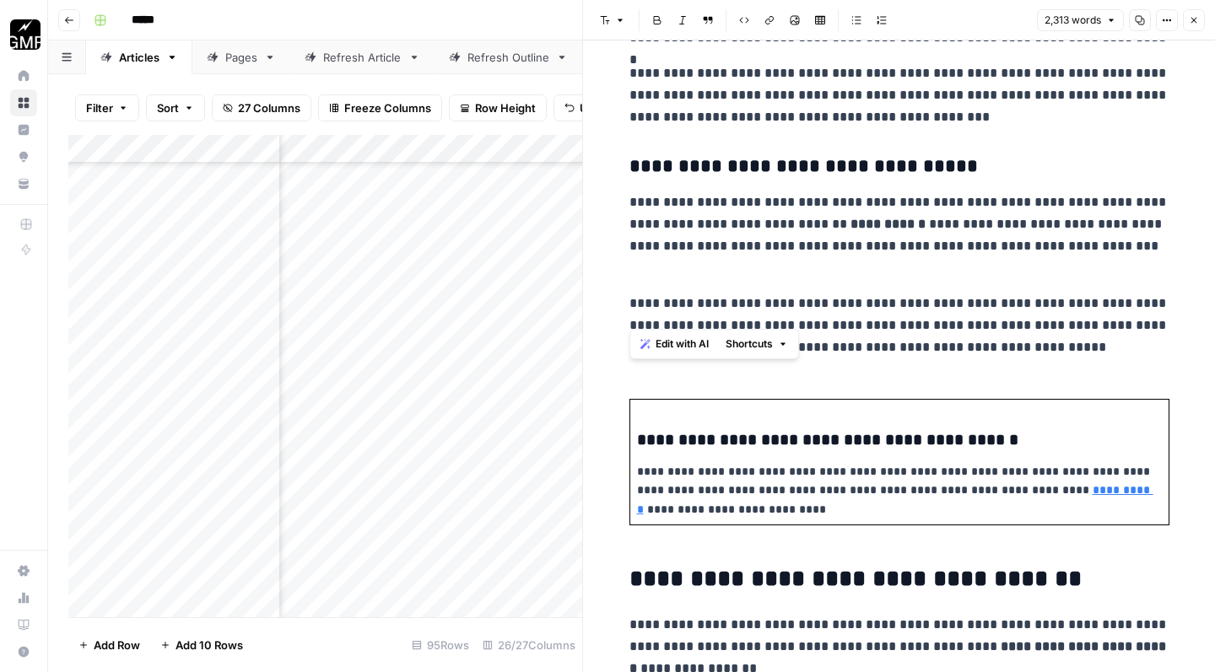
scroll to position [5998, 0]
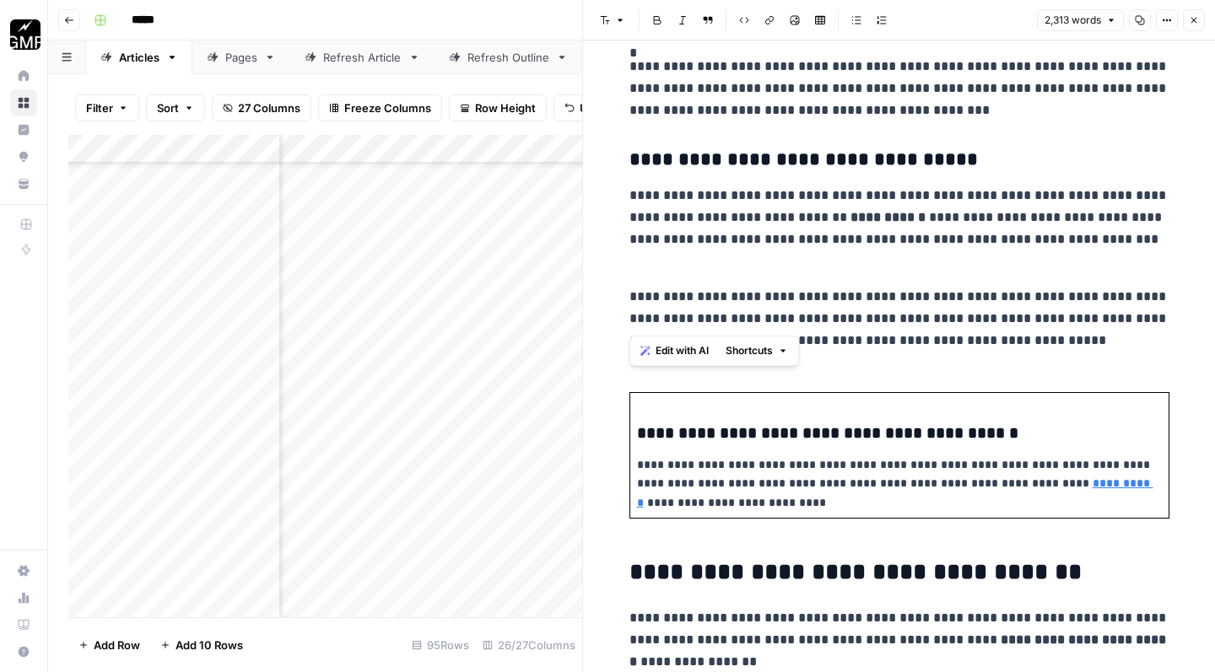
drag, startPoint x: 630, startPoint y: 175, endPoint x: 1034, endPoint y: 317, distance: 428.2
click at [912, 455] on p "**********" at bounding box center [899, 483] width 525 height 56
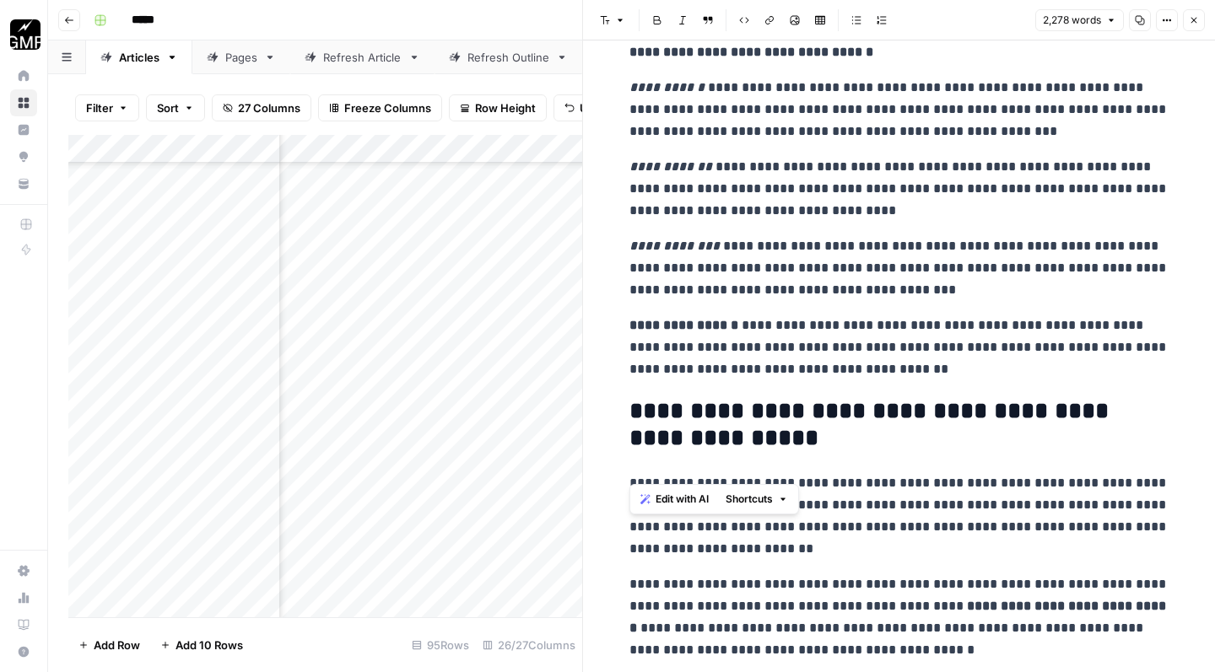
scroll to position [6913, 0]
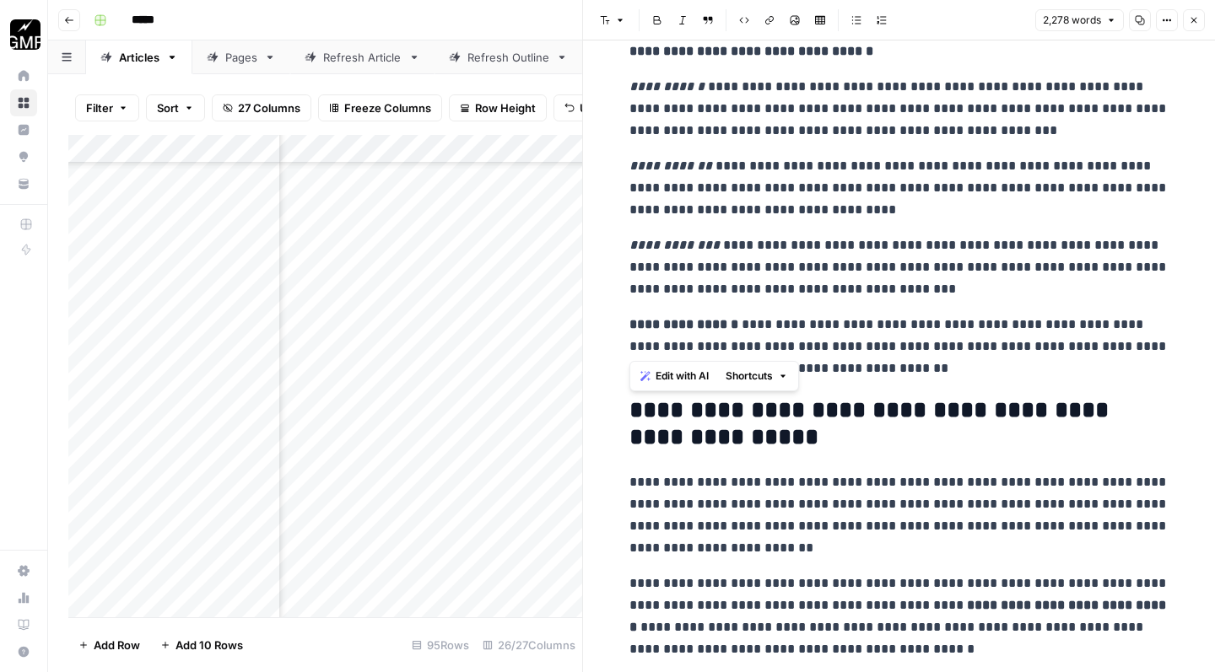
drag, startPoint x: 630, startPoint y: 105, endPoint x: 922, endPoint y: 350, distance: 380.8
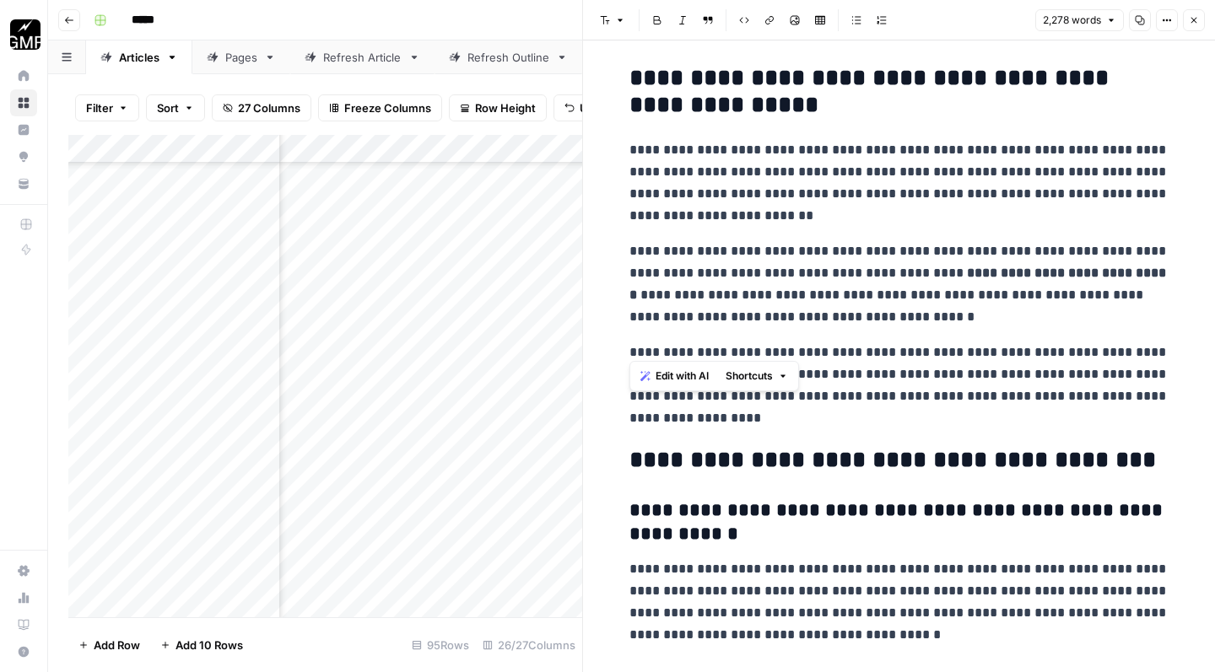
scroll to position [7249, 0]
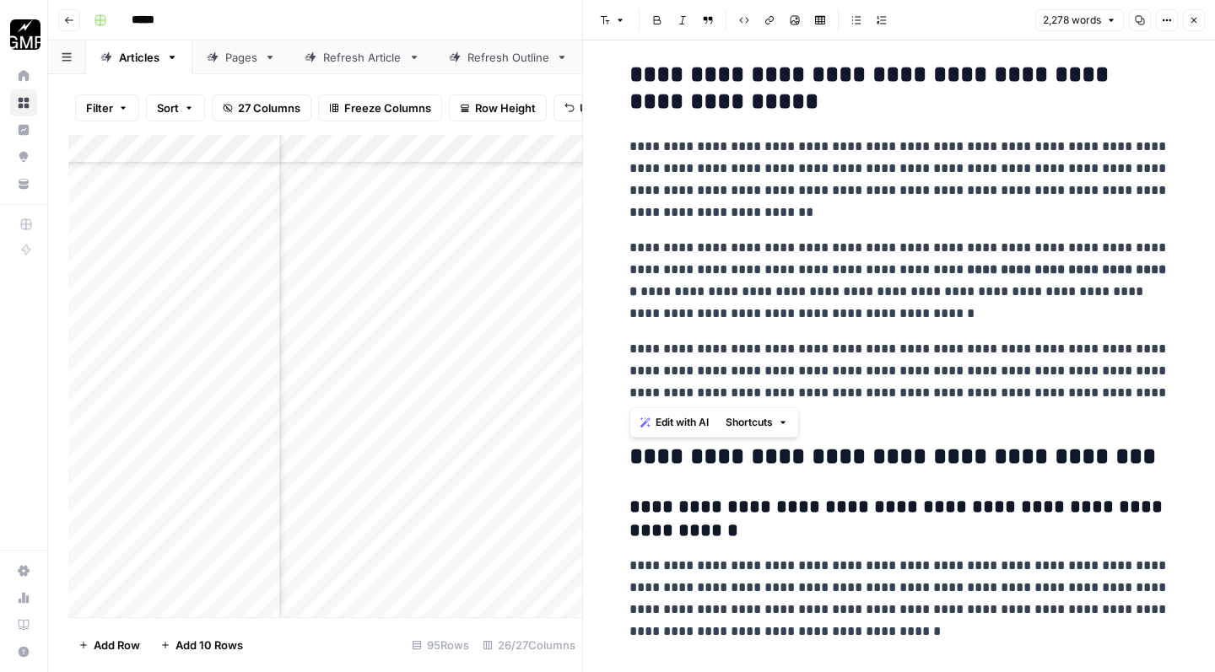
drag, startPoint x: 631, startPoint y: 125, endPoint x: 784, endPoint y: 388, distance: 304.3
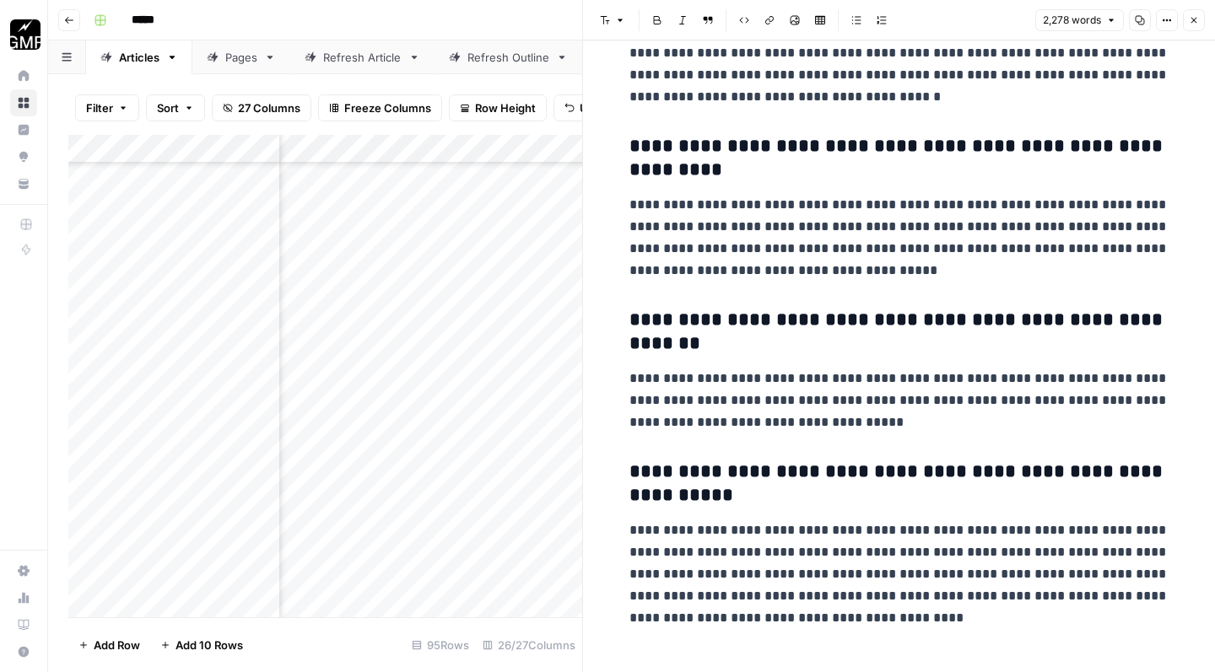
scroll to position [7779, 0]
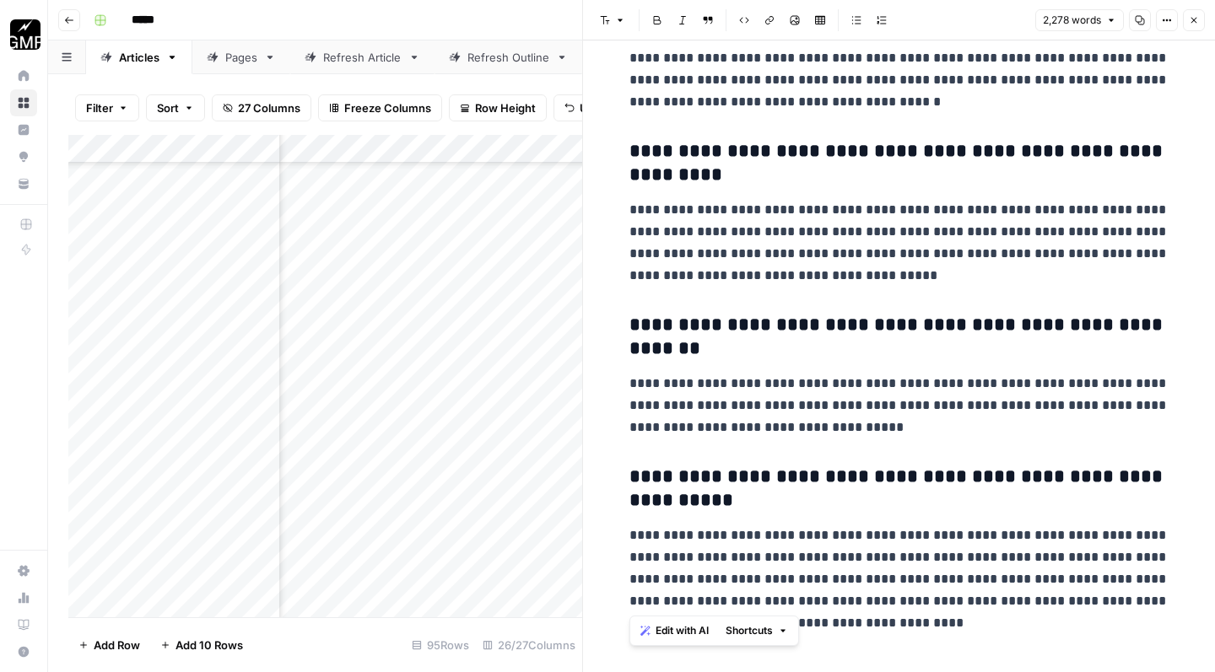
drag, startPoint x: 860, startPoint y: 605, endPoint x: 630, endPoint y: 449, distance: 277.5
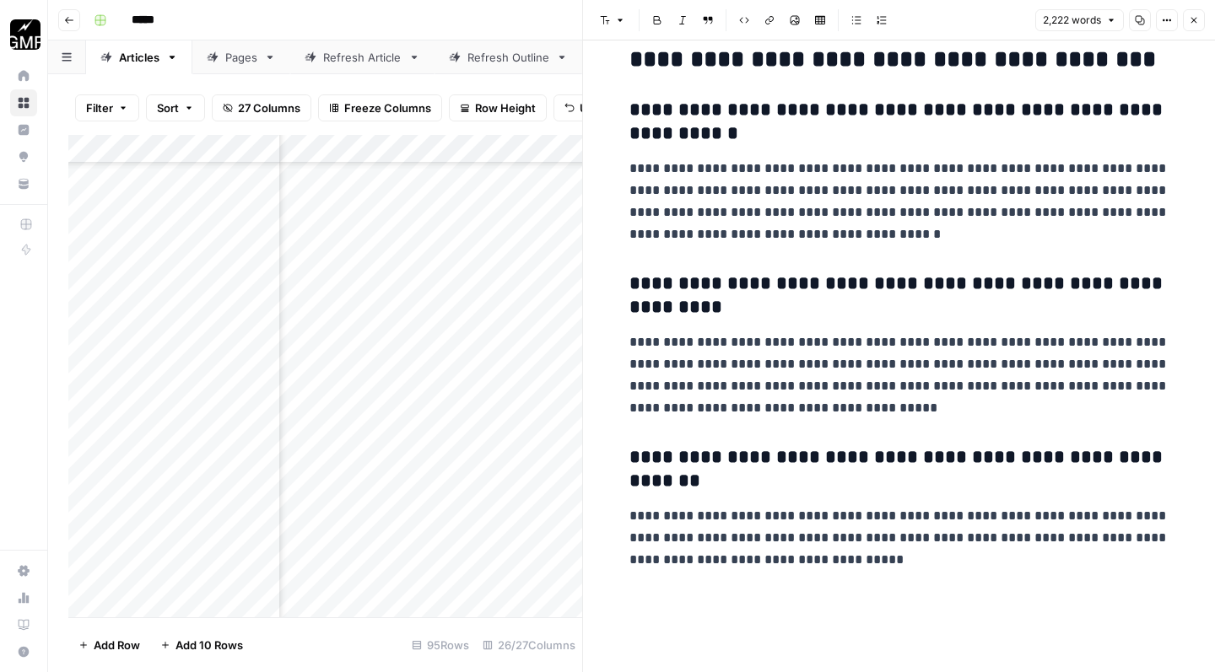
scroll to position [7583, 0]
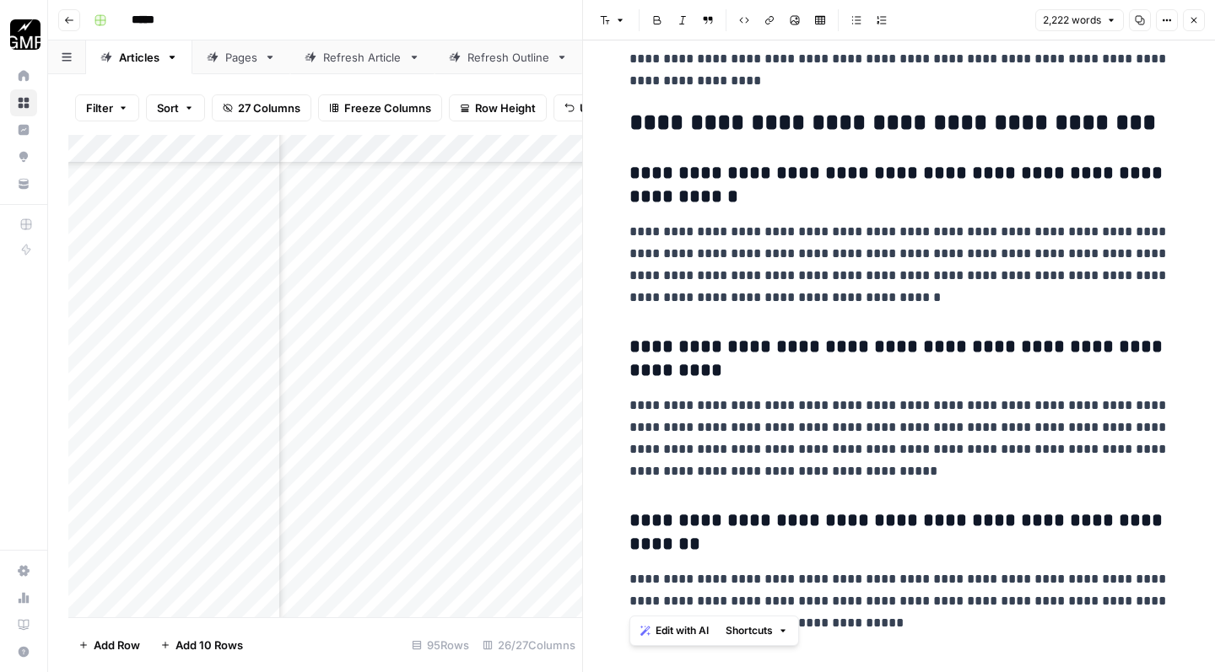
drag, startPoint x: 629, startPoint y: 149, endPoint x: 925, endPoint y: 601, distance: 540.4
click at [695, 628] on span "Edit with AI" at bounding box center [681, 630] width 53 height 15
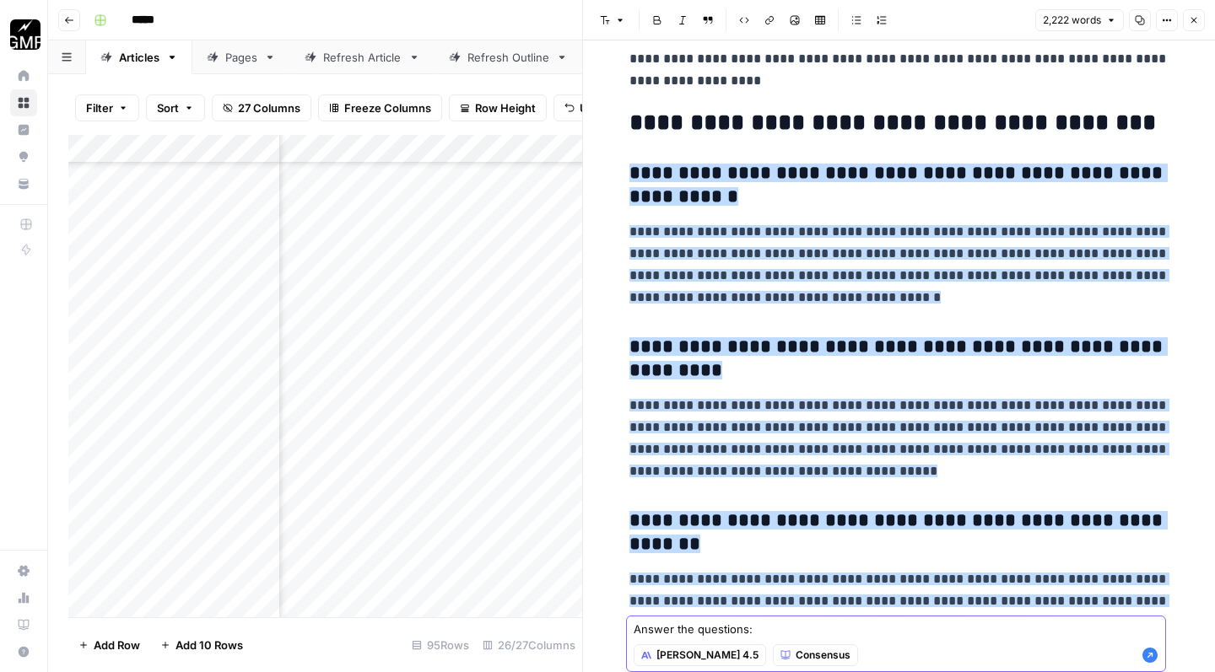
paste textarea "How do I write a professional development plan?[provide a concise explanation o…"
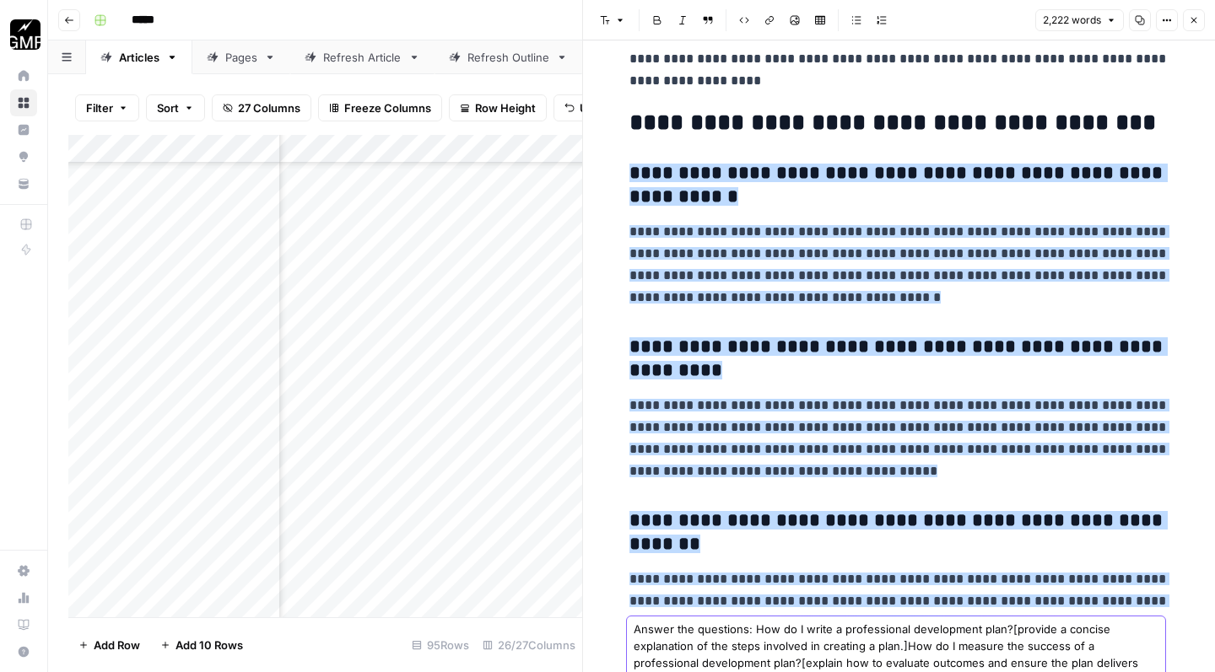
scroll to position [0, 0]
type textarea "Answer the questions: How do I write a professional development plan?[provide a…"
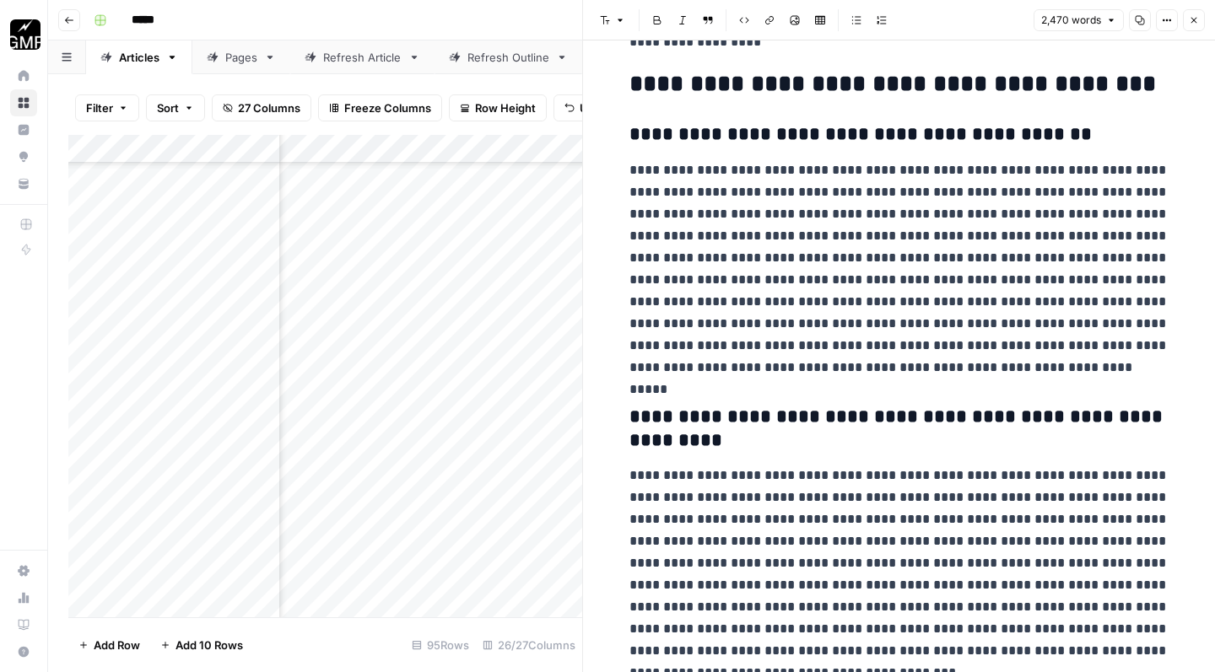
scroll to position [7611, 0]
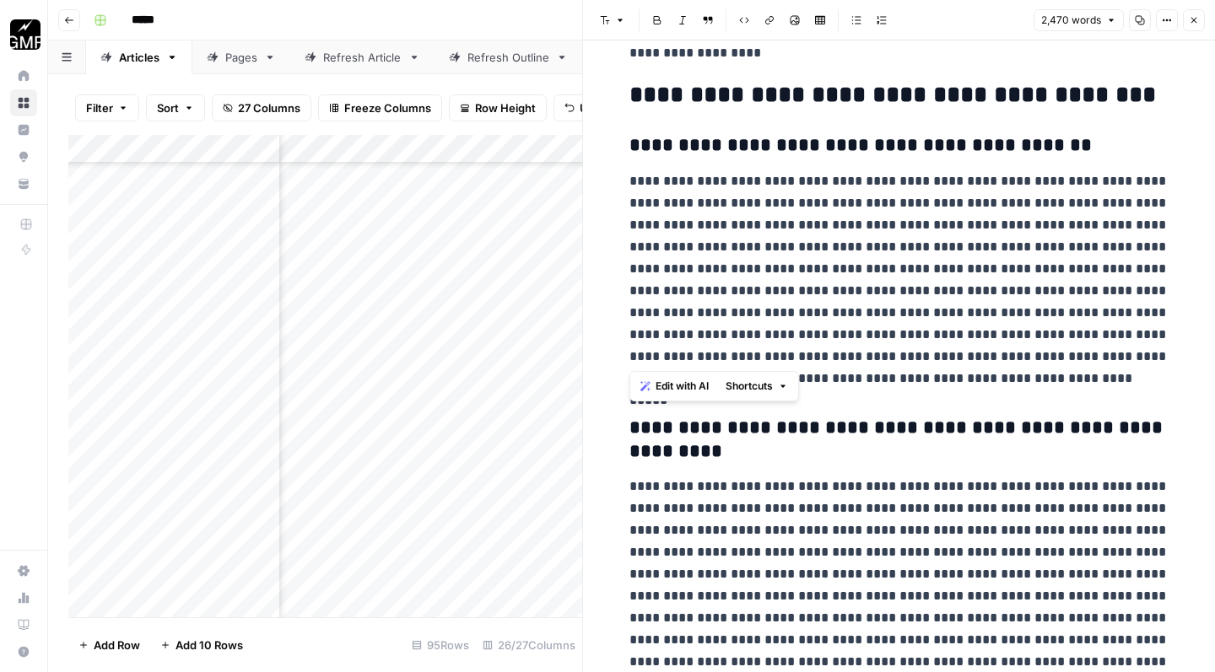
drag, startPoint x: 875, startPoint y: 357, endPoint x: 622, endPoint y: 162, distance: 319.4
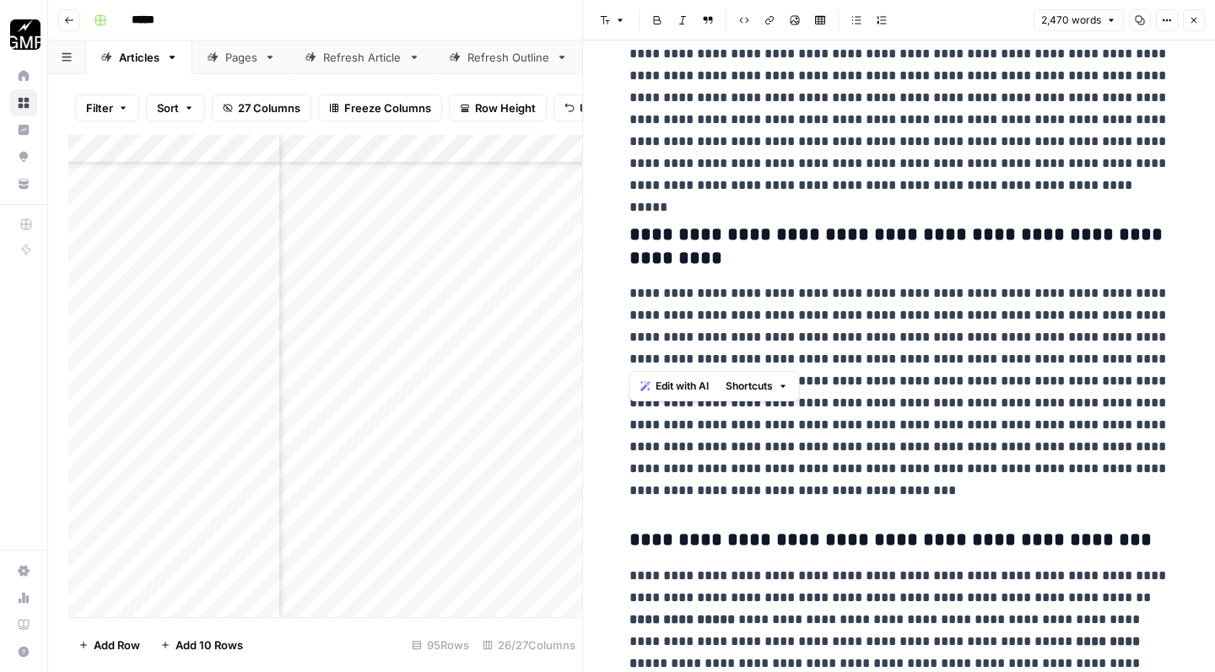
scroll to position [7853, 0]
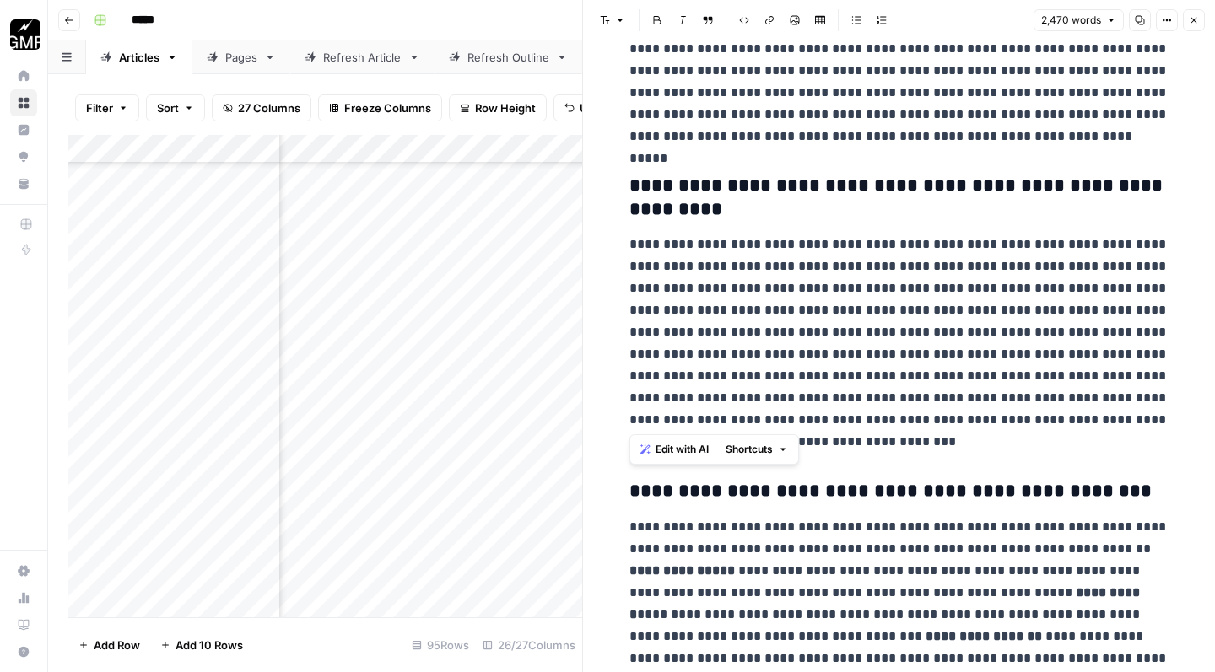
drag, startPoint x: 833, startPoint y: 429, endPoint x: 626, endPoint y: 220, distance: 293.5
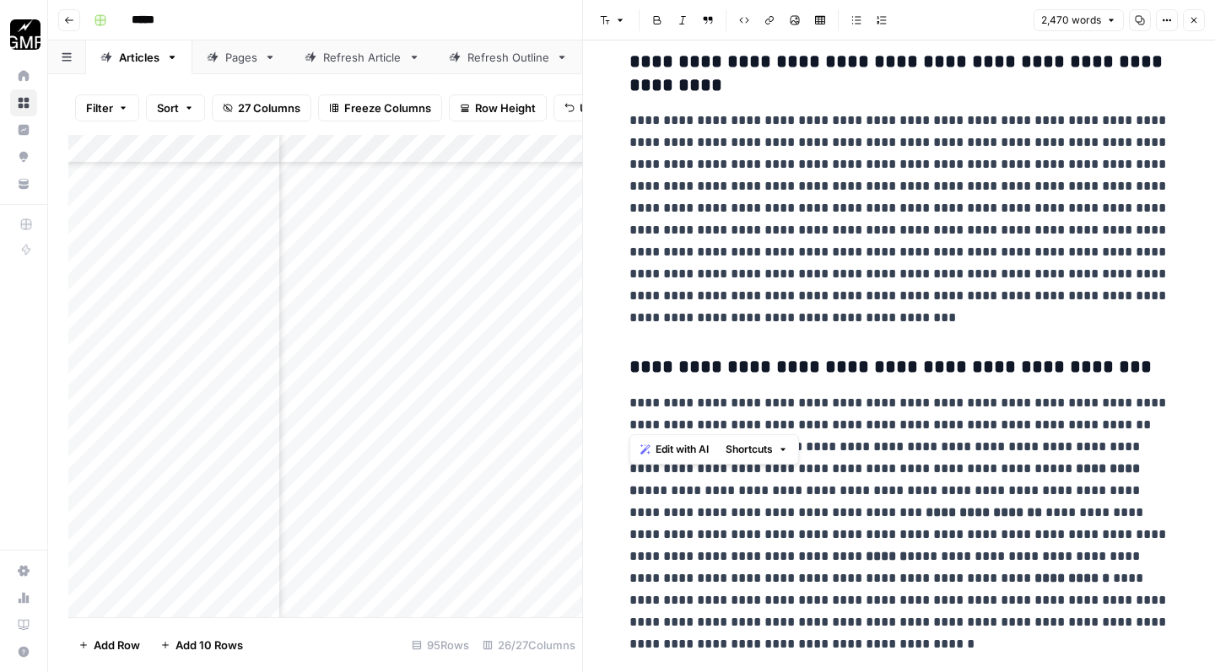
scroll to position [7976, 0]
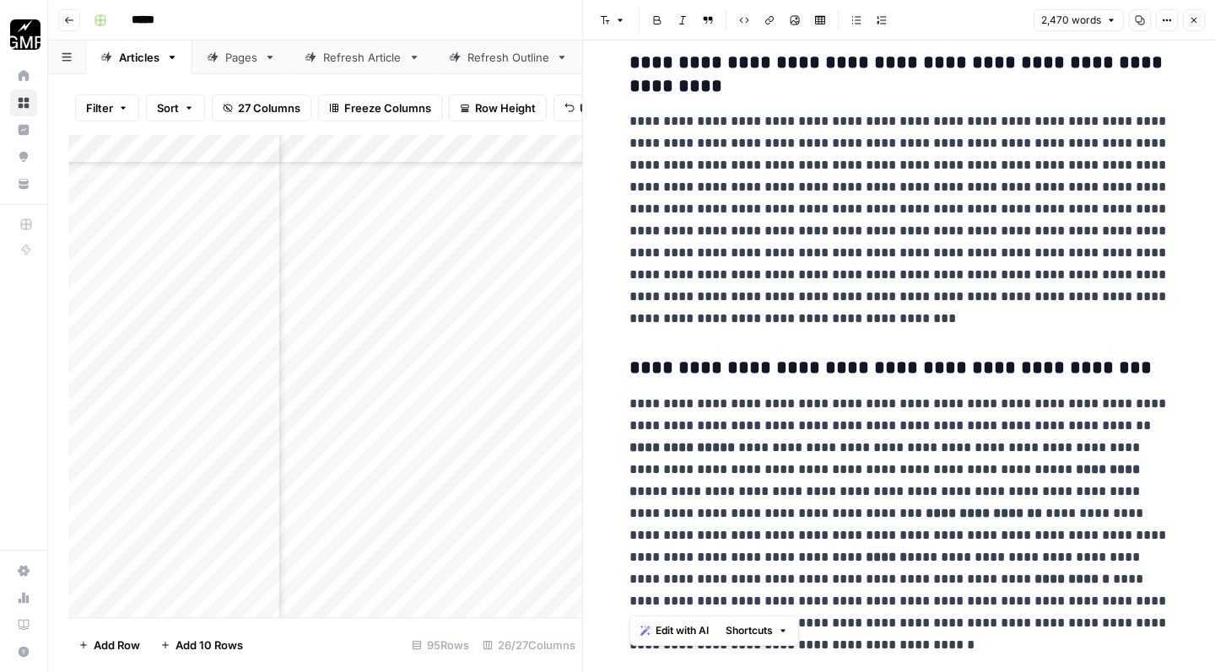
drag, startPoint x: 625, startPoint y: 382, endPoint x: 1214, endPoint y: 671, distance: 656.0
click at [1214, 671] on div "**********" at bounding box center [899, 356] width 632 height 632
click at [1108, 609] on p "**********" at bounding box center [899, 513] width 540 height 241
click at [1191, 23] on icon "button" at bounding box center [1194, 21] width 6 height 6
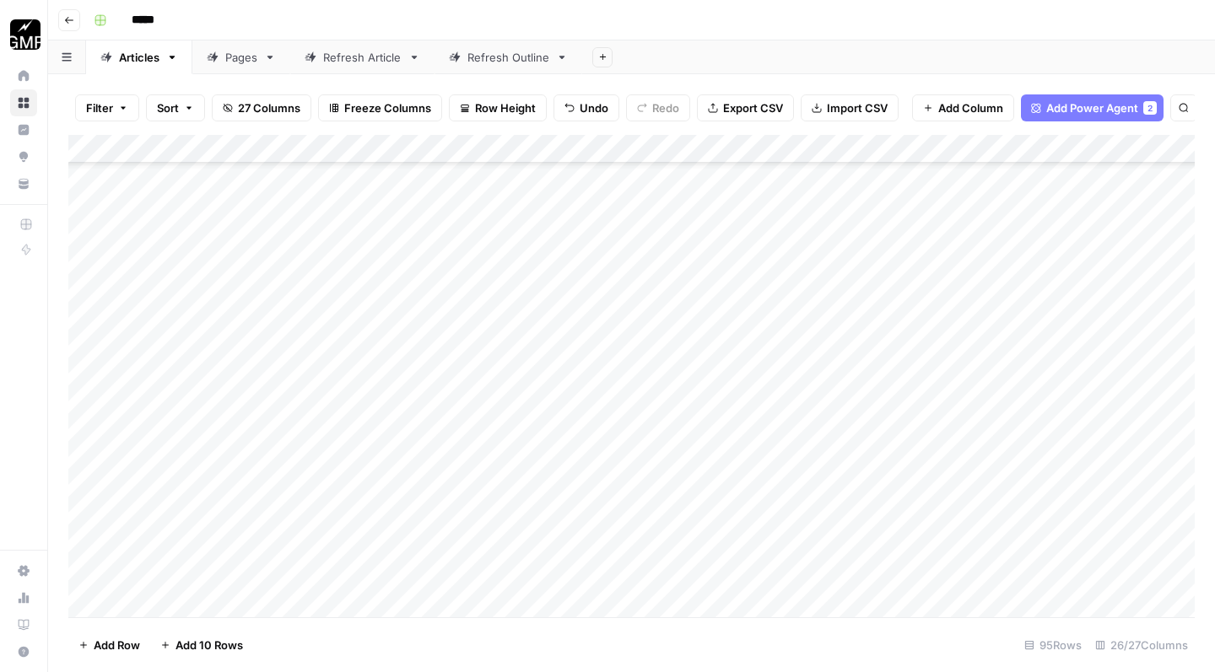
scroll to position [6261, 0]
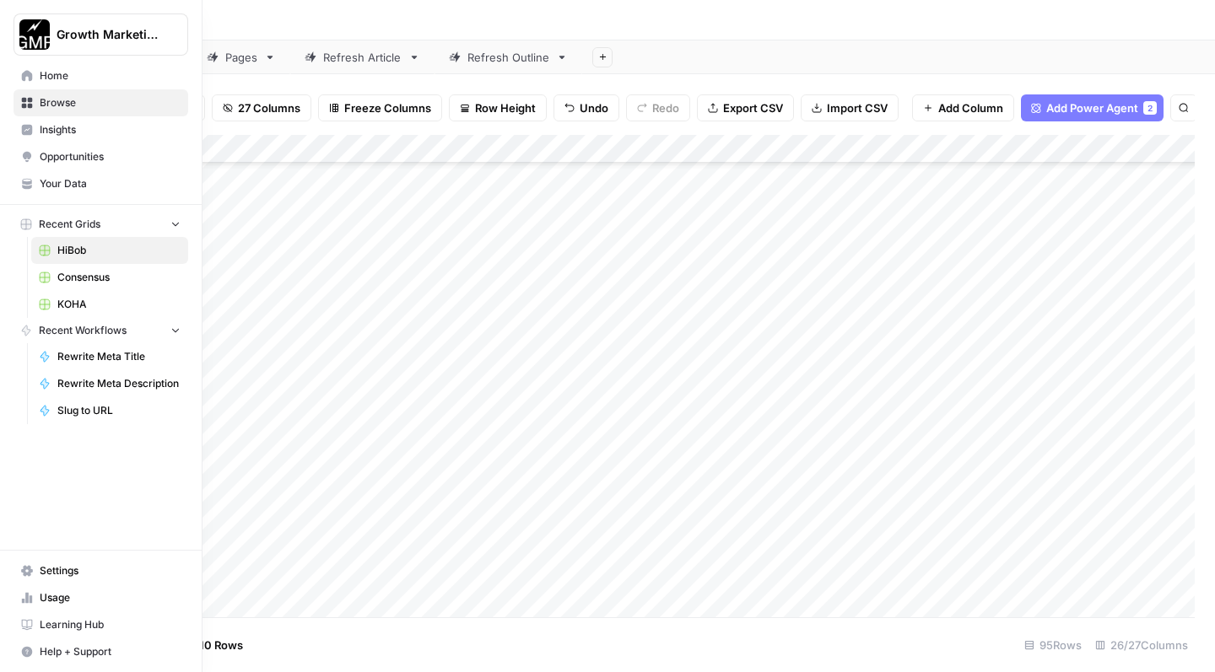
click at [64, 103] on span "Browse" at bounding box center [110, 102] width 141 height 15
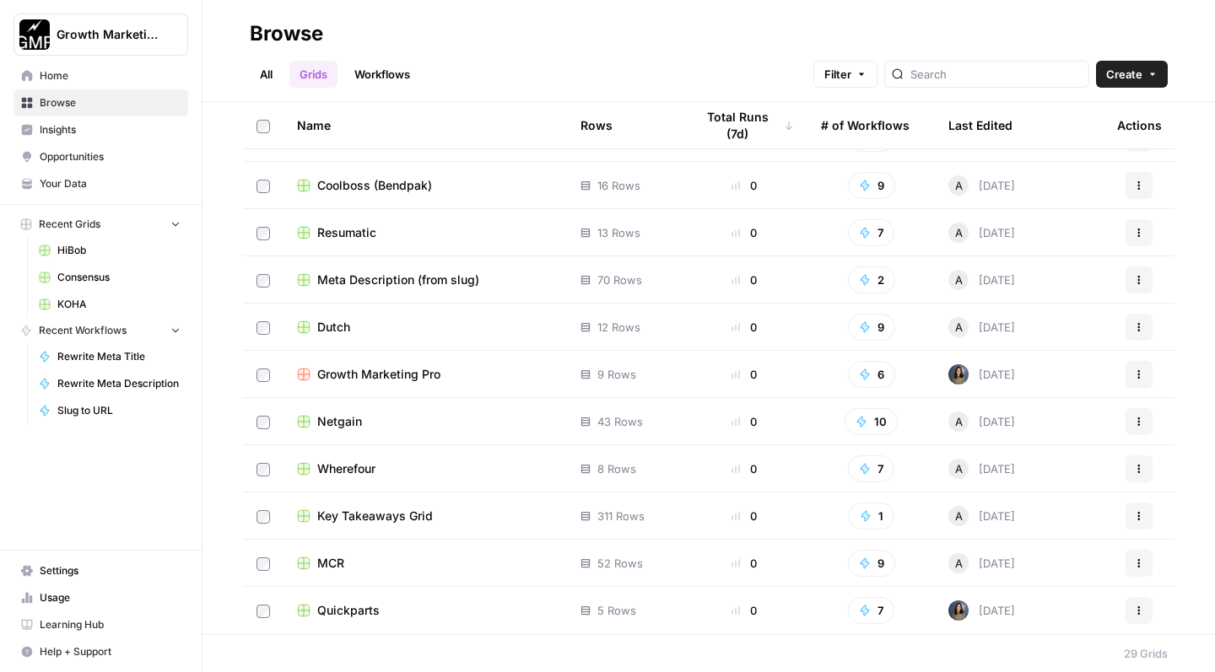
scroll to position [885, 0]
click at [407, 329] on div "Dutch" at bounding box center [425, 327] width 256 height 17
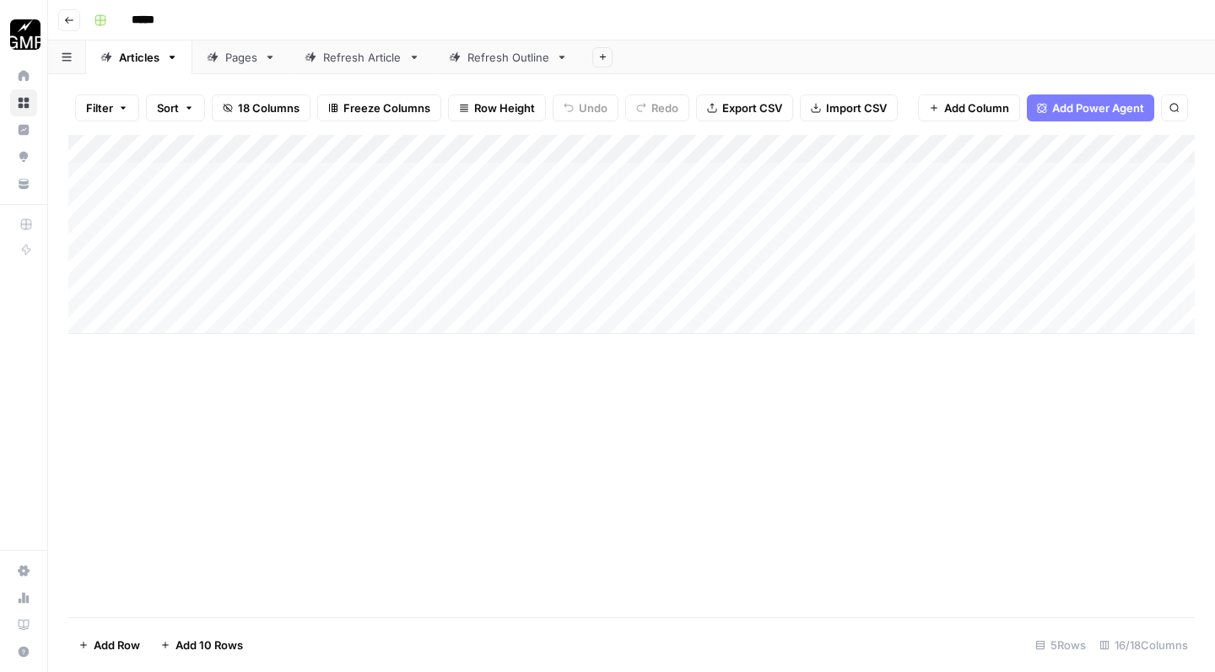
click at [492, 56] on div "Refresh Outline" at bounding box center [508, 57] width 82 height 17
click at [384, 62] on div "Refresh Article" at bounding box center [362, 57] width 78 height 17
click at [235, 57] on div "Pages" at bounding box center [241, 57] width 32 height 17
click at [144, 65] on div "Articles" at bounding box center [139, 57] width 40 height 17
click at [245, 62] on div "Pages" at bounding box center [241, 57] width 32 height 17
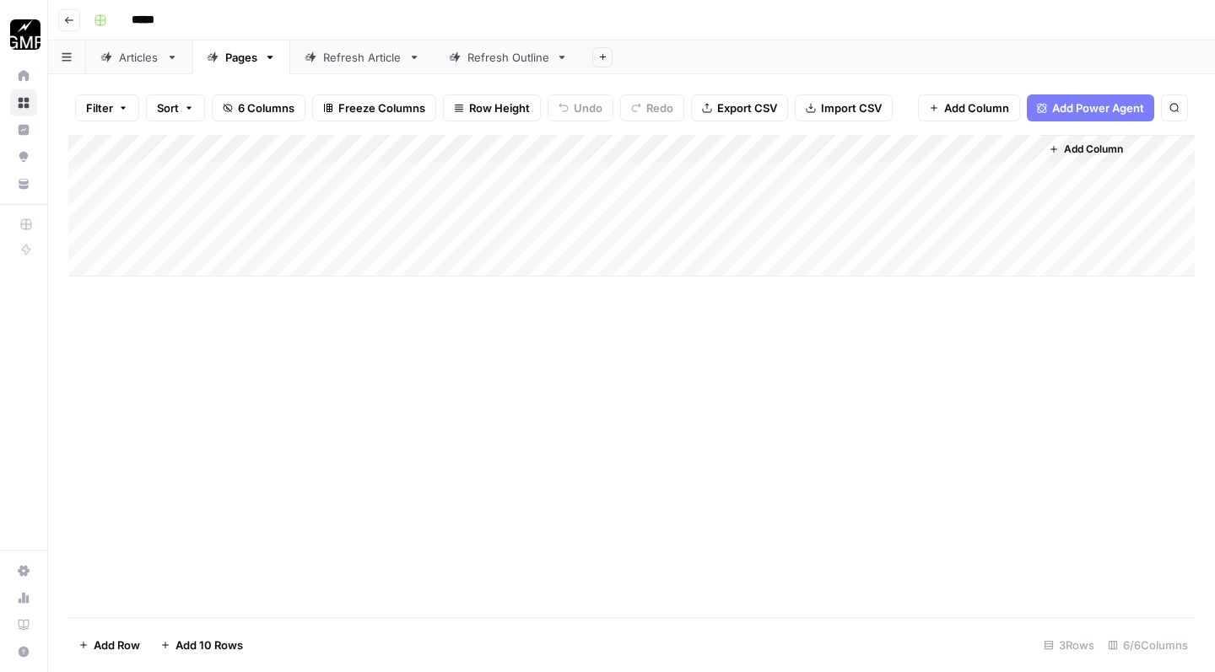
click at [363, 58] on div "Refresh Article" at bounding box center [362, 57] width 78 height 17
click at [720, 197] on div "Add Column" at bounding box center [631, 206] width 1126 height 142
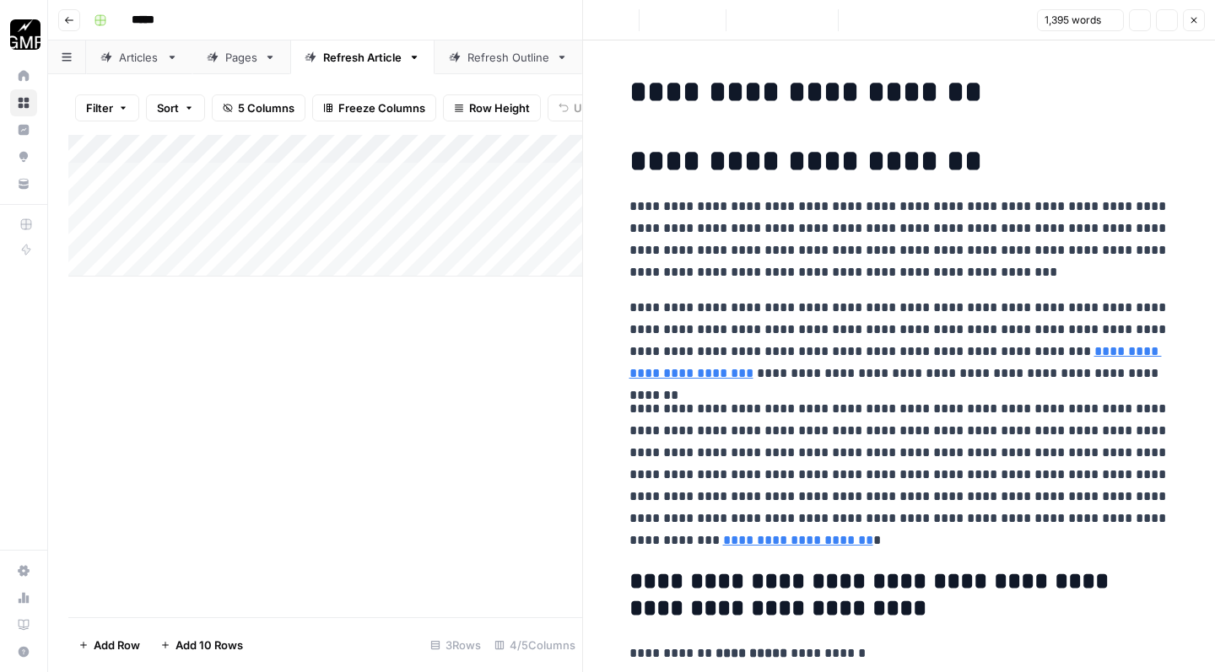
scroll to position [121, 0]
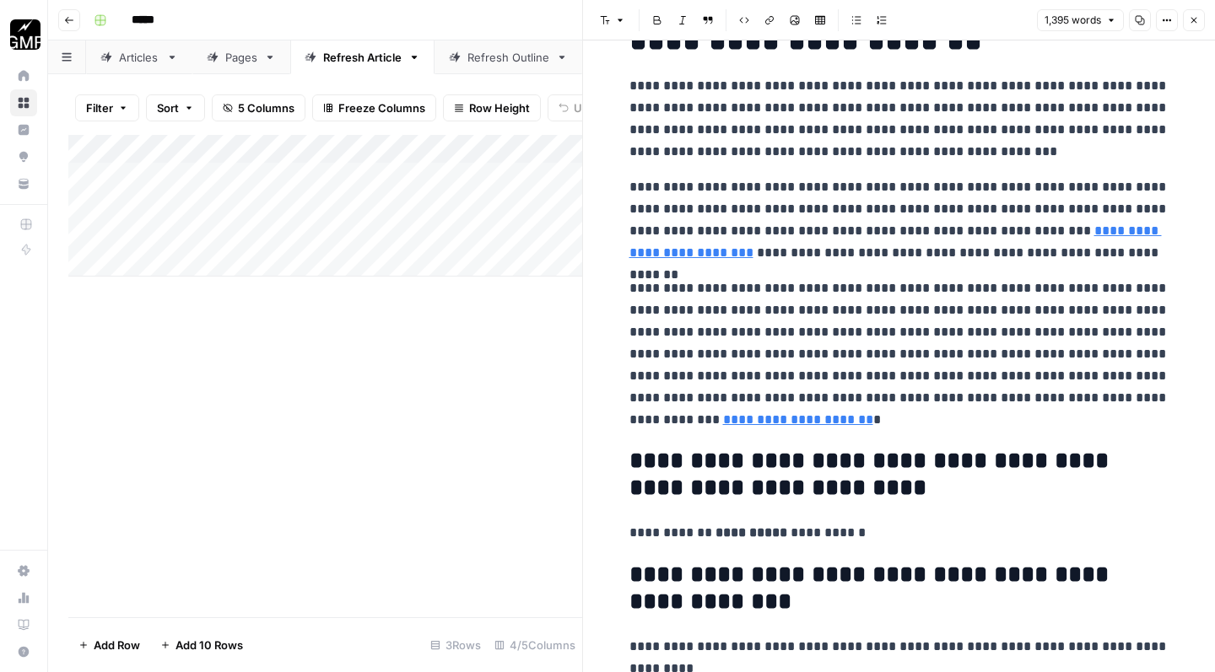
click at [1196, 22] on icon "button" at bounding box center [1194, 20] width 10 height 10
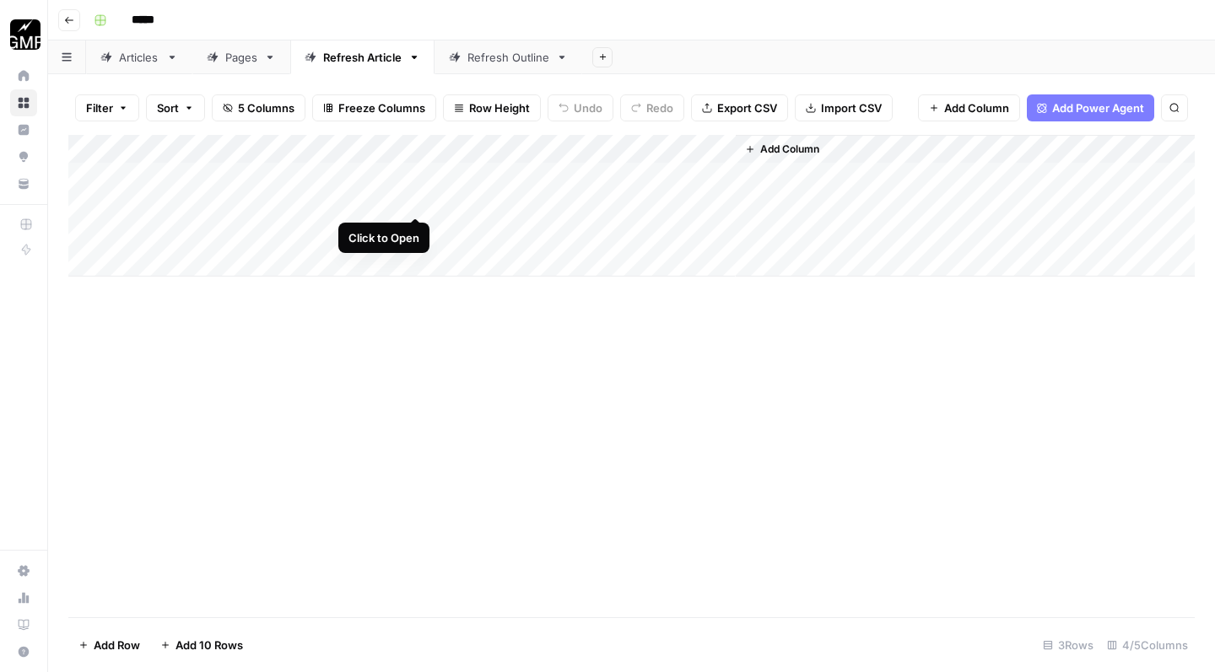
click at [417, 200] on div "Add Column" at bounding box center [631, 206] width 1126 height 142
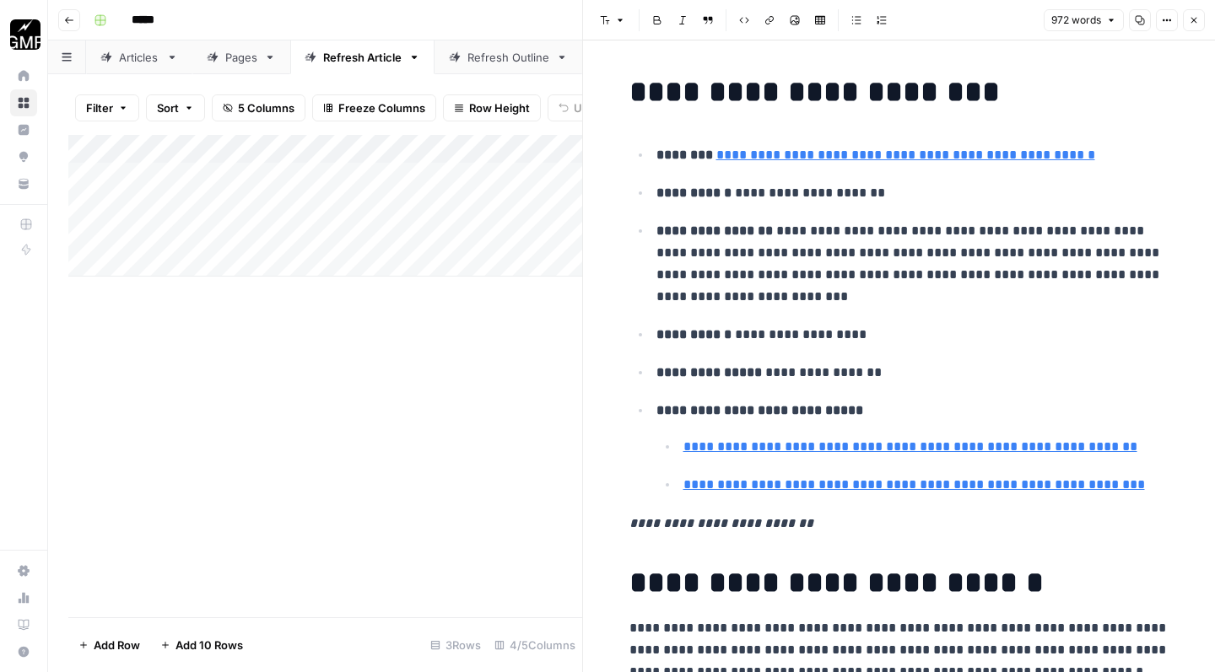
click at [1195, 21] on icon "button" at bounding box center [1194, 20] width 10 height 10
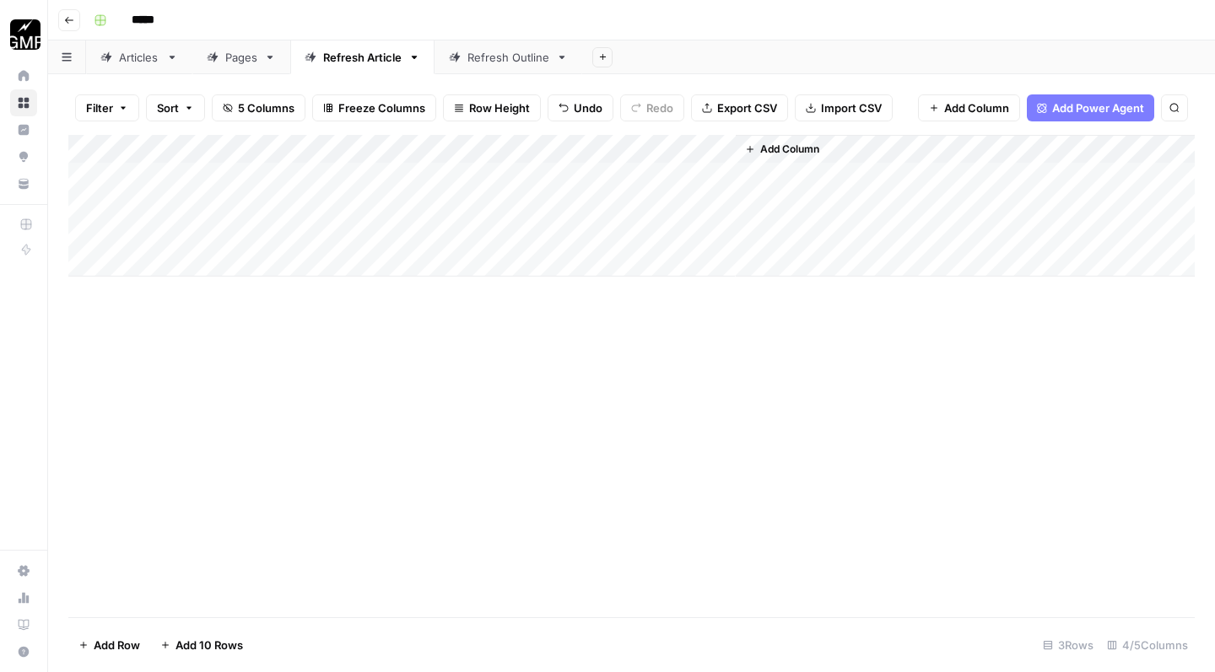
click at [127, 52] on div "Articles" at bounding box center [139, 57] width 40 height 17
click at [240, 59] on div "Pages" at bounding box center [241, 57] width 32 height 17
click at [546, 170] on div "Add Column" at bounding box center [631, 206] width 1126 height 142
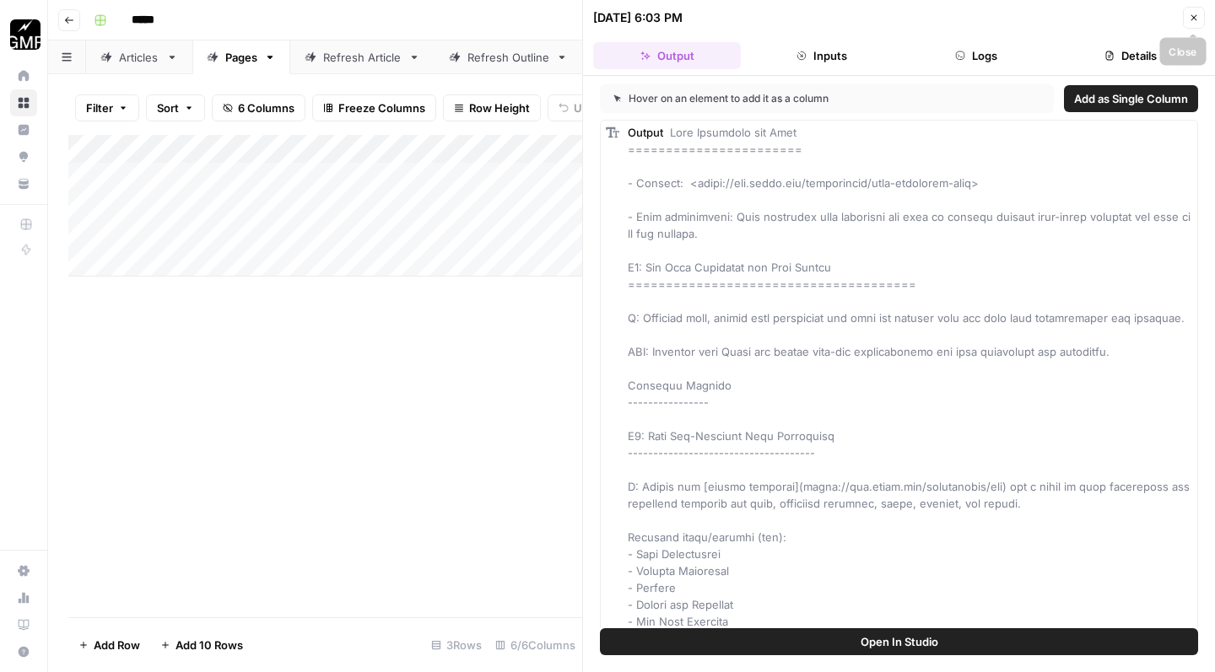
click at [1192, 14] on icon "button" at bounding box center [1194, 18] width 10 height 10
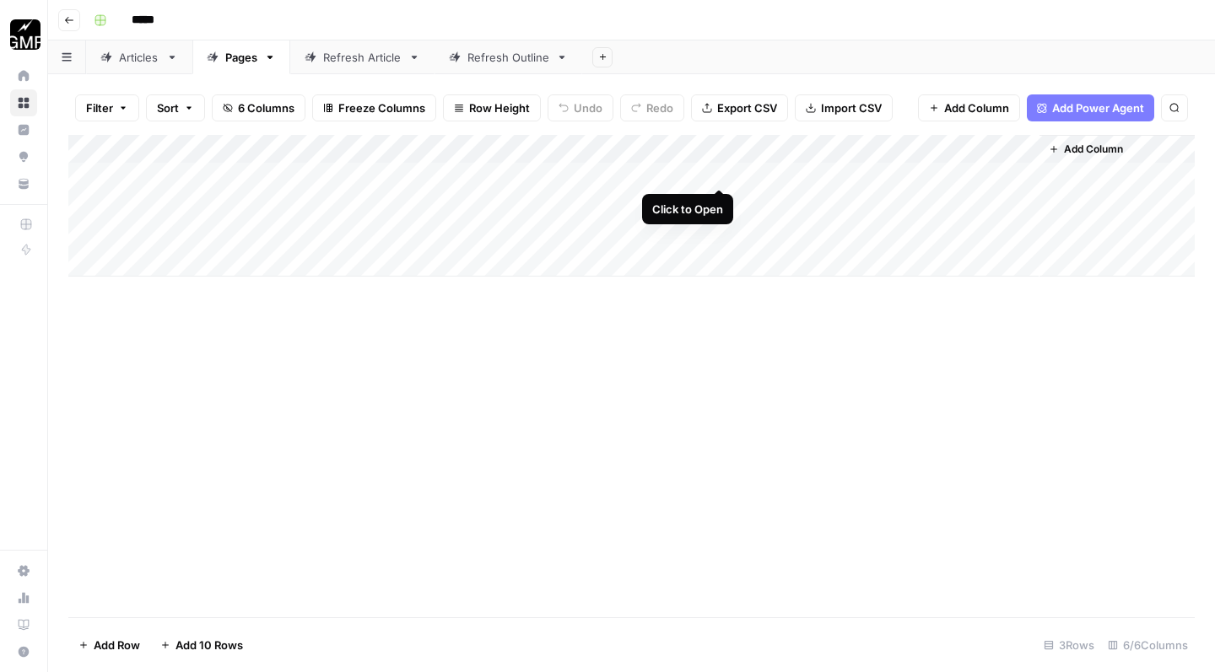
click at [719, 170] on div "Add Column" at bounding box center [631, 206] width 1126 height 142
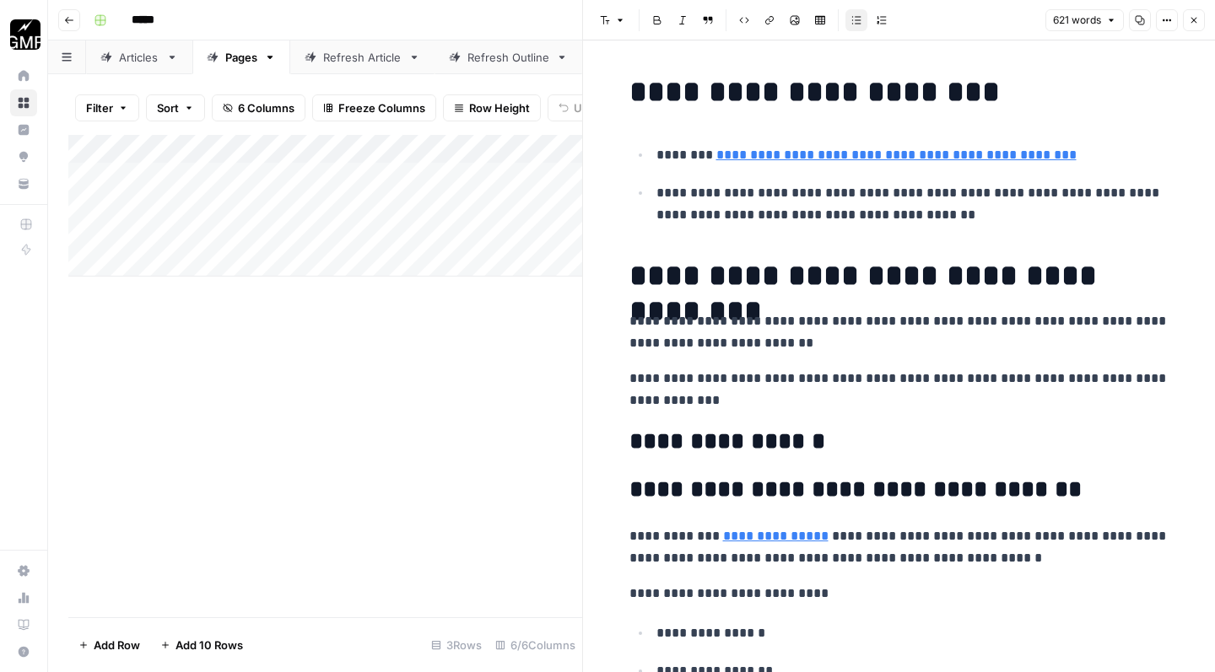
click at [1194, 20] on icon "button" at bounding box center [1194, 20] width 10 height 10
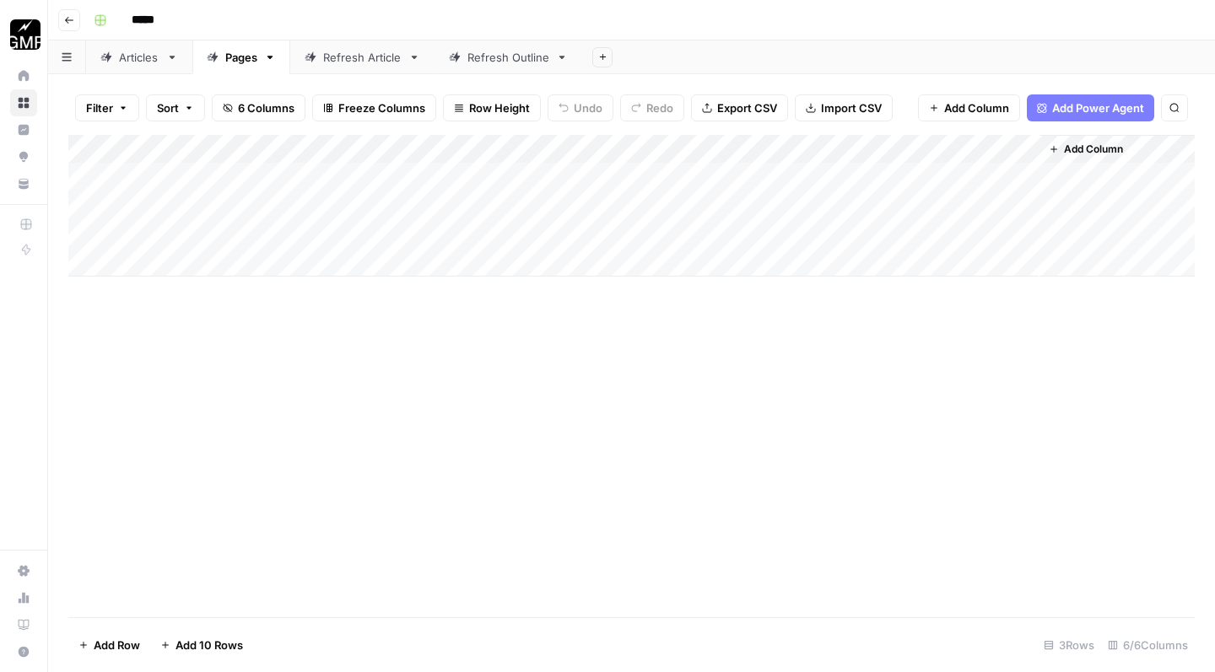
click at [782, 141] on div "Add Column" at bounding box center [631, 206] width 1126 height 142
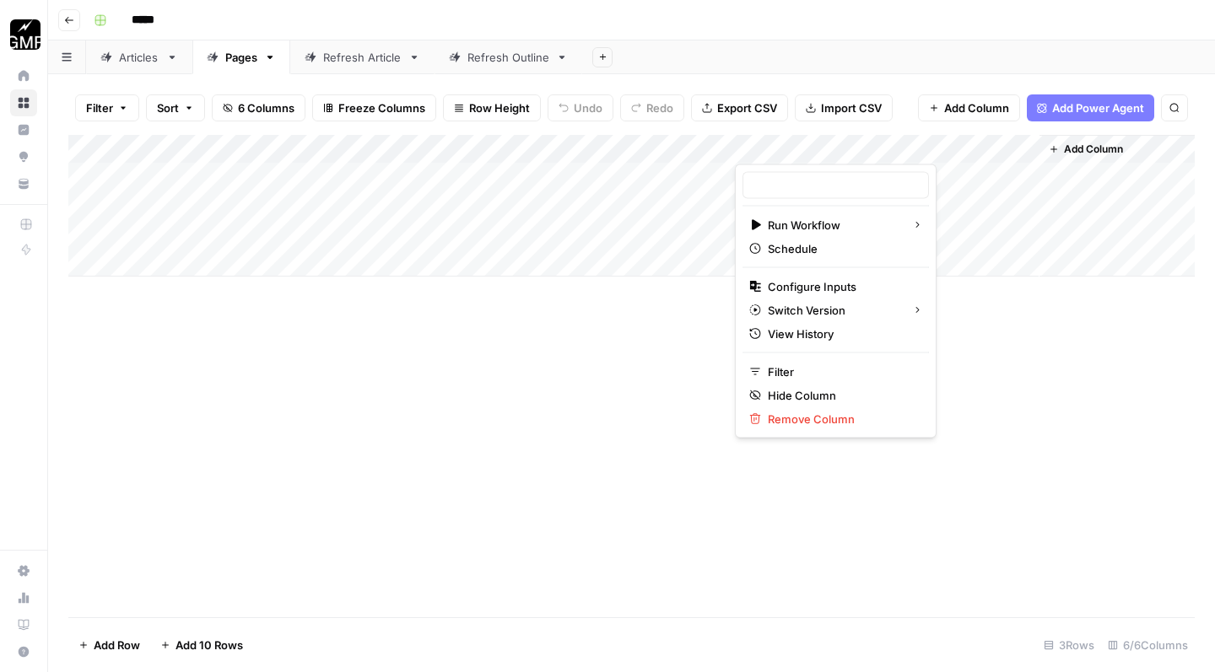
type input "Page Brief to Content"
click at [655, 371] on div "Add Column" at bounding box center [631, 376] width 1126 height 482
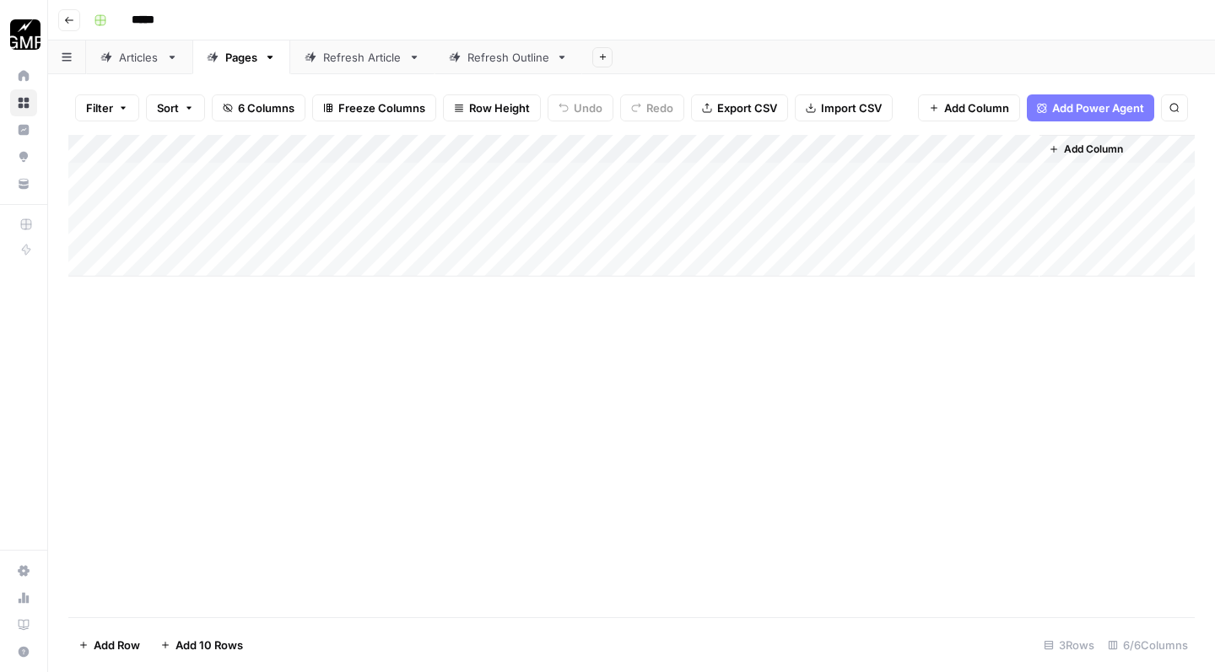
click at [361, 227] on div "Add Column" at bounding box center [631, 206] width 1126 height 142
drag, startPoint x: 576, startPoint y: 249, endPoint x: 252, endPoint y: 225, distance: 324.8
click at [252, 225] on body "**********" at bounding box center [607, 336] width 1215 height 672
type textarea "**********"
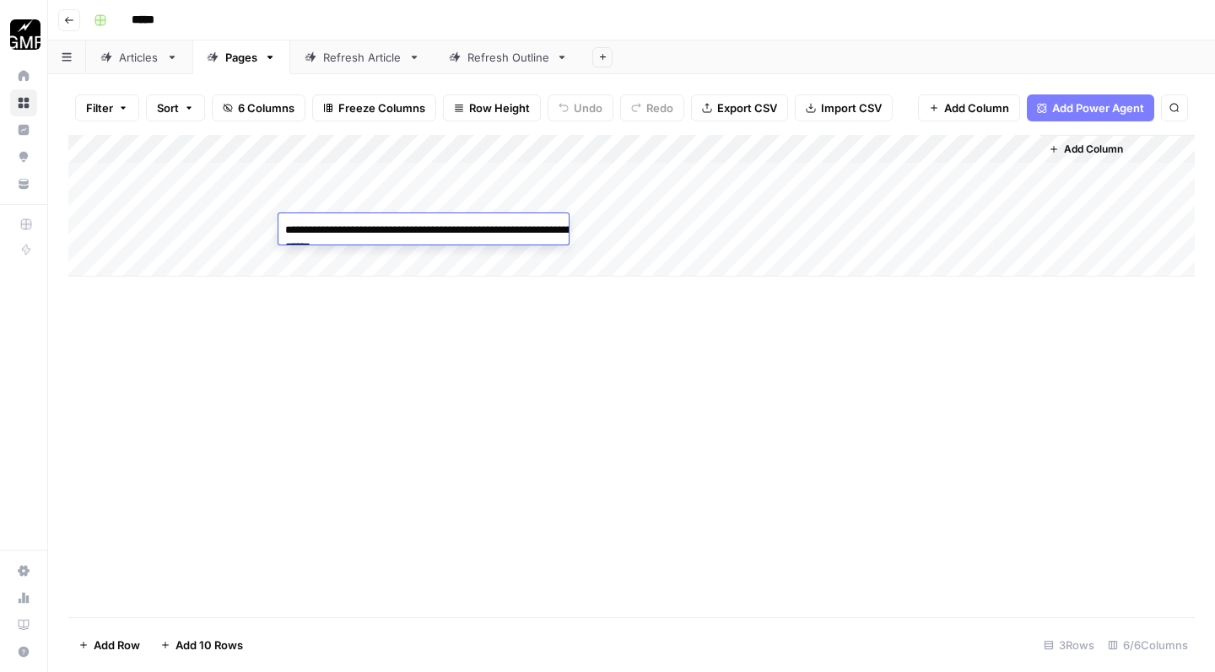
click at [403, 477] on div "Add Column" at bounding box center [631, 376] width 1126 height 482
click at [359, 175] on div "Add Column" at bounding box center [631, 206] width 1126 height 142
click at [347, 61] on div "Refresh Article" at bounding box center [362, 57] width 78 height 17
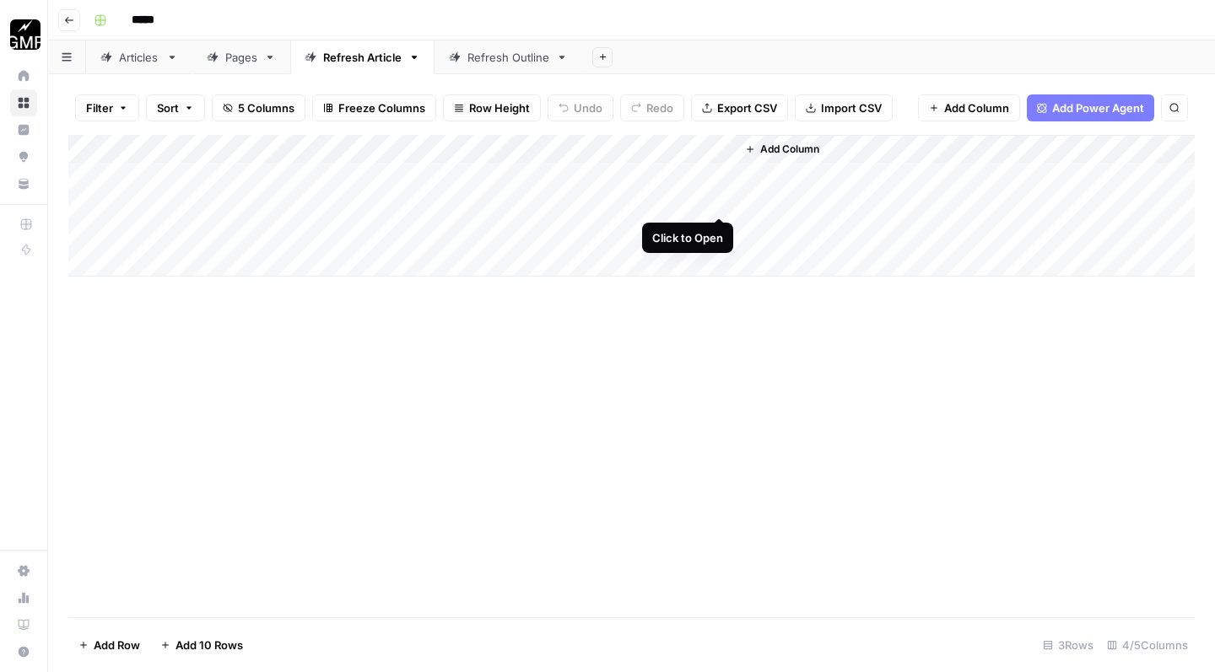
click at [718, 200] on div "Add Column" at bounding box center [631, 206] width 1126 height 142
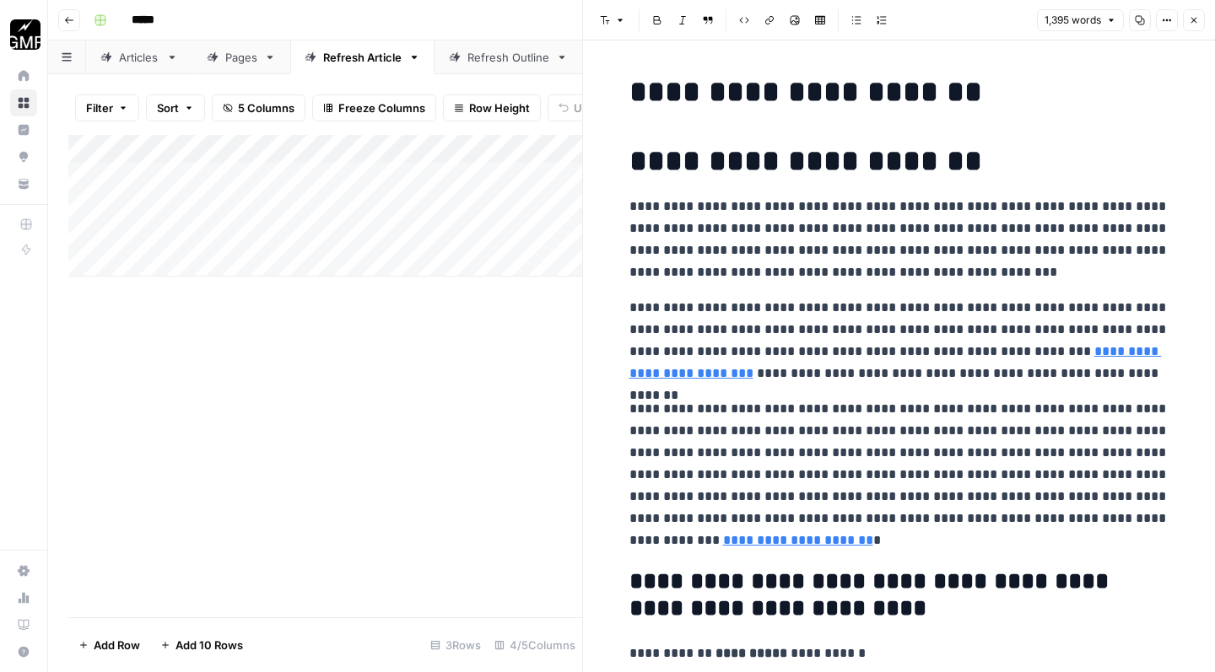
click at [1195, 24] on icon "button" at bounding box center [1194, 20] width 10 height 10
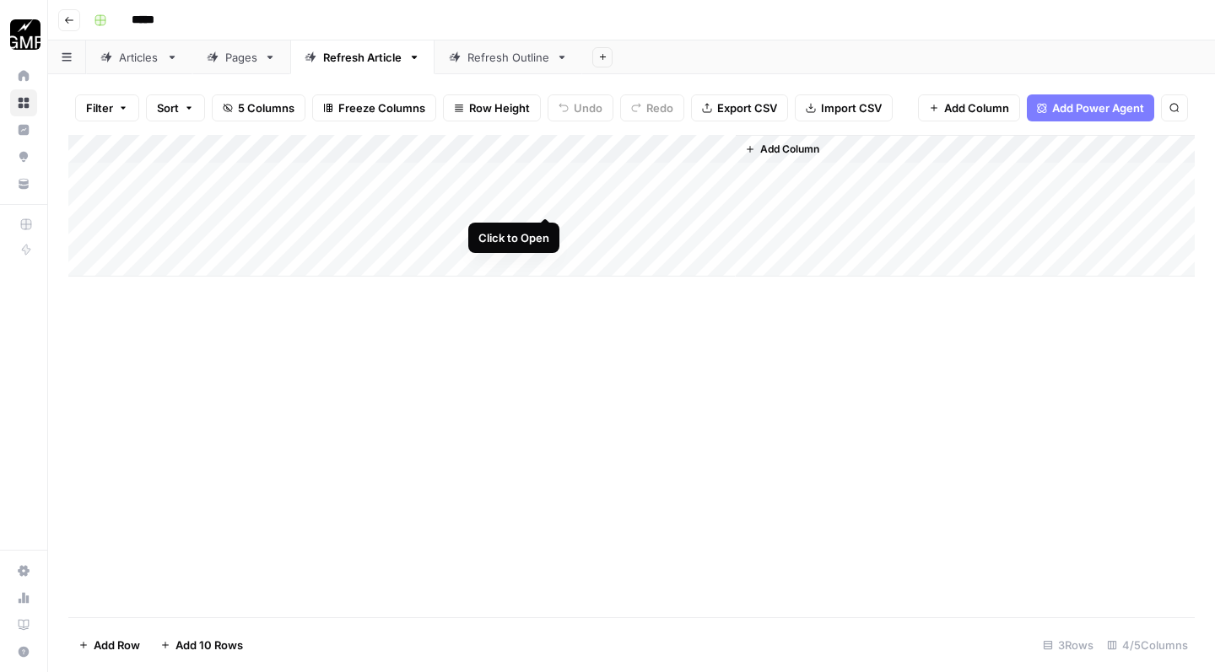
click at [545, 202] on div "Add Column" at bounding box center [631, 206] width 1126 height 142
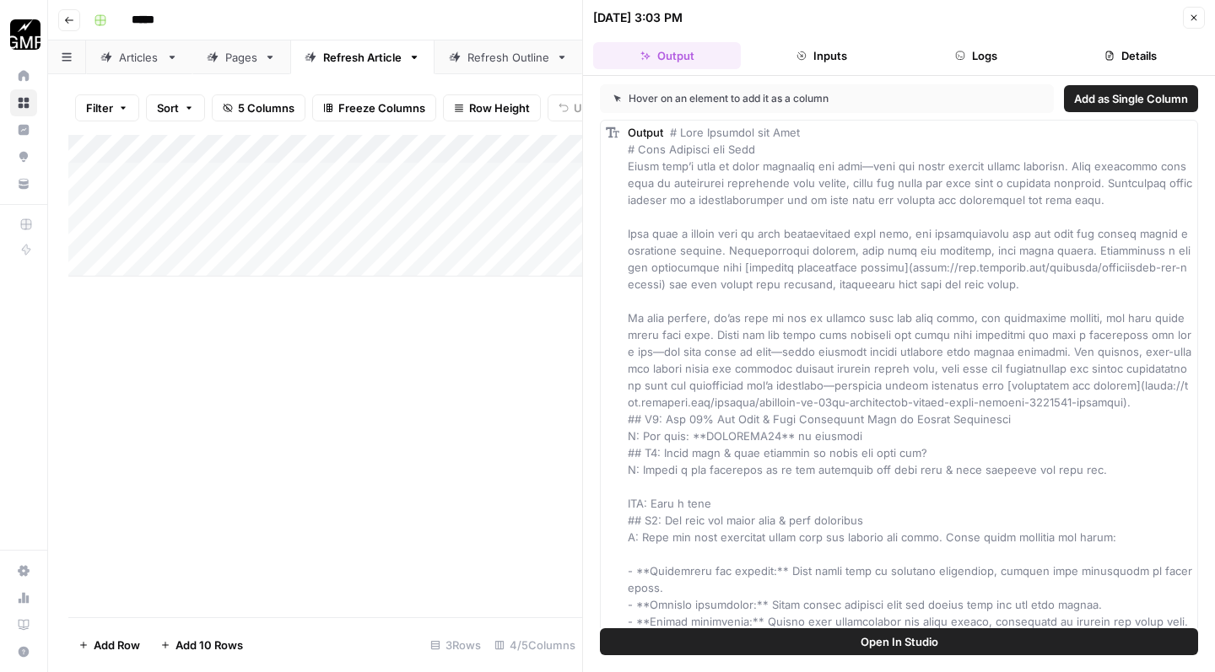
click at [1196, 17] on icon "button" at bounding box center [1194, 18] width 10 height 10
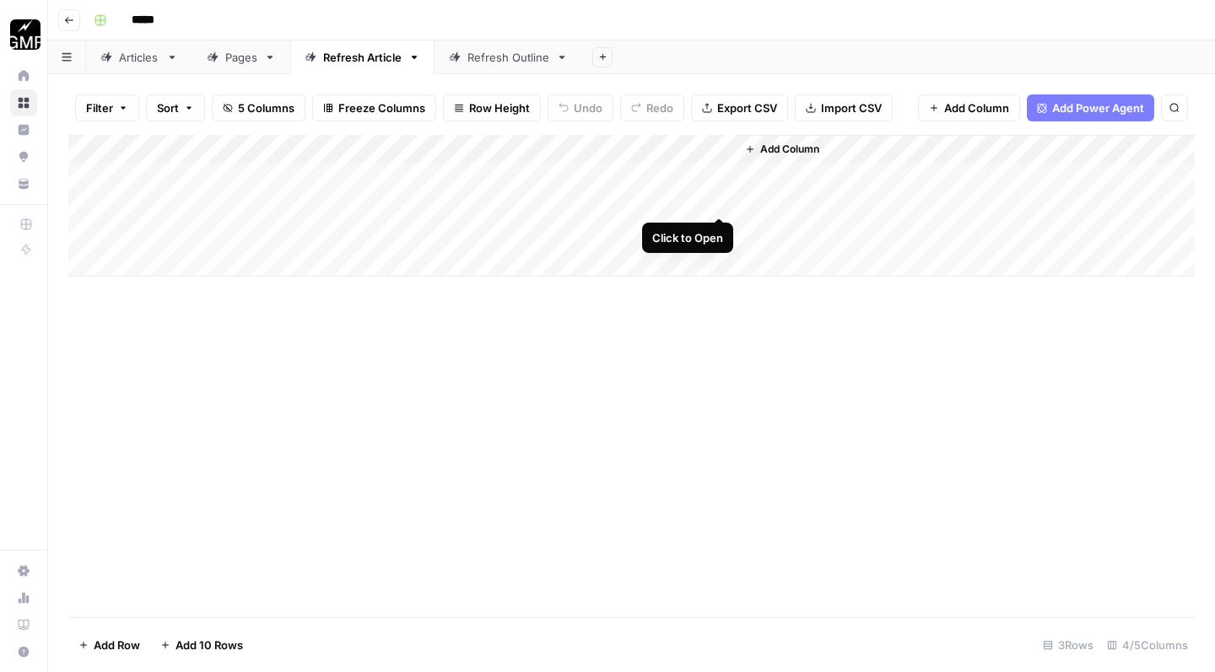
click at [718, 199] on div "Add Column" at bounding box center [631, 206] width 1126 height 142
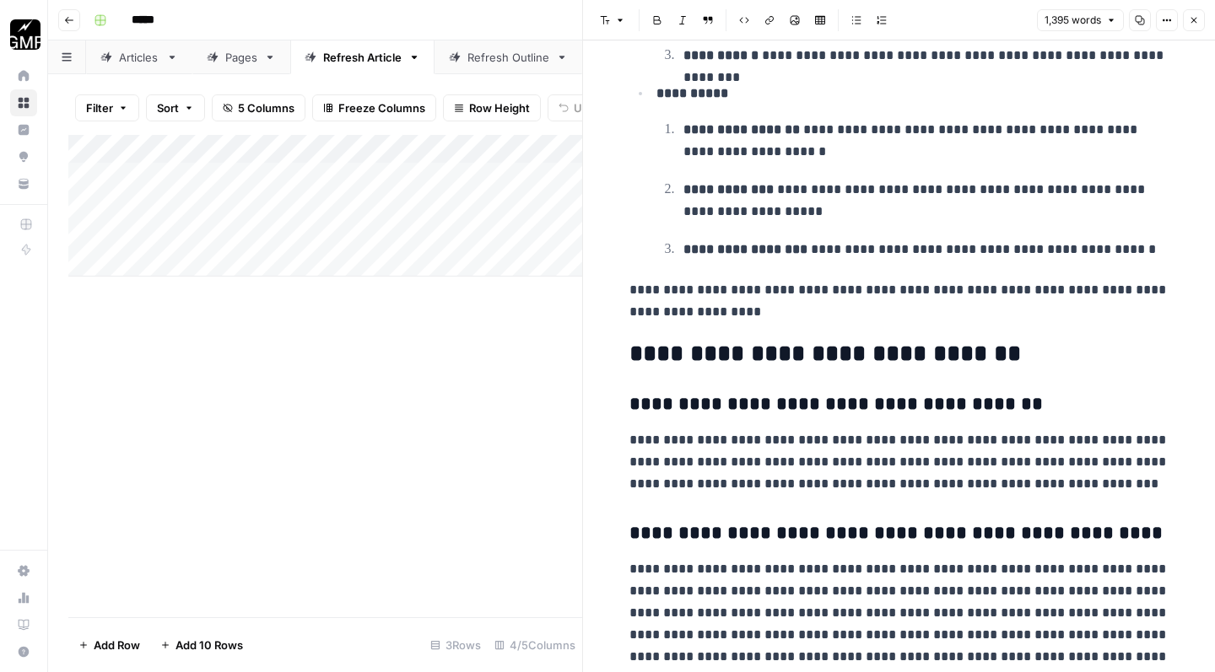
scroll to position [2124, 0]
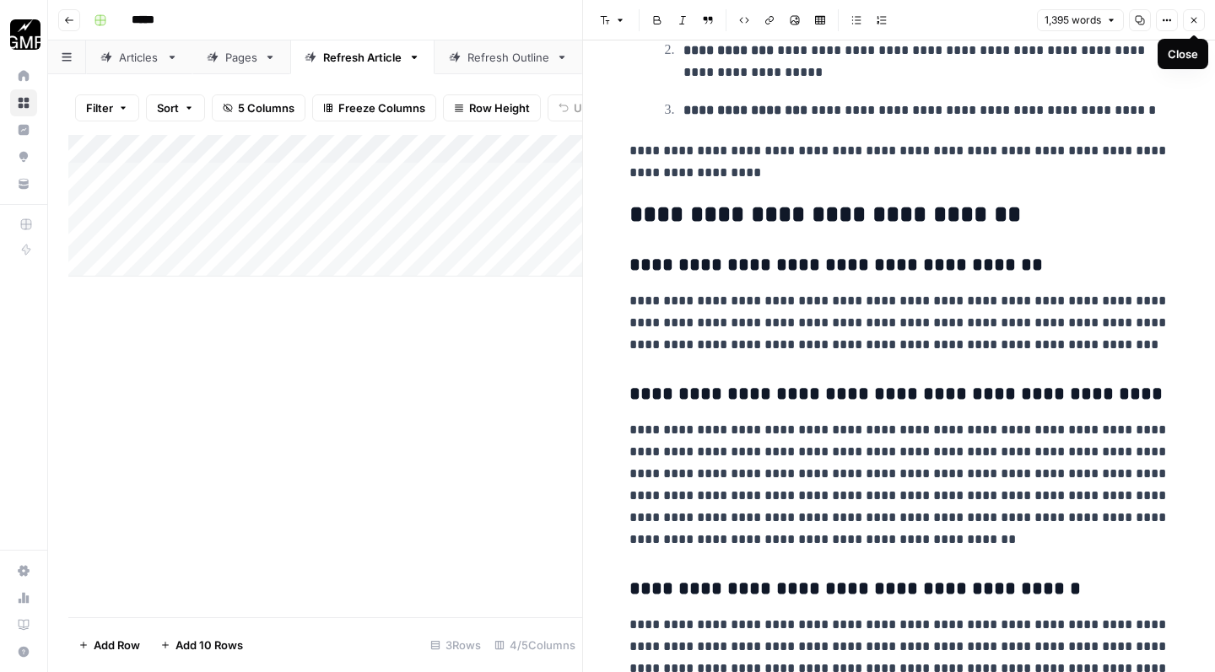
click at [1197, 25] on button "Close" at bounding box center [1194, 20] width 22 height 22
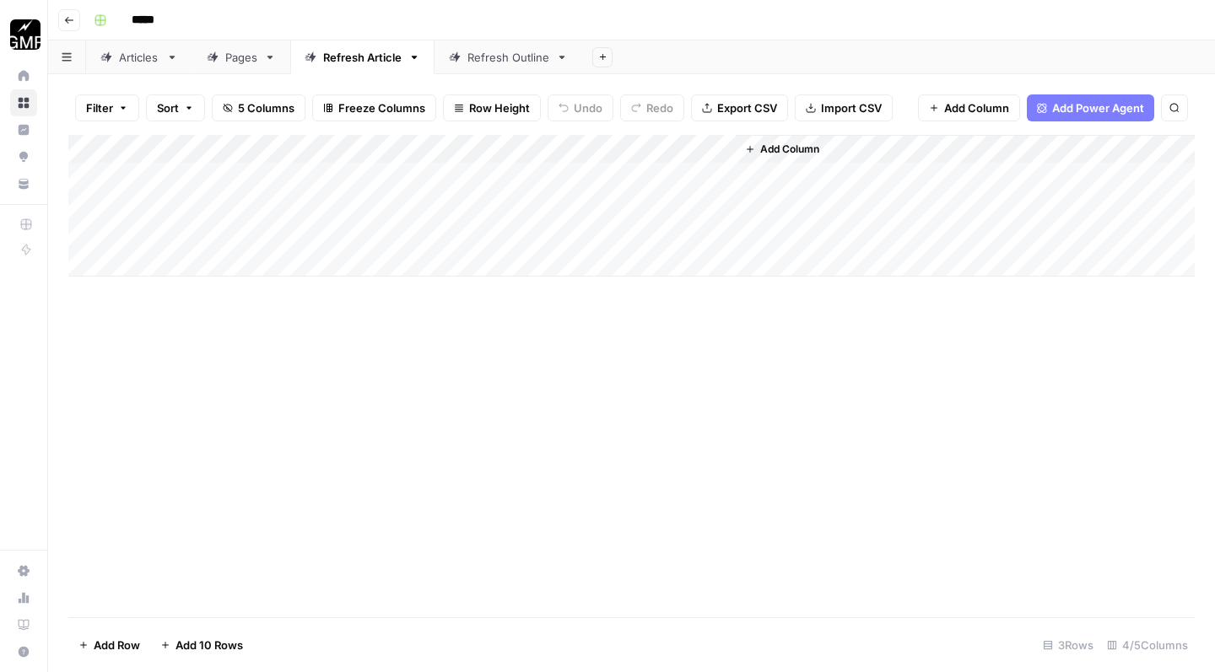
click at [125, 60] on div "Articles" at bounding box center [139, 57] width 40 height 17
click at [349, 66] on link "Refresh Article" at bounding box center [362, 57] width 144 height 34
click at [234, 57] on div "Pages" at bounding box center [241, 57] width 32 height 17
click at [790, 143] on div "Add Column" at bounding box center [631, 206] width 1126 height 142
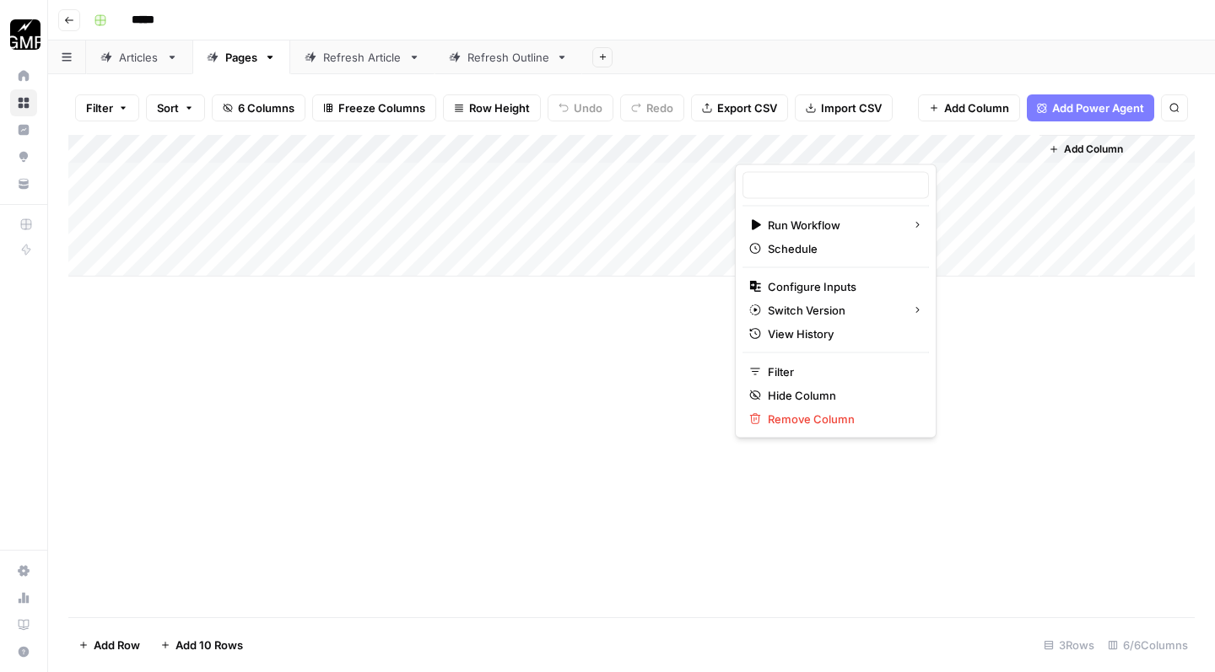
type input "Page Brief to Content"
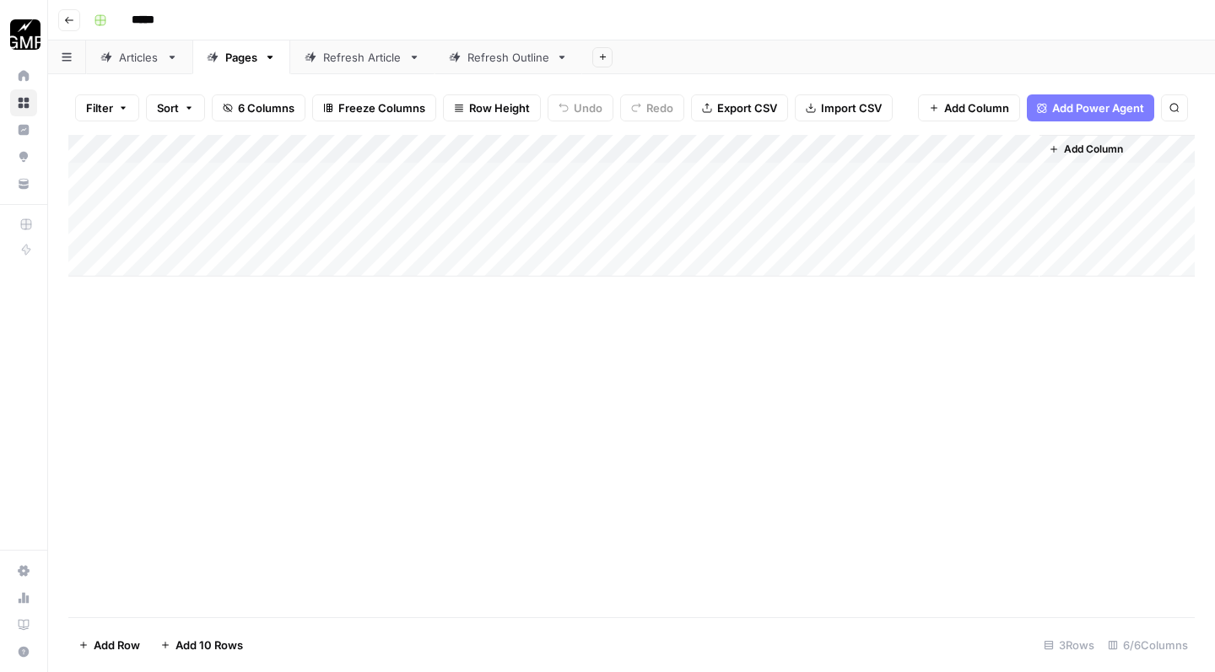
click at [681, 319] on div "Add Column" at bounding box center [631, 376] width 1126 height 482
click at [352, 177] on div "Add Column" at bounding box center [631, 206] width 1126 height 142
type textarea "**********"
click at [755, 414] on div "Add Column" at bounding box center [631, 376] width 1126 height 482
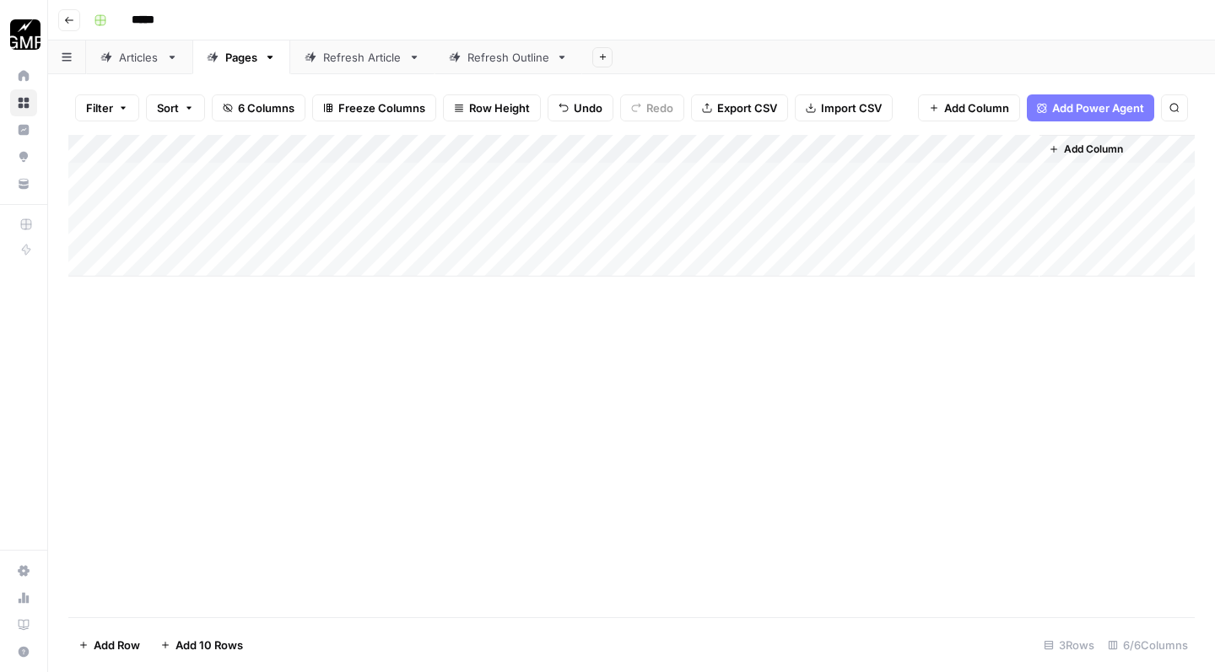
click at [309, 208] on div "Add Column" at bounding box center [631, 206] width 1126 height 142
type textarea "**********"
click at [650, 368] on div "Add Column" at bounding box center [631, 376] width 1126 height 482
click at [720, 172] on div "Add Column" at bounding box center [631, 206] width 1126 height 142
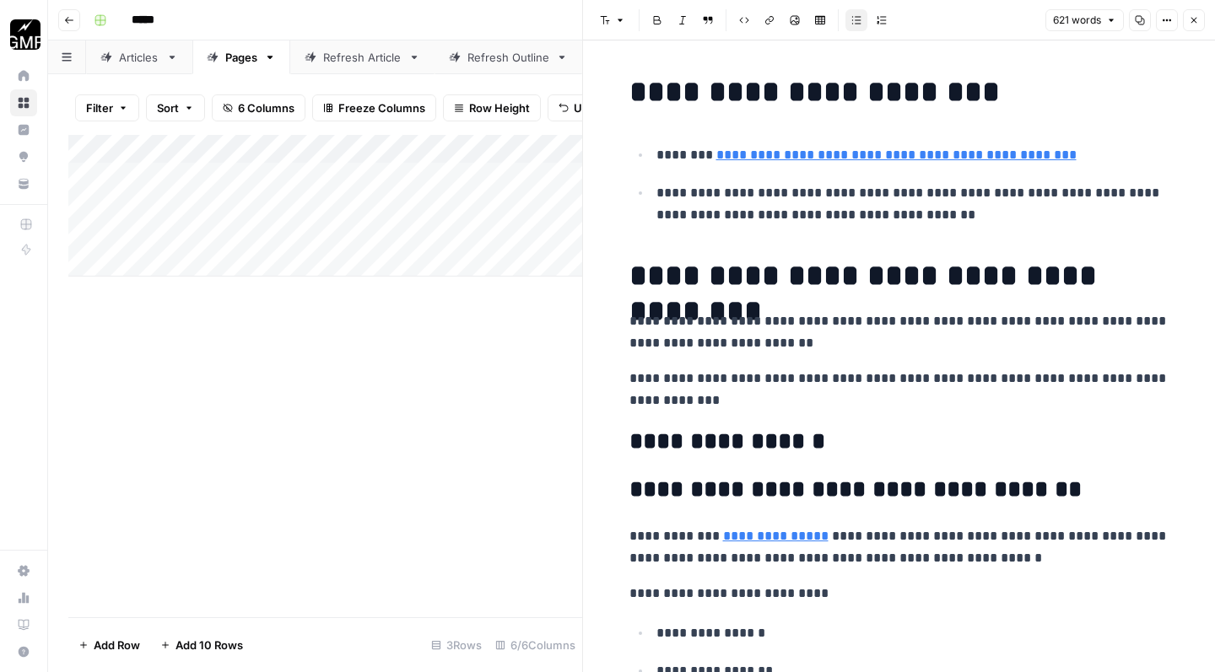
click at [1192, 19] on icon "button" at bounding box center [1194, 21] width 6 height 6
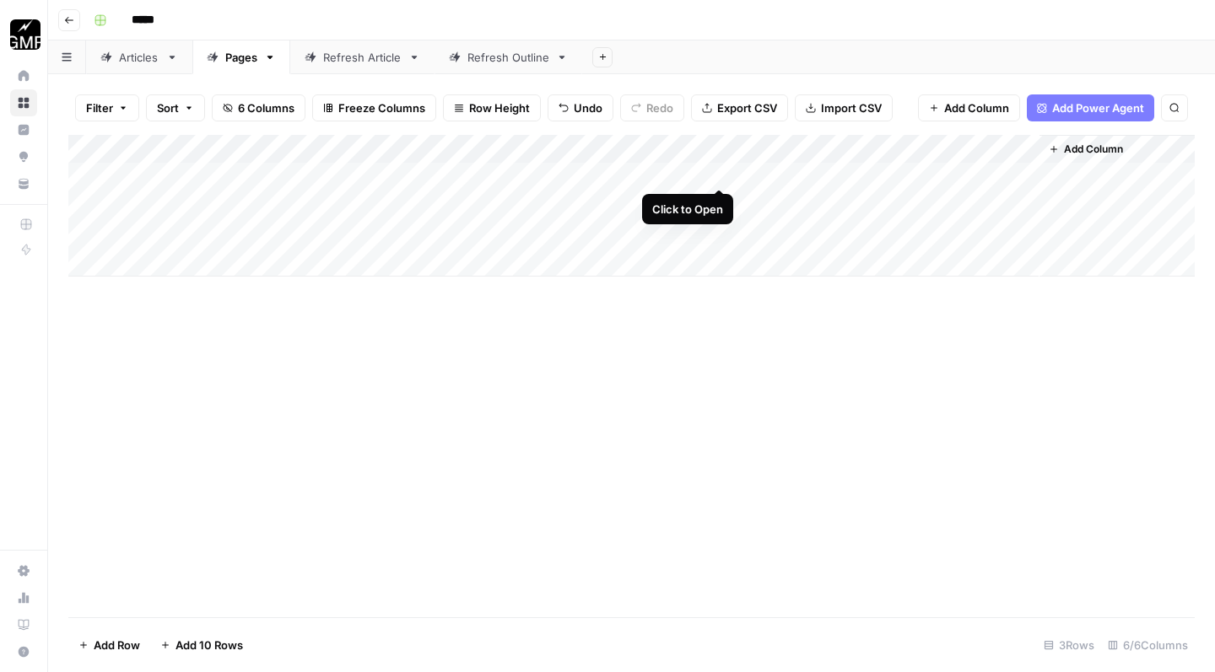
click at [723, 170] on div "Add Column" at bounding box center [631, 206] width 1126 height 142
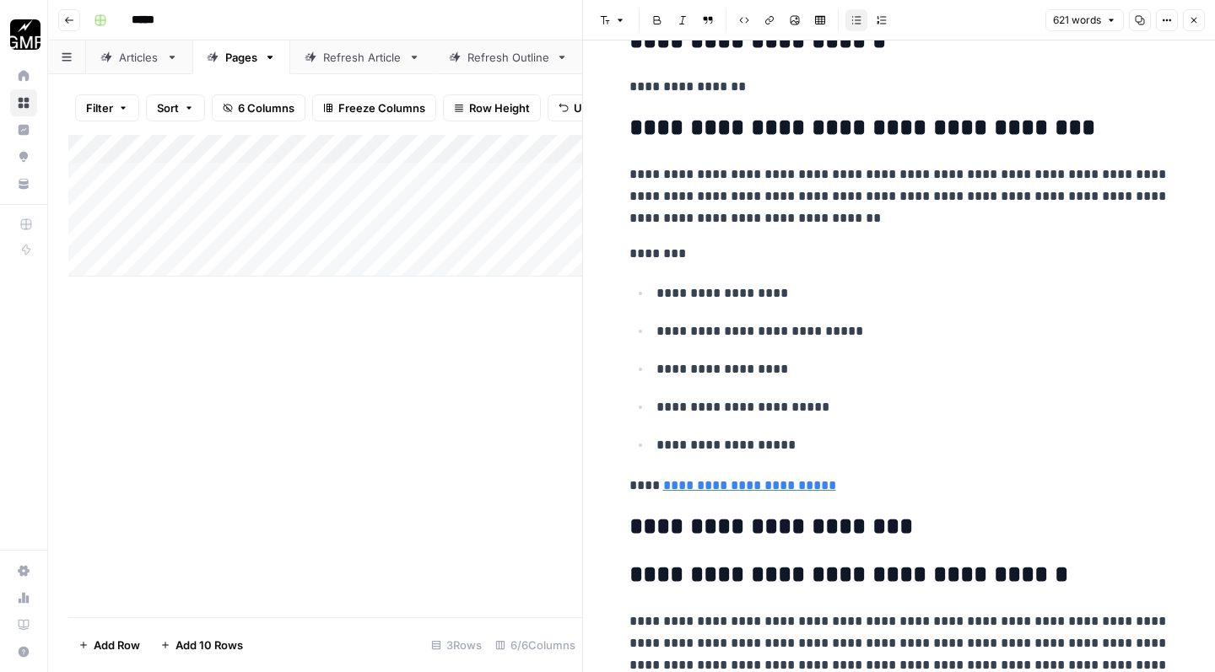
scroll to position [1118, 0]
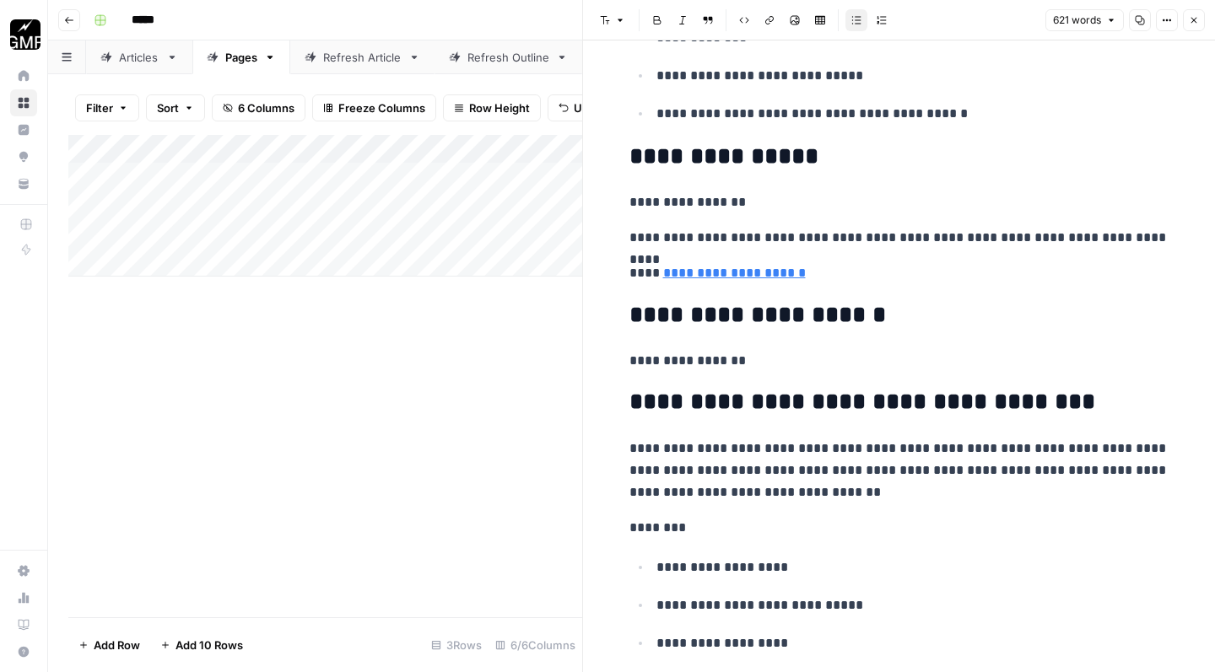
click at [1199, 24] on button "Close" at bounding box center [1194, 20] width 22 height 22
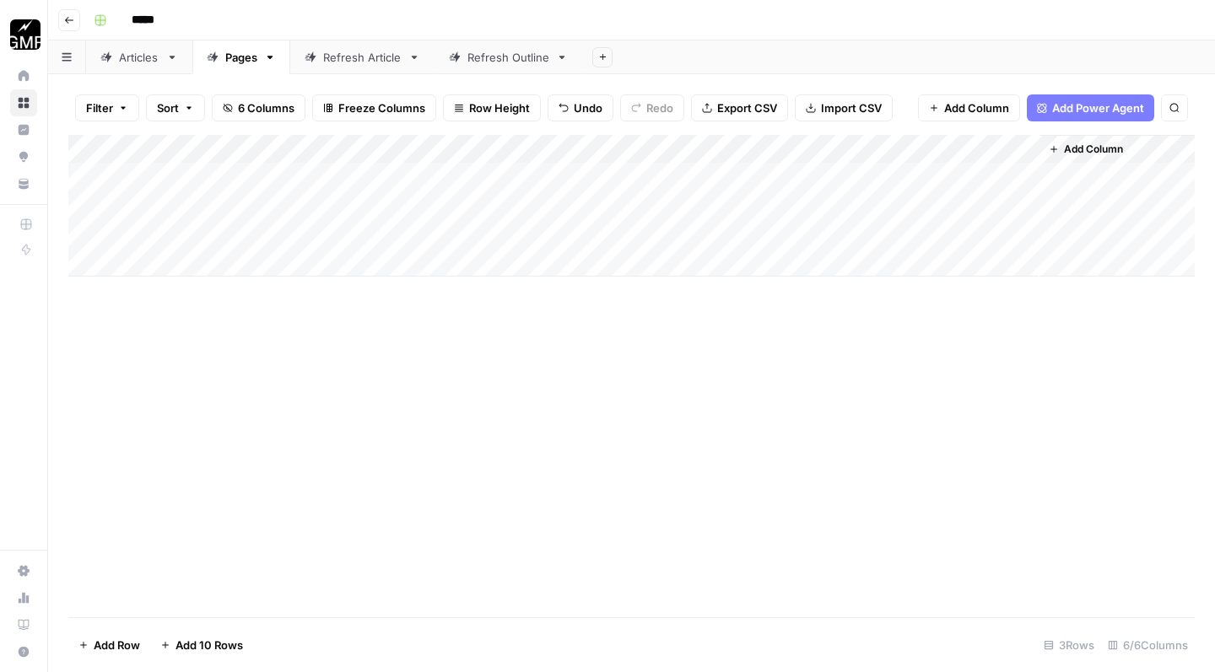
click at [787, 453] on div "Add Column" at bounding box center [631, 376] width 1126 height 482
click at [790, 144] on div "Add Column" at bounding box center [631, 206] width 1126 height 142
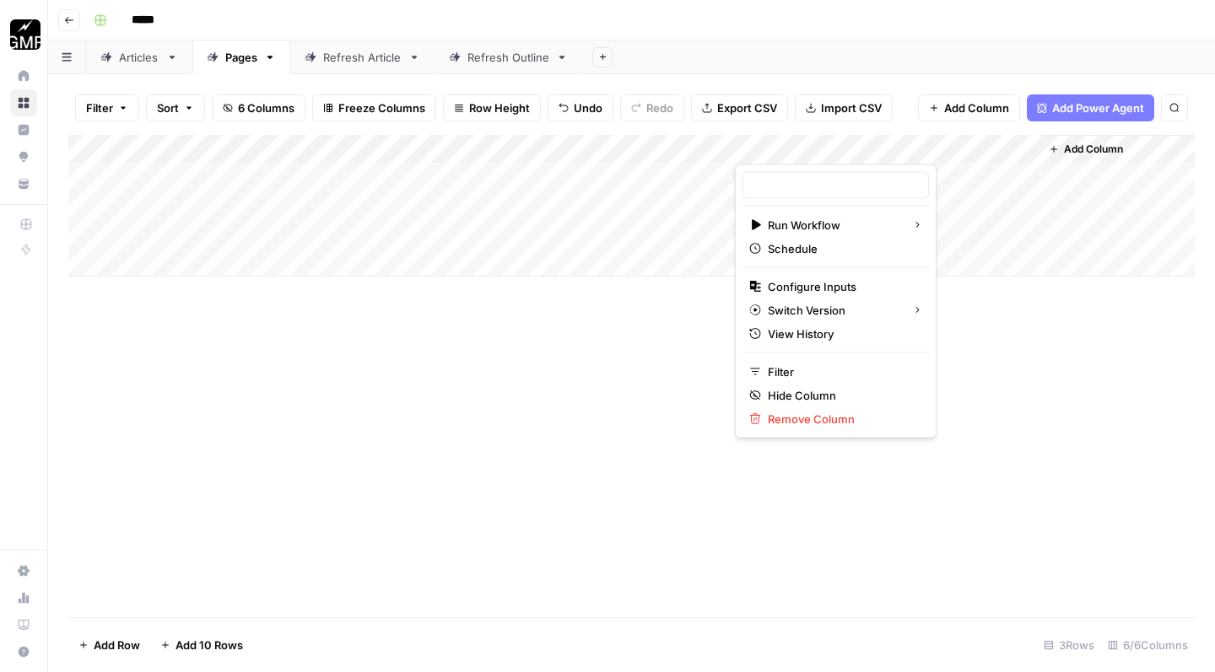
type input "Page Brief to Content"
click at [661, 338] on div "Add Column" at bounding box center [631, 376] width 1126 height 482
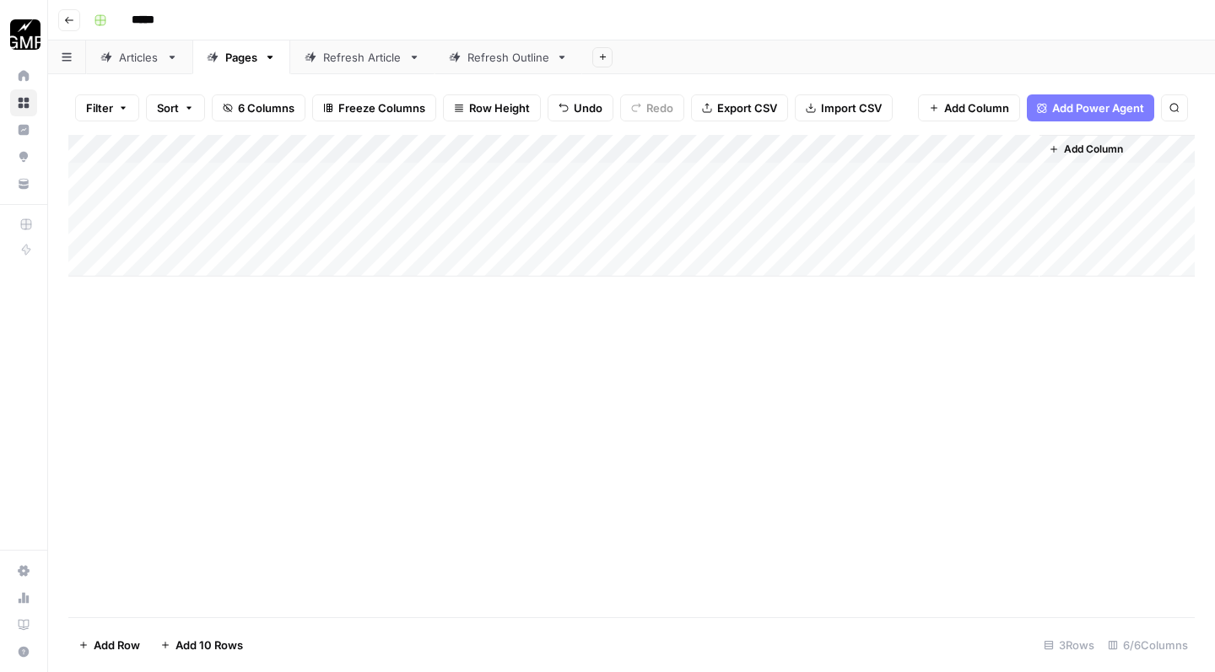
click at [799, 351] on div "Add Column" at bounding box center [631, 376] width 1126 height 482
click at [967, 144] on div "Add Column" at bounding box center [631, 206] width 1126 height 142
click at [962, 425] on div "Add Column" at bounding box center [631, 376] width 1126 height 482
click at [143, 67] on link "Articles" at bounding box center [139, 57] width 106 height 34
click at [347, 64] on div "Refresh Article" at bounding box center [362, 57] width 78 height 17
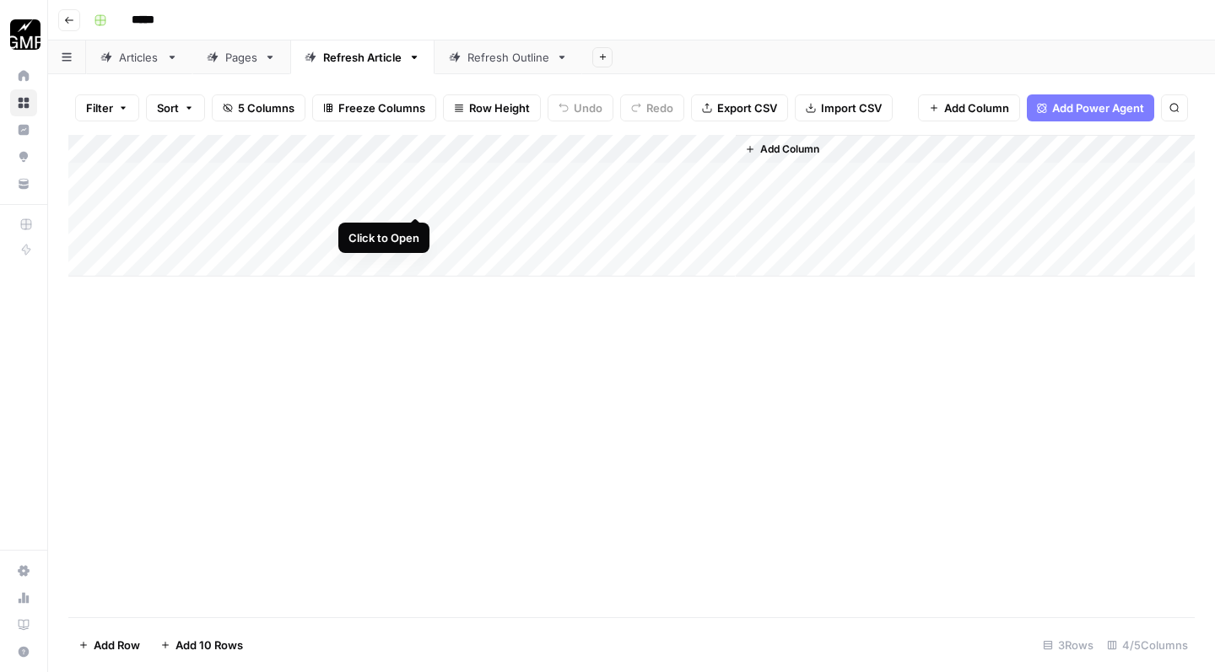
click at [417, 200] on div "Add Column" at bounding box center [631, 206] width 1126 height 142
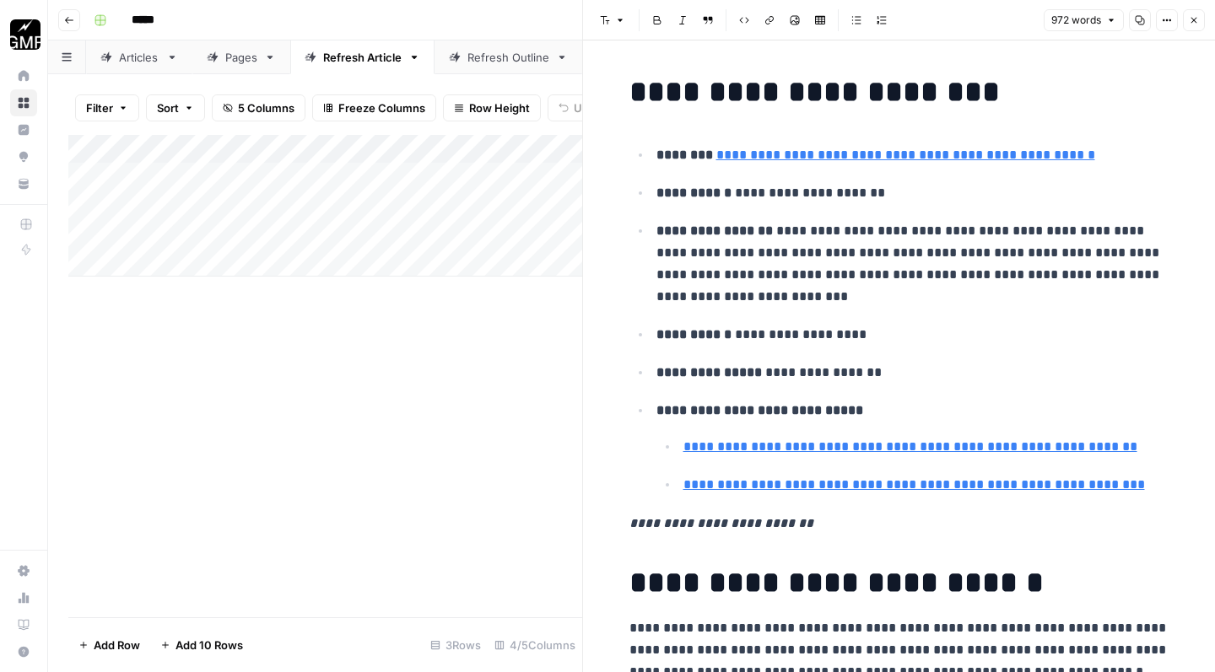
click at [1189, 23] on icon "button" at bounding box center [1194, 20] width 10 height 10
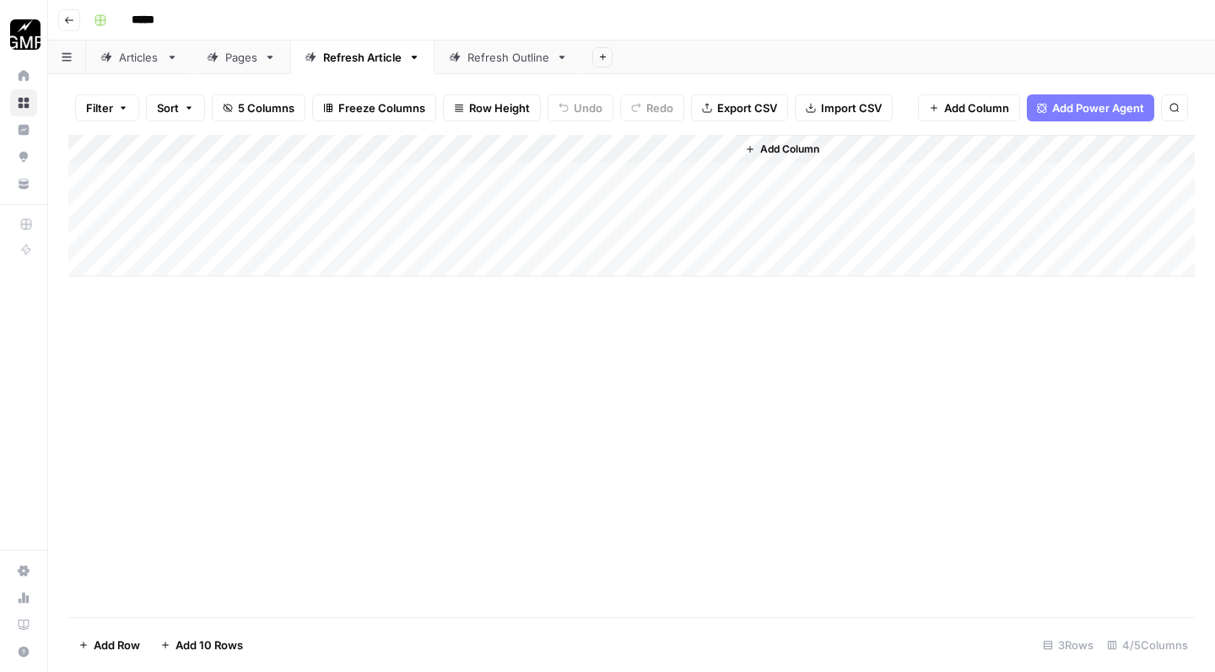
click at [239, 67] on link "Pages" at bounding box center [241, 57] width 98 height 34
click at [318, 174] on div "Add Column" at bounding box center [631, 206] width 1126 height 142
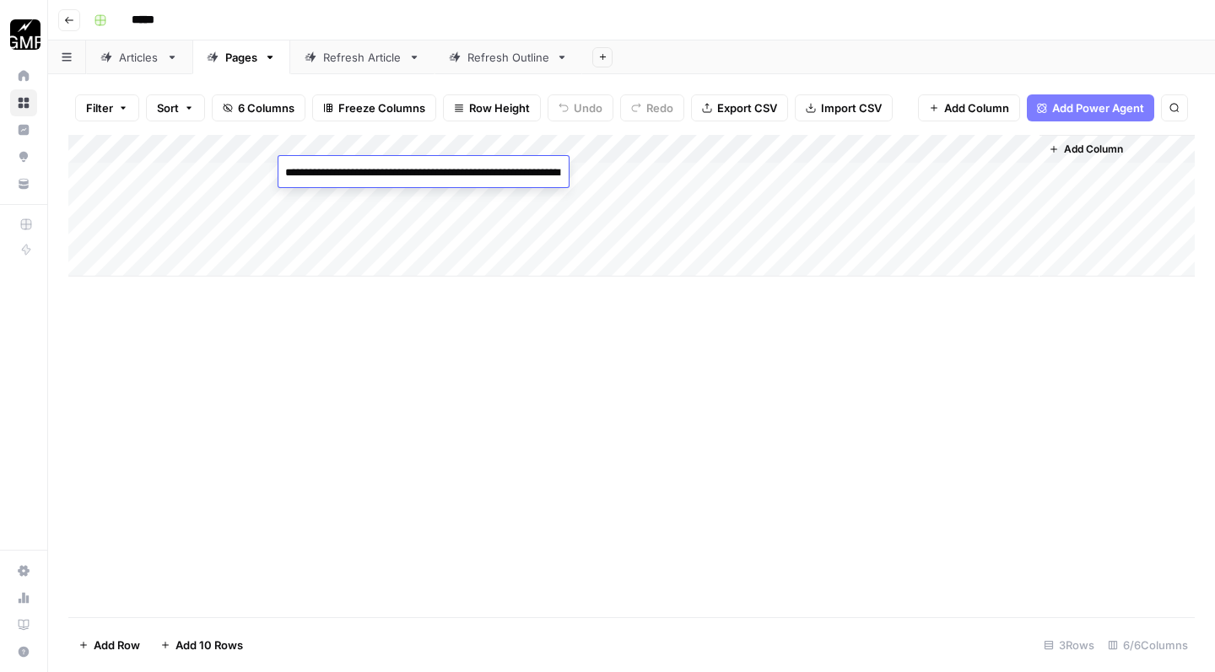
click at [318, 174] on textarea "**********" at bounding box center [423, 173] width 290 height 24
click at [294, 255] on div "Add Column" at bounding box center [631, 206] width 1126 height 142
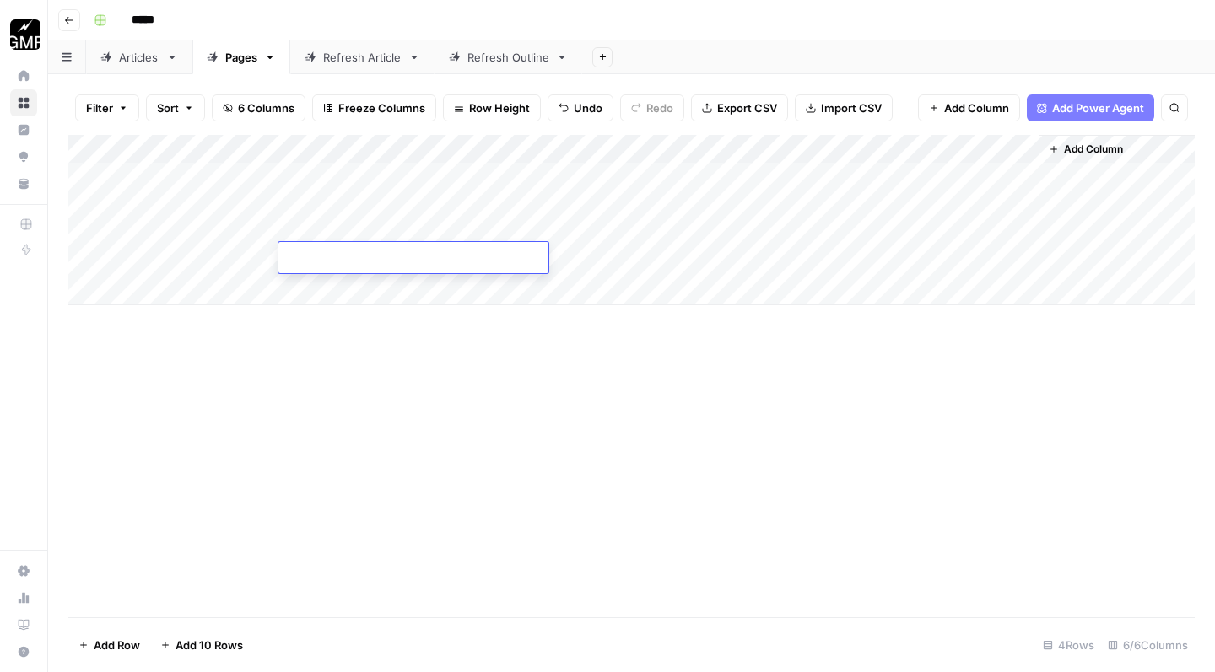
click at [306, 197] on div "Add Column" at bounding box center [631, 220] width 1126 height 170
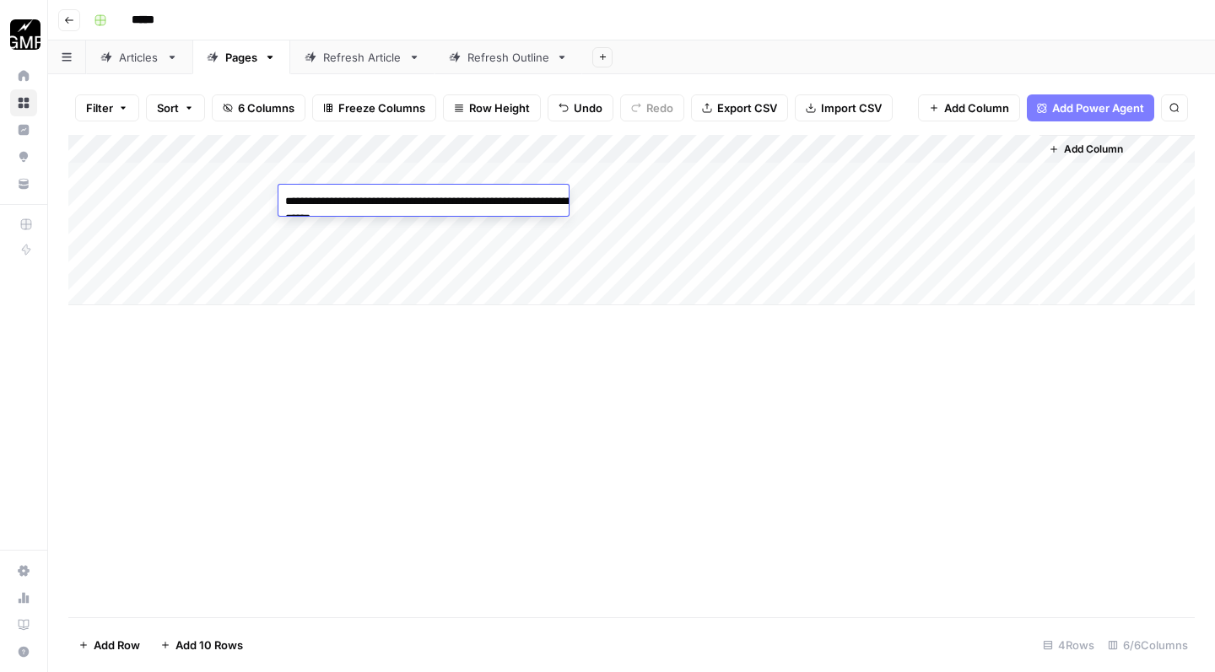
click at [306, 197] on textarea "**********" at bounding box center [446, 210] width 337 height 40
click at [347, 520] on div "Add Column" at bounding box center [631, 376] width 1126 height 482
click at [240, 251] on div "Add Column" at bounding box center [631, 220] width 1126 height 170
click at [305, 394] on div "Add Column" at bounding box center [631, 376] width 1126 height 482
click at [366, 195] on div "Add Column" at bounding box center [631, 220] width 1126 height 170
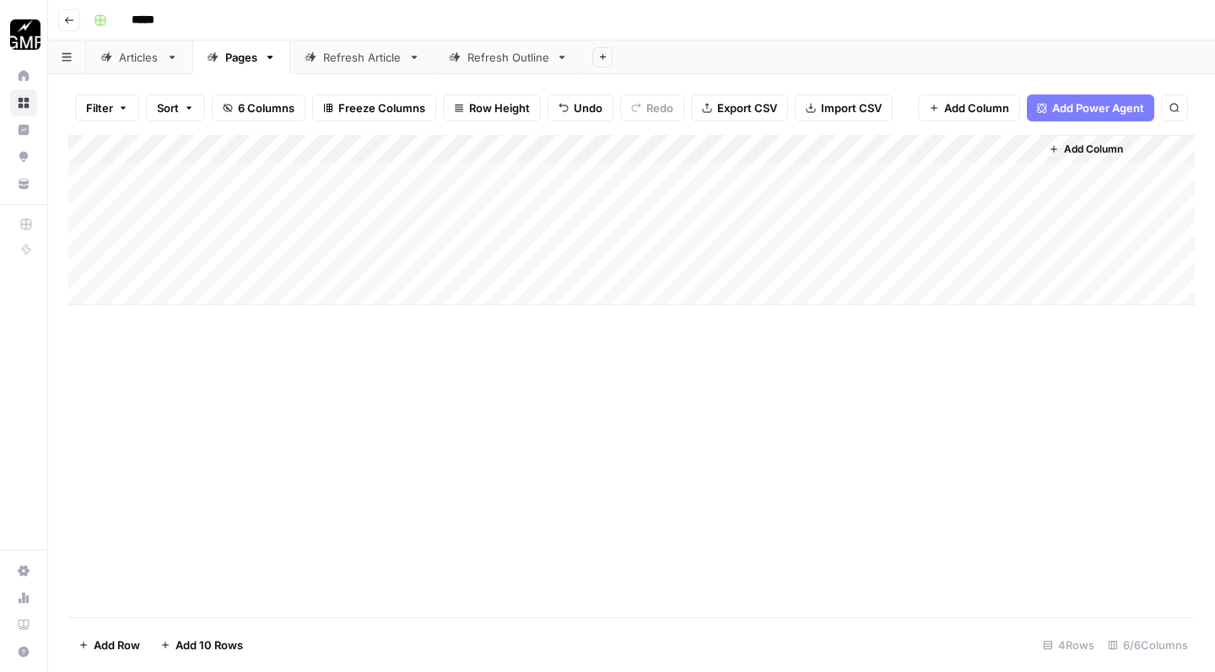
click at [778, 138] on div "Add Column" at bounding box center [631, 220] width 1126 height 170
click at [615, 456] on div "Add Column" at bounding box center [631, 376] width 1126 height 482
click at [375, 64] on div "Refresh Article" at bounding box center [362, 57] width 78 height 17
click at [414, 170] on div "Add Column" at bounding box center [631, 206] width 1126 height 142
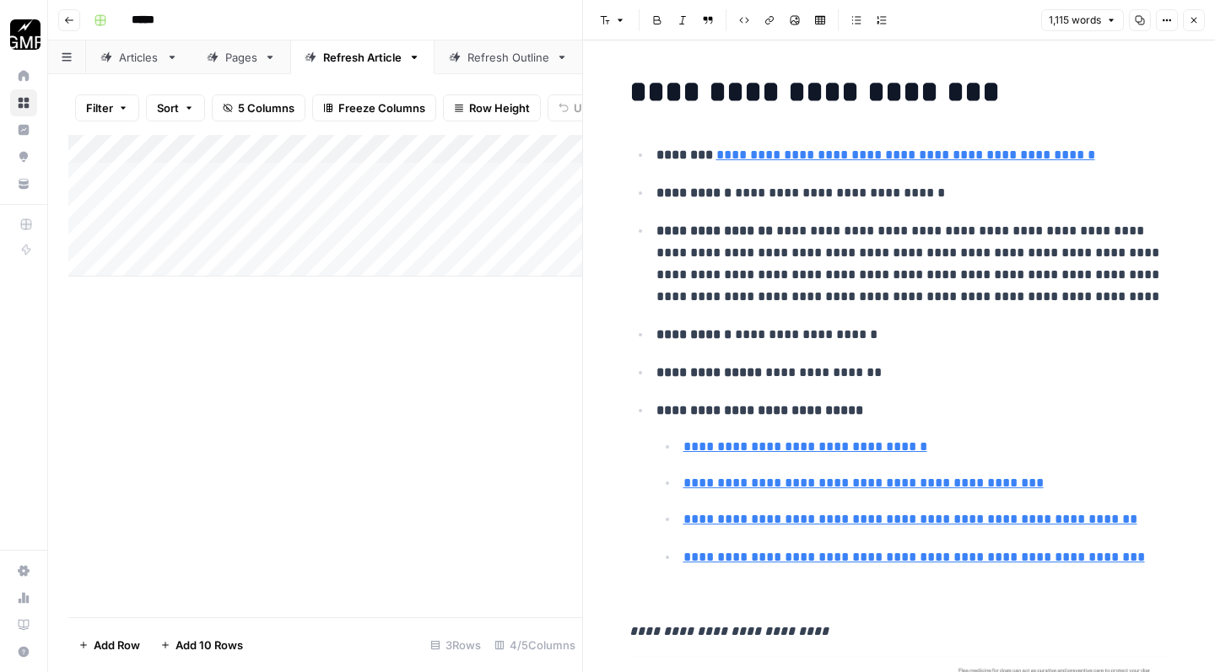
click at [1196, 24] on icon "button" at bounding box center [1194, 20] width 10 height 10
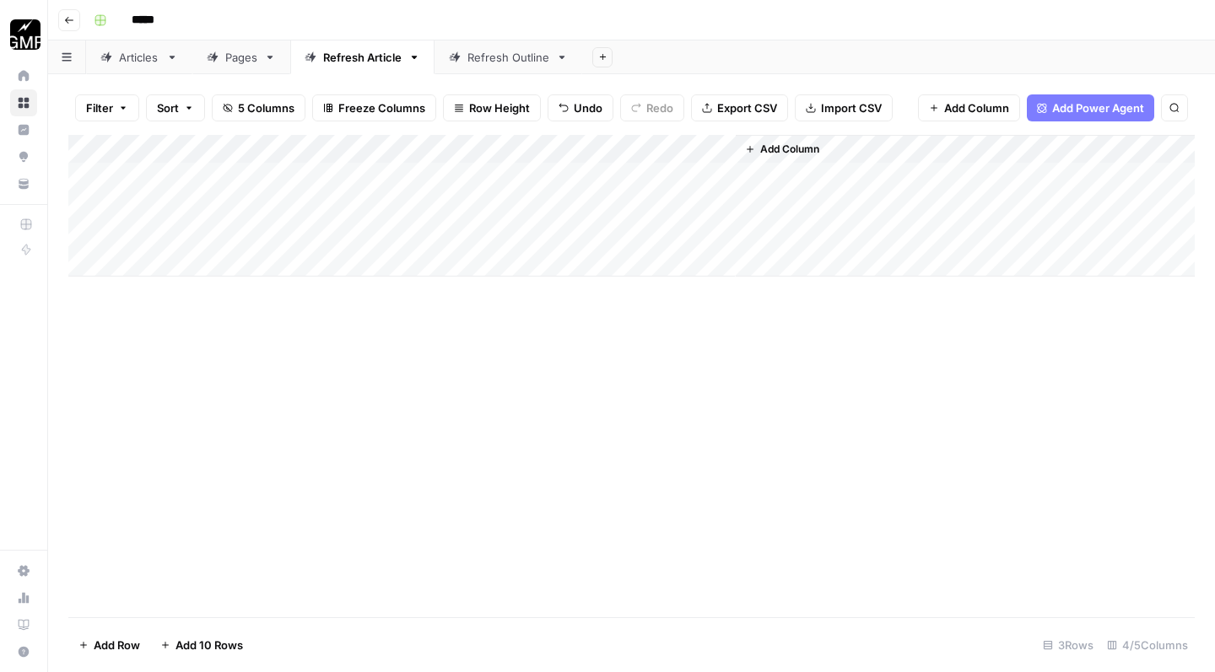
click at [238, 66] on link "Pages" at bounding box center [241, 57] width 98 height 34
click at [795, 142] on div "Add Column" at bounding box center [631, 220] width 1126 height 170
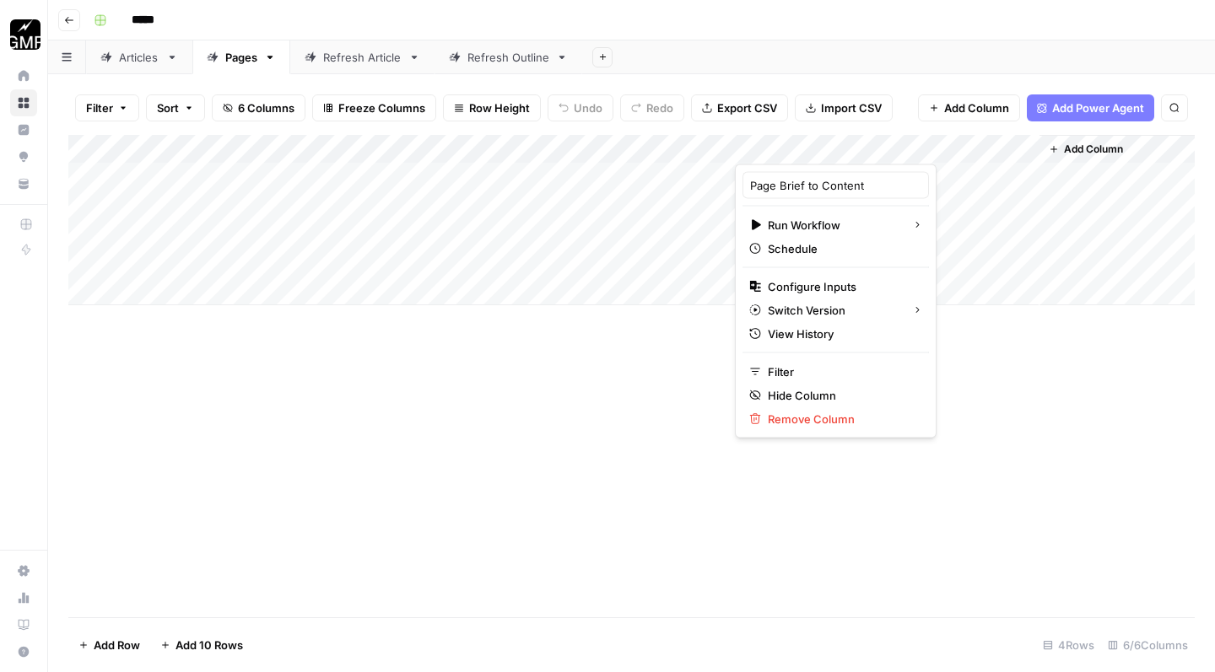
click at [795, 142] on div at bounding box center [811, 147] width 153 height 34
click at [716, 171] on div "Add Column" at bounding box center [631, 220] width 1126 height 170
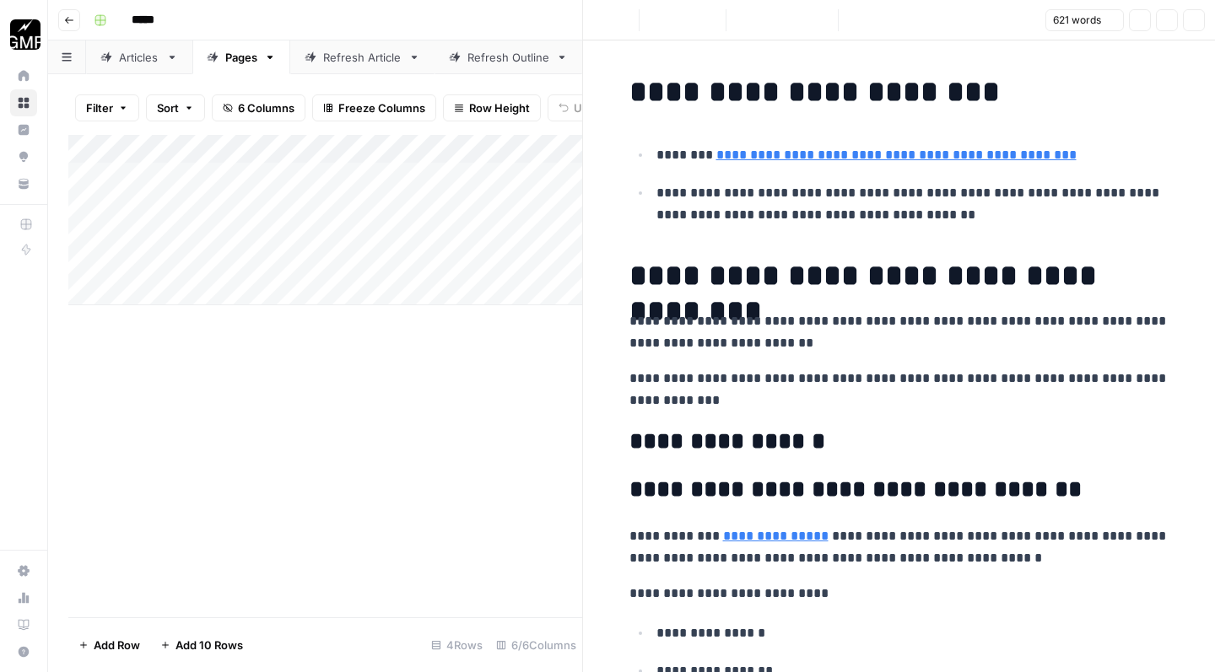
scroll to position [234, 0]
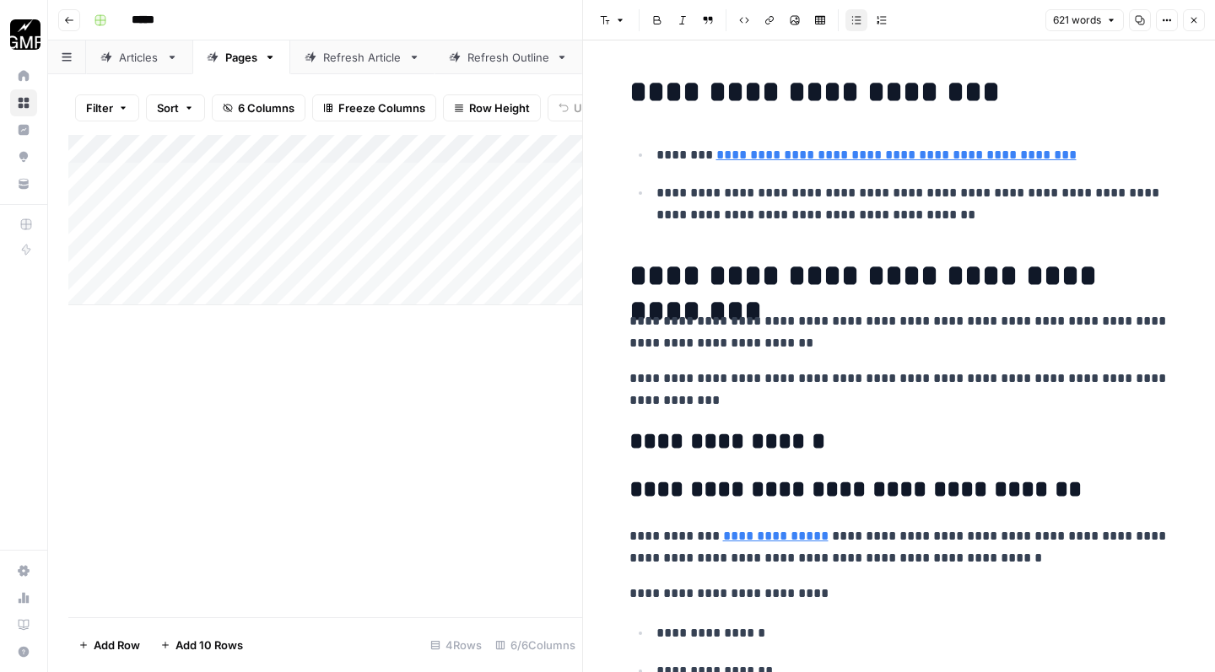
scroll to position [0, 0]
click at [420, 400] on div "Add Column" at bounding box center [325, 376] width 514 height 482
click at [1196, 23] on icon "button" at bounding box center [1194, 21] width 6 height 6
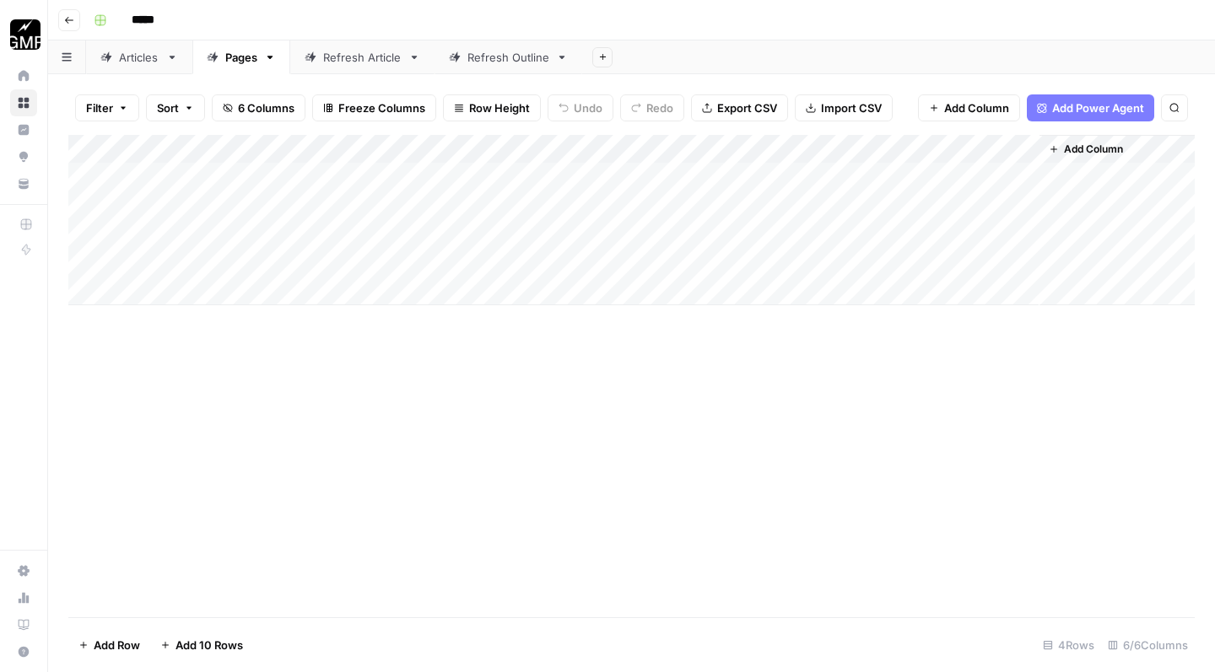
click at [788, 145] on div "Add Column" at bounding box center [631, 220] width 1126 height 170
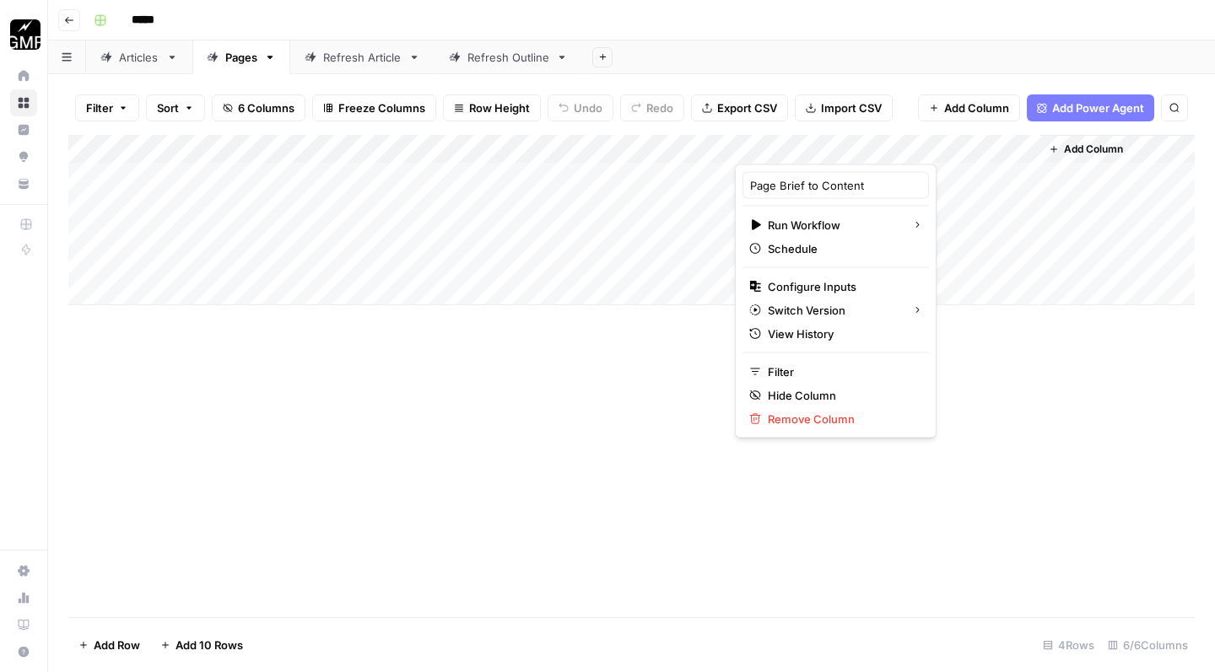
click at [536, 509] on div "Add Column" at bounding box center [631, 376] width 1126 height 482
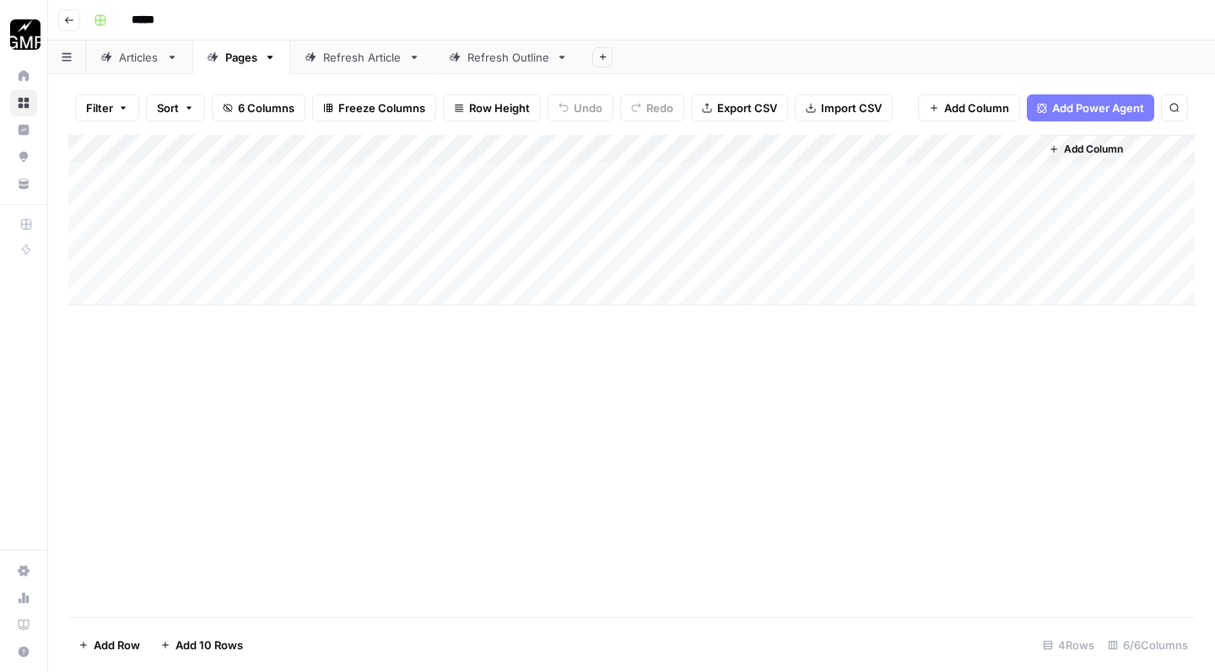
click at [499, 57] on div "Refresh Outline" at bounding box center [508, 57] width 82 height 17
click at [344, 58] on div "Refresh Article" at bounding box center [362, 57] width 78 height 17
click at [416, 198] on div "Add Column" at bounding box center [631, 206] width 1126 height 142
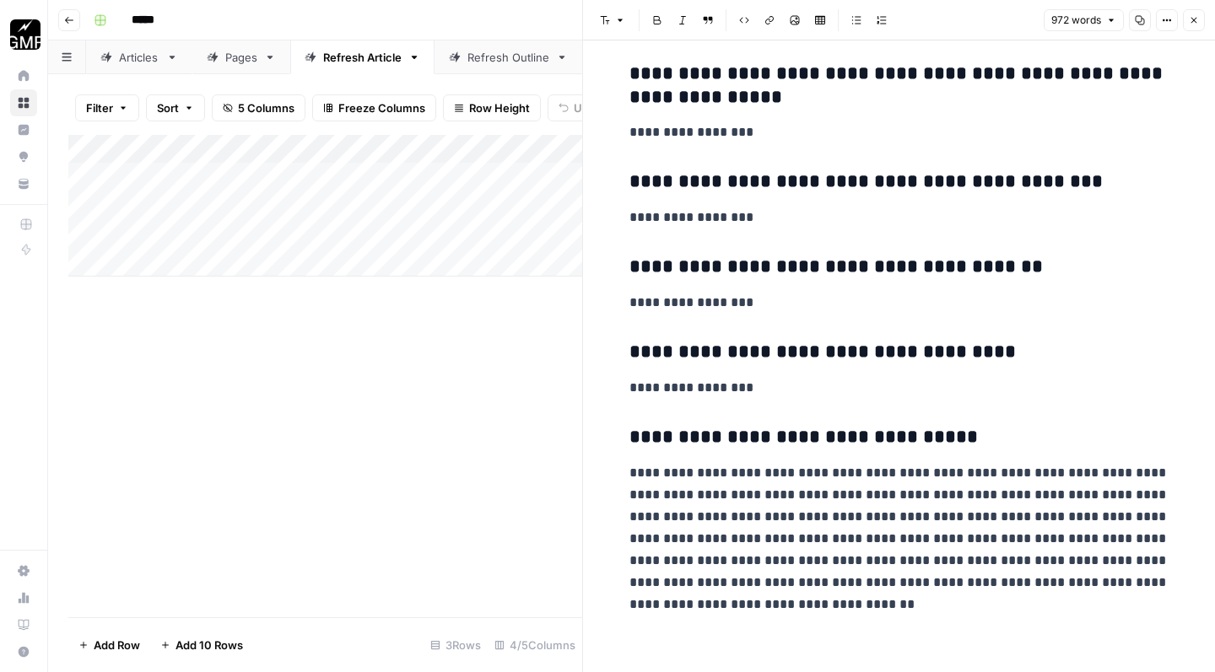
scroll to position [2925, 0]
click at [1192, 19] on icon "button" at bounding box center [1194, 20] width 10 height 10
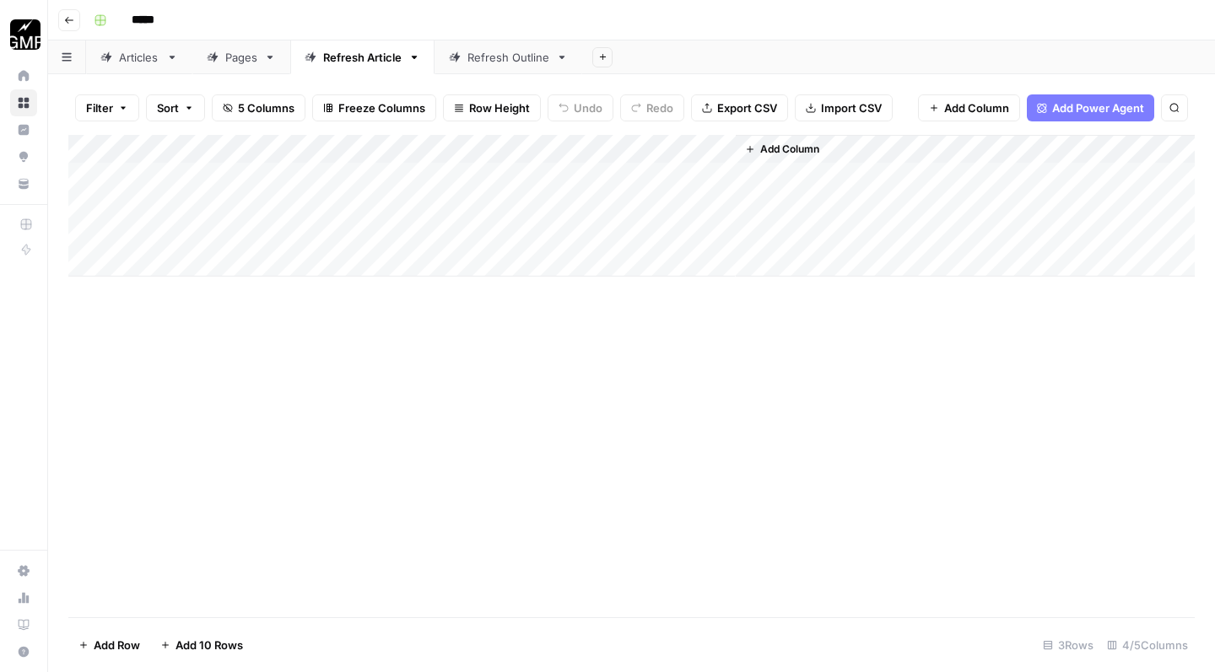
click at [137, 66] on link "Articles" at bounding box center [139, 57] width 106 height 34
click at [233, 64] on div "Pages" at bounding box center [241, 57] width 32 height 17
click at [369, 57] on div "Refresh Article" at bounding box center [362, 57] width 78 height 17
click at [238, 63] on div "Pages" at bounding box center [241, 57] width 32 height 17
click at [717, 172] on div "Add Column" at bounding box center [631, 220] width 1126 height 170
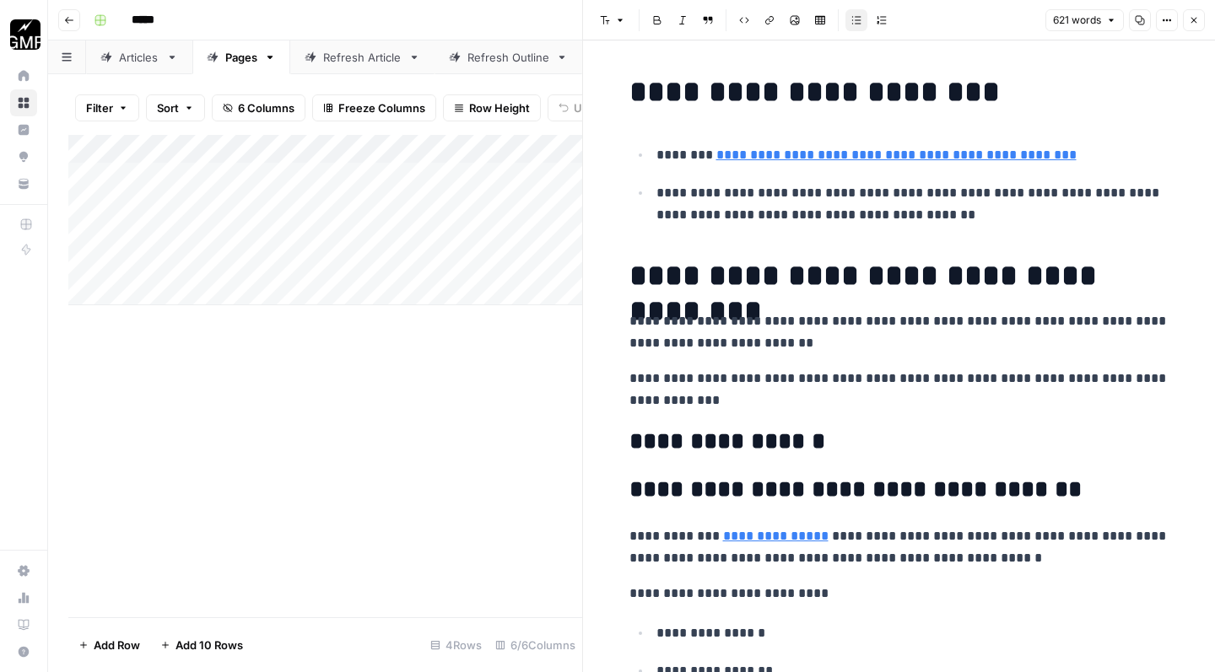
click at [919, 159] on link "**********" at bounding box center [896, 154] width 360 height 13
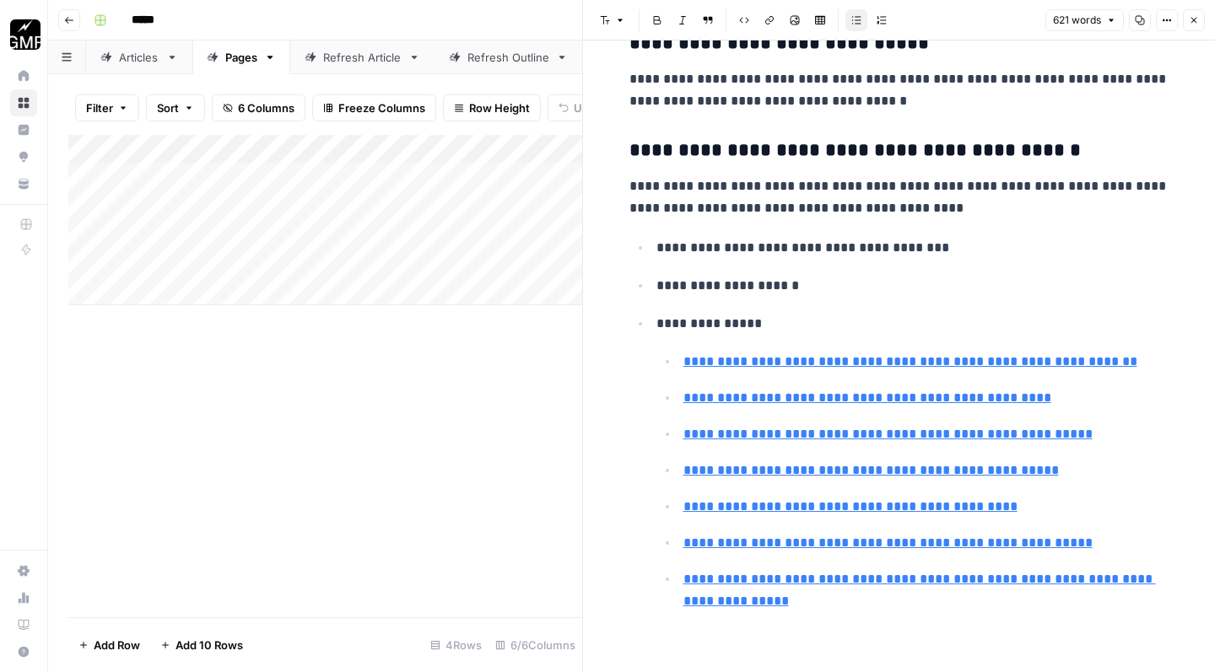
scroll to position [3010, 0]
click at [1194, 16] on icon "button" at bounding box center [1194, 20] width 10 height 10
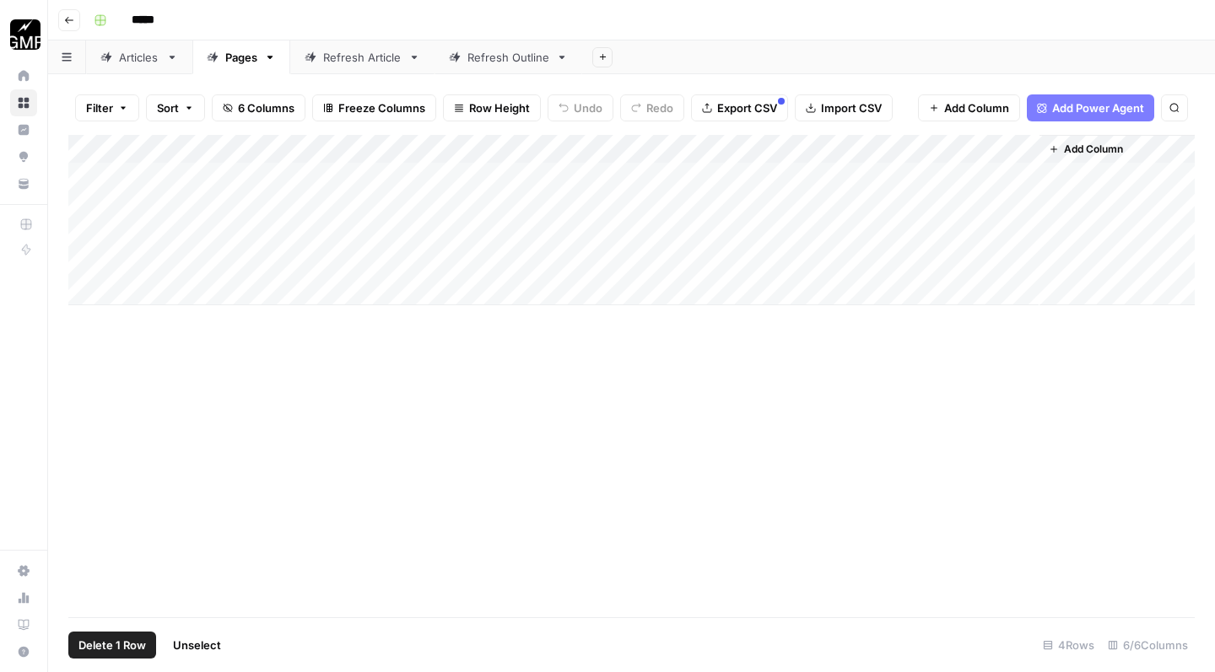
click at [86, 258] on div "Add Column" at bounding box center [631, 220] width 1126 height 170
click at [106, 647] on span "Delete 1 Row" at bounding box center [111, 645] width 67 height 17
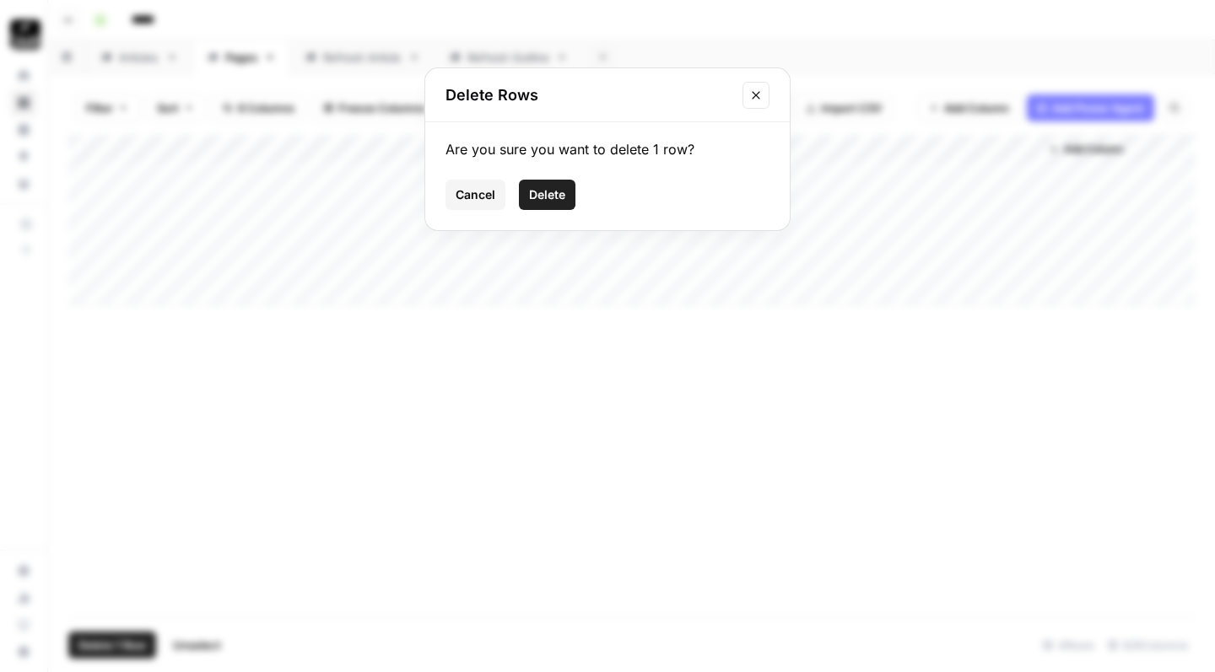
click at [547, 198] on span "Delete" at bounding box center [547, 194] width 36 height 17
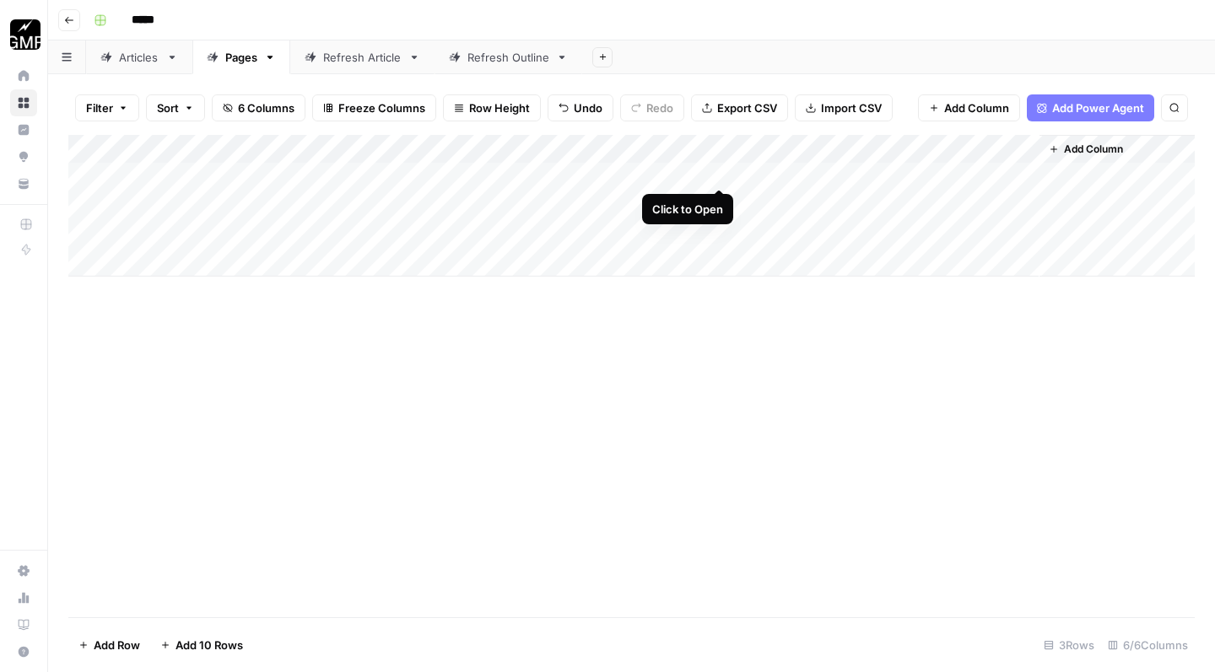
click at [718, 172] on div "Add Column" at bounding box center [631, 206] width 1126 height 142
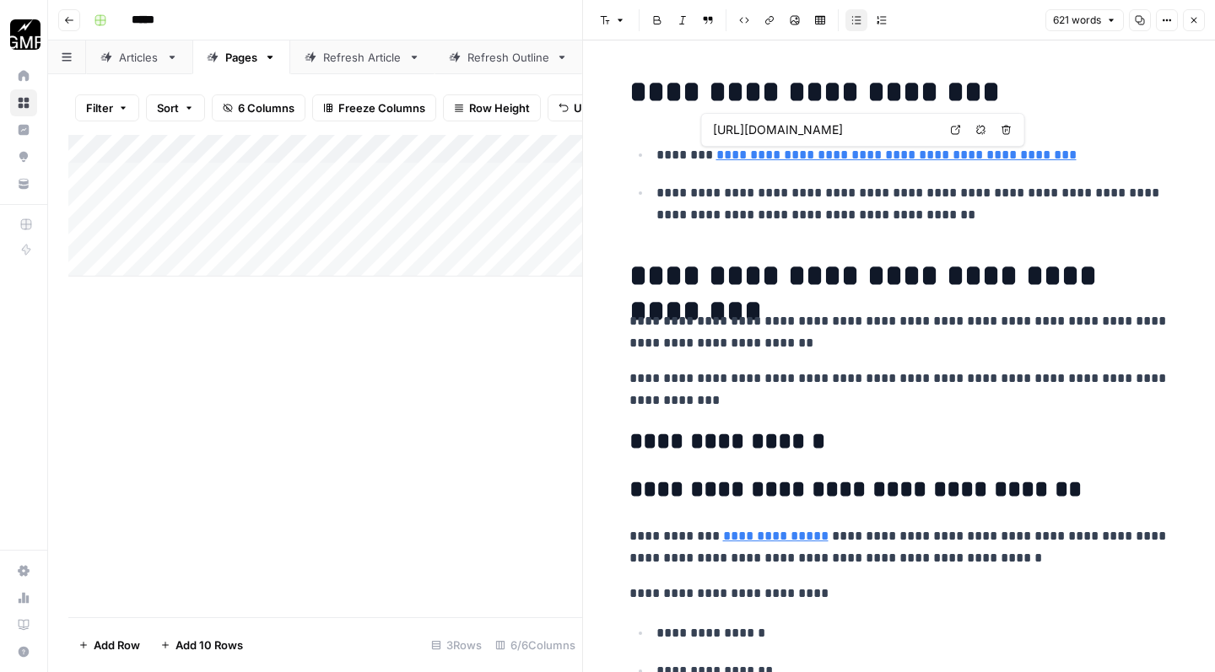
click at [493, 396] on div "Add Column" at bounding box center [325, 376] width 514 height 482
click at [1193, 23] on icon "button" at bounding box center [1194, 20] width 10 height 10
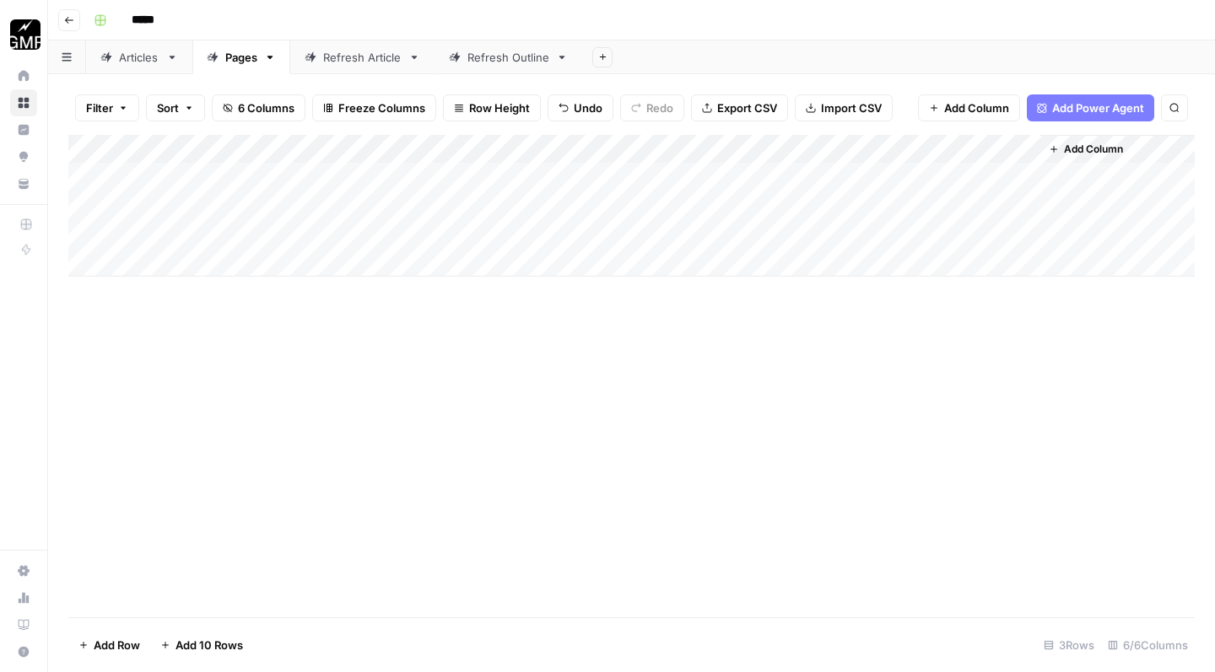
click at [795, 144] on div "Add Column" at bounding box center [631, 206] width 1126 height 142
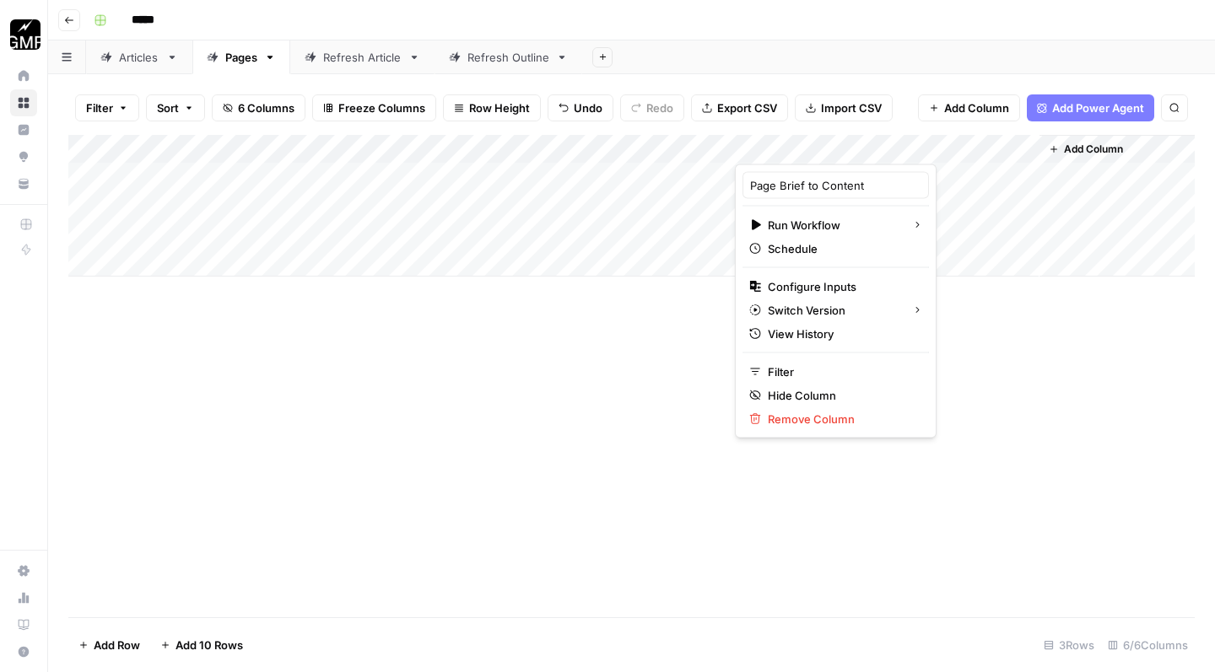
click at [655, 378] on div "Add Column" at bounding box center [631, 376] width 1126 height 482
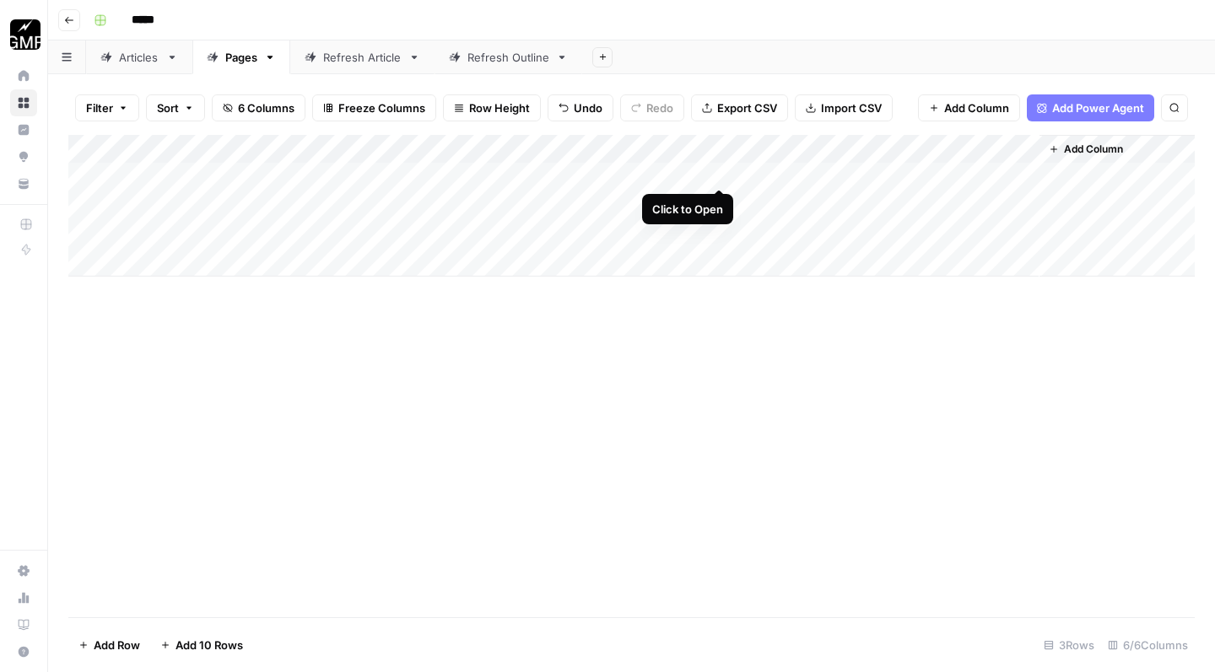
click at [717, 169] on div "Add Column" at bounding box center [631, 206] width 1126 height 142
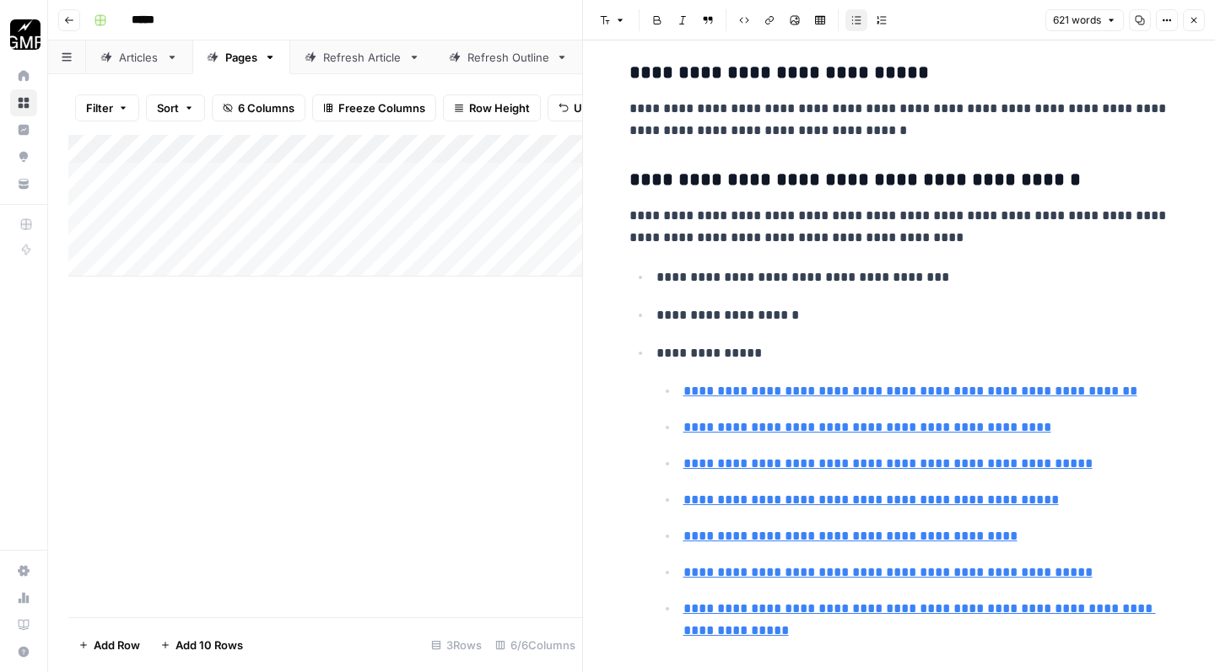
scroll to position [3010, 0]
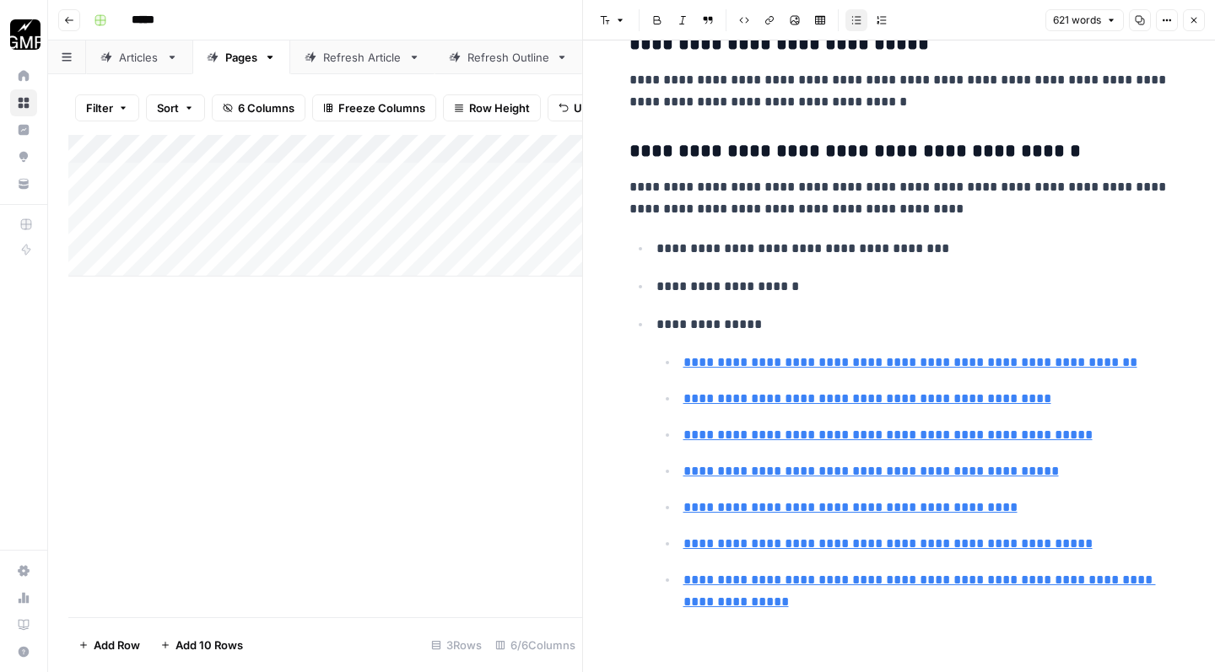
drag, startPoint x: 630, startPoint y: 94, endPoint x: 783, endPoint y: 671, distance: 597.6
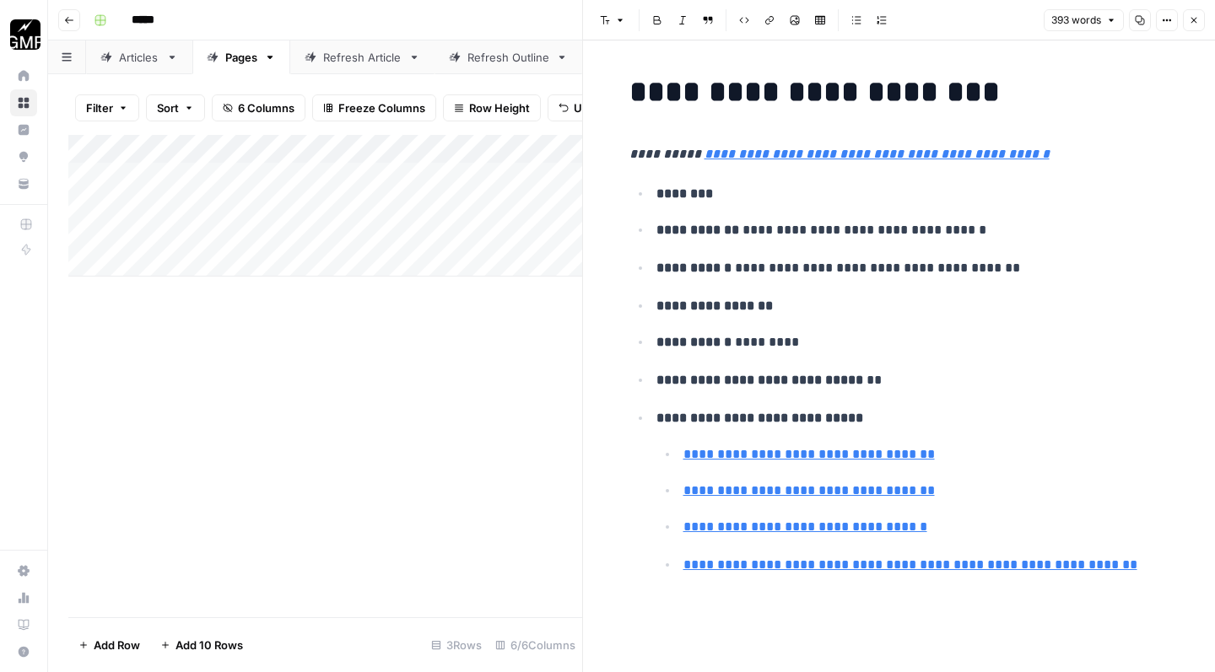
scroll to position [0, 0]
type input "[URL][DOMAIN_NAME]"
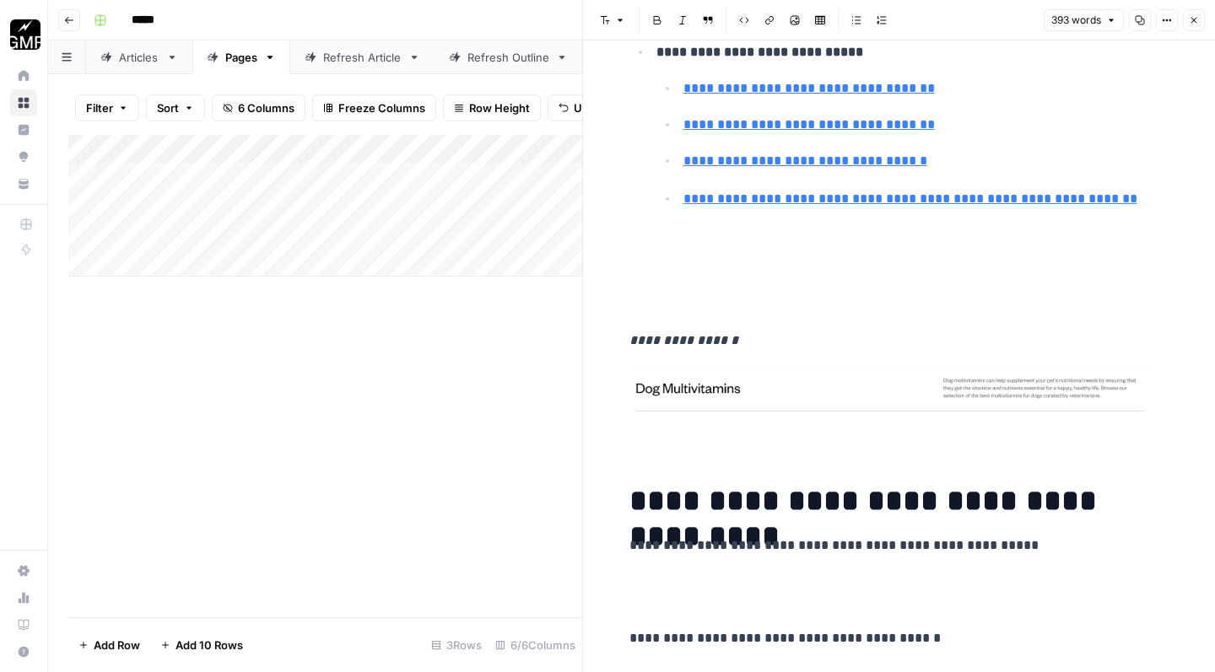
scroll to position [267, 0]
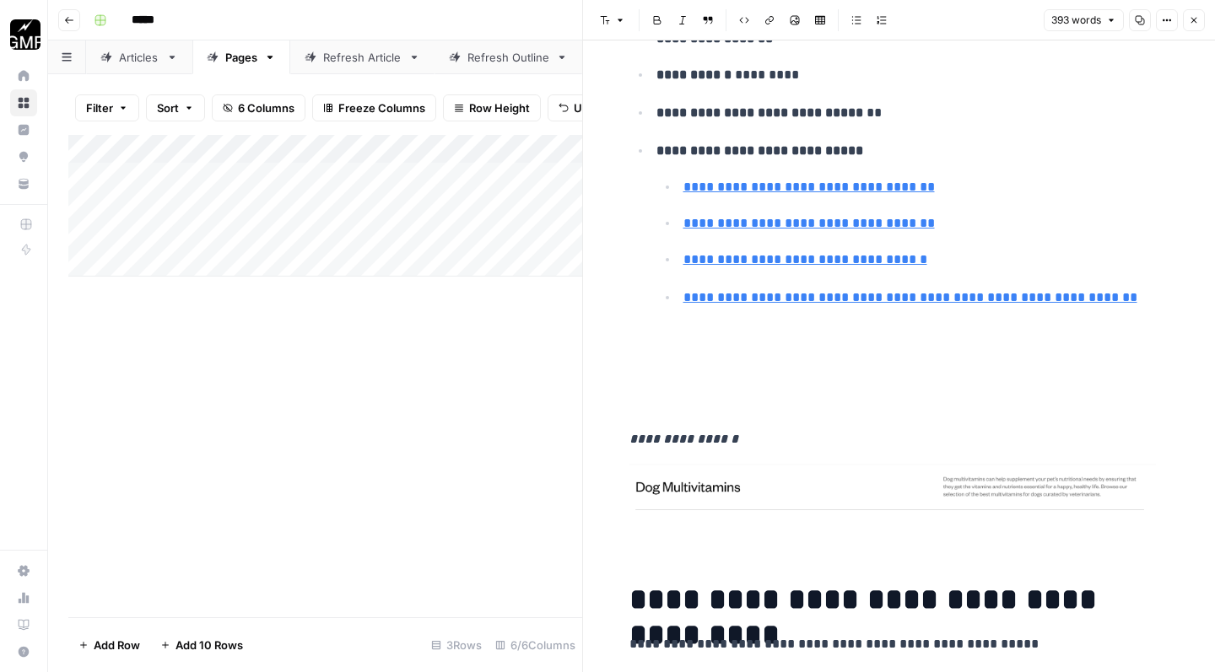
click at [757, 380] on p at bounding box center [899, 371] width 540 height 88
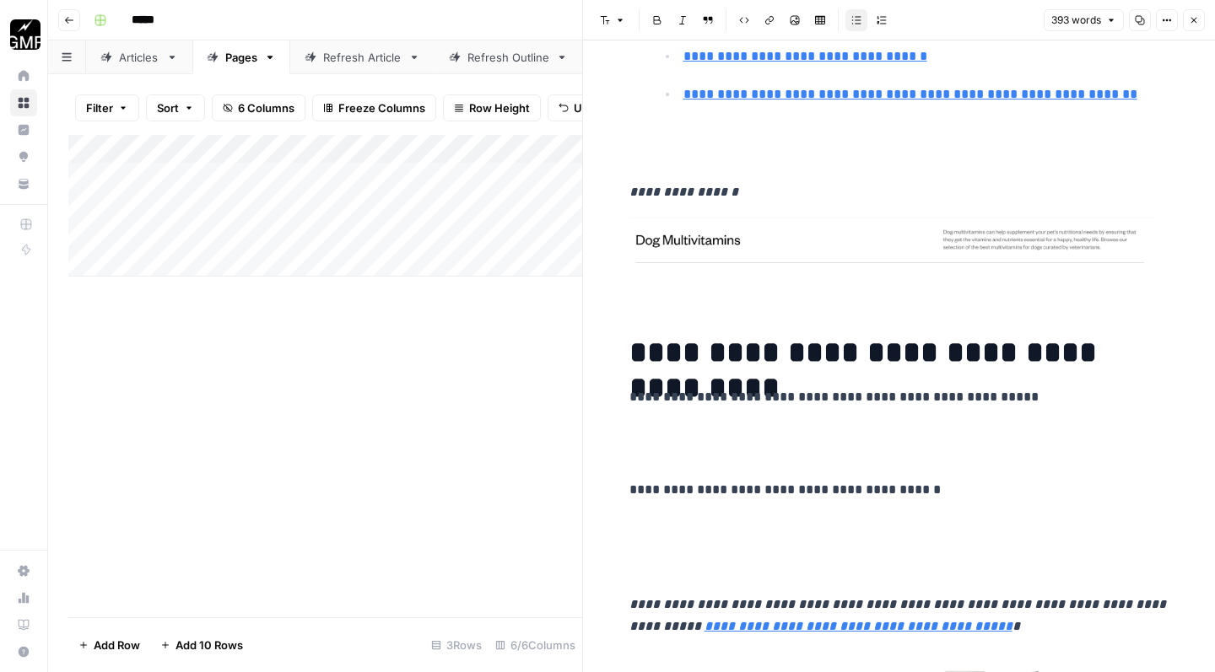
scroll to position [477, 0]
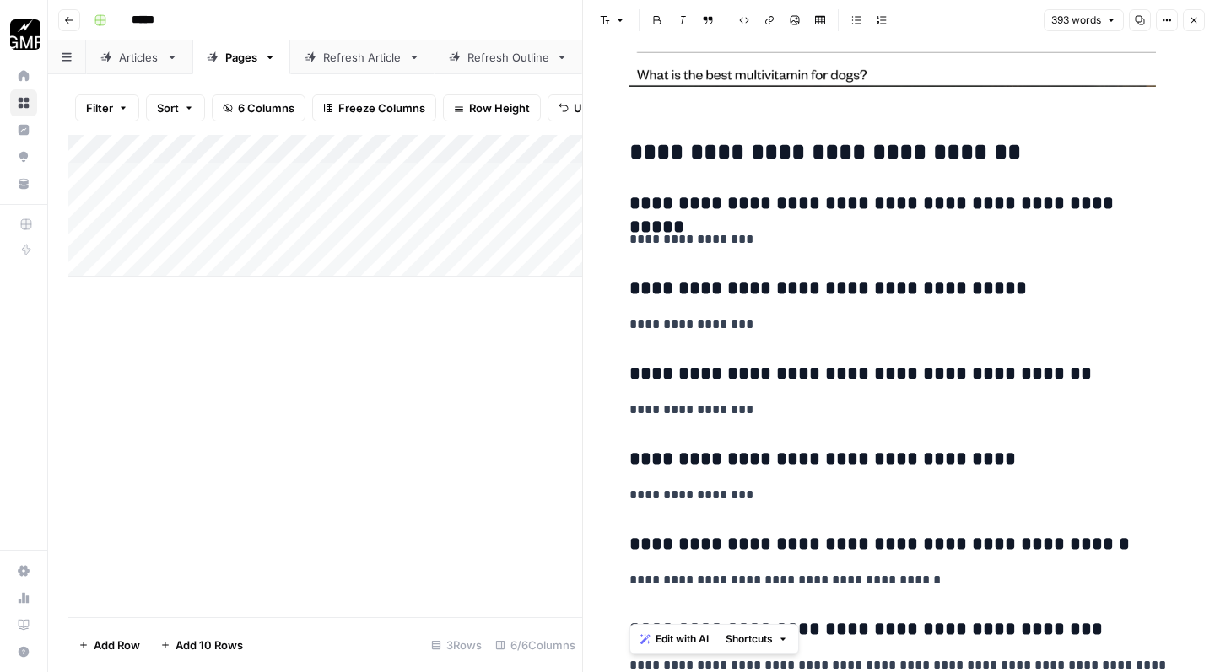
scroll to position [4446, 0]
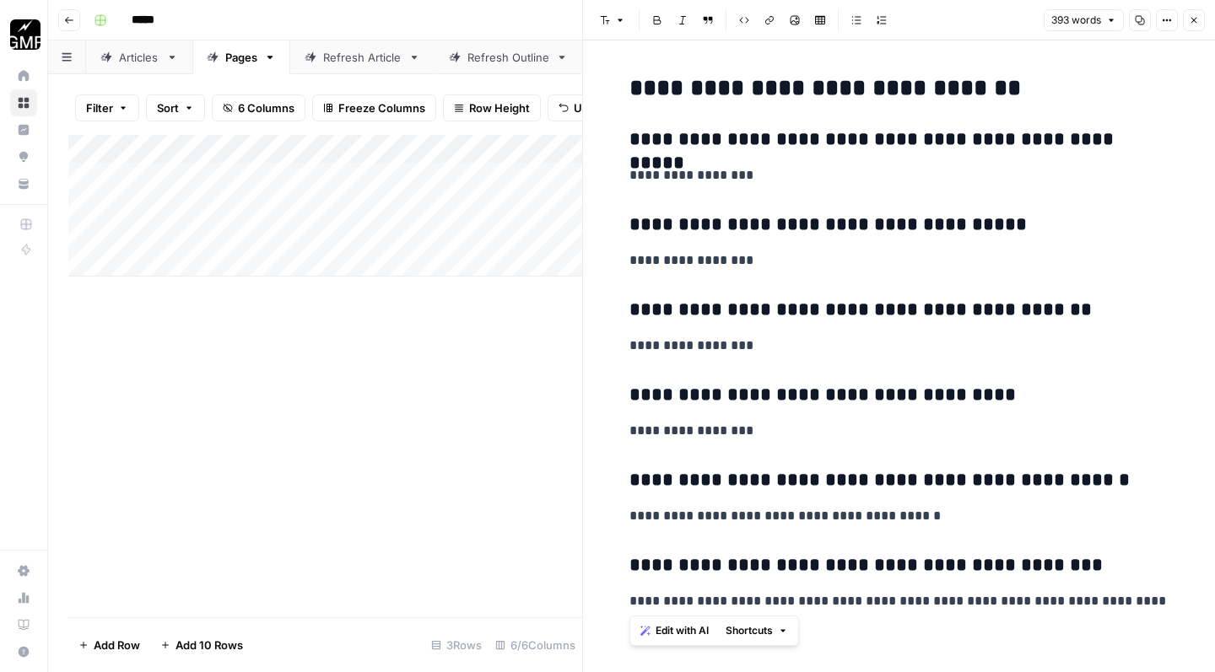
drag, startPoint x: 628, startPoint y: 97, endPoint x: 1214, endPoint y: 671, distance: 820.8
click at [1214, 671] on div "**********" at bounding box center [899, 356] width 632 height 632
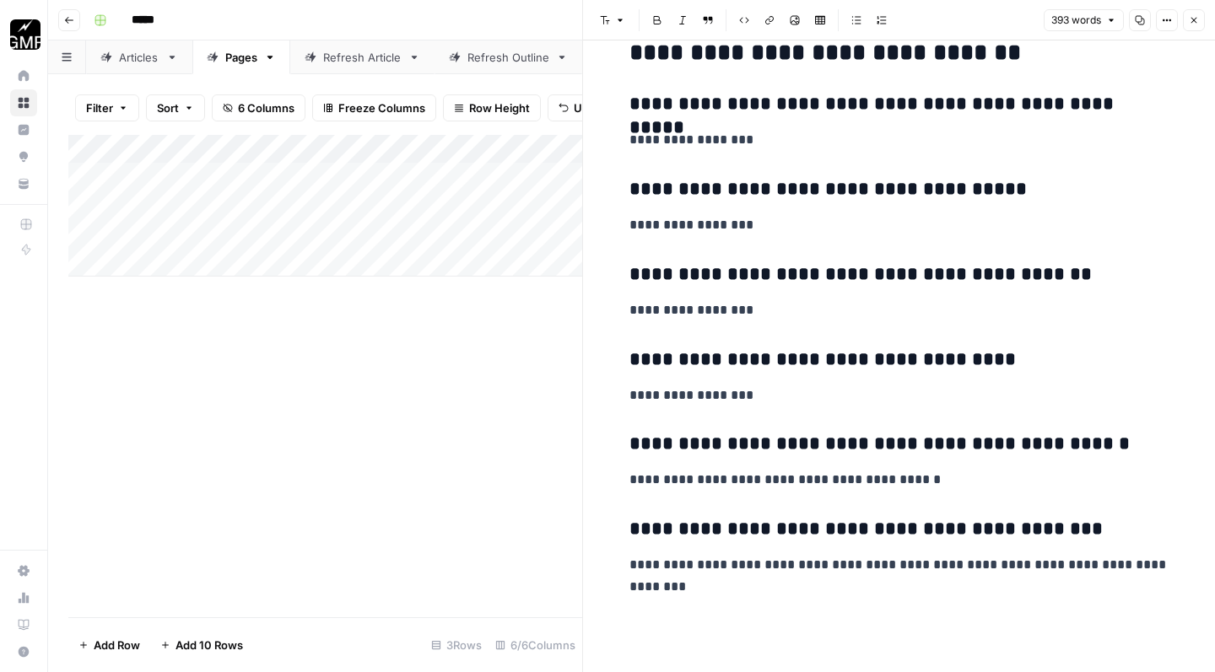
scroll to position [4590, 0]
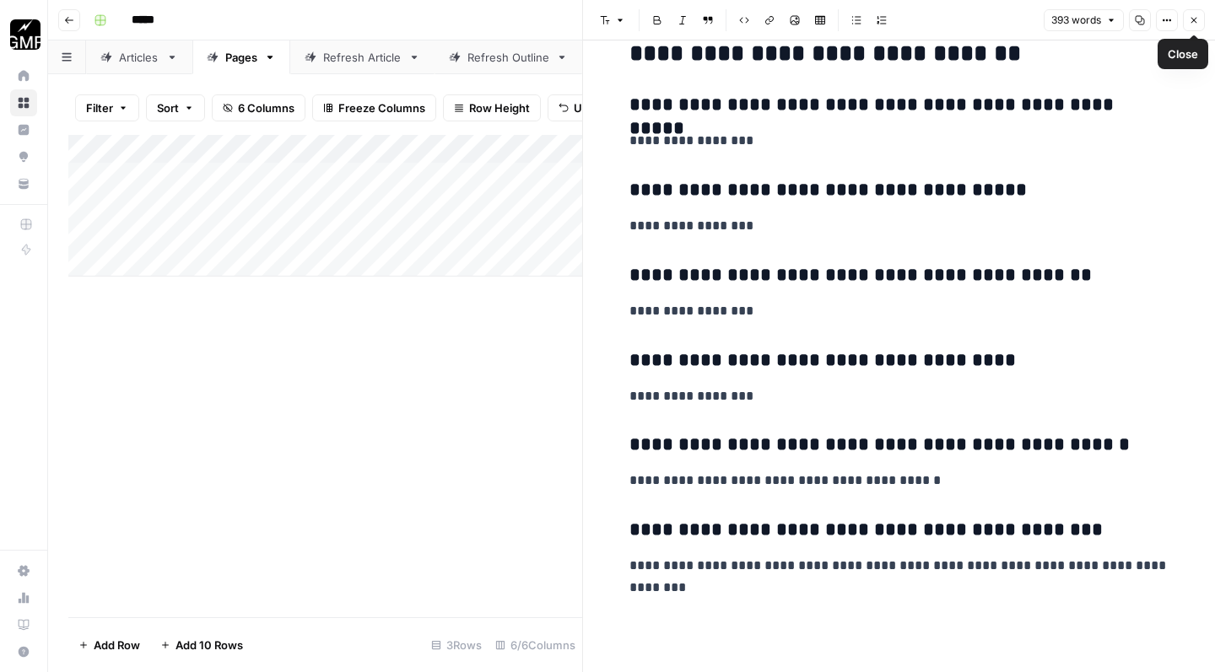
click at [1197, 19] on icon "button" at bounding box center [1194, 20] width 10 height 10
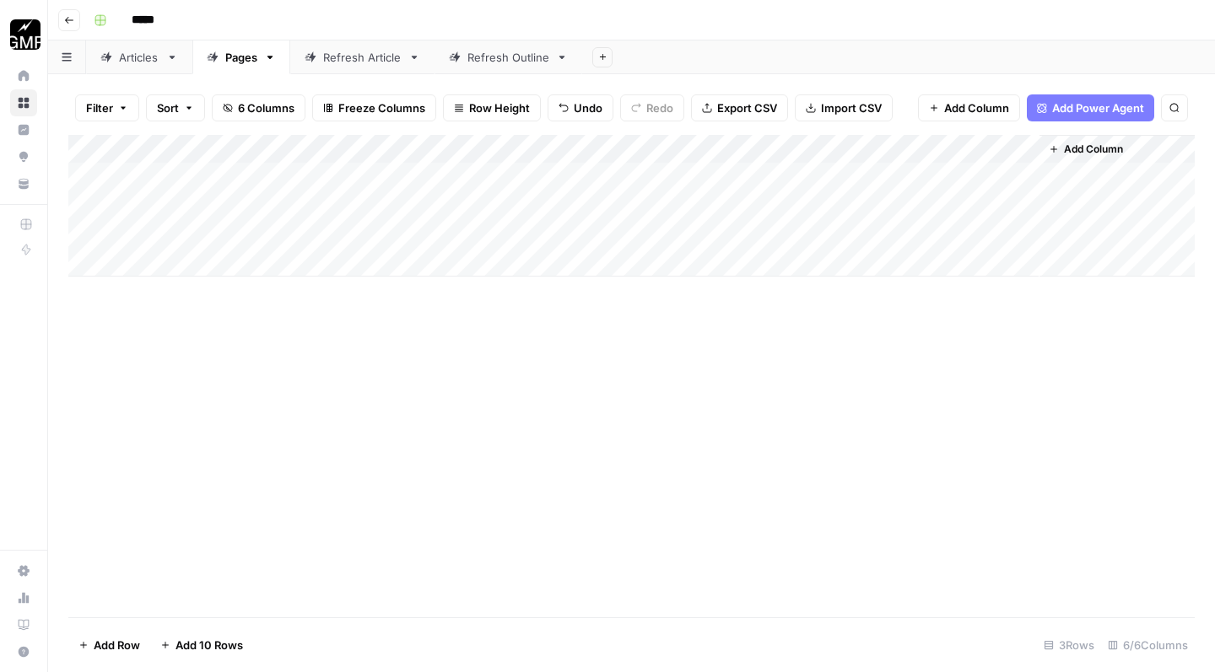
click at [388, 232] on div "Add Column" at bounding box center [631, 206] width 1126 height 142
click at [375, 231] on div "Add Column" at bounding box center [631, 206] width 1126 height 142
drag, startPoint x: 569, startPoint y: 249, endPoint x: 236, endPoint y: 219, distance: 334.5
click at [236, 219] on body "**********" at bounding box center [607, 336] width 1215 height 672
click at [434, 423] on div "Add Column" at bounding box center [631, 376] width 1126 height 482
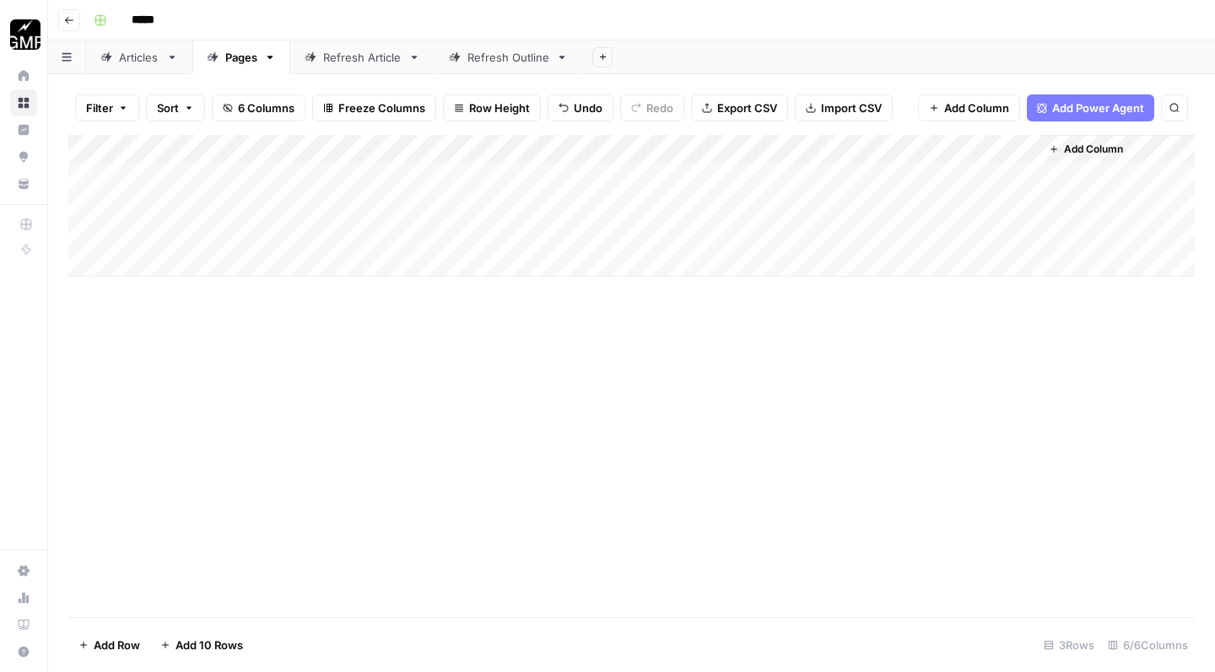
click at [322, 168] on div "Add Column" at bounding box center [631, 206] width 1126 height 142
click at [322, 173] on div "Add Column" at bounding box center [631, 206] width 1126 height 142
type textarea "**********"
click at [335, 308] on div "Add Column" at bounding box center [631, 376] width 1126 height 482
click at [326, 195] on div "Add Column" at bounding box center [631, 206] width 1126 height 142
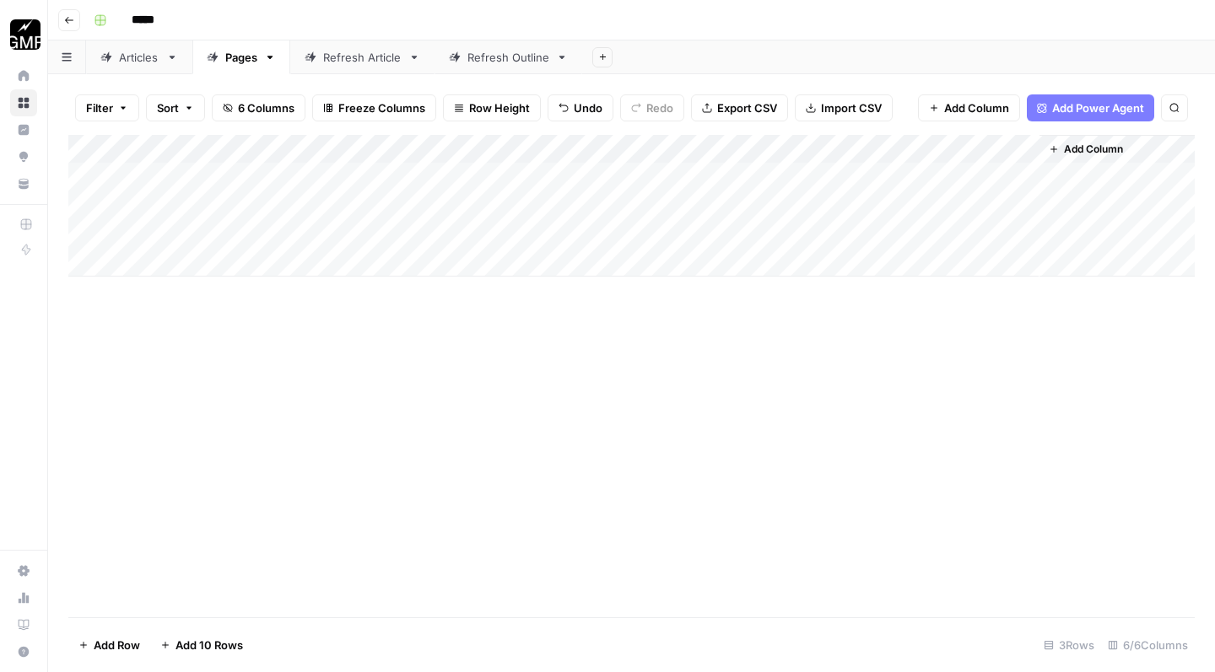
click at [326, 195] on div "Add Column" at bounding box center [631, 206] width 1126 height 142
type textarea "**********"
click at [413, 380] on div "Add Column" at bounding box center [631, 376] width 1126 height 482
click at [696, 170] on div "Add Column" at bounding box center [631, 206] width 1126 height 142
click at [696, 171] on div "Add Column" at bounding box center [631, 206] width 1126 height 142
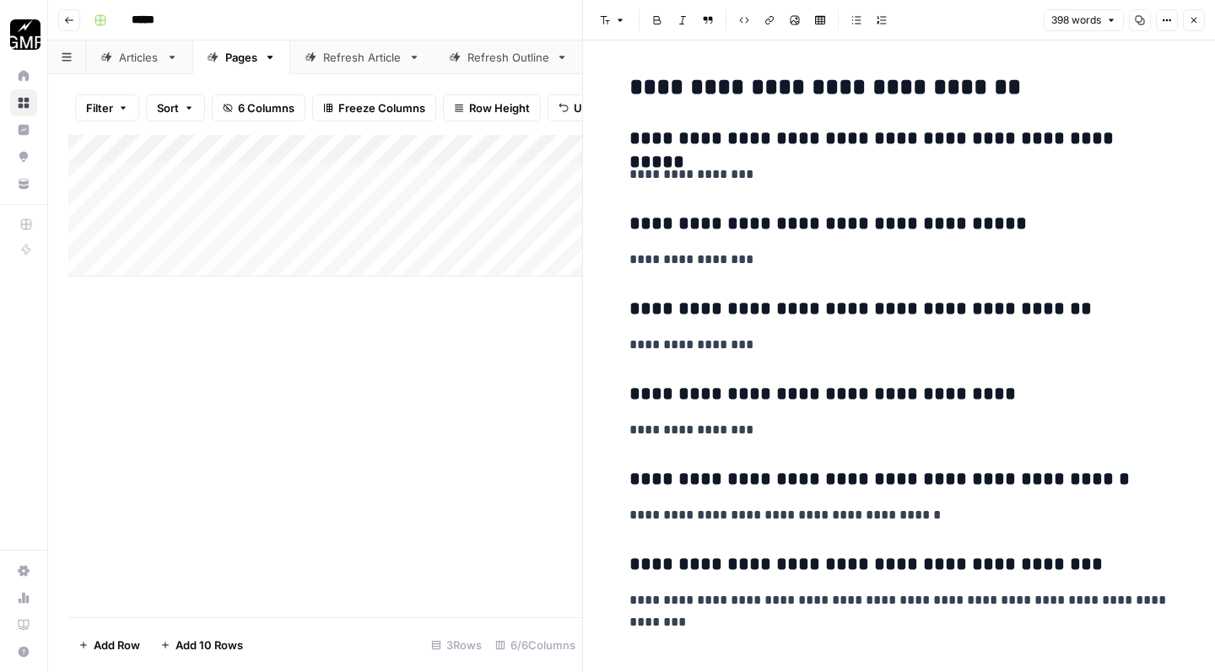
scroll to position [3791, 0]
click at [1195, 22] on icon "button" at bounding box center [1194, 21] width 6 height 6
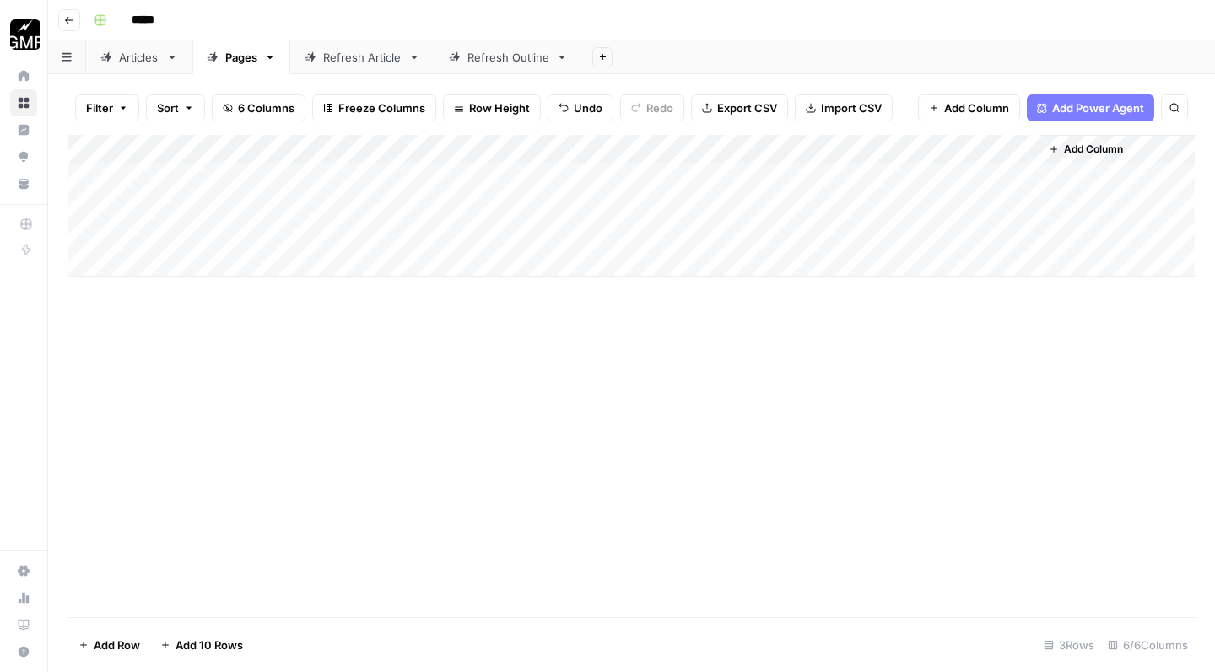
click at [810, 171] on div "Add Column" at bounding box center [631, 206] width 1126 height 142
click at [849, 171] on div "Add Column" at bounding box center [631, 206] width 1126 height 142
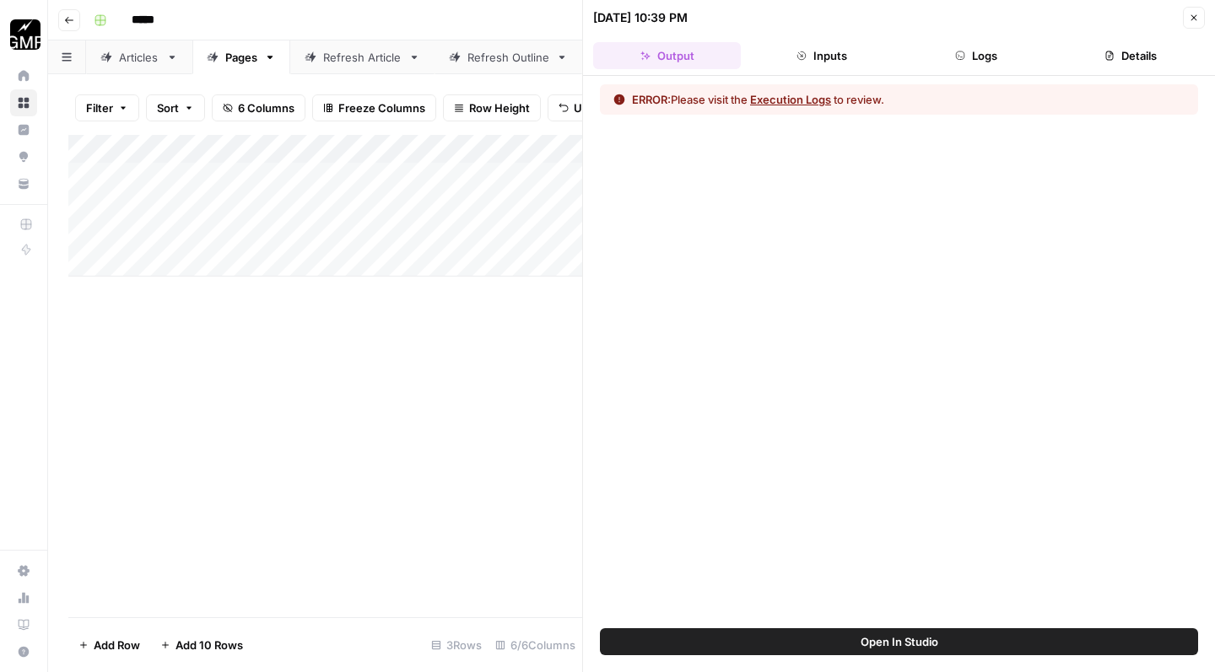
click at [806, 101] on button "Execution Logs" at bounding box center [790, 99] width 81 height 17
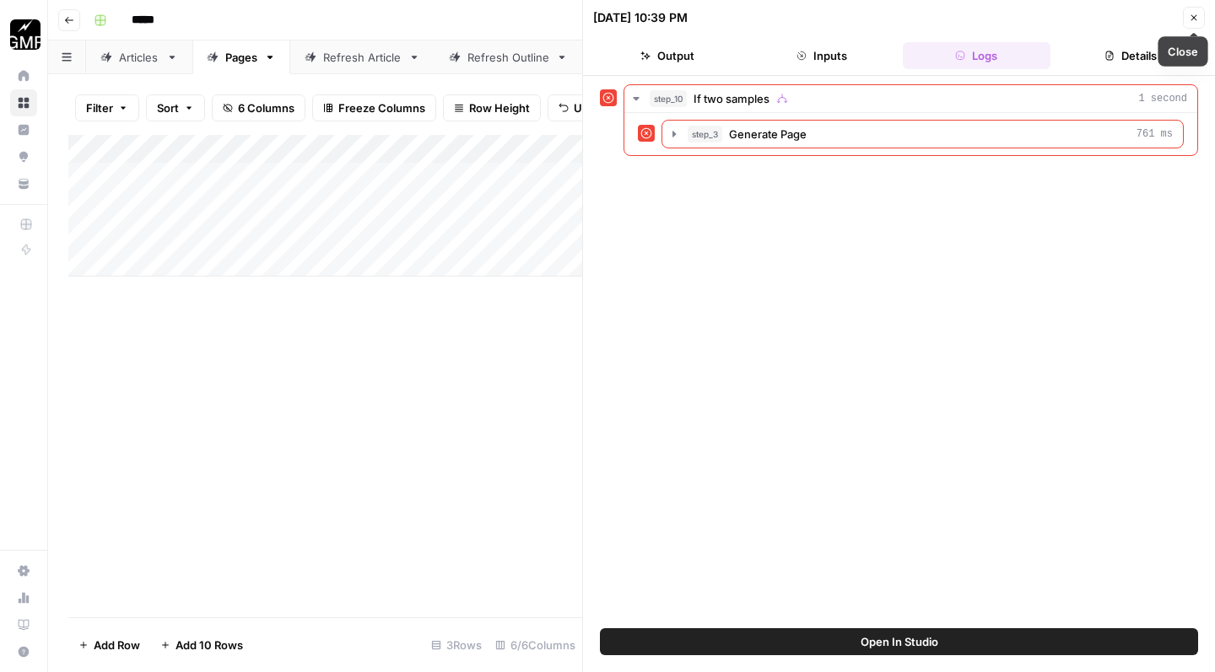
click at [1193, 15] on icon "button" at bounding box center [1194, 18] width 10 height 10
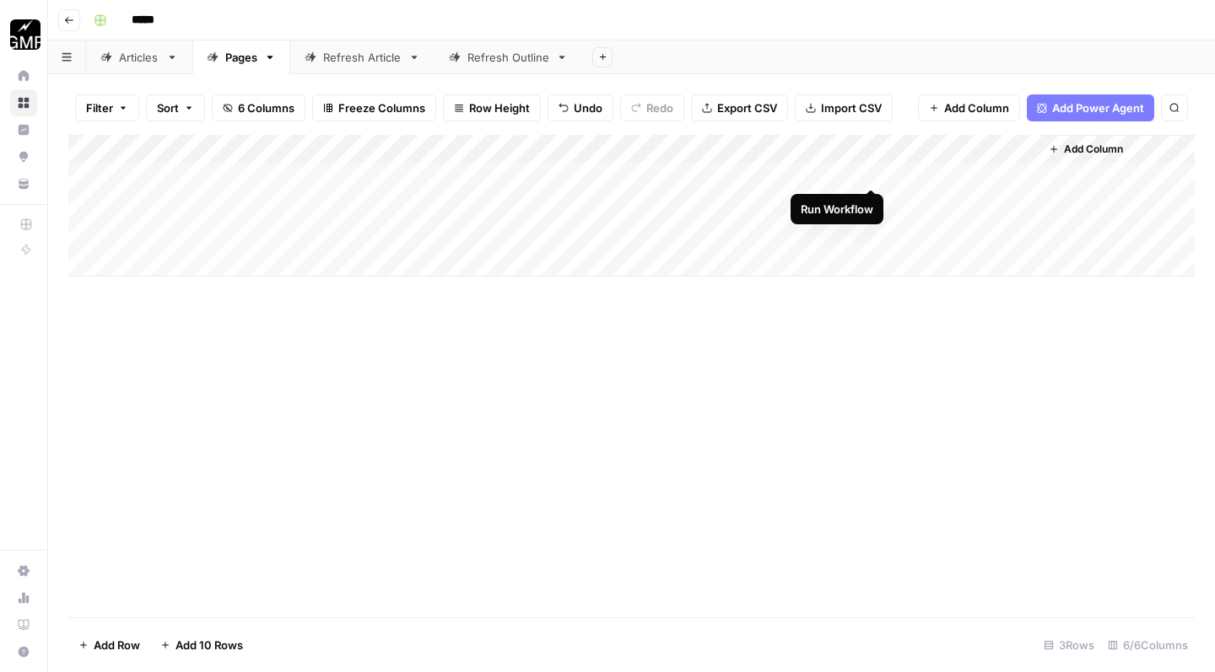
click at [872, 170] on div "Add Column" at bounding box center [631, 206] width 1126 height 142
click at [373, 169] on div "Add Column" at bounding box center [631, 206] width 1126 height 142
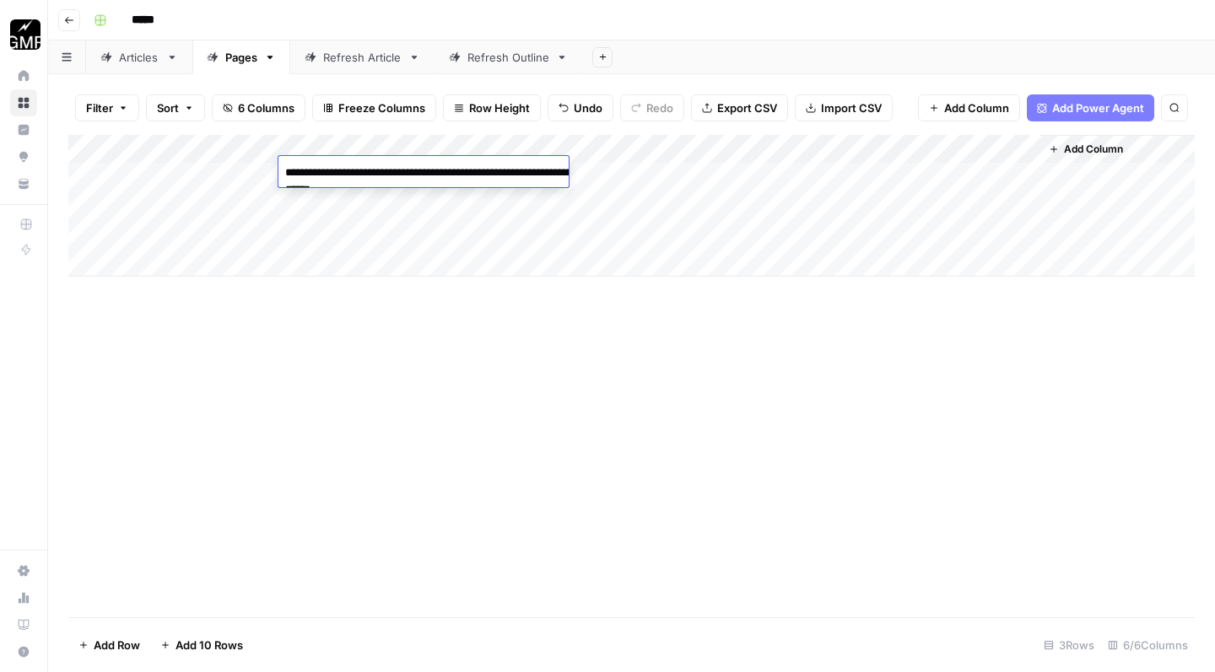
drag, startPoint x: 288, startPoint y: 174, endPoint x: 693, endPoint y: 283, distance: 419.5
click at [690, 280] on body "**********" at bounding box center [607, 336] width 1215 height 672
click at [652, 418] on div "Add Column" at bounding box center [631, 376] width 1126 height 482
click at [331, 195] on div "Add Column" at bounding box center [631, 206] width 1126 height 142
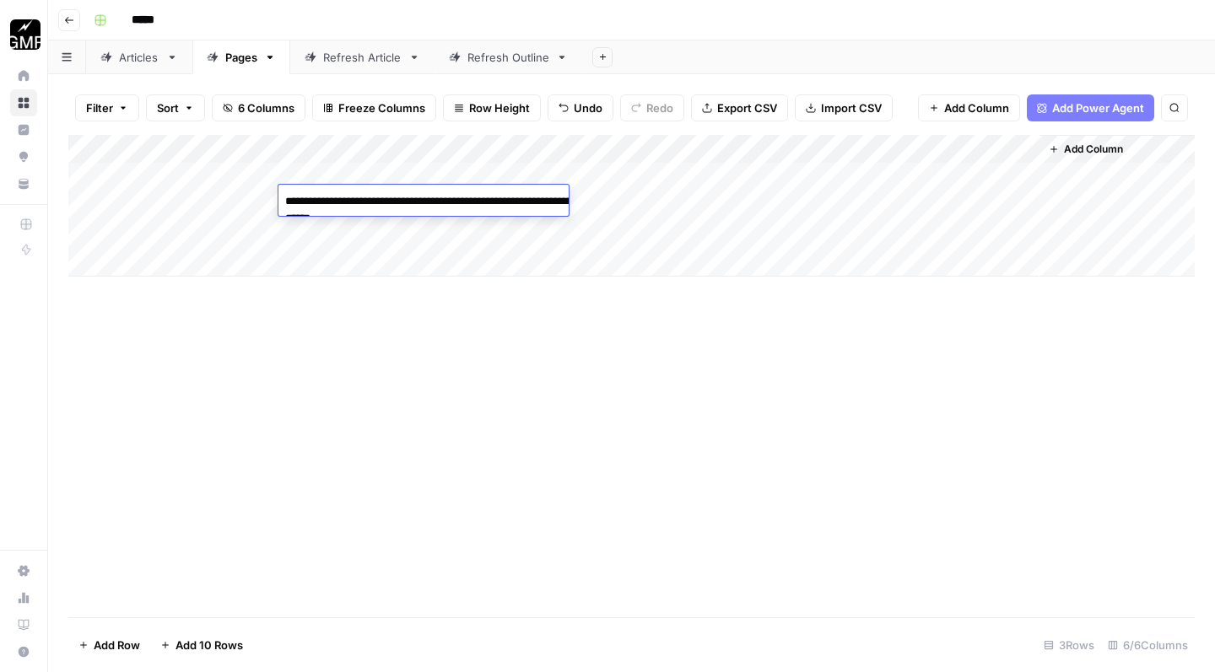
click at [285, 206] on textarea "**********" at bounding box center [446, 210] width 337 height 40
click at [480, 381] on div "Add Column" at bounding box center [631, 376] width 1126 height 482
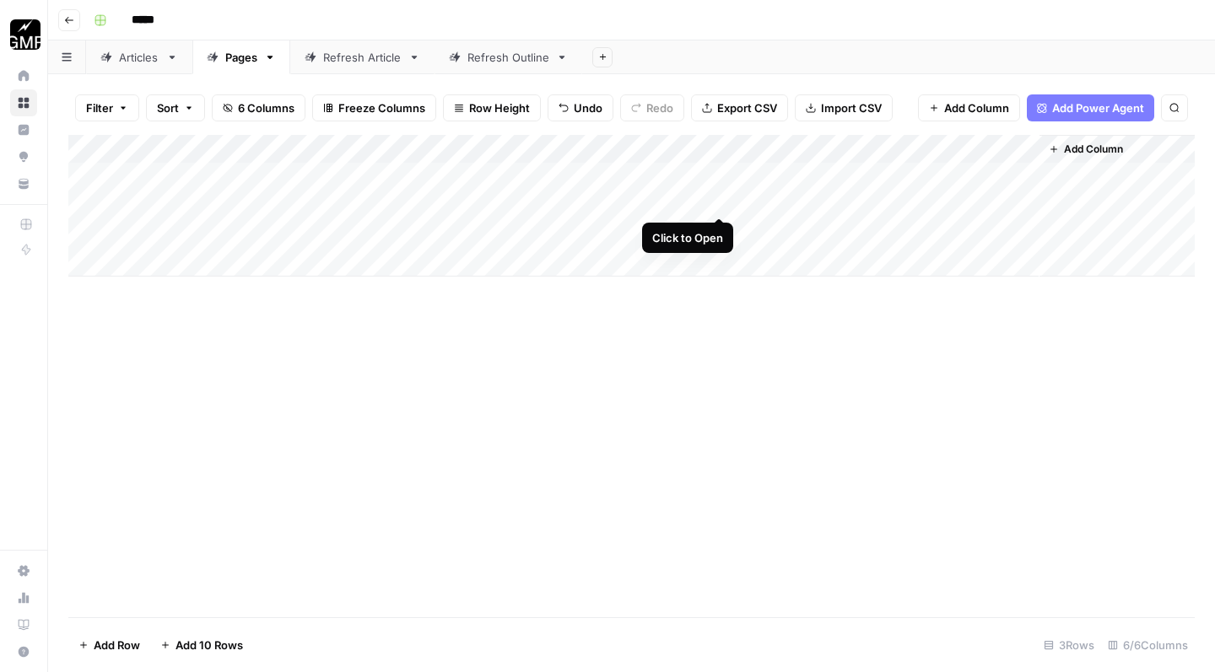
click at [719, 200] on div "Add Column" at bounding box center [631, 206] width 1126 height 142
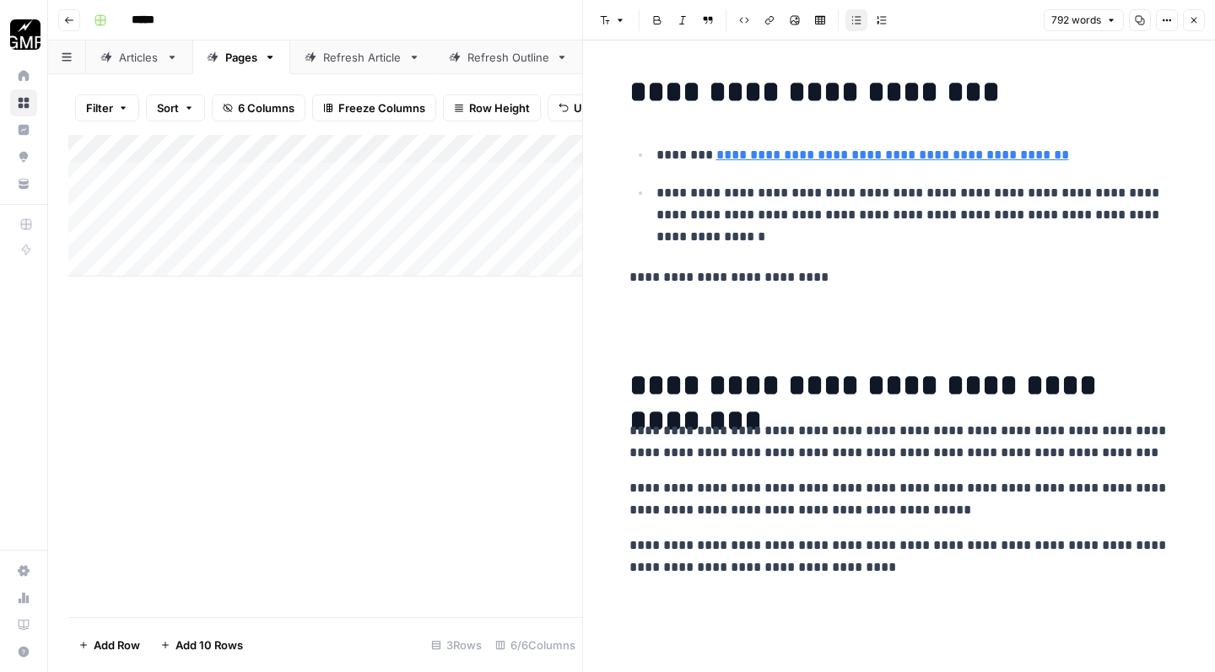
drag, startPoint x: 617, startPoint y: 94, endPoint x: 860, endPoint y: 463, distance: 441.5
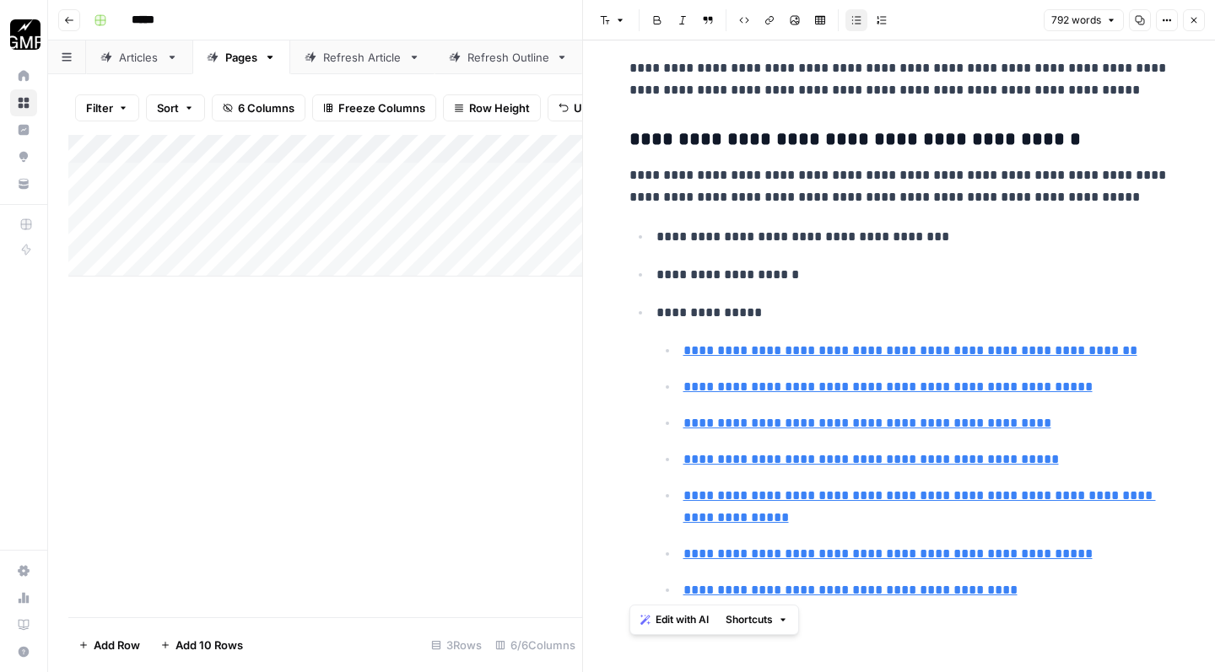
scroll to position [3548, 0]
drag, startPoint x: 633, startPoint y: 91, endPoint x: 1039, endPoint y: 671, distance: 708.6
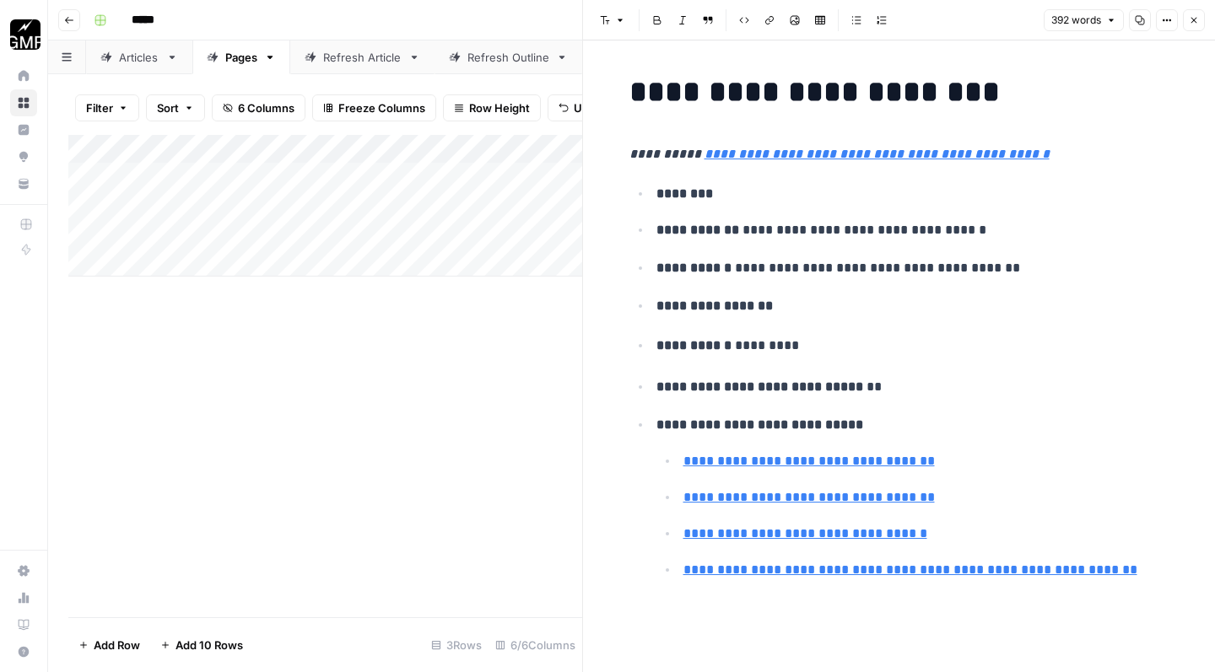
scroll to position [0, 0]
click at [1190, 19] on icon "button" at bounding box center [1194, 20] width 10 height 10
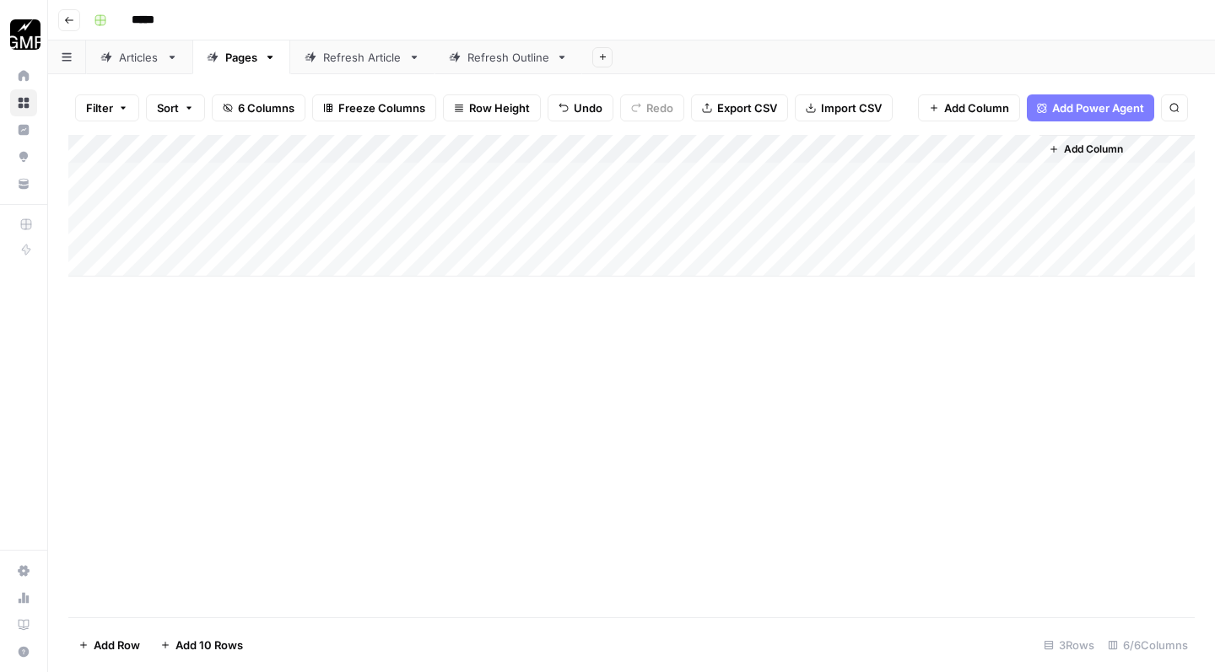
click at [807, 201] on div "Add Column" at bounding box center [631, 206] width 1126 height 142
click at [354, 61] on div "Refresh Article" at bounding box center [362, 57] width 78 height 17
click at [236, 58] on div "Pages" at bounding box center [241, 57] width 32 height 17
click at [359, 62] on div "Refresh Article" at bounding box center [362, 57] width 78 height 17
click at [230, 258] on div "Add Column" at bounding box center [631, 206] width 1126 height 142
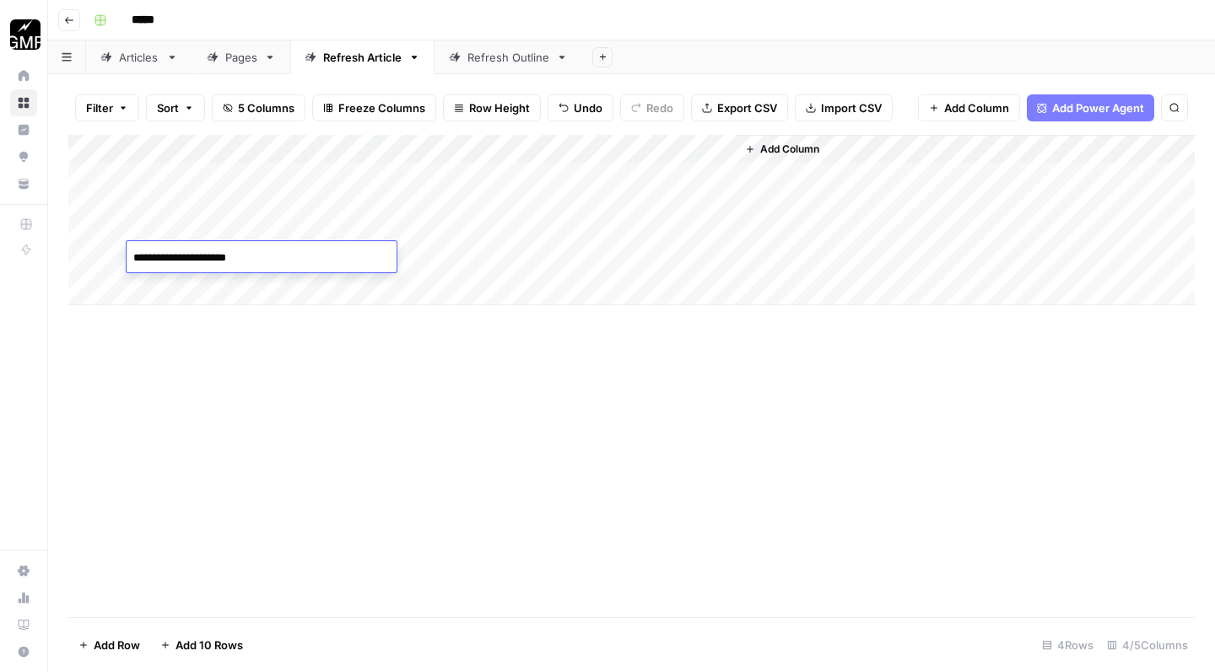
type textarea "**********"
click at [305, 488] on div "Add Column" at bounding box center [631, 376] width 1126 height 482
click at [417, 174] on div "Add Column" at bounding box center [631, 220] width 1126 height 170
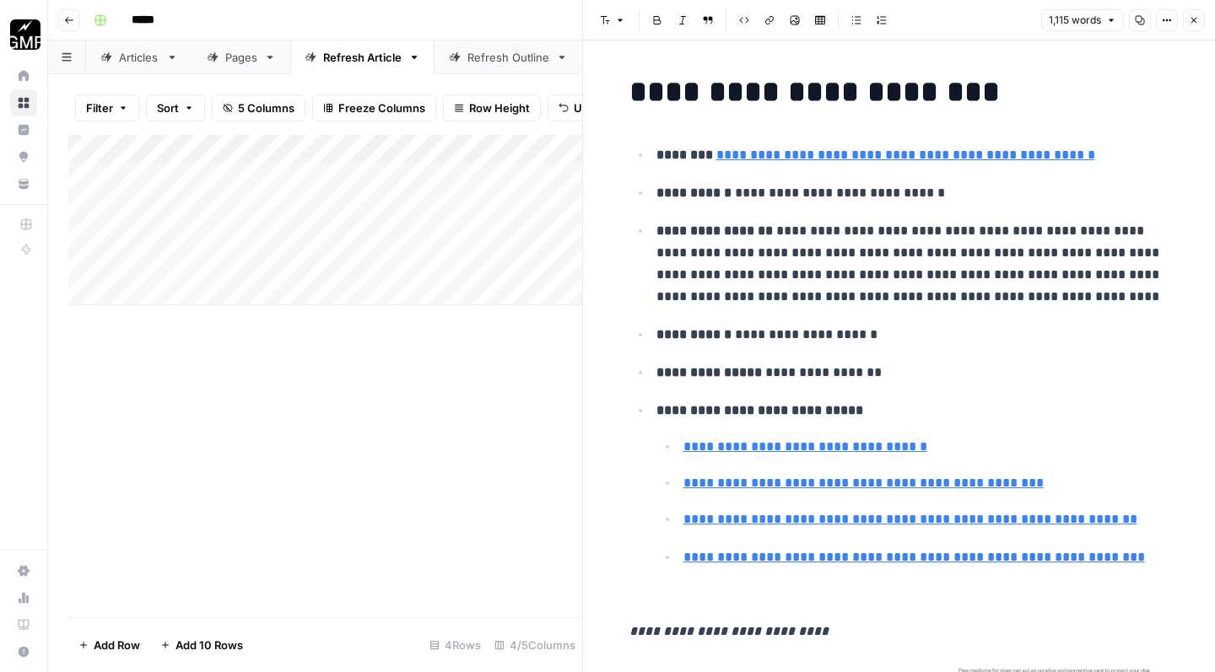
scroll to position [509, 0]
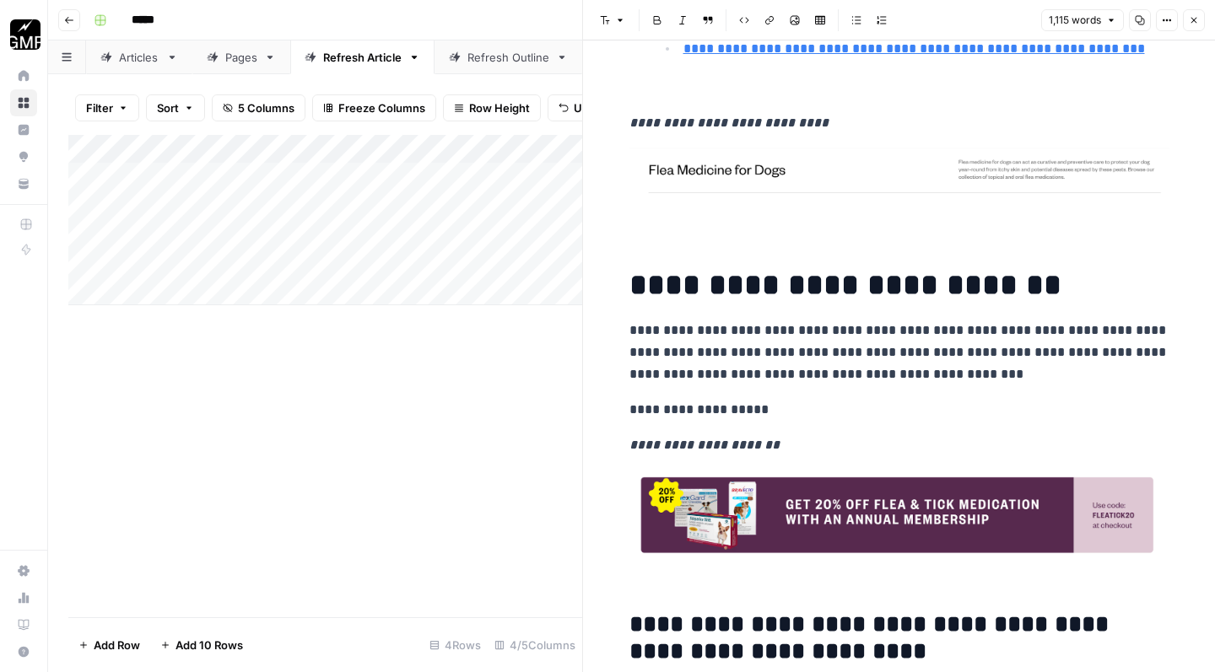
click at [1194, 23] on icon "button" at bounding box center [1194, 20] width 10 height 10
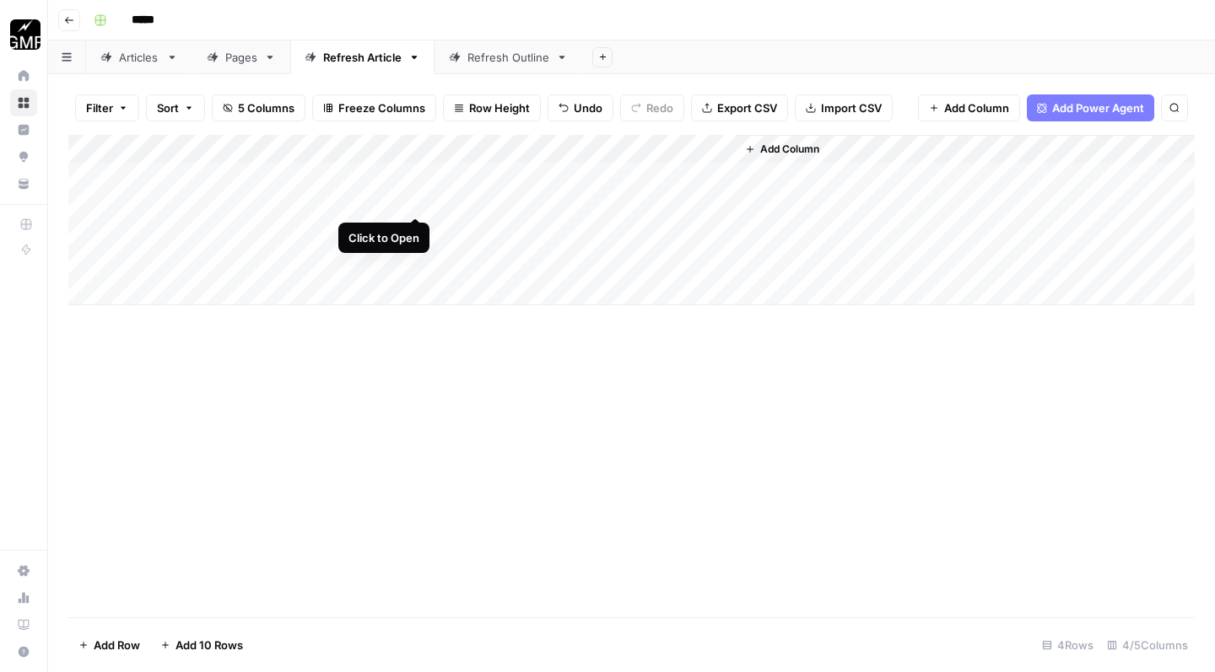
click at [416, 202] on div "Add Column" at bounding box center [631, 220] width 1126 height 170
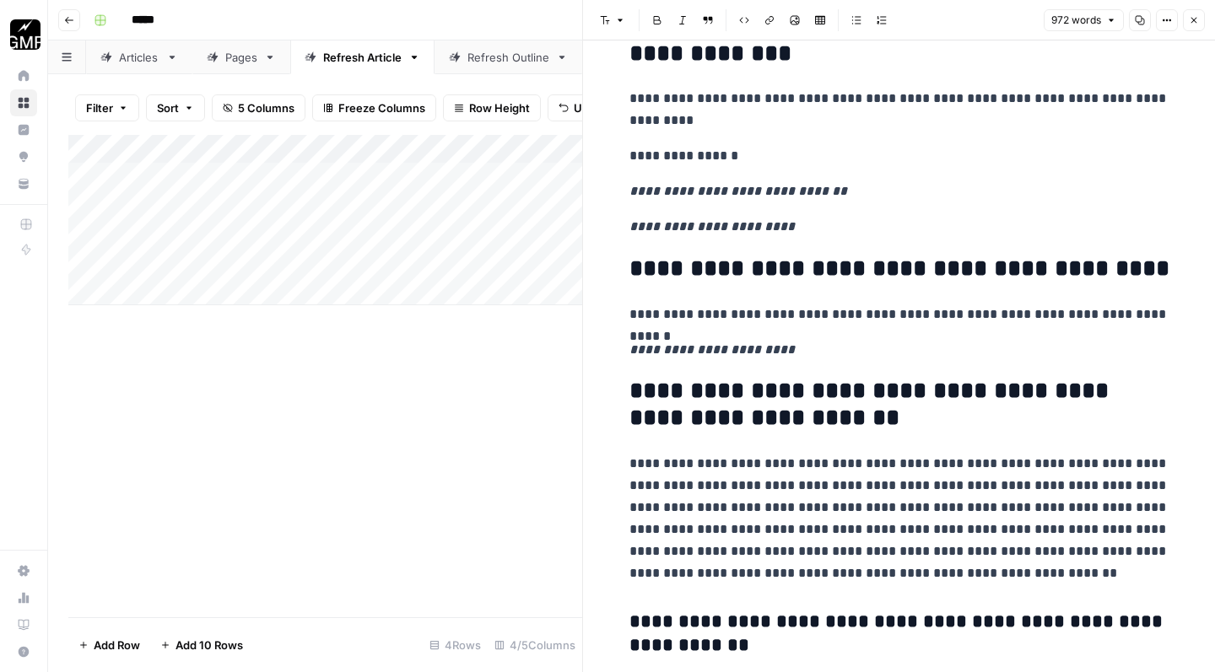
scroll to position [956, 0]
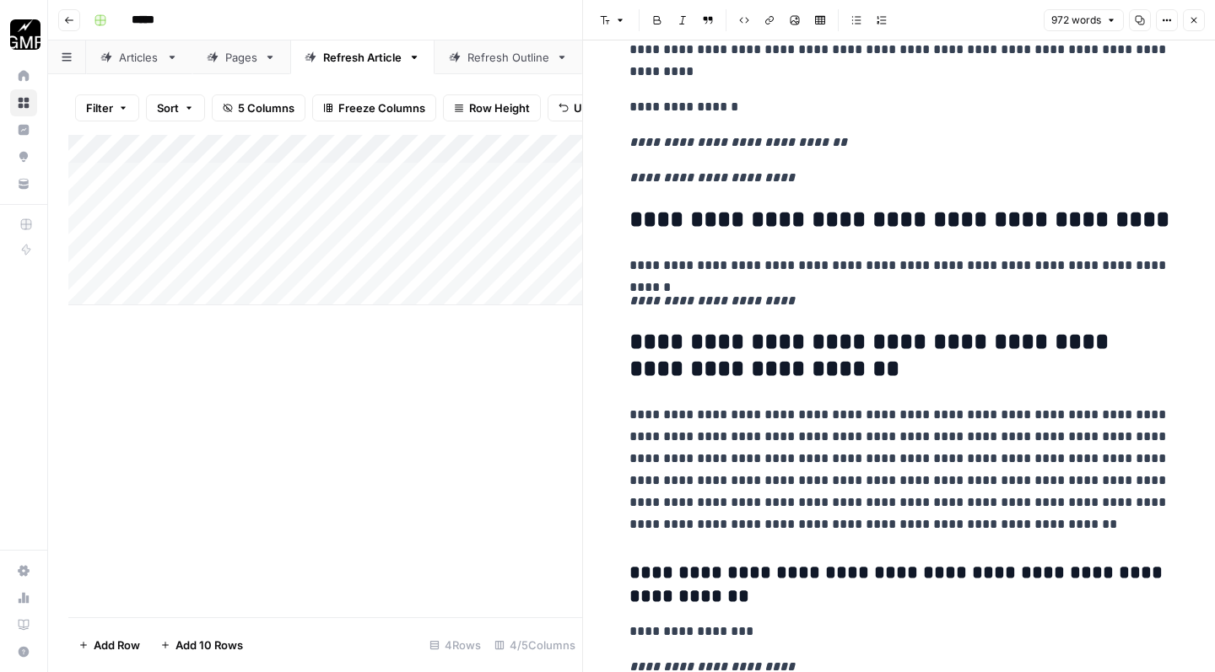
click at [1192, 24] on icon "button" at bounding box center [1194, 20] width 10 height 10
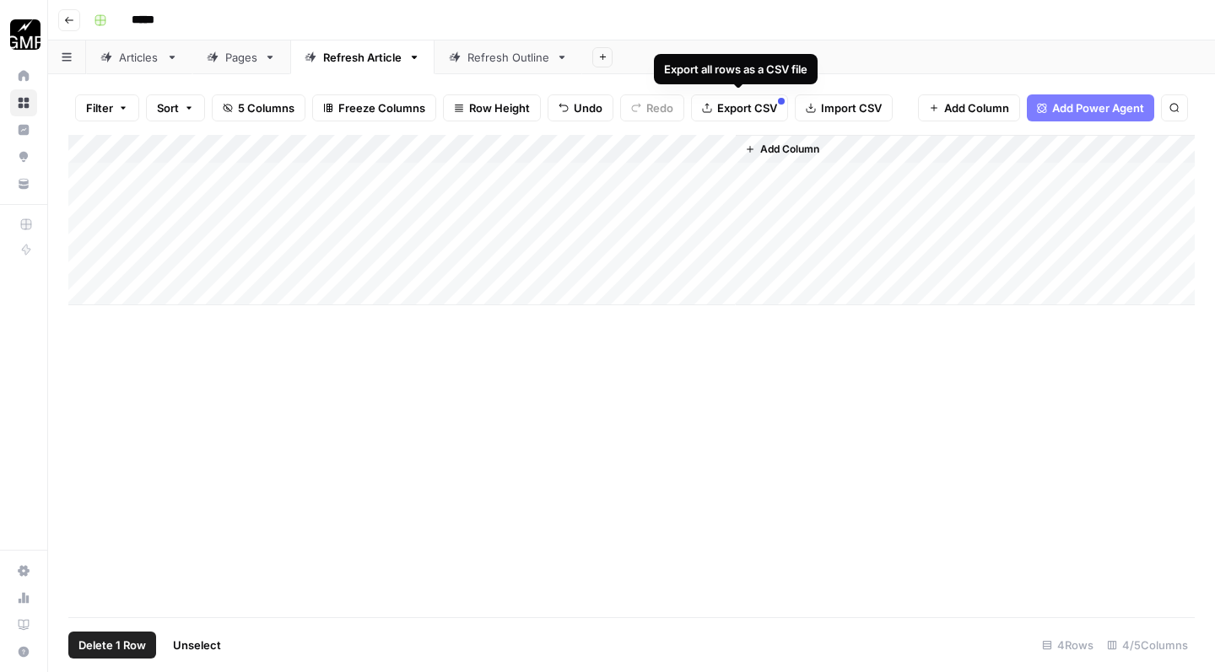
click at [86, 257] on div "Add Column" at bounding box center [631, 220] width 1126 height 170
click at [127, 652] on span "Delete 1 Row" at bounding box center [111, 645] width 67 height 17
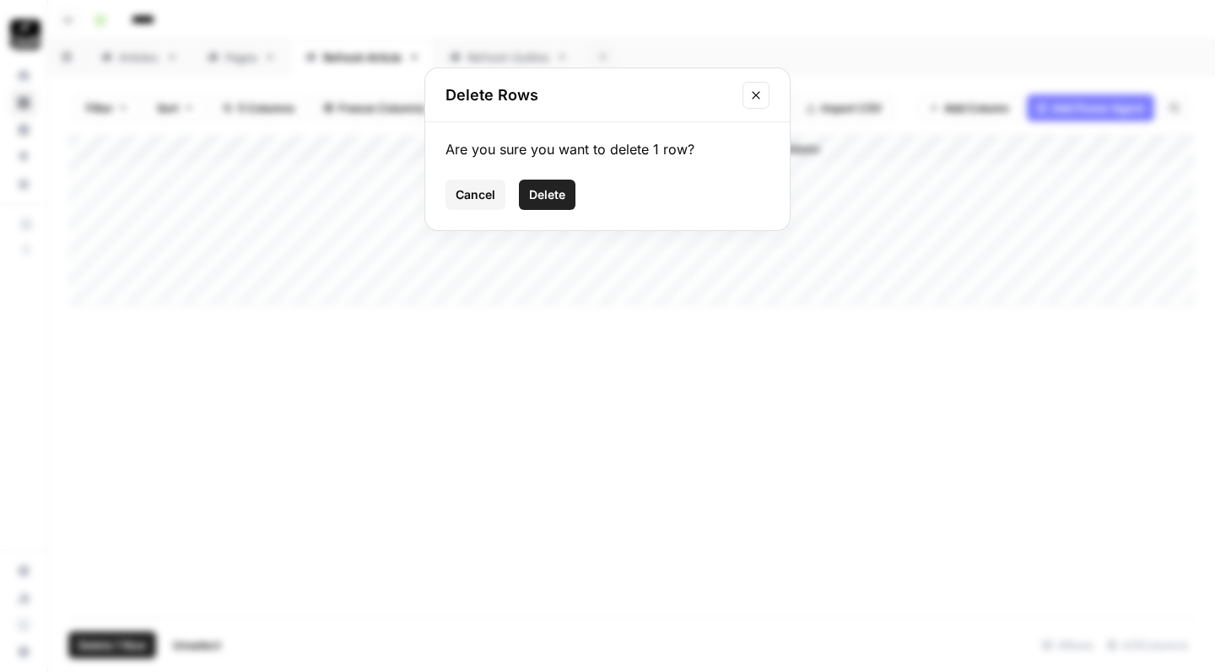
click at [558, 202] on span "Delete" at bounding box center [547, 194] width 36 height 17
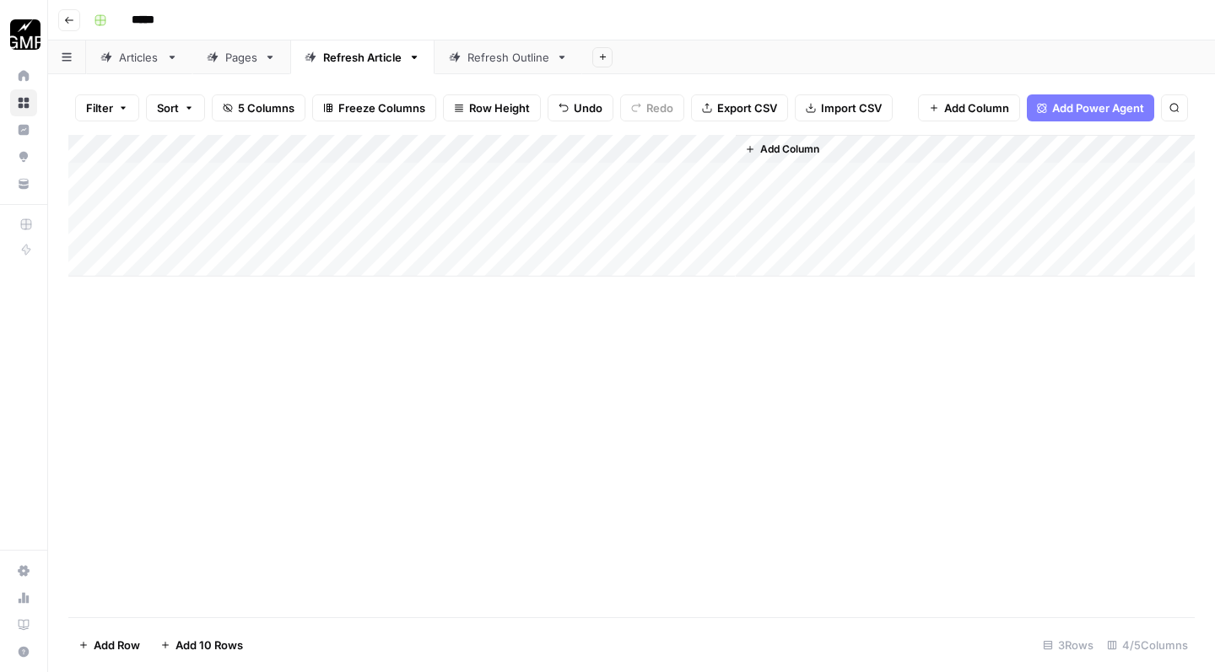
click at [244, 66] on link "Pages" at bounding box center [241, 57] width 98 height 34
click at [133, 61] on div "Articles" at bounding box center [139, 57] width 40 height 17
click at [368, 62] on div "Refresh Article" at bounding box center [362, 57] width 78 height 17
click at [718, 169] on div "Add Column" at bounding box center [631, 206] width 1126 height 142
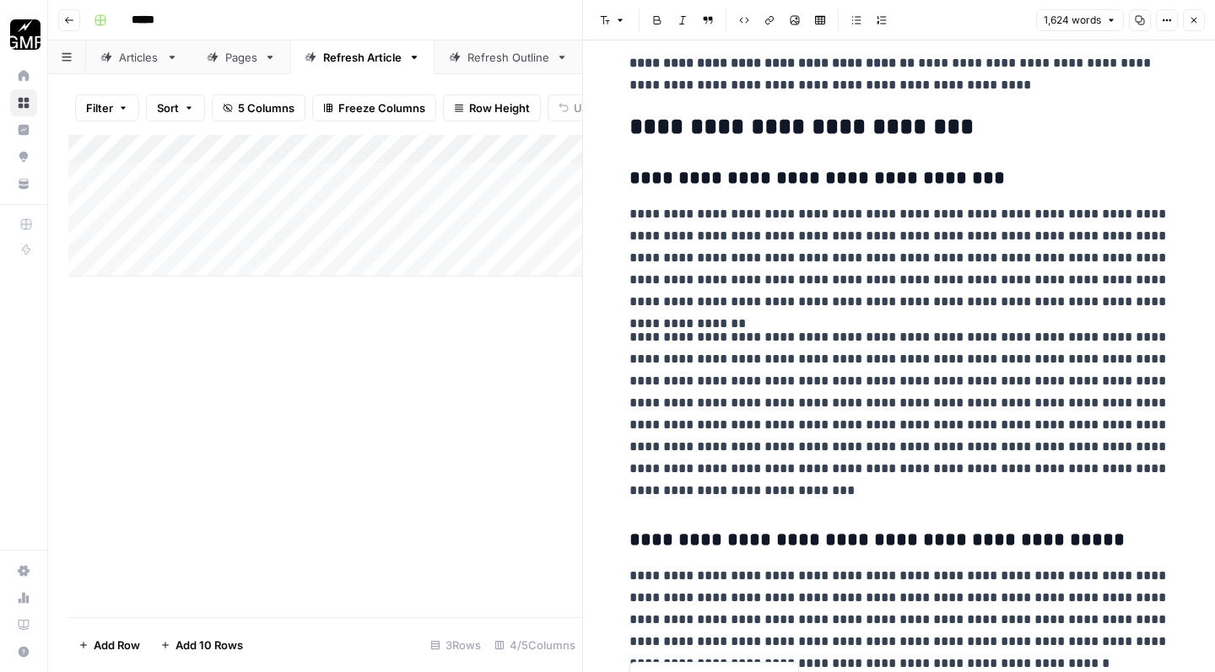
scroll to position [3563, 0]
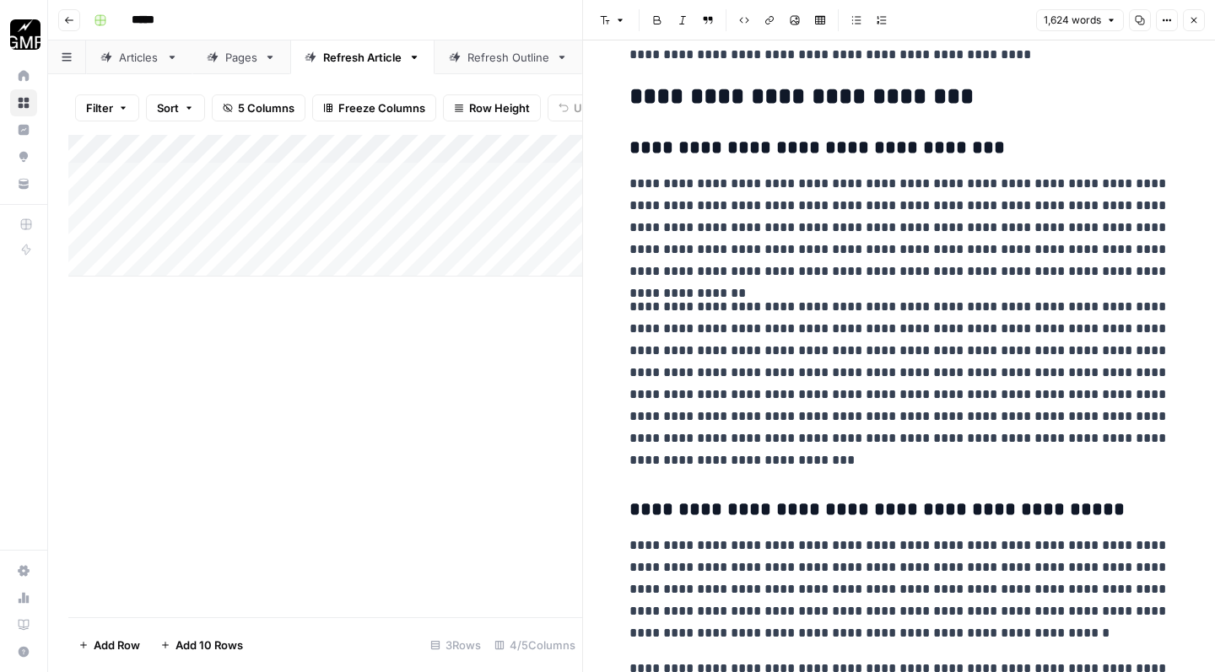
drag, startPoint x: 633, startPoint y: 95, endPoint x: 828, endPoint y: 645, distance: 583.8
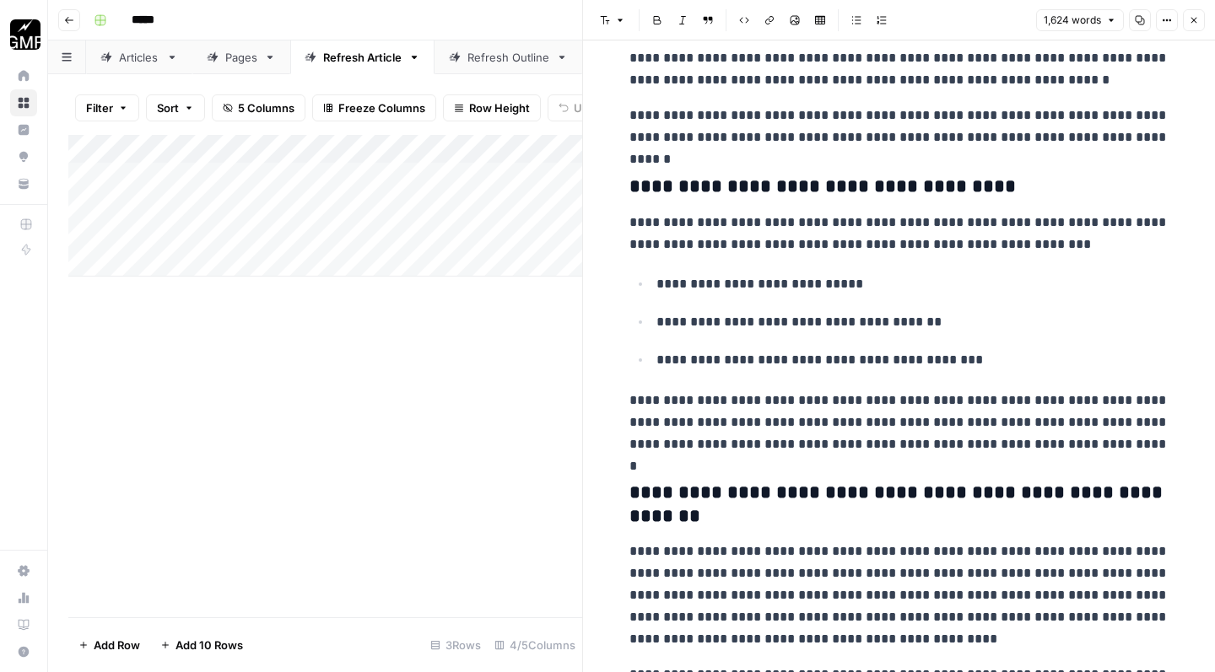
scroll to position [4536, 0]
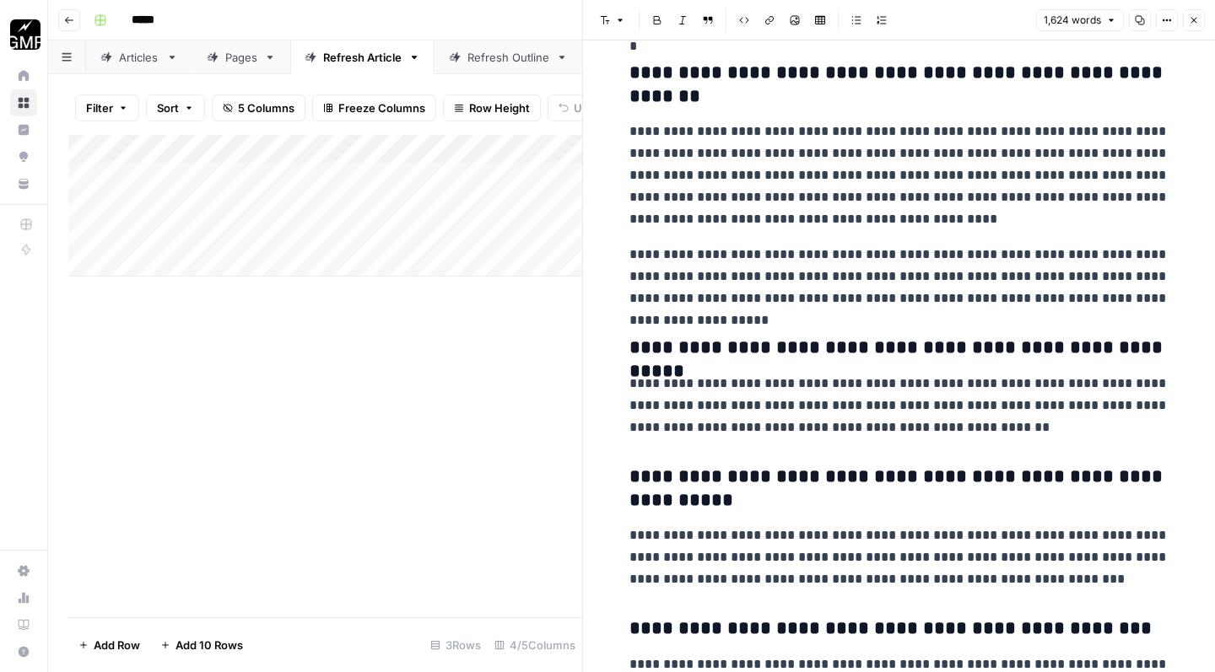
click at [1192, 21] on icon "button" at bounding box center [1194, 20] width 10 height 10
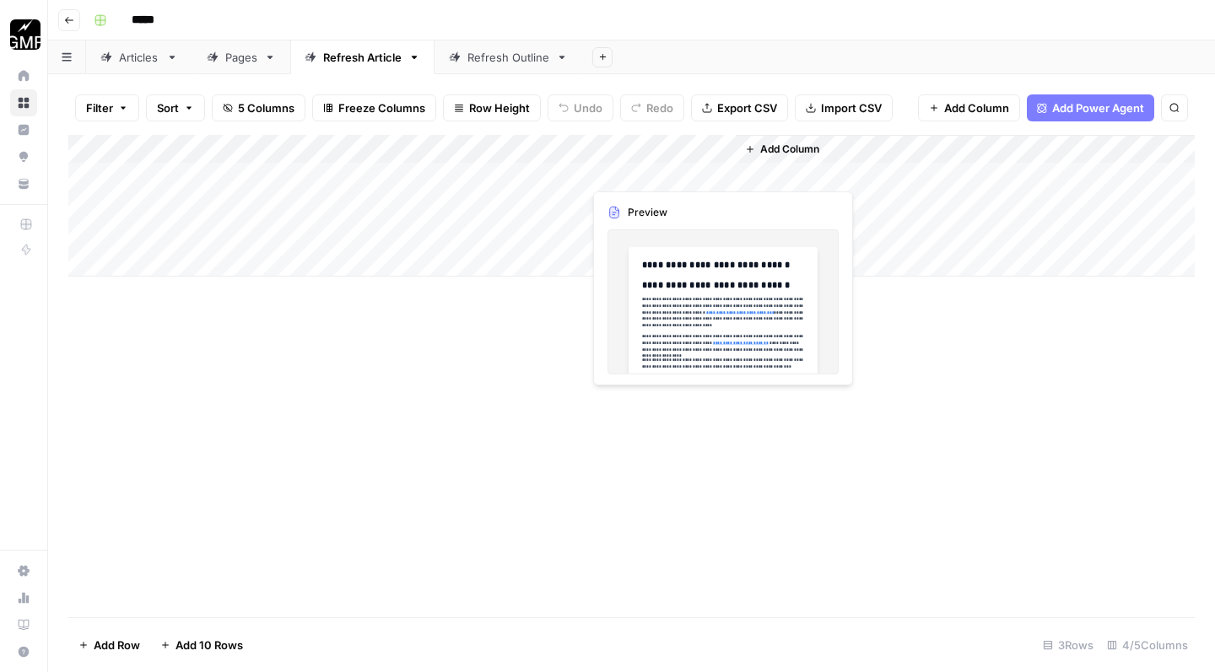
click at [719, 171] on div "Add Column" at bounding box center [631, 206] width 1126 height 142
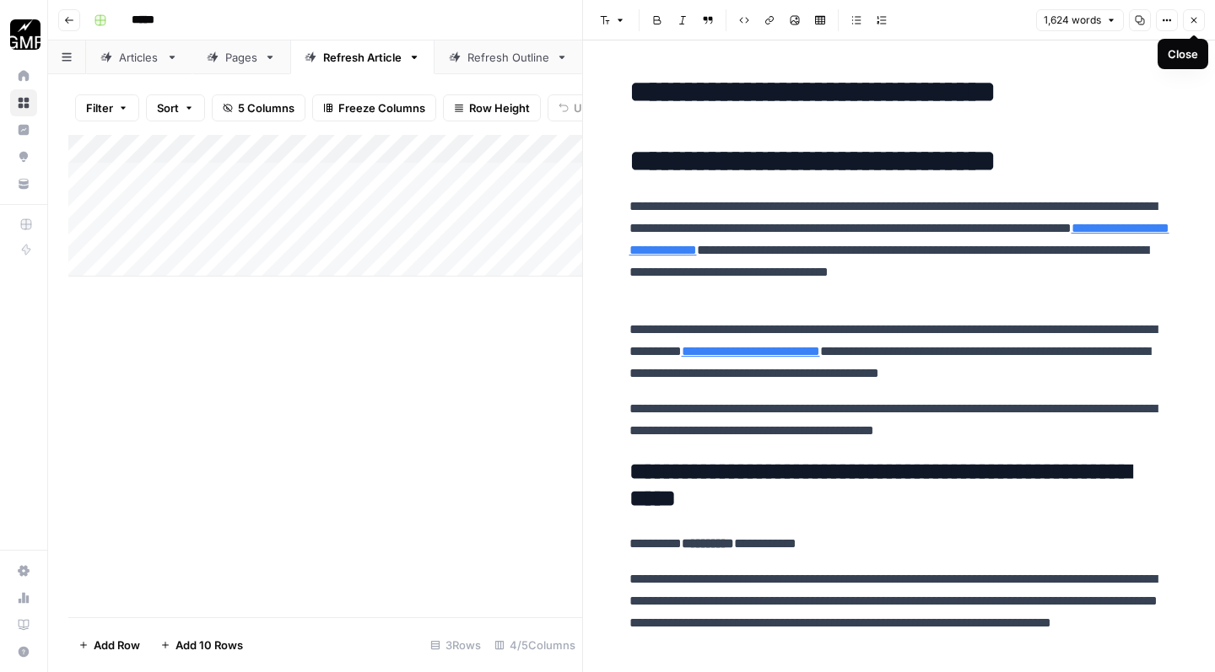
click at [1194, 20] on icon "button" at bounding box center [1194, 21] width 6 height 6
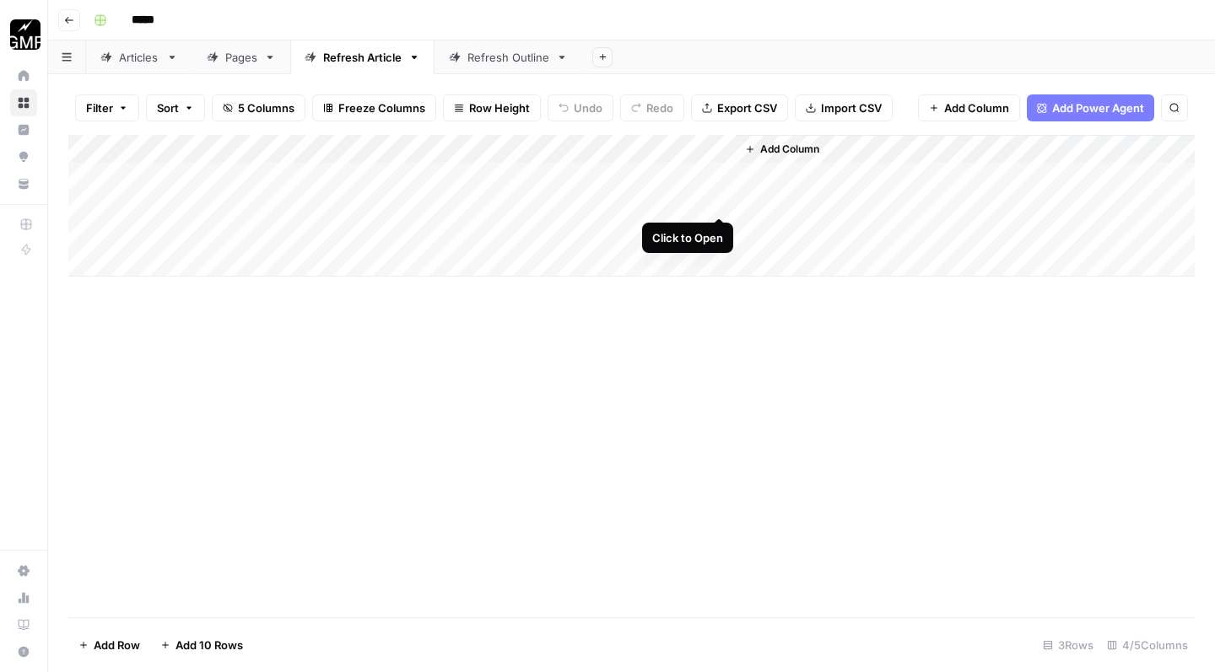
click at [720, 201] on div "Add Column" at bounding box center [631, 206] width 1126 height 142
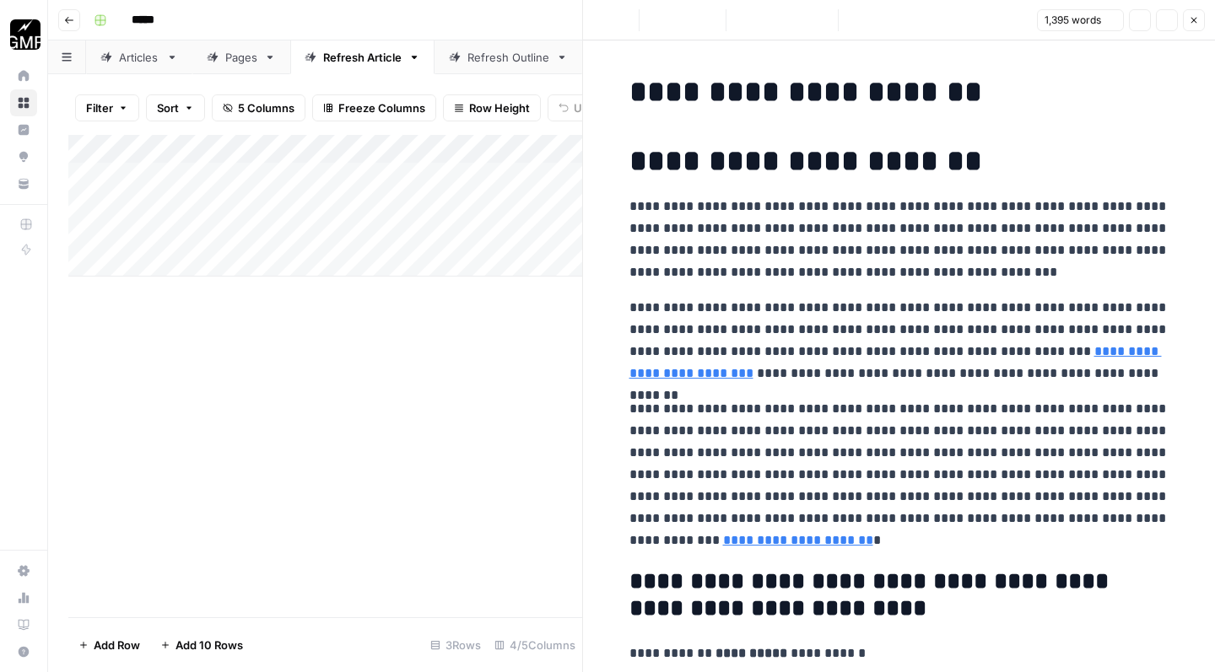
scroll to position [121, 0]
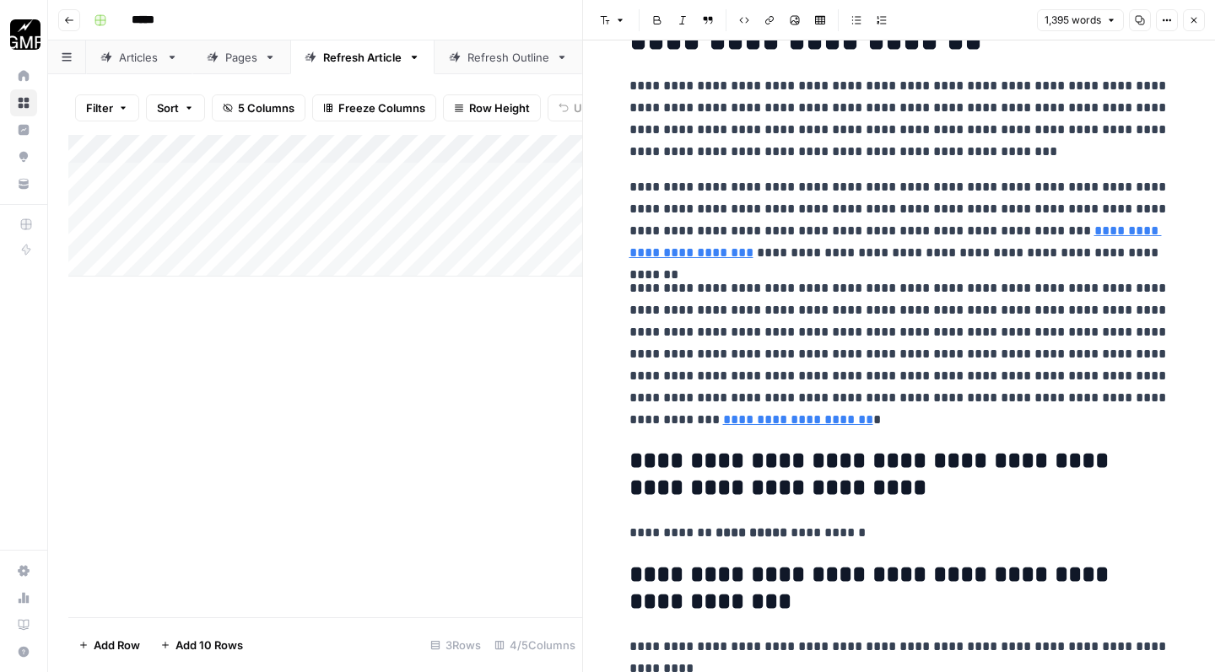
click at [1195, 21] on icon "button" at bounding box center [1194, 20] width 10 height 10
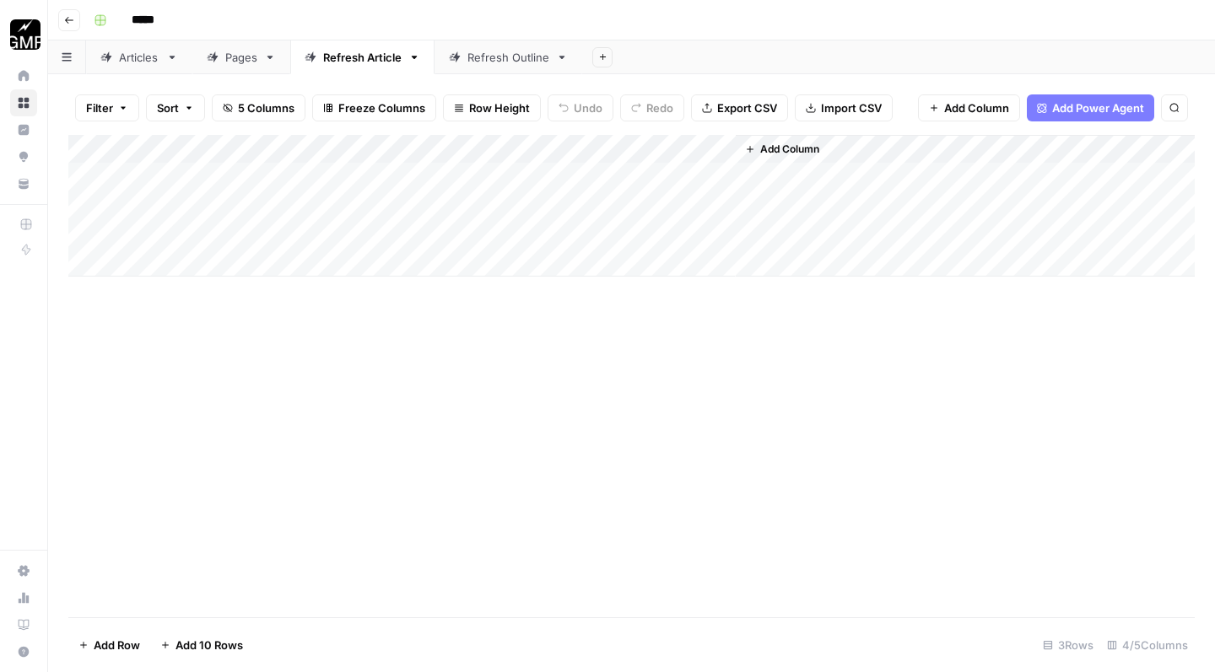
click at [249, 67] on link "Pages" at bounding box center [241, 57] width 98 height 34
click at [695, 170] on div "Add Column" at bounding box center [631, 206] width 1126 height 142
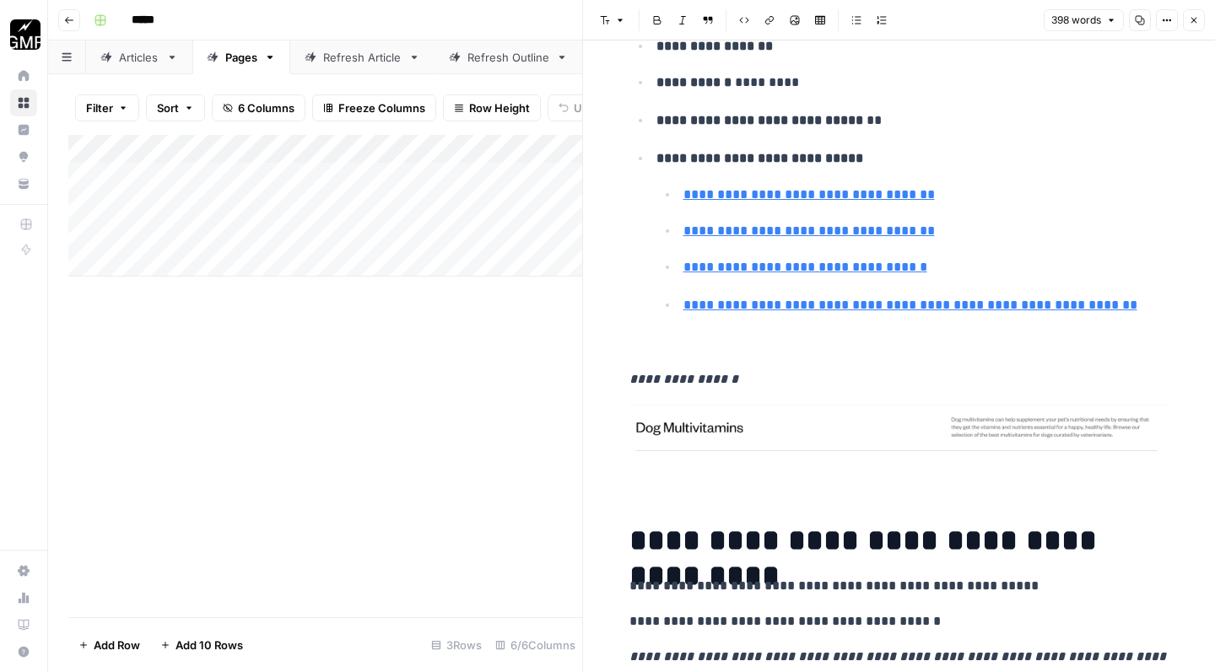
scroll to position [307, 0]
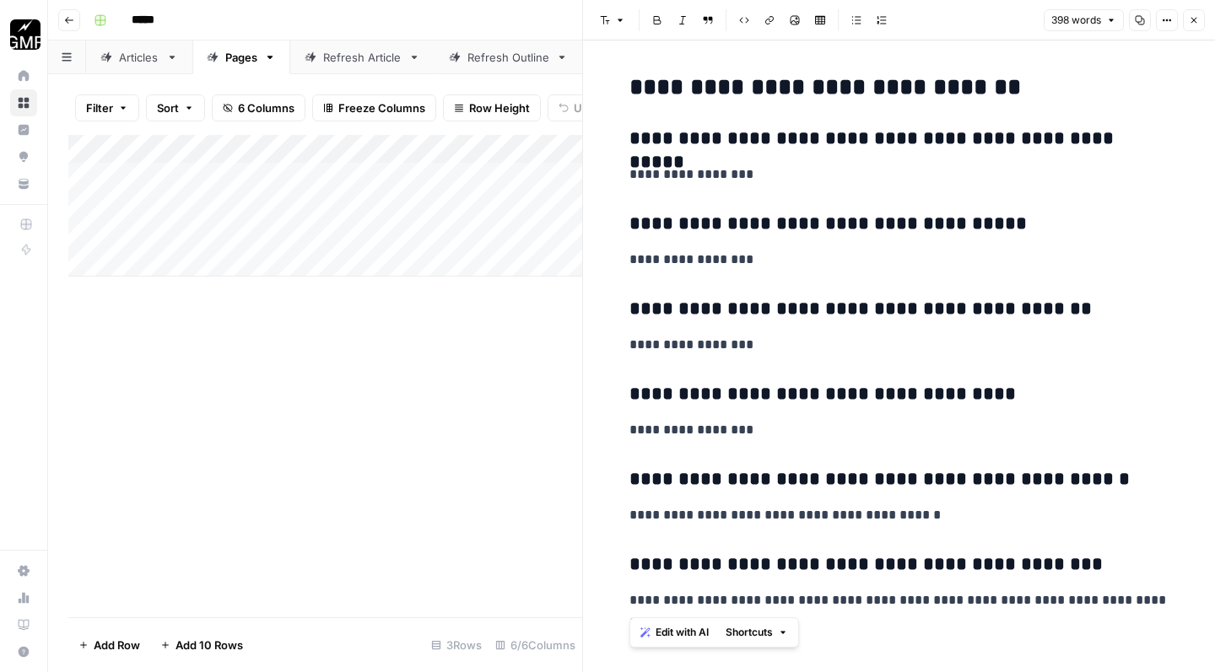
scroll to position [0, 0]
drag, startPoint x: 623, startPoint y: 81, endPoint x: 968, endPoint y: 669, distance: 681.7
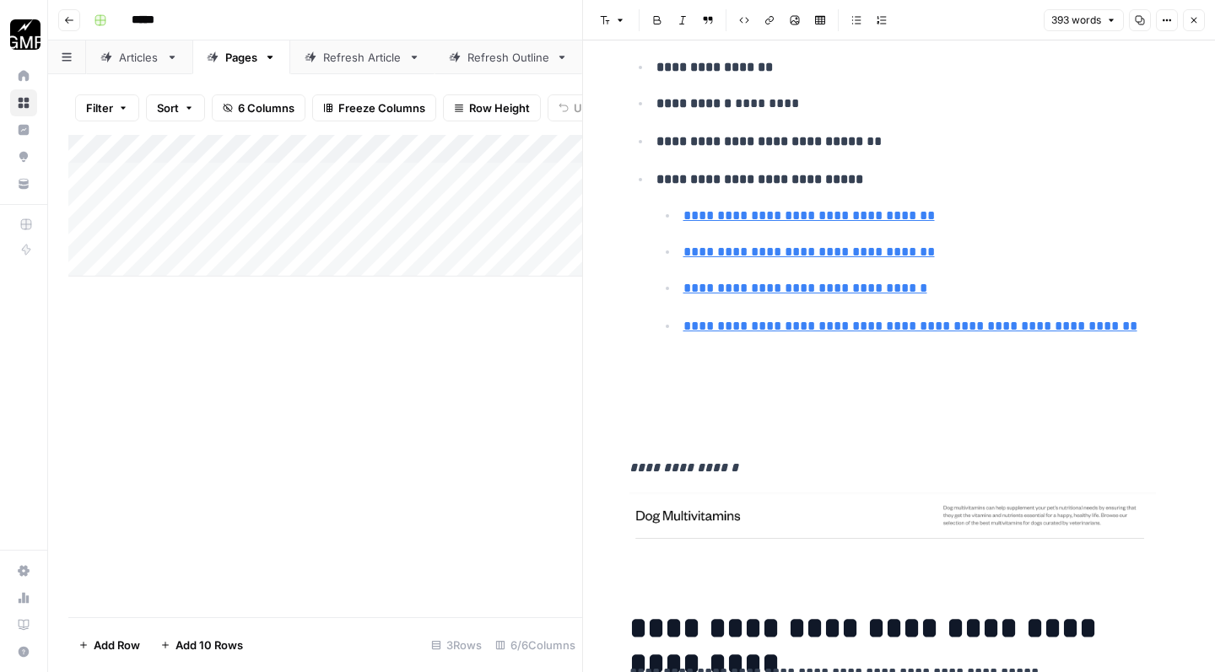
scroll to position [323, 0]
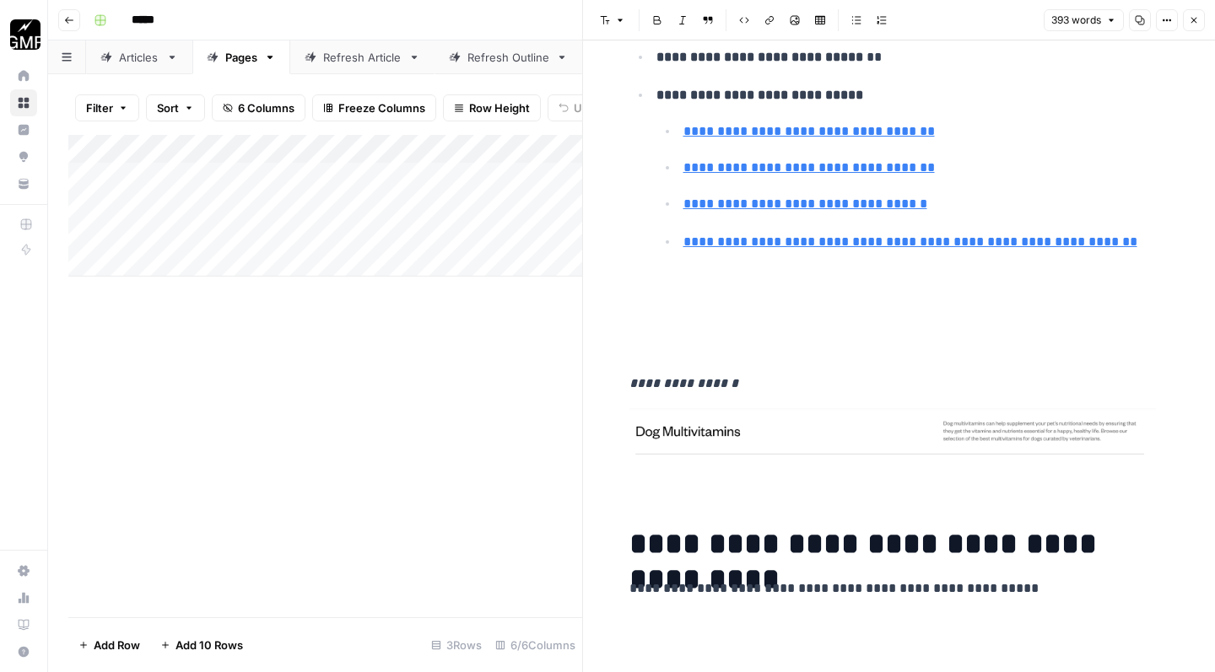
click at [704, 336] on p at bounding box center [899, 316] width 540 height 88
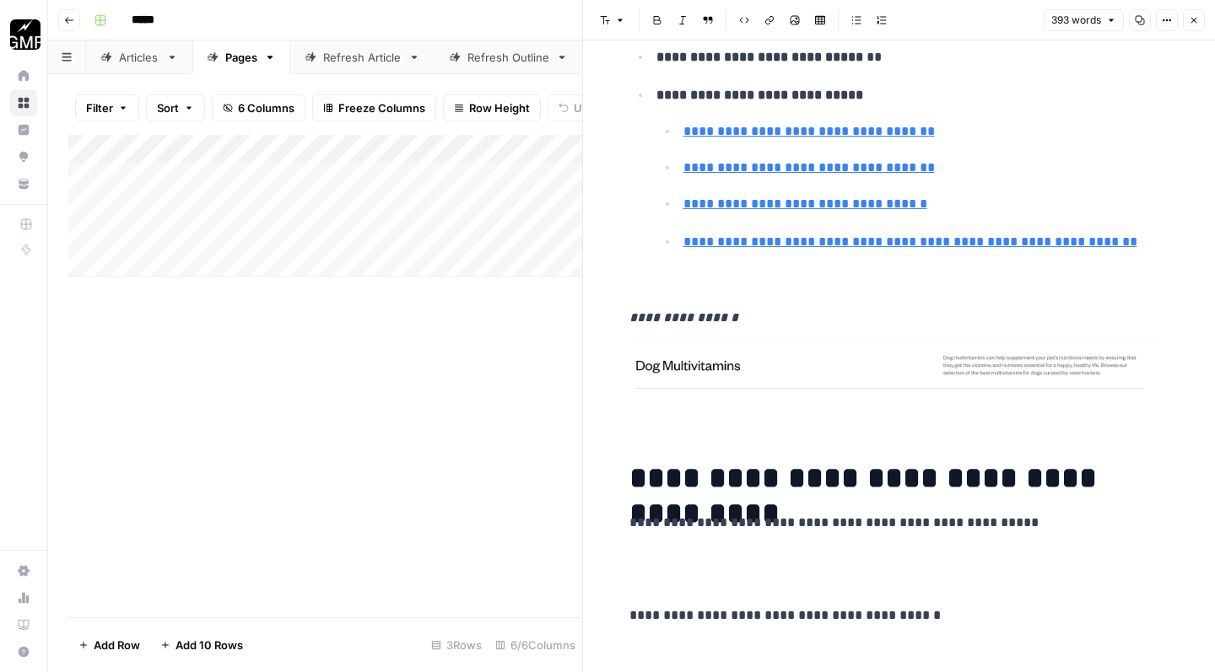
click at [686, 426] on p at bounding box center [899, 386] width 540 height 88
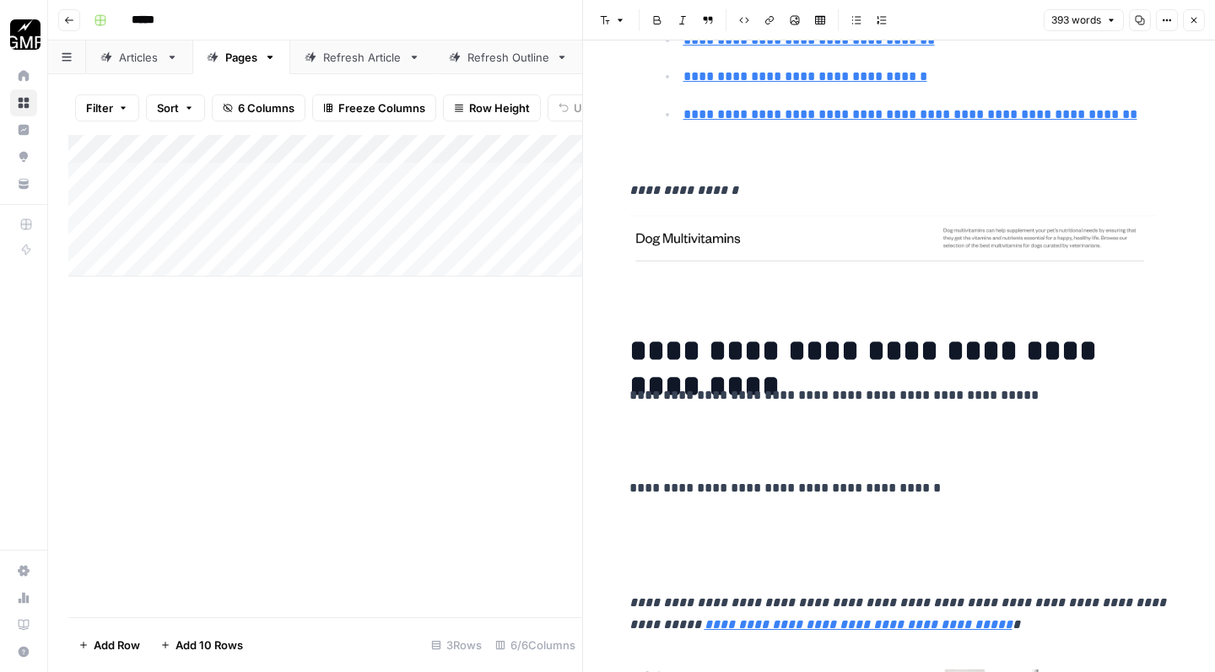
scroll to position [548, 0]
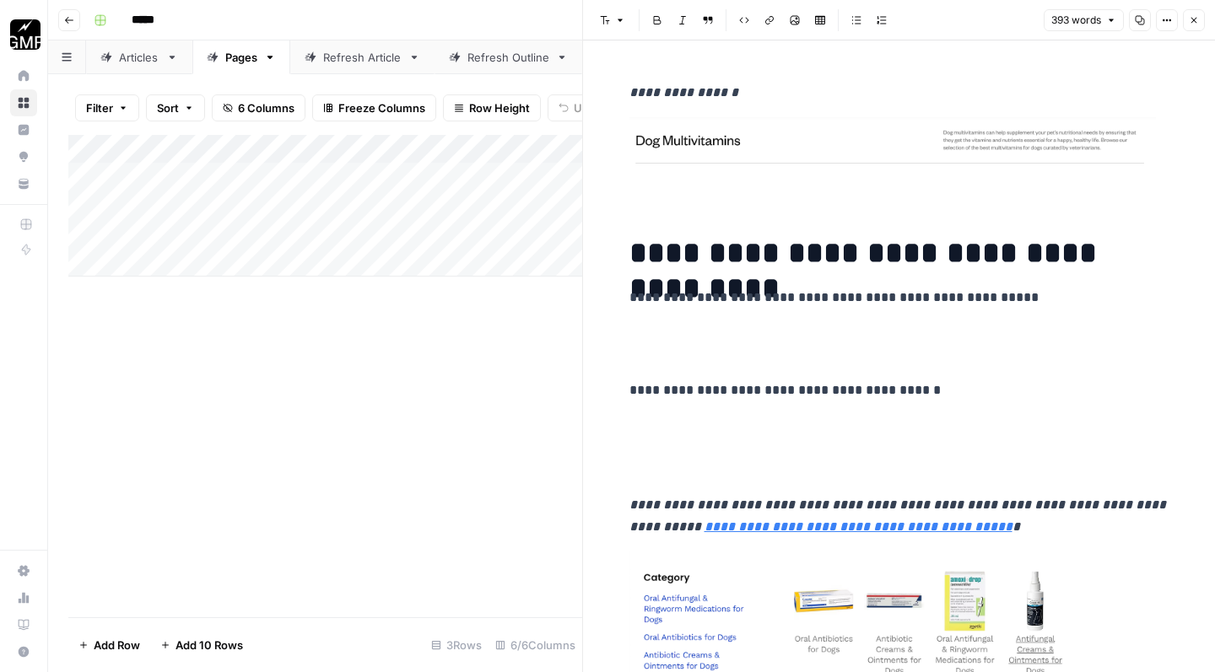
click at [652, 347] on p at bounding box center [899, 344] width 540 height 44
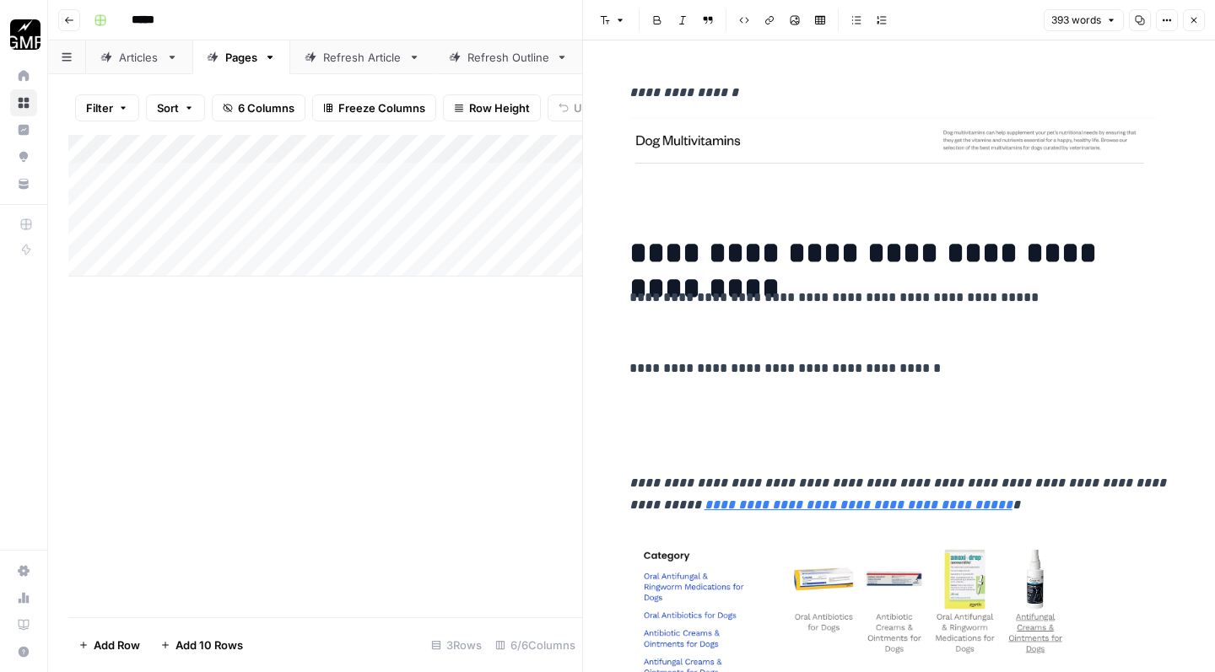
click at [710, 446] on p at bounding box center [899, 426] width 540 height 66
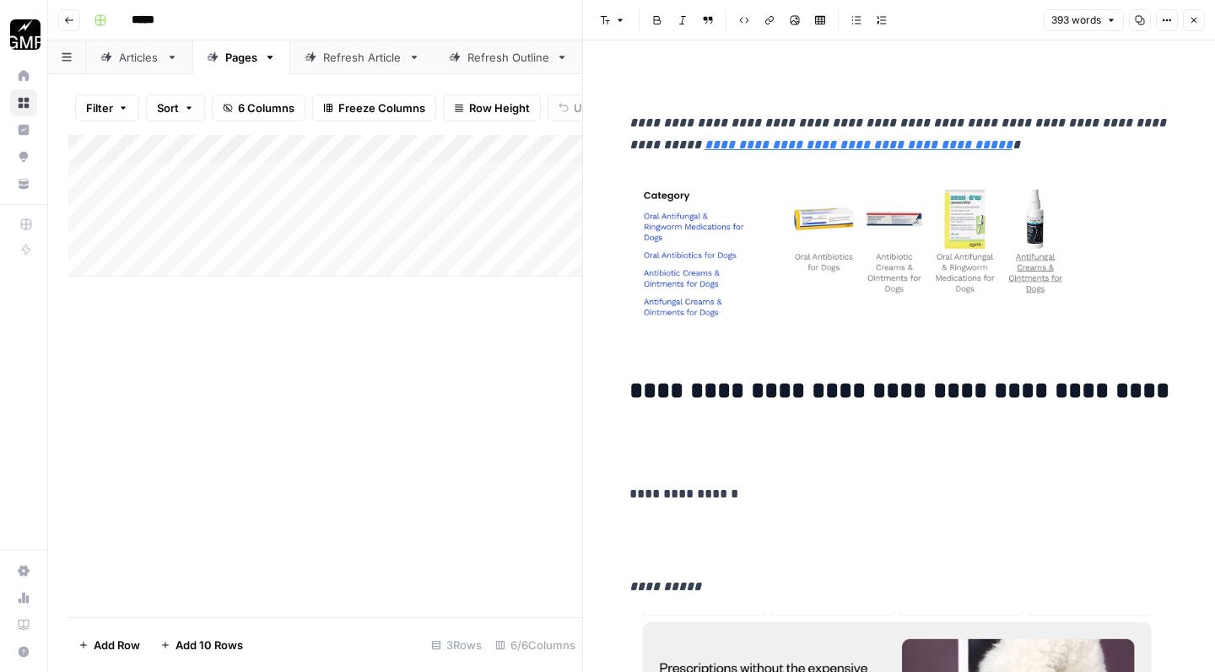
scroll to position [1015, 0]
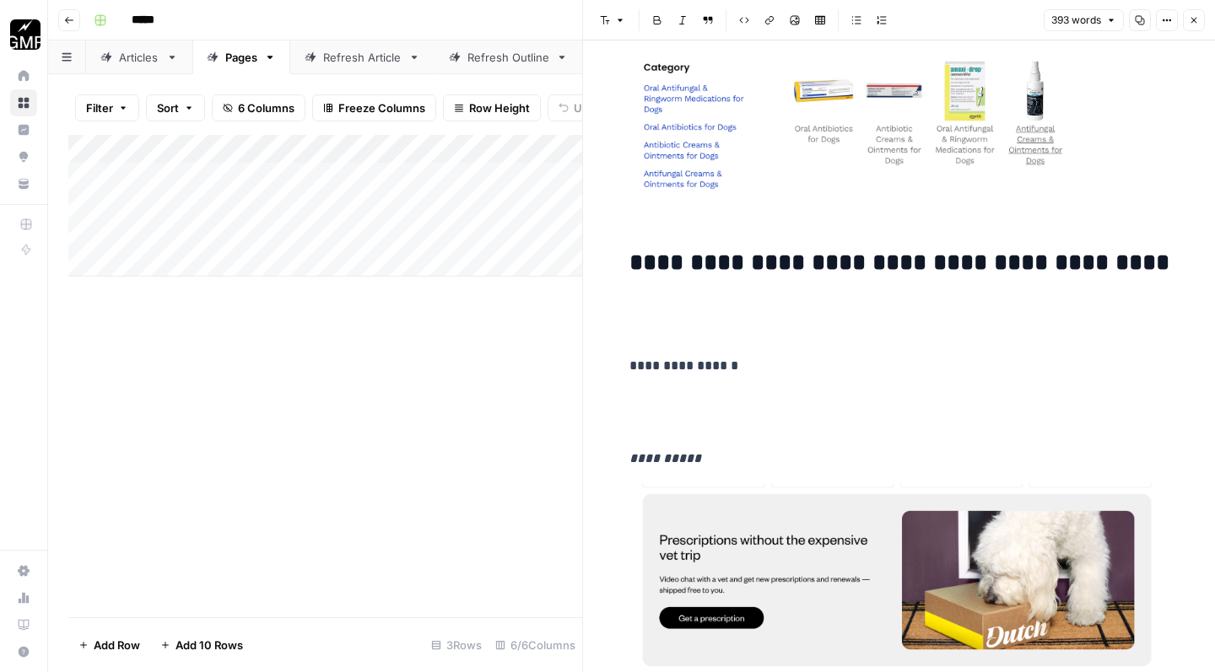
click at [677, 337] on p at bounding box center [899, 320] width 540 height 44
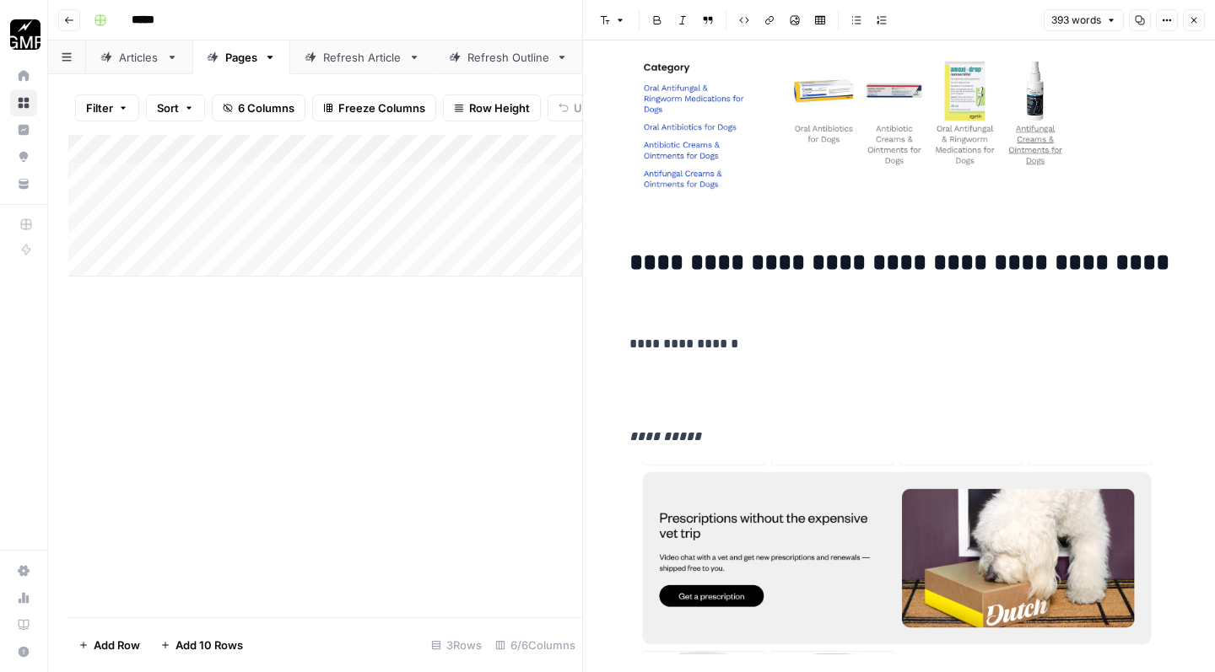
click at [677, 406] on p at bounding box center [899, 391] width 540 height 44
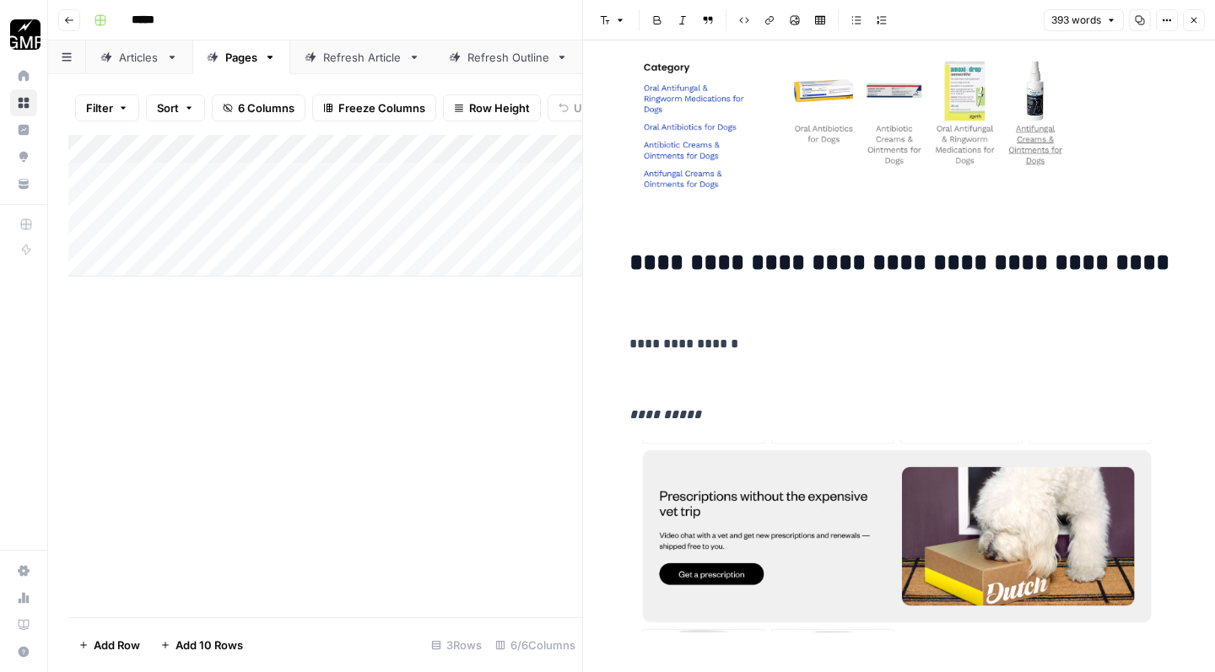
click at [685, 305] on p at bounding box center [899, 309] width 540 height 22
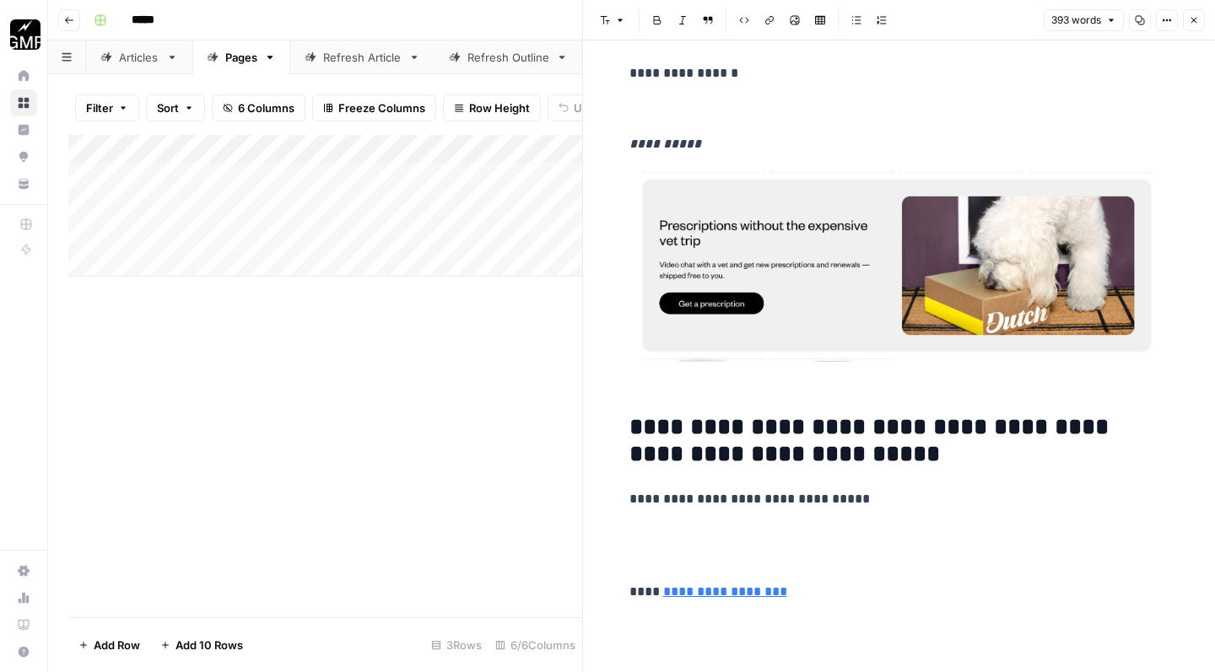
scroll to position [1449, 0]
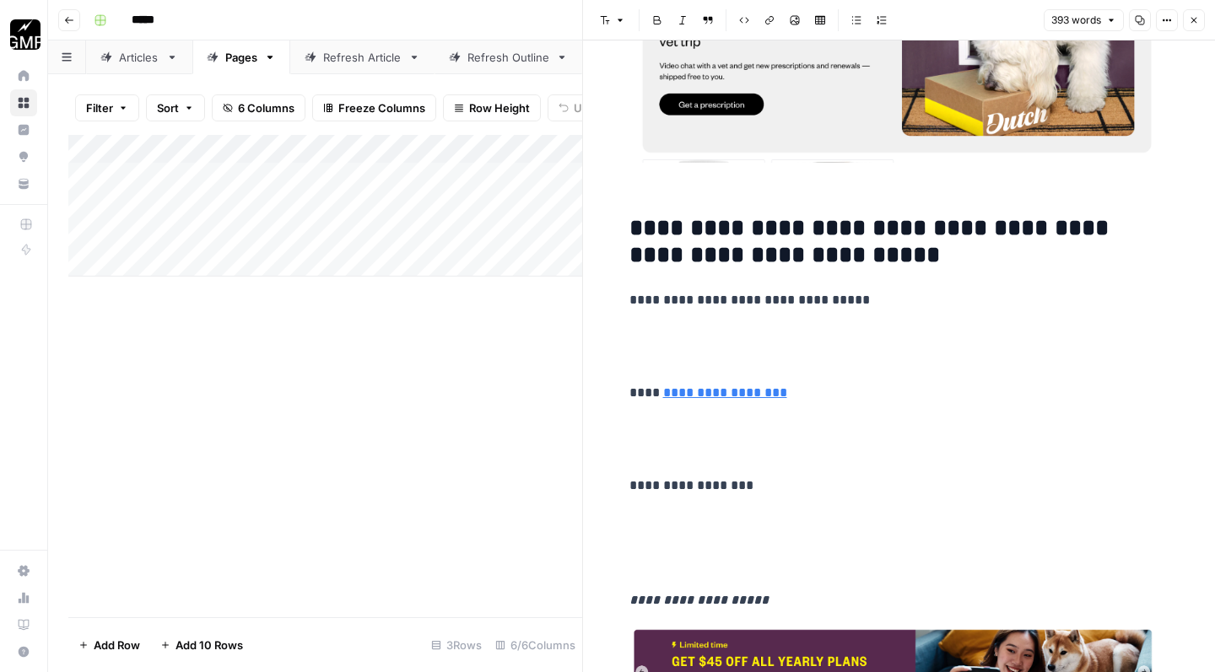
click at [680, 342] on p at bounding box center [899, 347] width 540 height 44
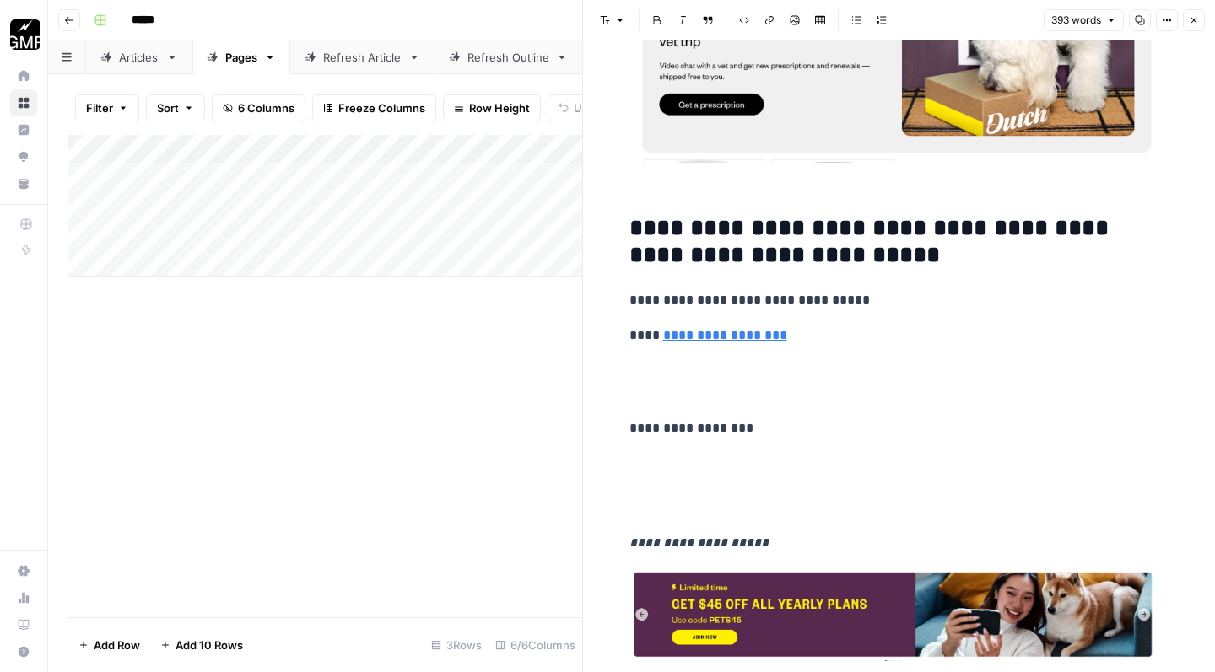
click at [633, 403] on p at bounding box center [899, 382] width 540 height 44
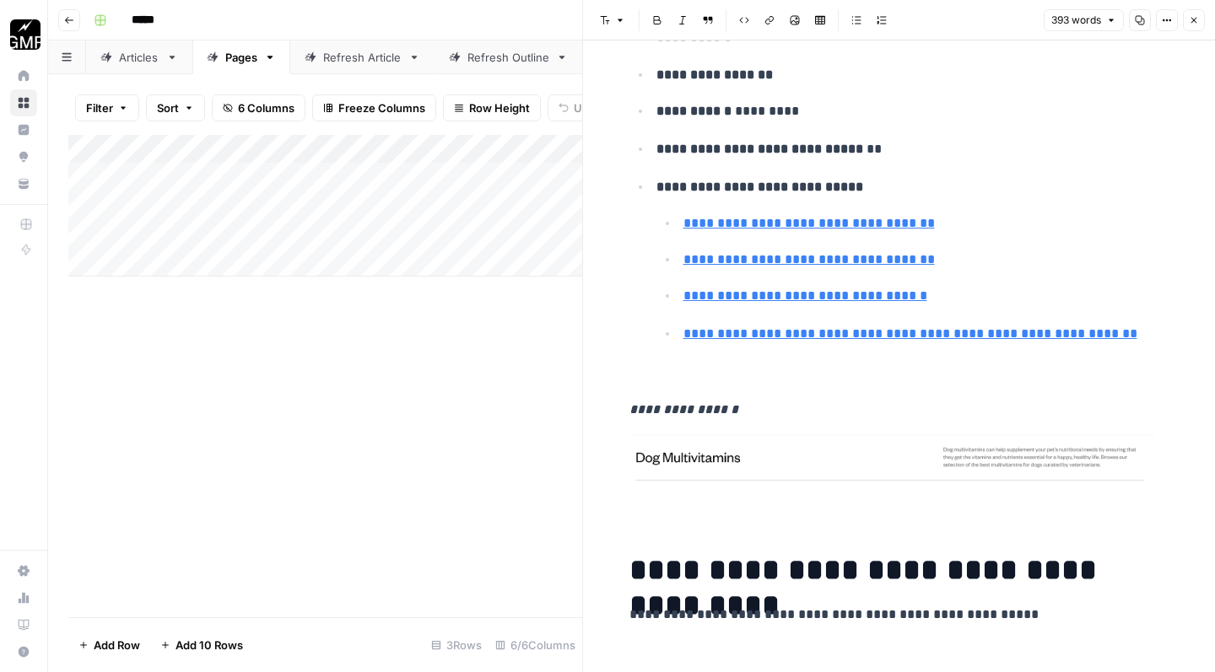
scroll to position [288, 0]
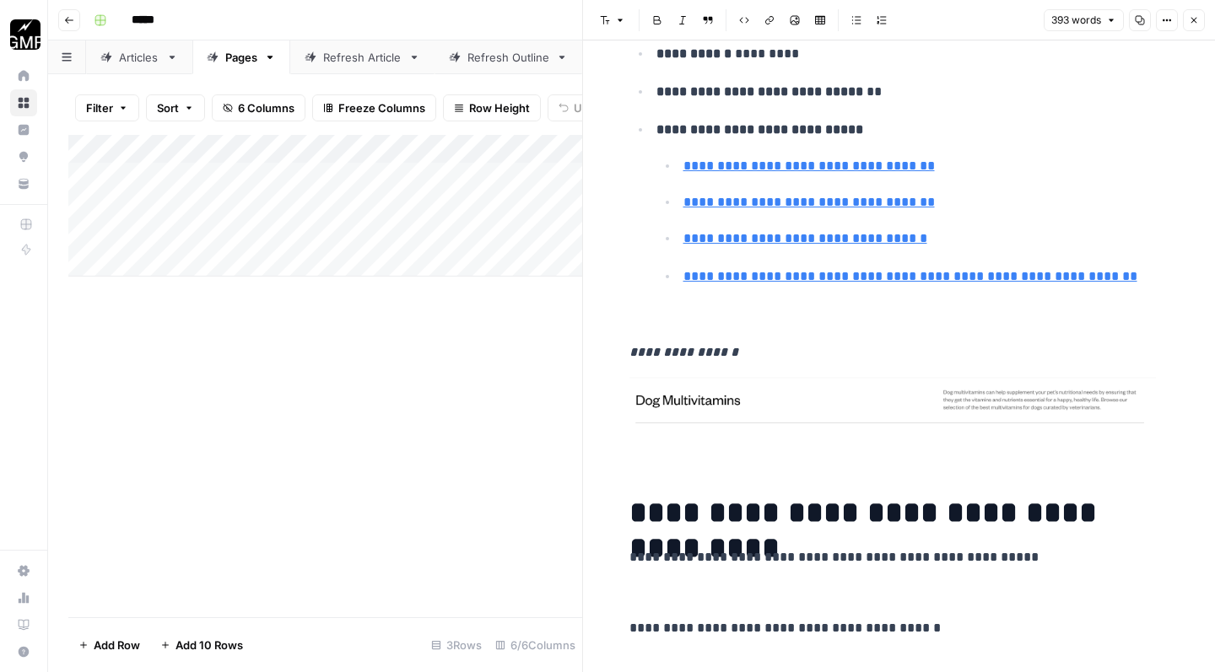
click at [662, 313] on p at bounding box center [899, 317] width 540 height 22
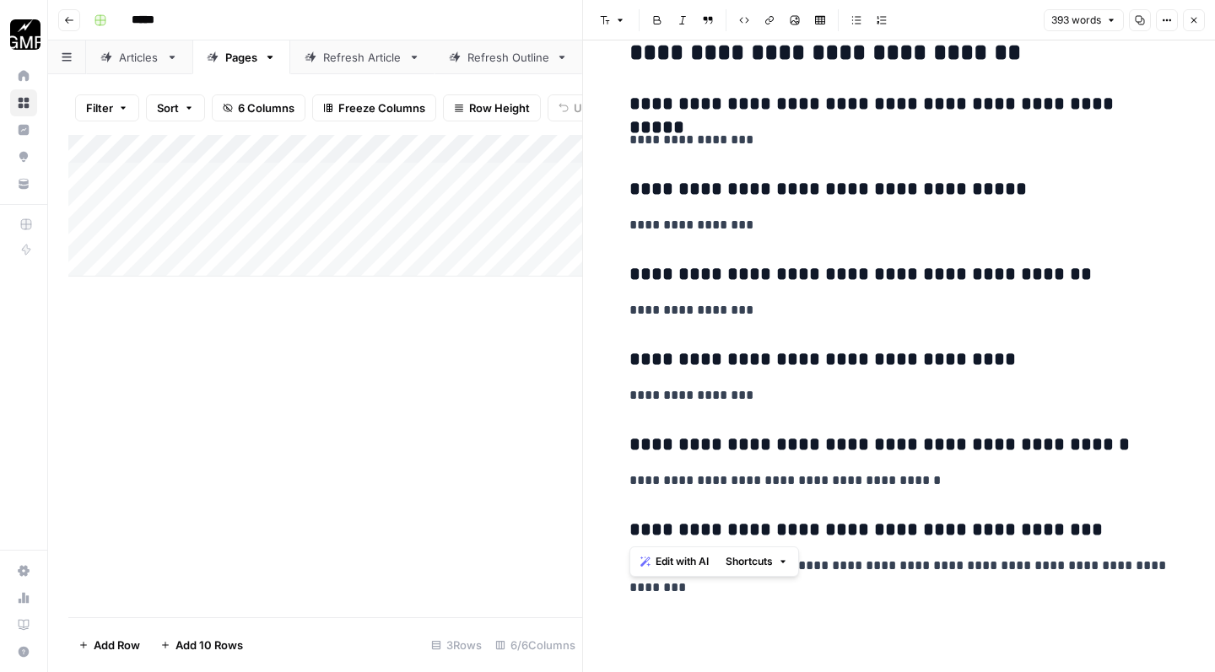
scroll to position [0, 0]
drag, startPoint x: 632, startPoint y: 86, endPoint x: 1175, endPoint y: 671, distance: 798.6
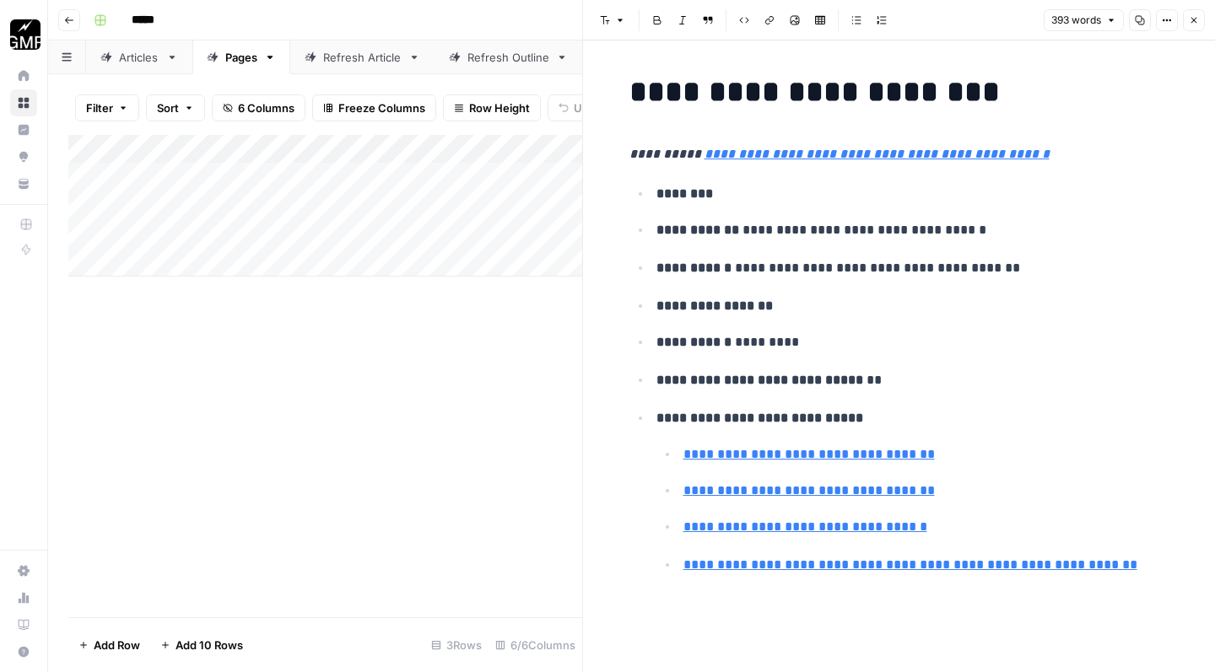
click at [1194, 19] on icon "button" at bounding box center [1194, 20] width 10 height 10
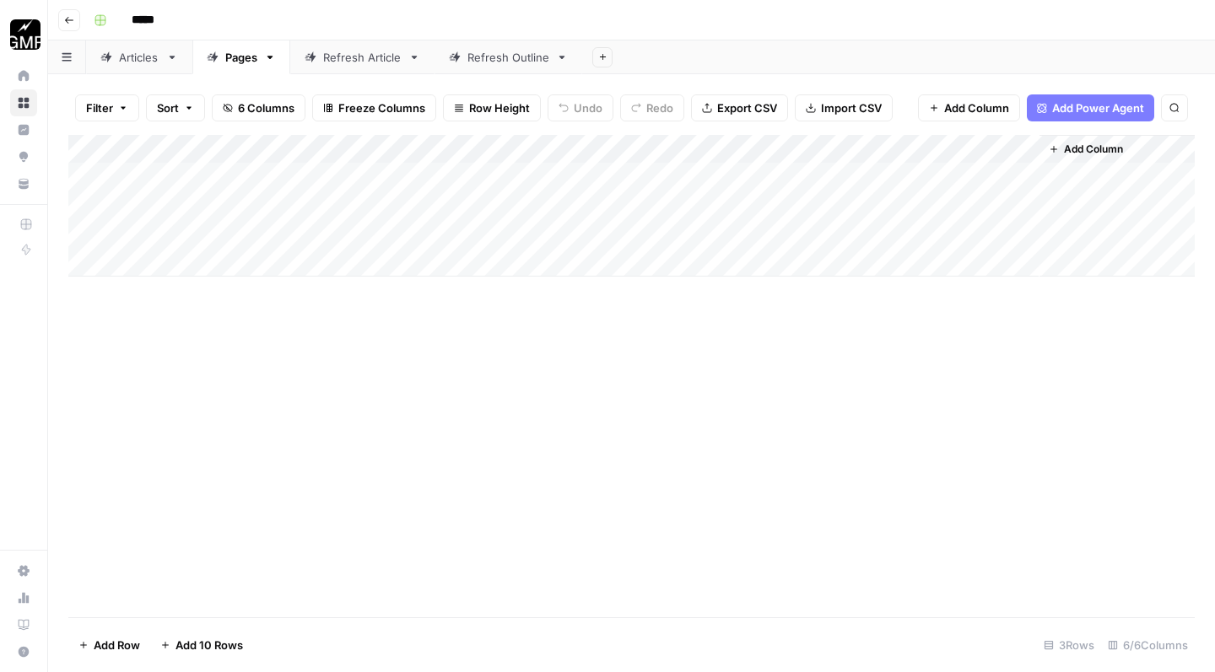
click at [871, 172] on div "Add Column" at bounding box center [631, 206] width 1126 height 142
click at [720, 169] on div "Add Column" at bounding box center [631, 206] width 1126 height 142
click at [812, 169] on div "Add Column" at bounding box center [631, 206] width 1126 height 142
click at [718, 198] on div "Add Column" at bounding box center [631, 206] width 1126 height 142
click at [720, 173] on div "Add Column" at bounding box center [631, 206] width 1126 height 142
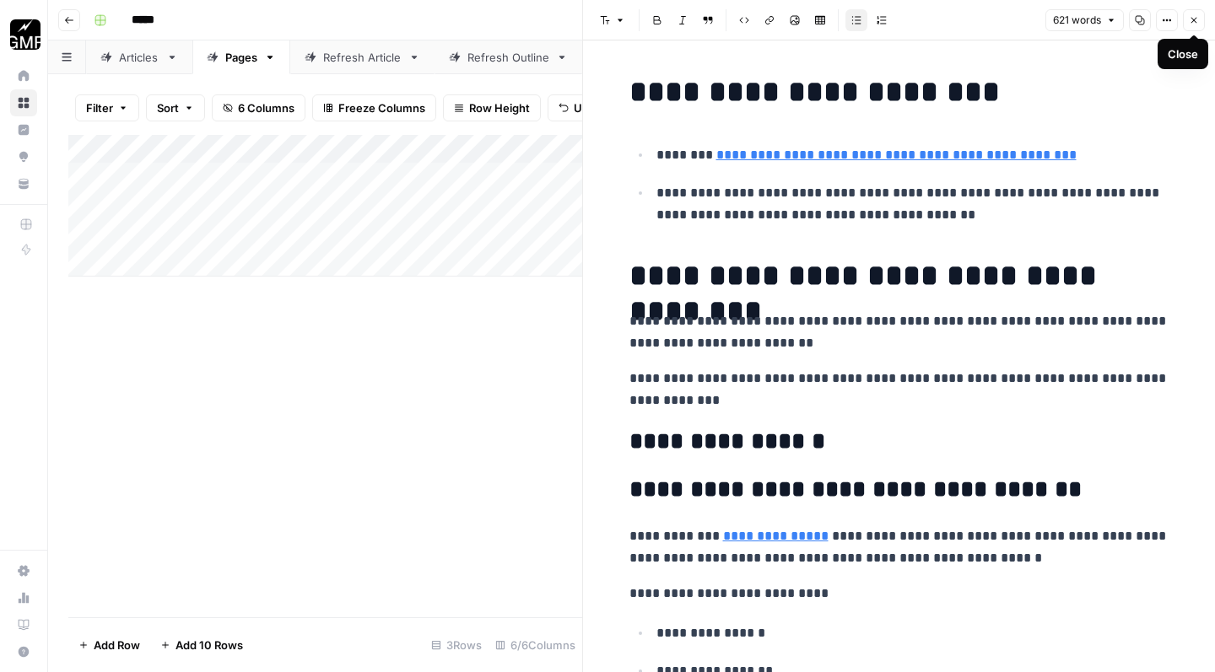
click at [1194, 21] on icon "button" at bounding box center [1194, 20] width 10 height 10
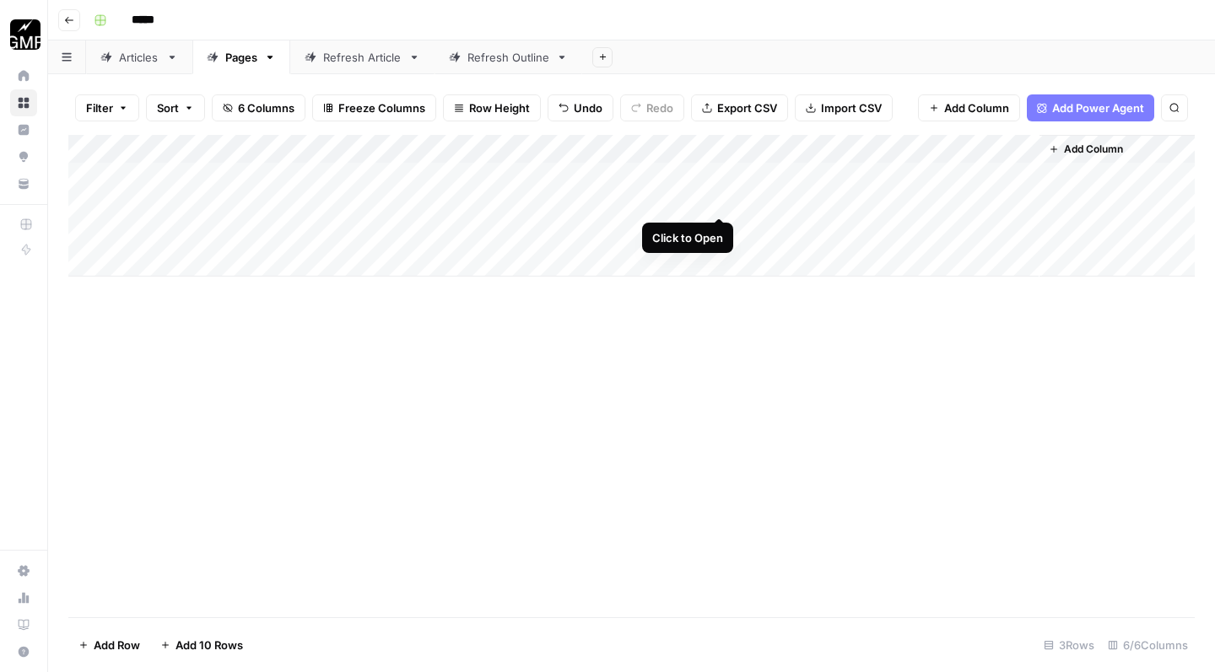
click at [720, 199] on div "Add Column" at bounding box center [631, 206] width 1126 height 142
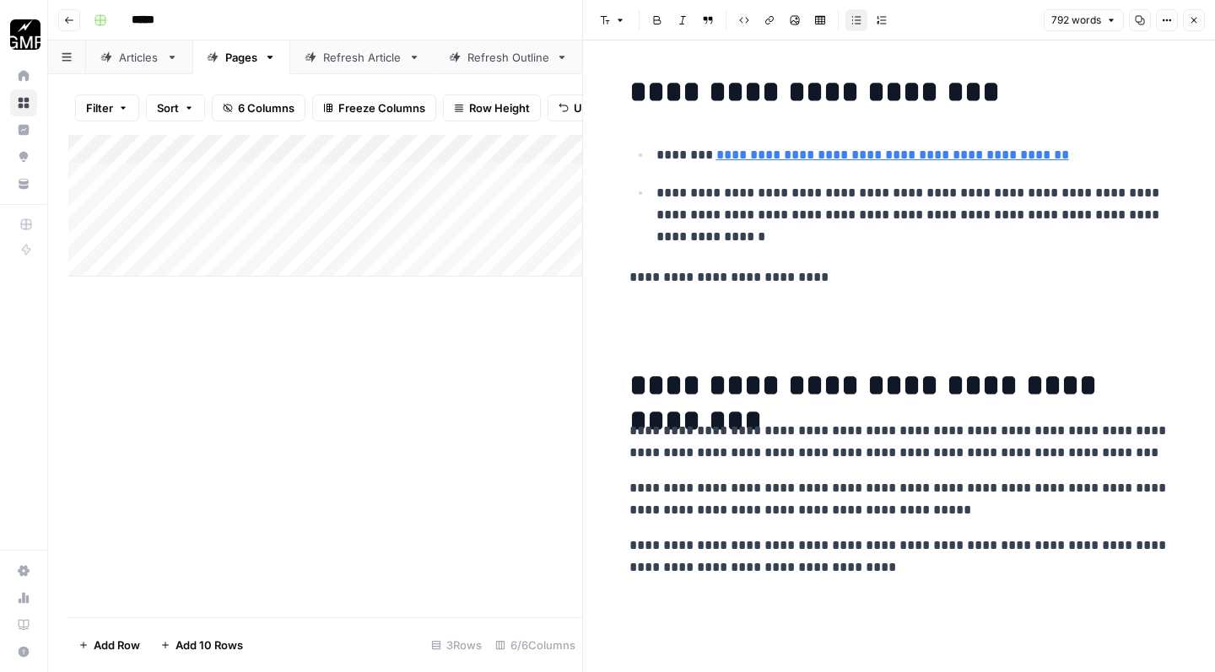
click at [1198, 22] on icon "button" at bounding box center [1194, 20] width 10 height 10
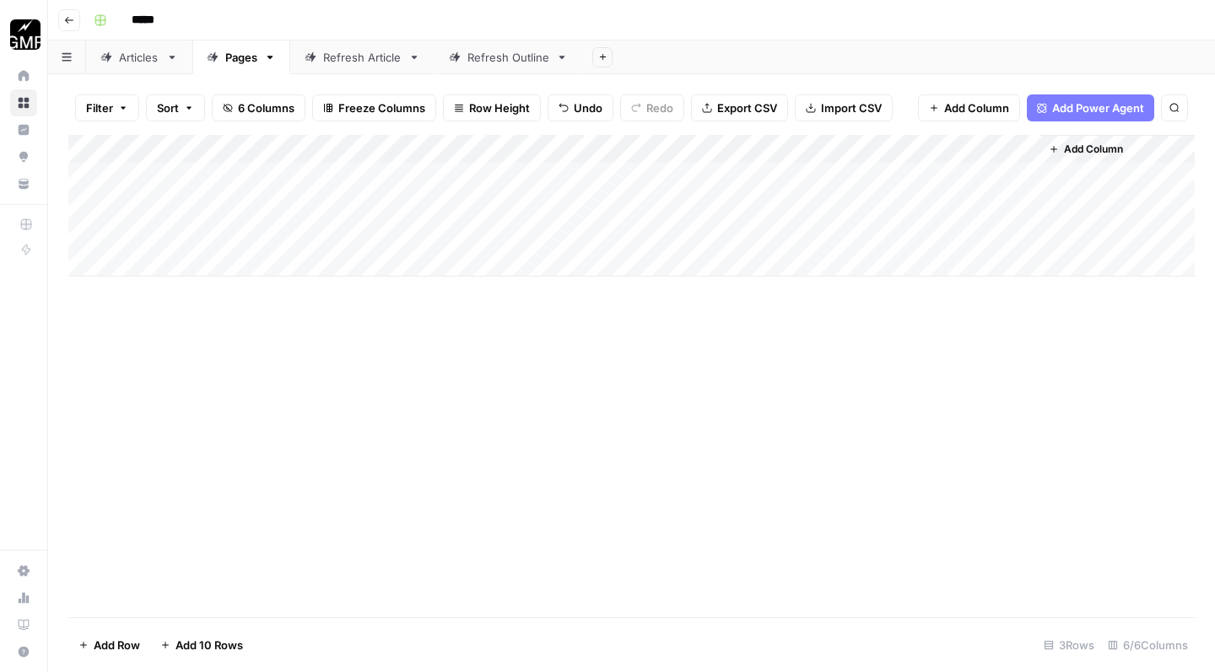
click at [875, 499] on div "Add Column" at bounding box center [631, 376] width 1126 height 482
click at [786, 143] on div "Add Column" at bounding box center [631, 206] width 1126 height 142
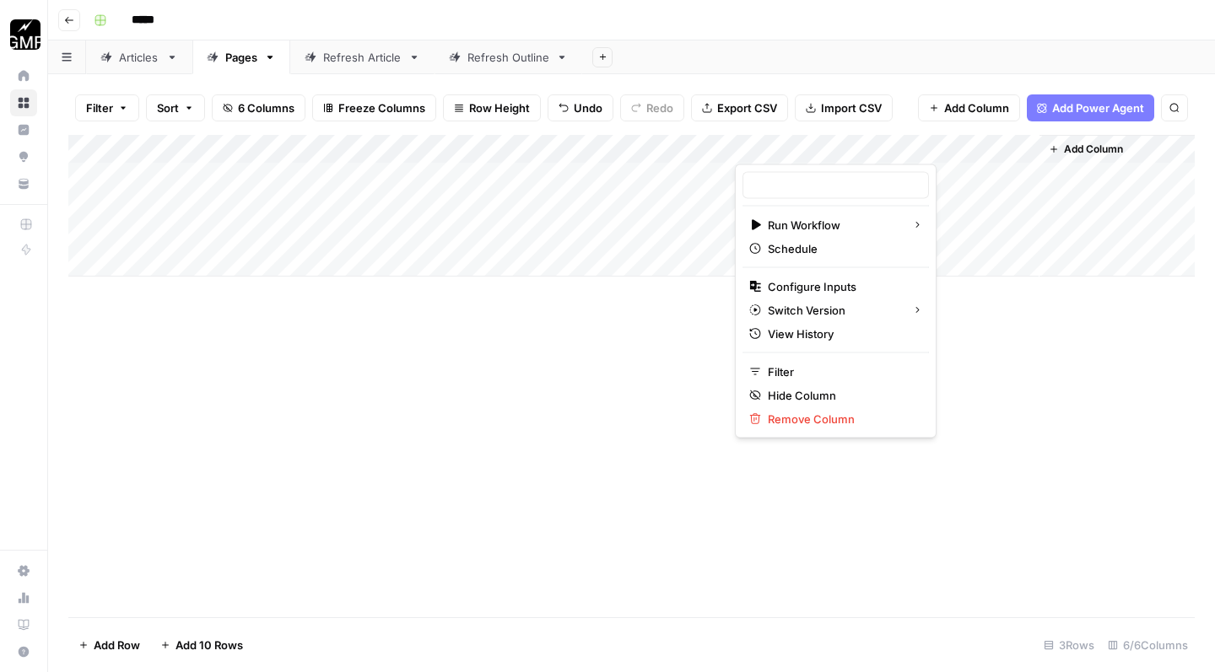
type input "Page Brief to Content"
click at [650, 382] on div "Add Column" at bounding box center [631, 376] width 1126 height 482
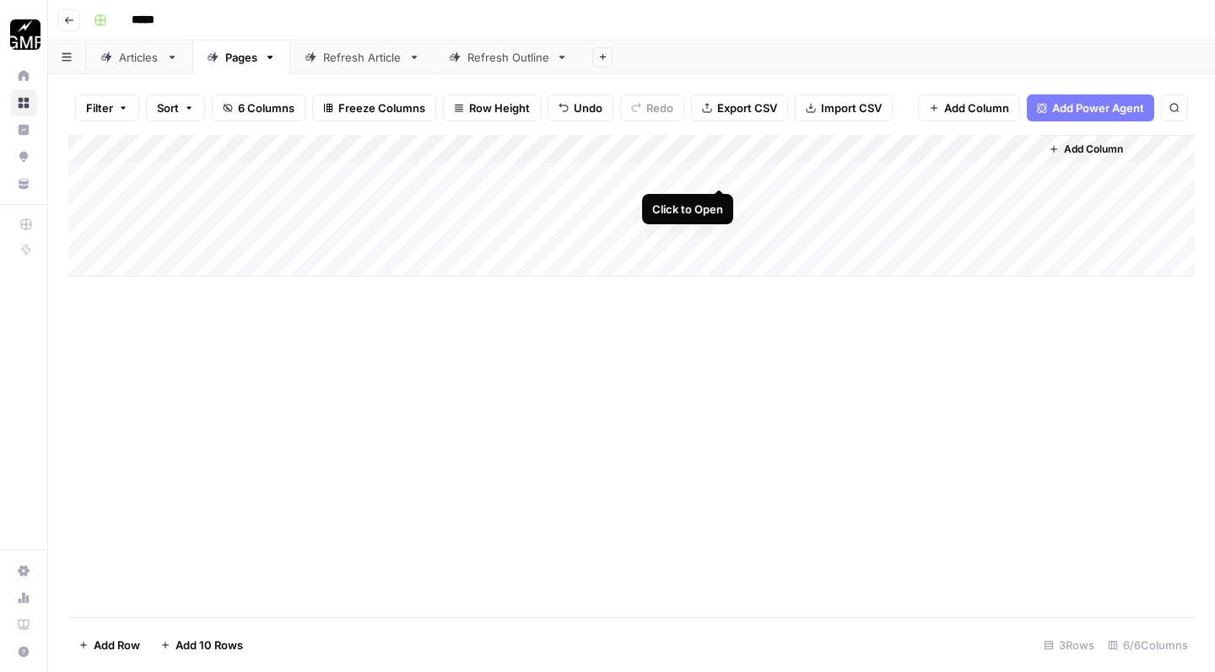
click at [719, 170] on div "Add Column" at bounding box center [631, 206] width 1126 height 142
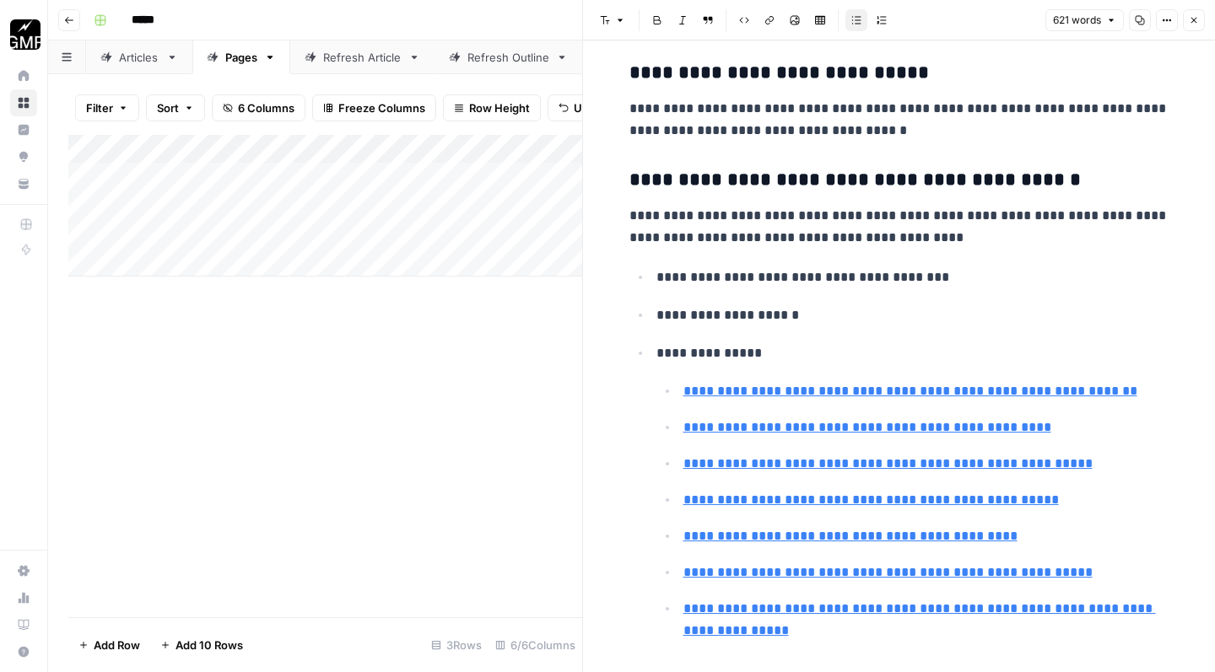
scroll to position [3010, 0]
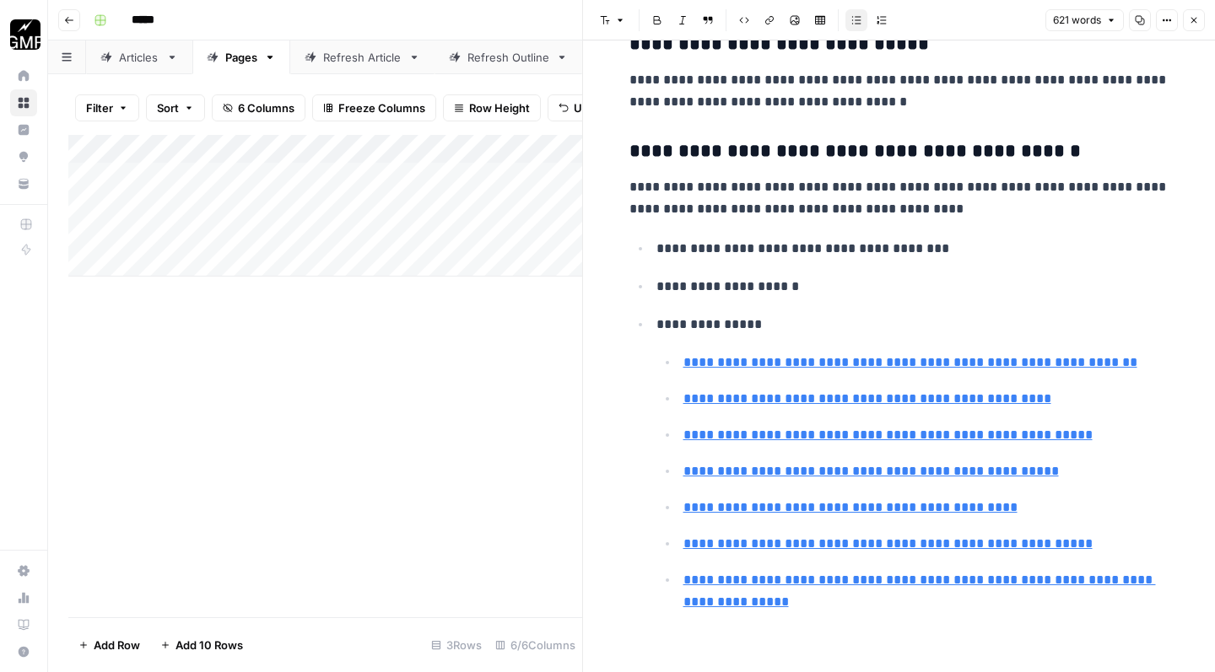
drag, startPoint x: 629, startPoint y: 90, endPoint x: 822, endPoint y: 671, distance: 612.4
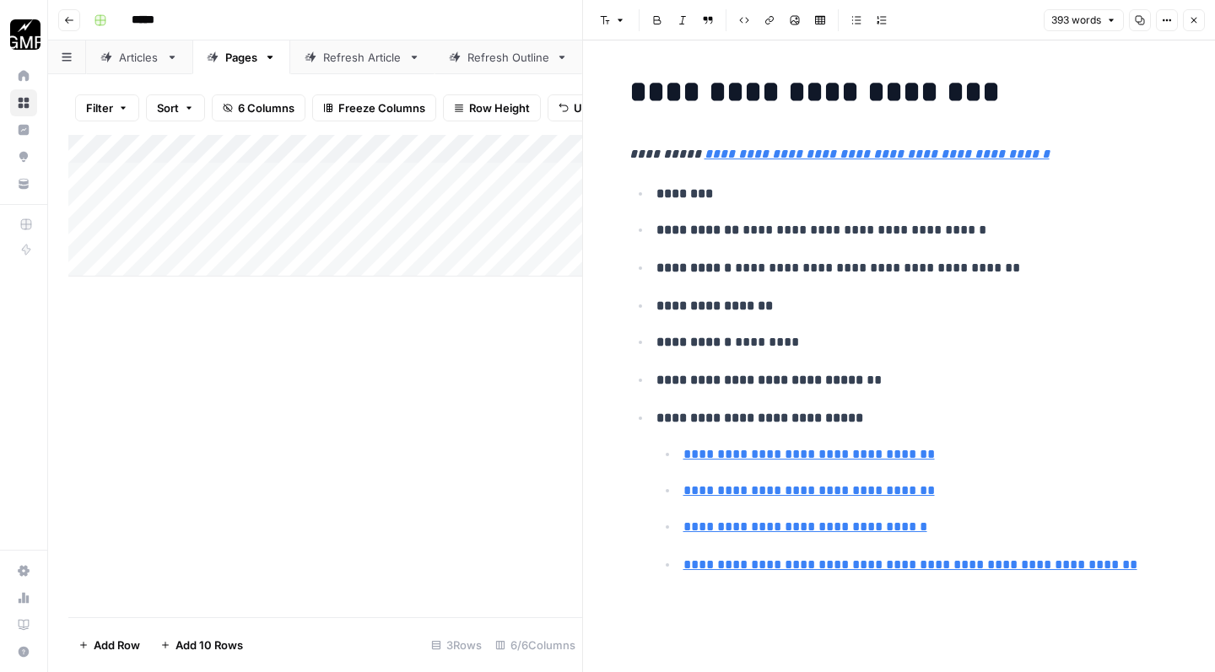
scroll to position [0, 0]
click at [1196, 19] on icon "button" at bounding box center [1194, 20] width 10 height 10
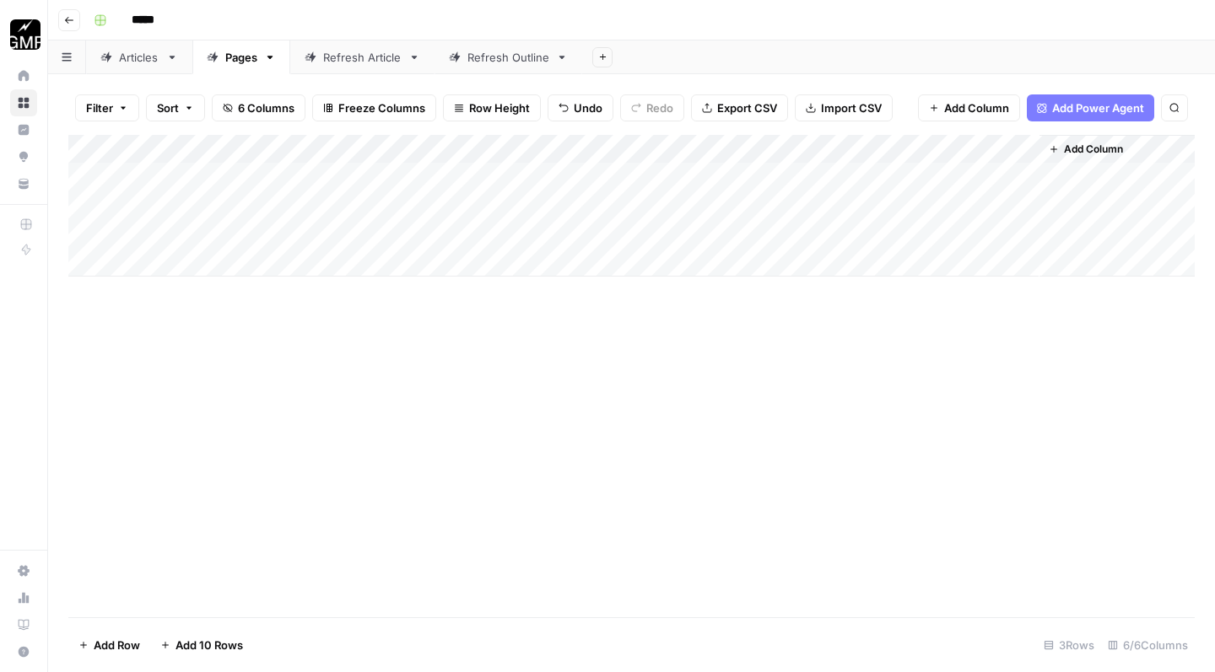
click at [871, 173] on div "Add Column" at bounding box center [631, 206] width 1126 height 142
click at [716, 202] on div "Add Column" at bounding box center [631, 206] width 1126 height 142
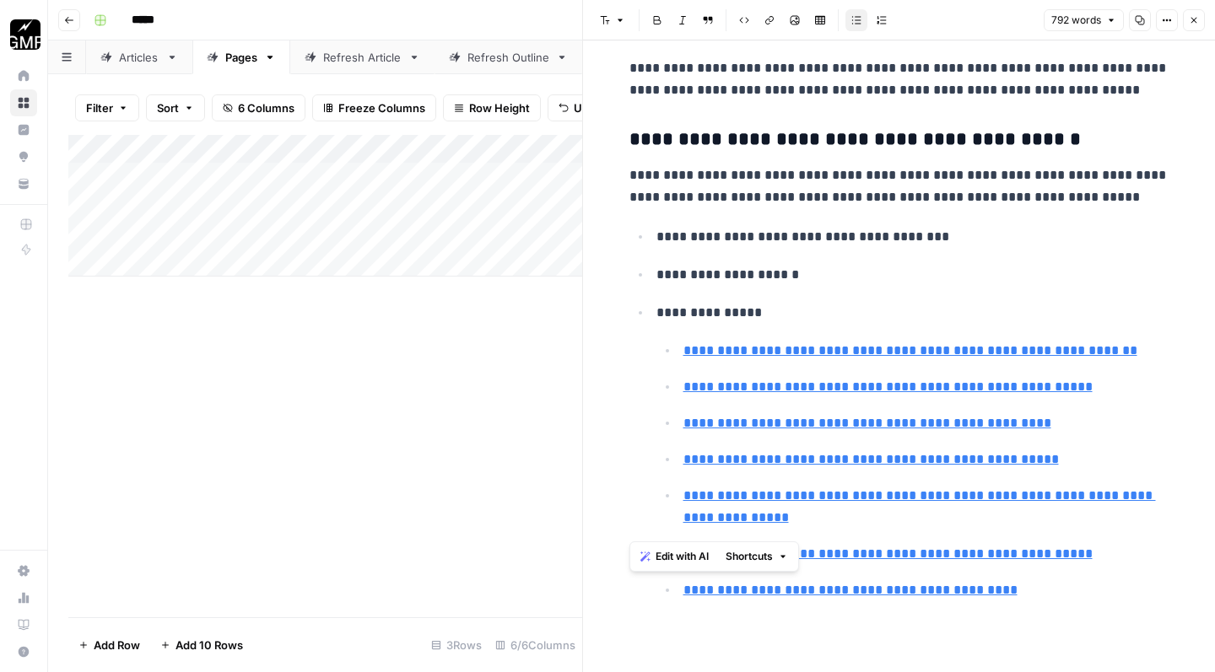
scroll to position [3548, 0]
drag, startPoint x: 632, startPoint y: 96, endPoint x: 1061, endPoint y: 671, distance: 717.8
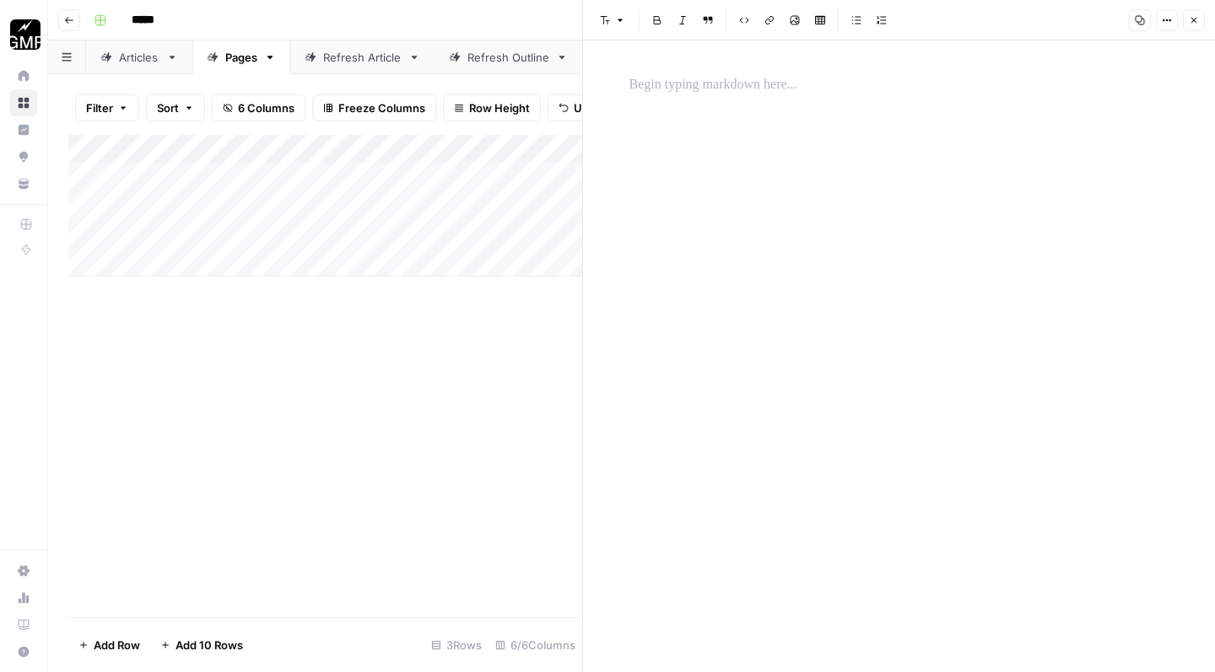
scroll to position [0, 0]
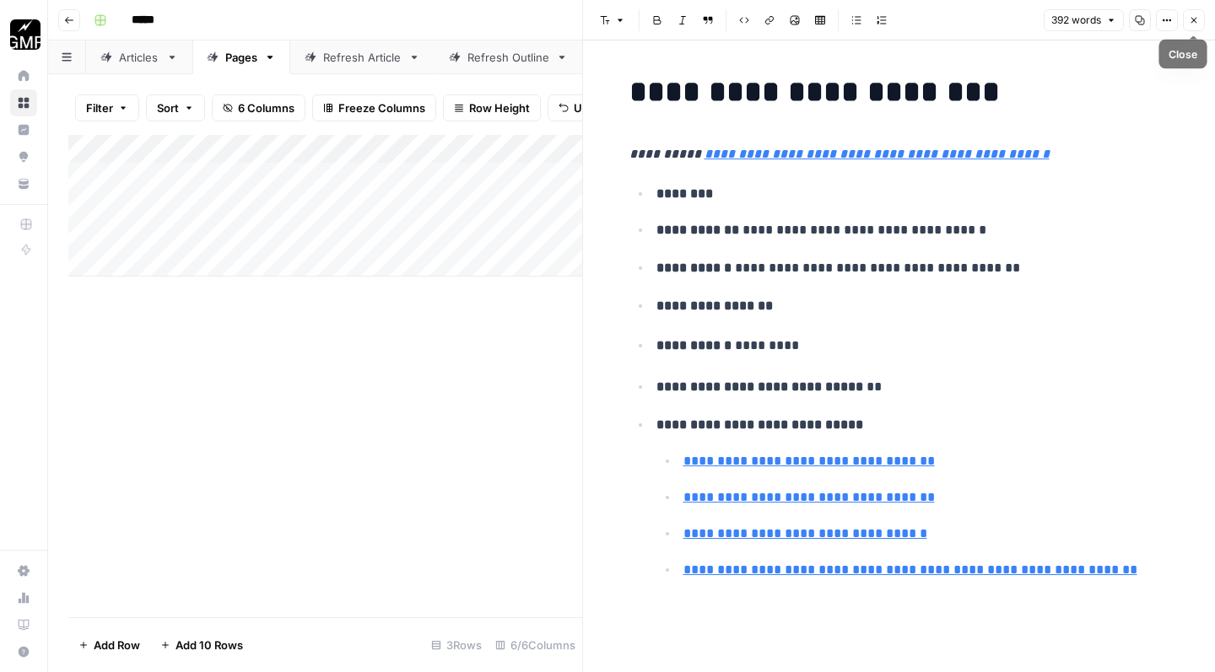
click at [1196, 23] on icon "button" at bounding box center [1194, 20] width 10 height 10
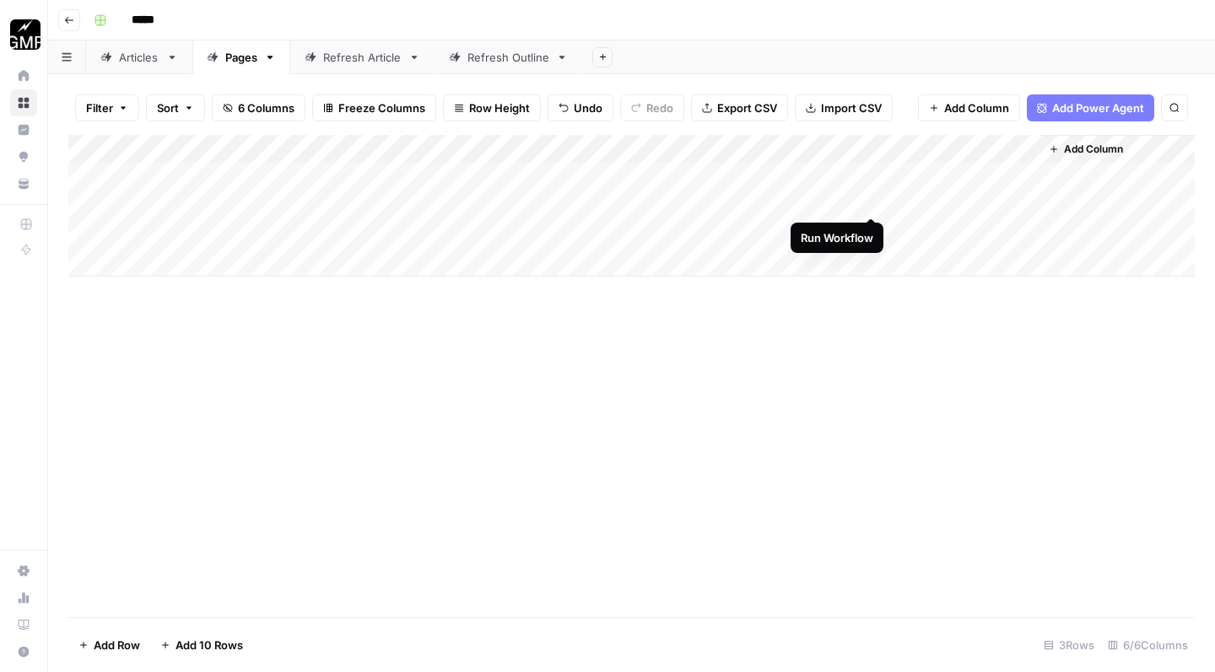
click at [871, 202] on div "Add Column" at bounding box center [631, 206] width 1126 height 142
click at [689, 354] on div "Add Column" at bounding box center [631, 376] width 1126 height 482
click at [814, 365] on div "Add Column" at bounding box center [631, 376] width 1126 height 482
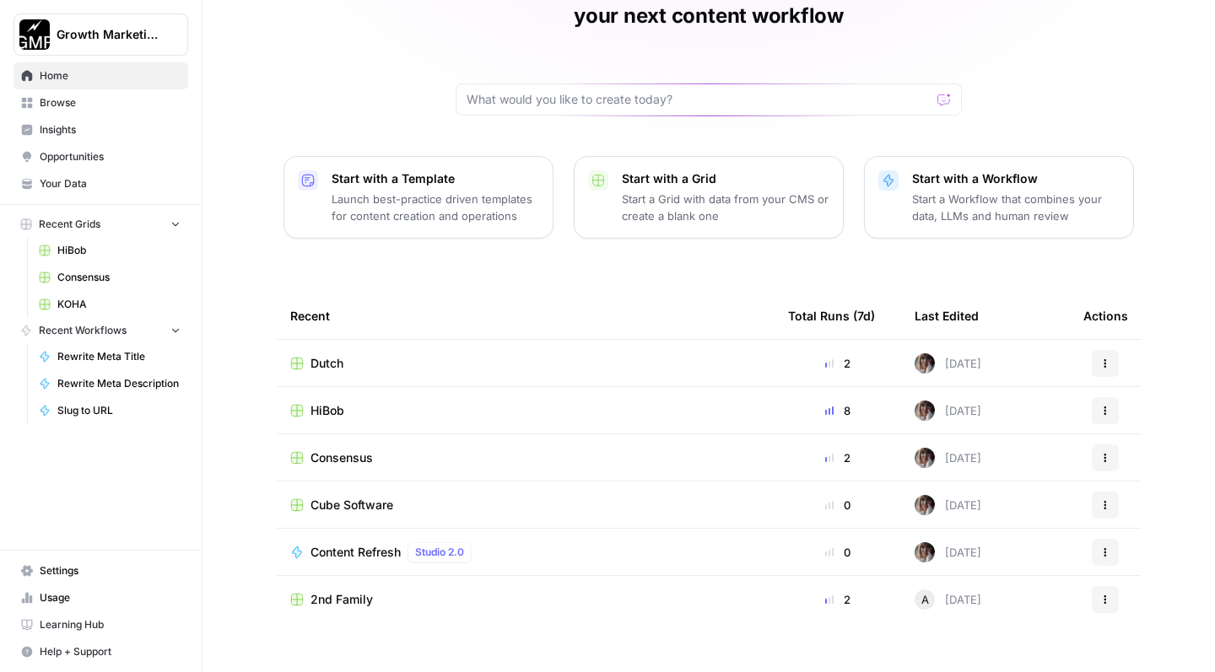
scroll to position [104, 0]
click at [407, 353] on td "Dutch" at bounding box center [526, 365] width 498 height 46
click at [361, 357] on div "Dutch" at bounding box center [525, 365] width 471 height 17
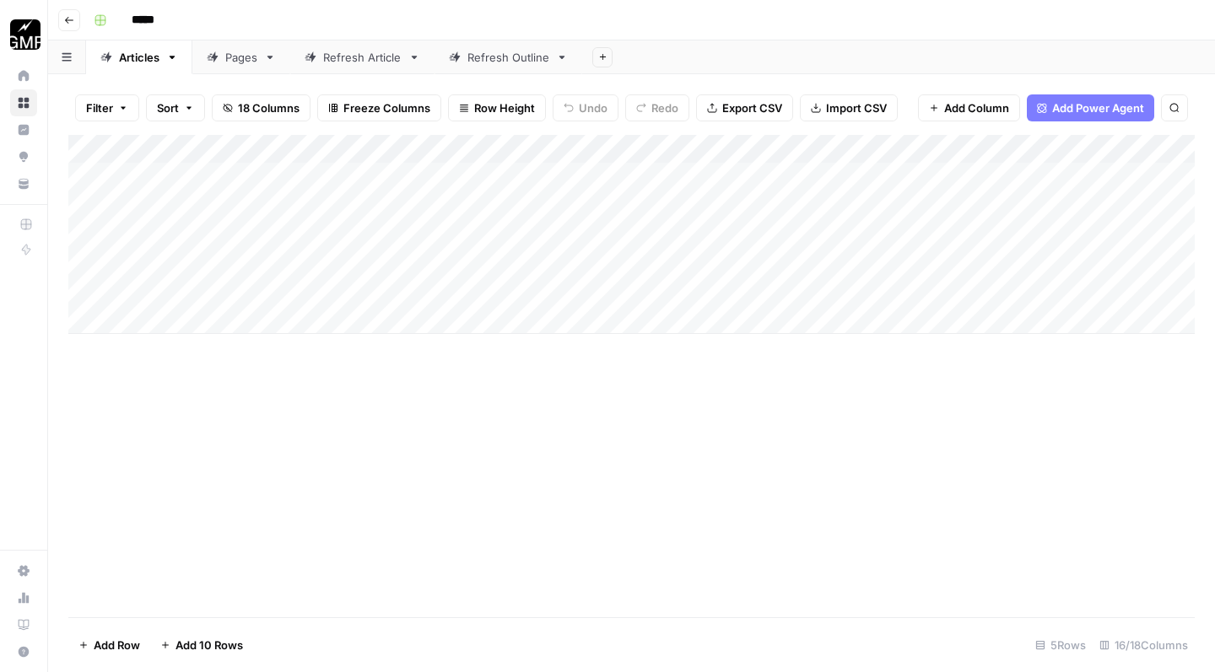
click at [243, 64] on div "Pages" at bounding box center [241, 57] width 32 height 17
click at [788, 143] on div "Add Column" at bounding box center [631, 206] width 1126 height 142
